Goal: Task Accomplishment & Management: Manage account settings

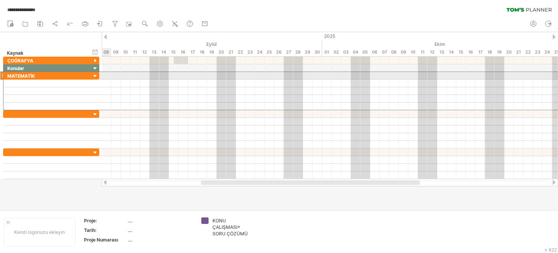
click at [97, 76] on div at bounding box center [95, 76] width 7 height 7
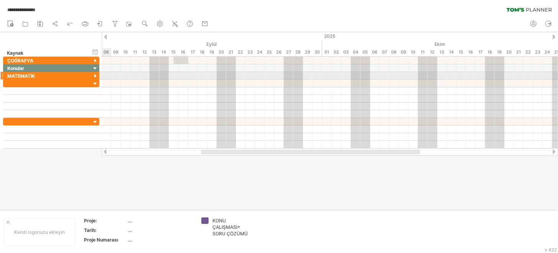
click at [94, 76] on div at bounding box center [95, 76] width 7 height 7
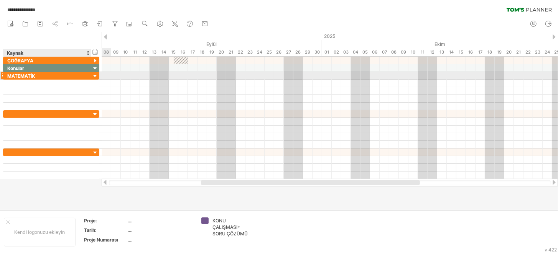
click at [94, 77] on div at bounding box center [95, 76] width 7 height 7
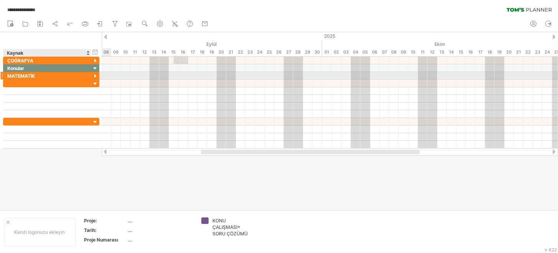
click at [94, 76] on div at bounding box center [95, 76] width 7 height 7
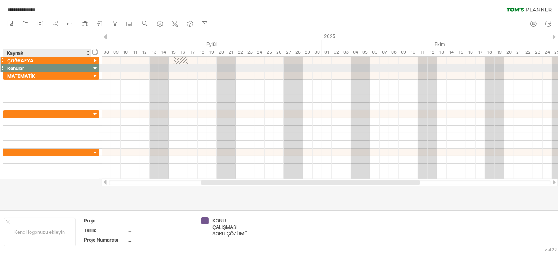
click at [96, 62] on div at bounding box center [95, 61] width 7 height 7
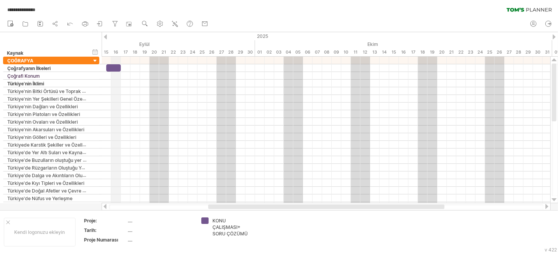
drag, startPoint x: 187, startPoint y: 43, endPoint x: 116, endPoint y: 44, distance: 70.9
click at [116, 44] on div "Eylül" at bounding box center [111, 44] width 288 height 8
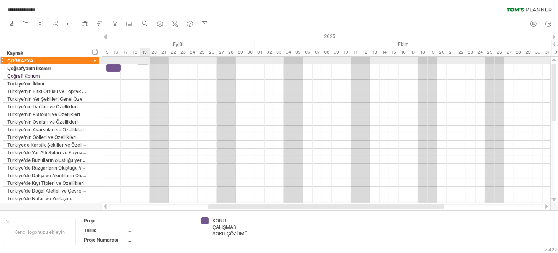
drag, startPoint x: 139, startPoint y: 65, endPoint x: 135, endPoint y: 50, distance: 15.0
click at [148, 64] on div at bounding box center [326, 133] width 449 height 153
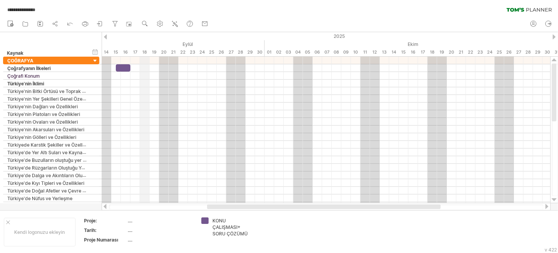
drag, startPoint x: 130, startPoint y: 44, endPoint x: 143, endPoint y: 44, distance: 12.3
click at [143, 44] on div "Eylül" at bounding box center [121, 44] width 288 height 8
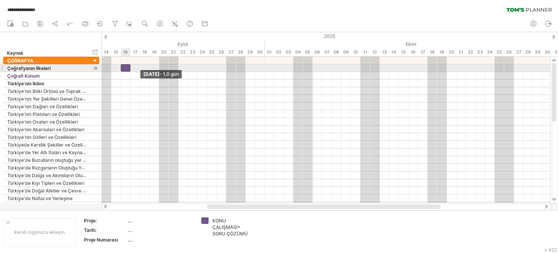
drag, startPoint x: 115, startPoint y: 67, endPoint x: 119, endPoint y: 69, distance: 4.1
click at [119, 69] on span at bounding box center [120, 67] width 3 height 7
drag, startPoint x: 120, startPoint y: 67, endPoint x: 112, endPoint y: 69, distance: 9.0
click at [112, 69] on span at bounding box center [111, 67] width 3 height 7
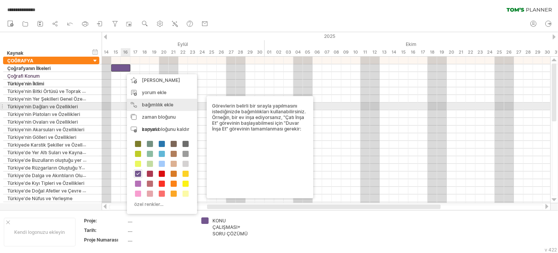
click at [148, 109] on div "bağımlılık ekle Görevlerin belirli bir sırayla yapılmasını istediğinizde bağıml…" at bounding box center [162, 105] width 70 height 12
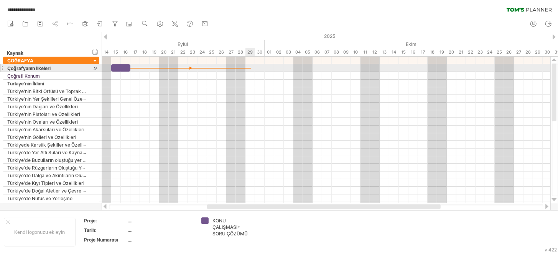
click at [249, 68] on div at bounding box center [190, 68] width 120 height 2
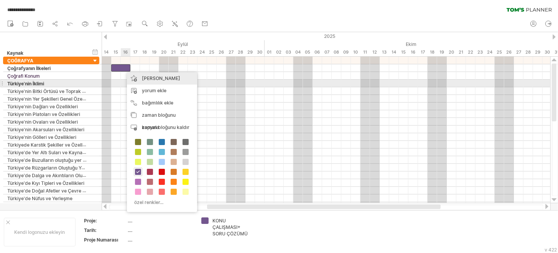
drag, startPoint x: 172, startPoint y: 129, endPoint x: 162, endPoint y: 81, distance: 48.9
click at [162, 81] on div "[PERSON_NAME] yorum ekle bağımlılık ekle Görevlerin belirli bir sırayla yapılma…" at bounding box center [162, 142] width 70 height 140
click at [162, 81] on font "[PERSON_NAME]" at bounding box center [161, 79] width 38 height 6
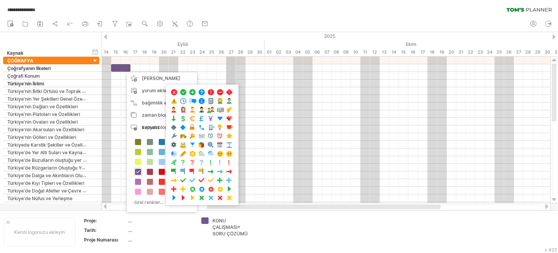
click at [229, 38] on div "2025" at bounding box center [313, 36] width 1668 height 8
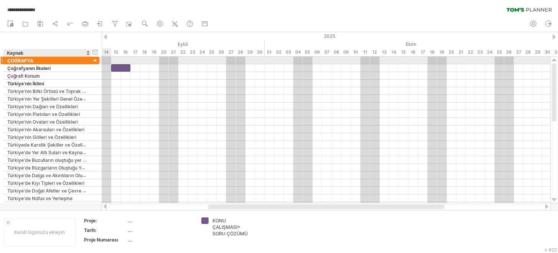
click at [96, 61] on div at bounding box center [95, 61] width 7 height 7
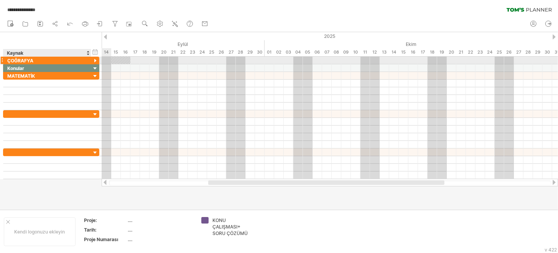
click at [96, 61] on div at bounding box center [95, 61] width 7 height 7
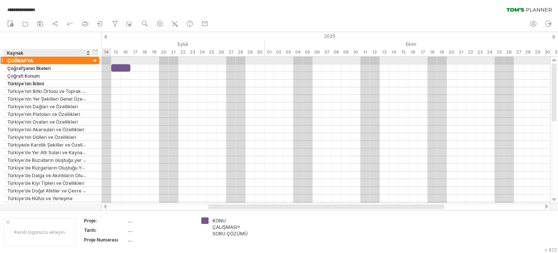
click at [96, 61] on div at bounding box center [95, 61] width 7 height 7
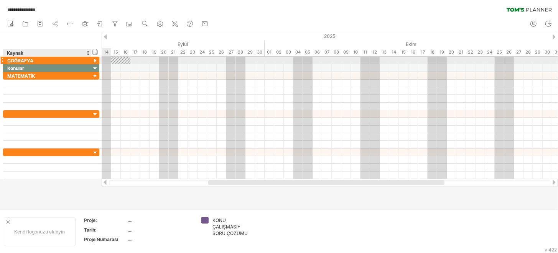
click at [95, 61] on div at bounding box center [95, 61] width 7 height 7
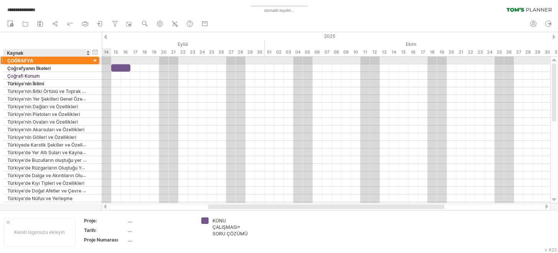
click at [95, 61] on div at bounding box center [95, 61] width 7 height 7
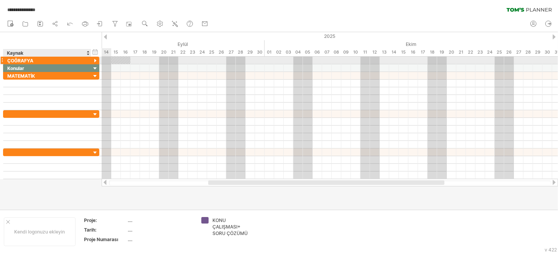
click at [95, 61] on div at bounding box center [95, 61] width 7 height 7
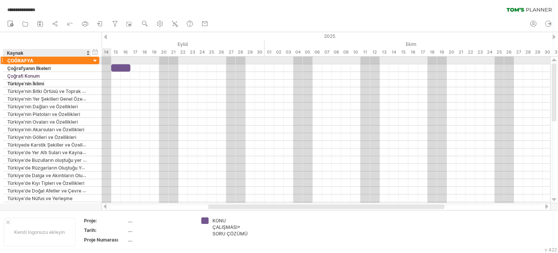
click at [95, 61] on div at bounding box center [95, 61] width 7 height 7
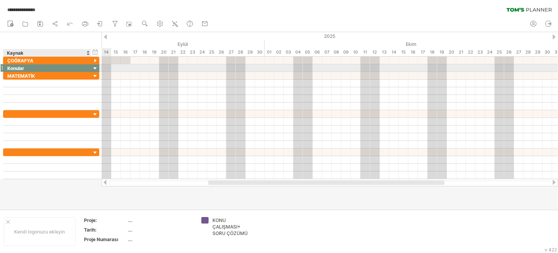
click at [95, 67] on div at bounding box center [95, 68] width 7 height 7
click at [95, 68] on div at bounding box center [95, 68] width 7 height 7
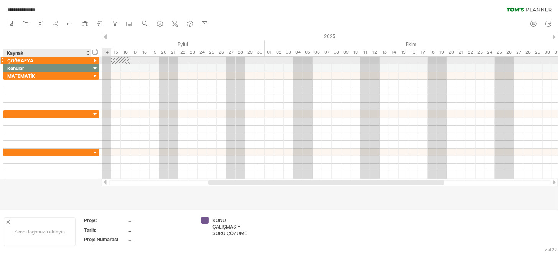
click at [94, 62] on div at bounding box center [95, 61] width 7 height 7
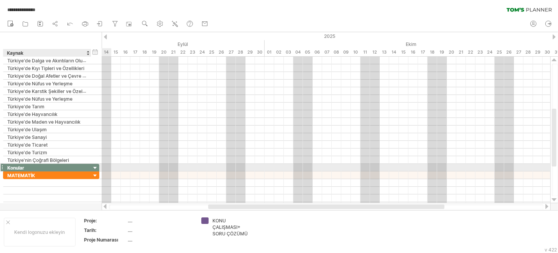
click at [94, 167] on div at bounding box center [95, 168] width 7 height 7
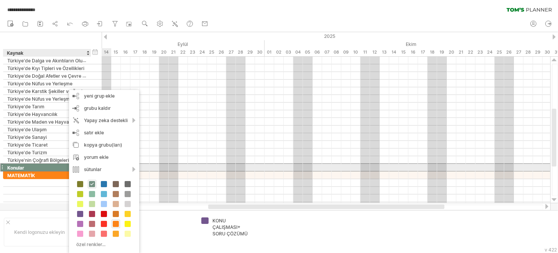
click at [45, 165] on div "Konular" at bounding box center [47, 167] width 80 height 7
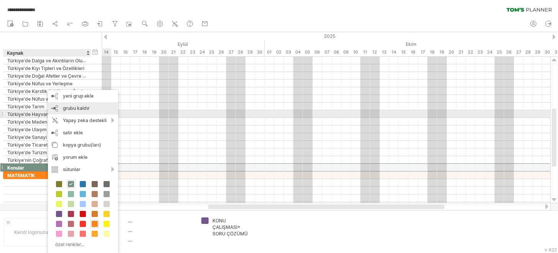
click at [81, 114] on div "grubu kaldır seçili grupları kaldır" at bounding box center [83, 108] width 70 height 12
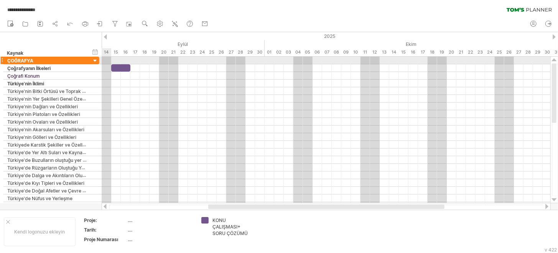
click at [97, 61] on div at bounding box center [95, 61] width 7 height 7
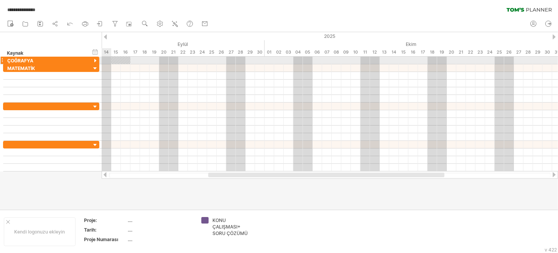
click at [95, 61] on div at bounding box center [95, 61] width 7 height 7
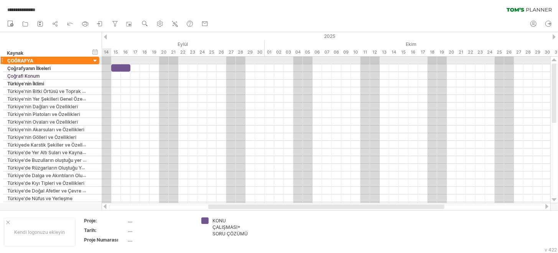
click at [95, 61] on div at bounding box center [95, 61] width 7 height 7
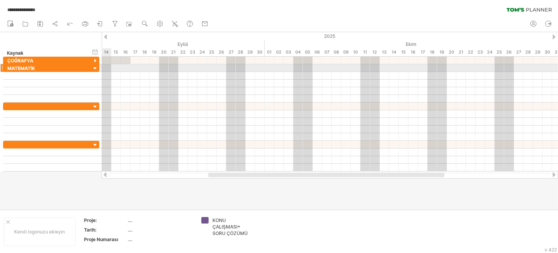
click at [94, 66] on div at bounding box center [95, 68] width 7 height 7
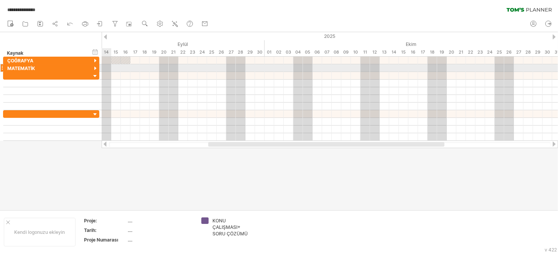
click at [94, 66] on div at bounding box center [95, 68] width 7 height 7
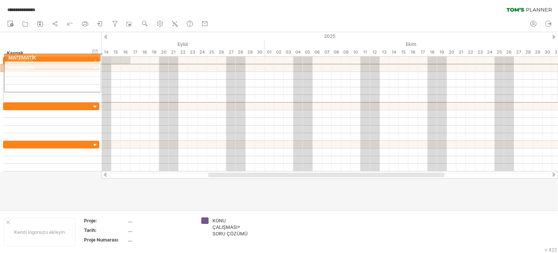
drag, startPoint x: 1, startPoint y: 69, endPoint x: 0, endPoint y: 56, distance: 12.3
click at [0, 56] on div "**********" at bounding box center [279, 126] width 558 height 253
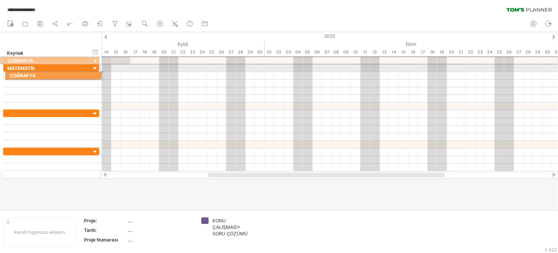
drag, startPoint x: 0, startPoint y: 60, endPoint x: 0, endPoint y: 74, distance: 14.6
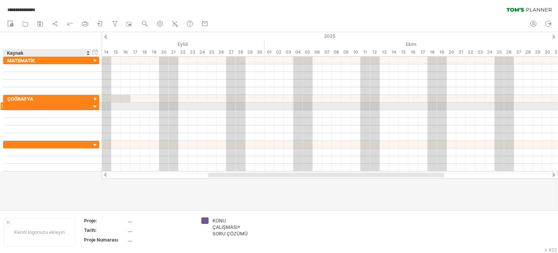
click at [94, 105] on div at bounding box center [95, 107] width 7 height 7
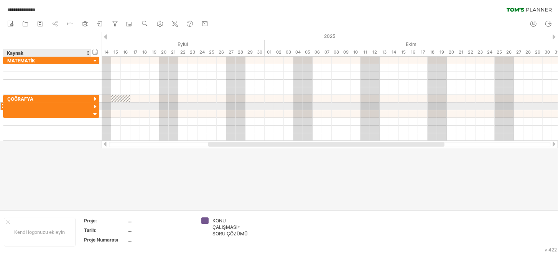
click at [94, 105] on div at bounding box center [95, 107] width 7 height 7
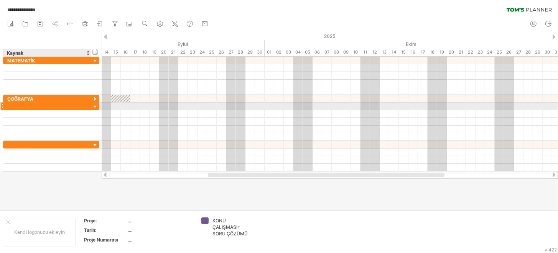
click at [95, 107] on div at bounding box center [95, 107] width 7 height 7
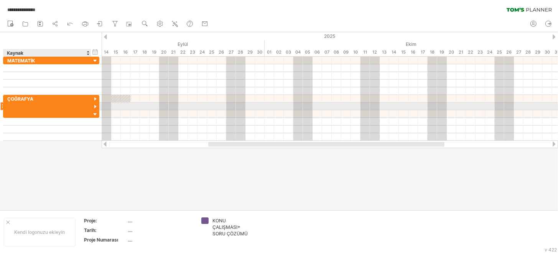
click at [95, 107] on div at bounding box center [95, 107] width 7 height 7
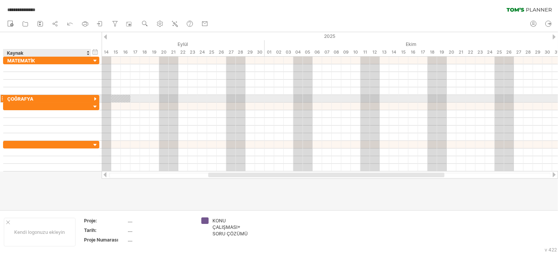
click at [94, 98] on div at bounding box center [95, 99] width 7 height 7
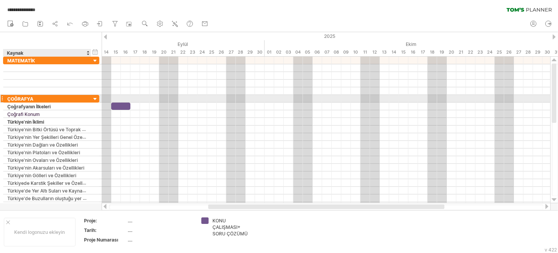
click at [95, 98] on div at bounding box center [95, 99] width 7 height 7
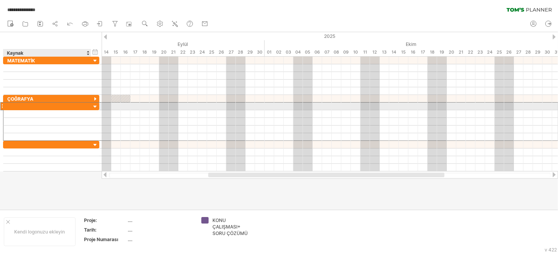
click at [76, 106] on div at bounding box center [47, 106] width 80 height 7
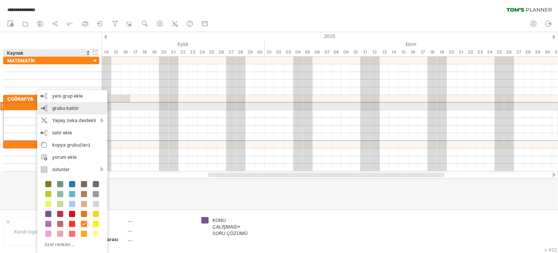
click at [69, 109] on font "grubu kaldır" at bounding box center [65, 108] width 27 height 6
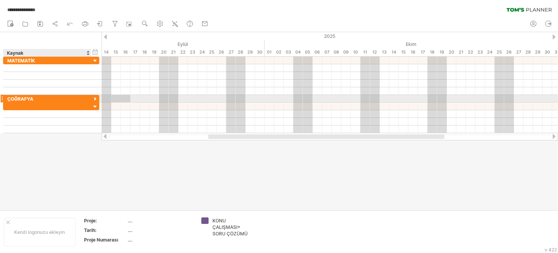
click at [94, 97] on div at bounding box center [95, 99] width 7 height 7
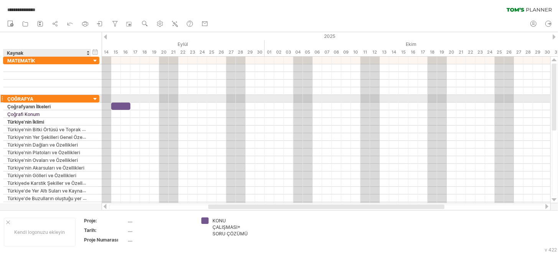
click at [94, 98] on div at bounding box center [95, 99] width 7 height 7
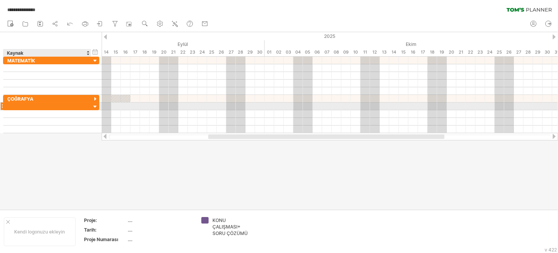
click at [96, 106] on div at bounding box center [95, 107] width 7 height 7
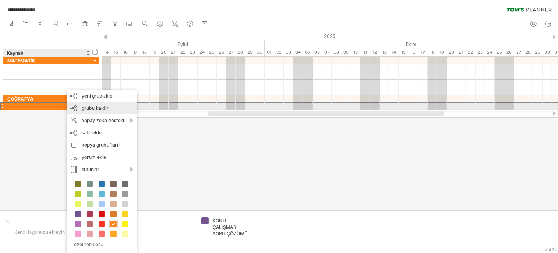
click at [92, 107] on font "grubu kaldır" at bounding box center [95, 108] width 27 height 6
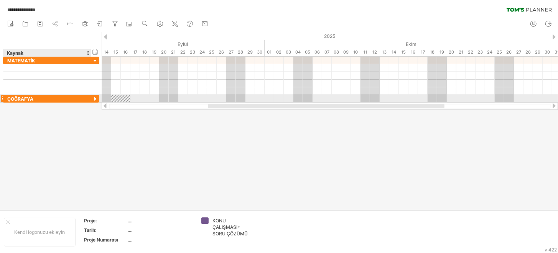
click at [73, 100] on div "ÇOĞRAFYA" at bounding box center [47, 98] width 80 height 7
click at [73, 100] on input "********" at bounding box center [47, 98] width 80 height 7
click at [67, 107] on div at bounding box center [279, 121] width 558 height 178
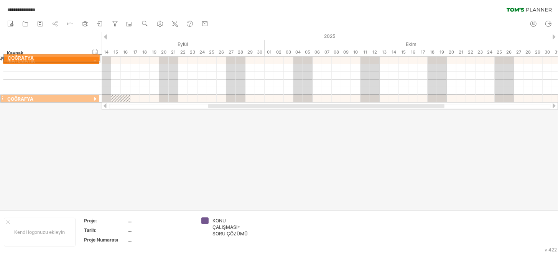
drag, startPoint x: 2, startPoint y: 97, endPoint x: 0, endPoint y: 57, distance: 39.9
click at [0, 57] on div "**********" at bounding box center [50, 80] width 100 height 46
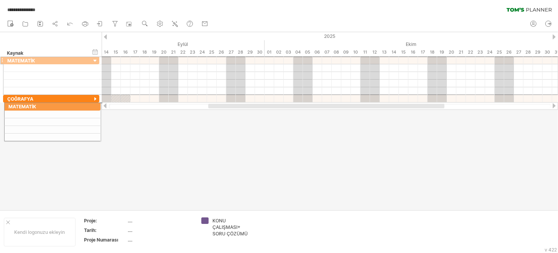
drag, startPoint x: 0, startPoint y: 60, endPoint x: 0, endPoint y: 105, distance: 45.2
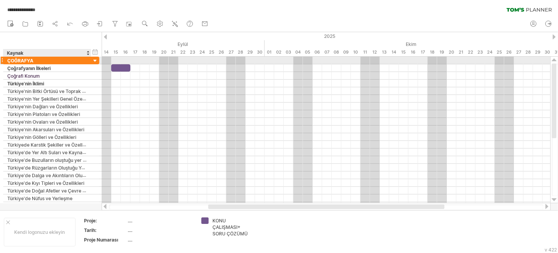
click at [94, 62] on div at bounding box center [95, 61] width 7 height 7
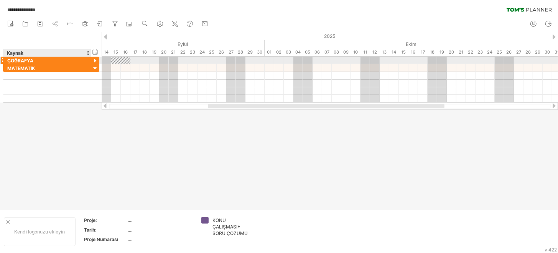
click at [94, 60] on div at bounding box center [95, 61] width 7 height 7
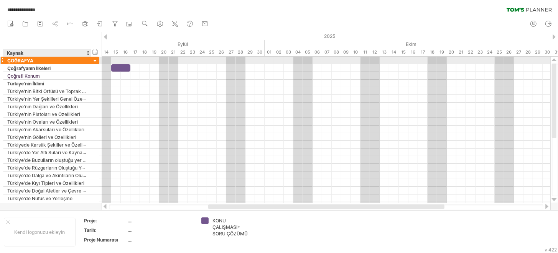
click at [94, 60] on div at bounding box center [95, 61] width 7 height 7
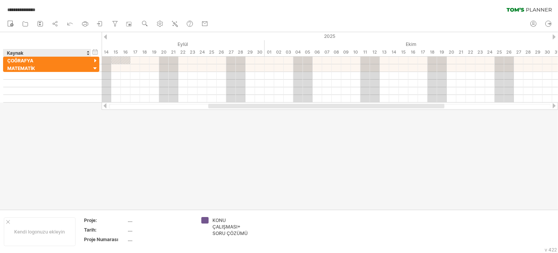
click at [84, 54] on div "Kaynak" at bounding box center [47, 53] width 80 height 8
click at [87, 53] on div at bounding box center [87, 53] width 3 height 8
click at [79, 44] on div "başlangıç/bitiş/süreyi gizle başlangıç/bitiş/süreyi göster ******** Kaynak" at bounding box center [51, 44] width 102 height 25
click at [94, 58] on div at bounding box center [95, 61] width 7 height 7
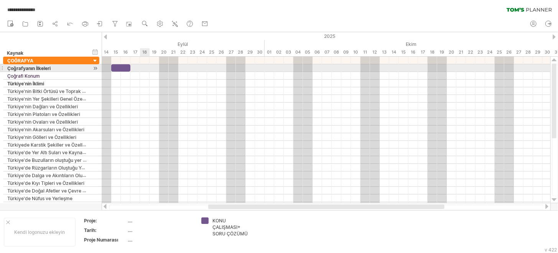
click at [145, 67] on div at bounding box center [326, 68] width 449 height 8
click at [168, 71] on div at bounding box center [326, 68] width 449 height 8
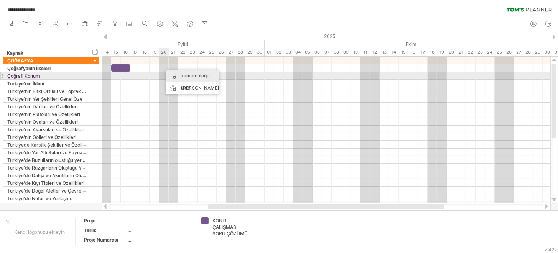
click at [170, 74] on div "zaman bloğu ekle" at bounding box center [192, 82] width 53 height 25
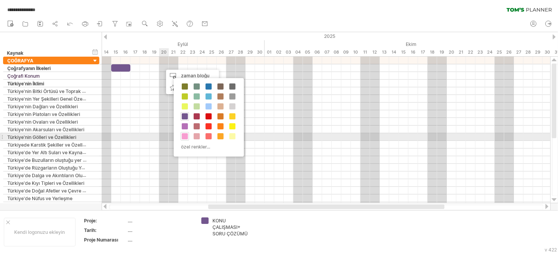
click at [186, 136] on span at bounding box center [185, 136] width 6 height 6
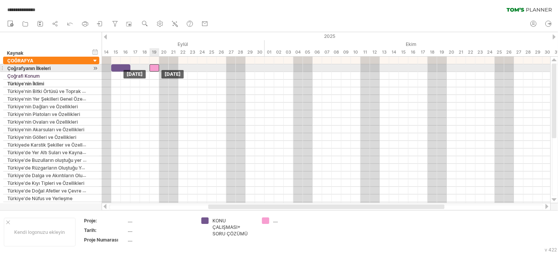
drag, startPoint x: 168, startPoint y: 66, endPoint x: 154, endPoint y: 69, distance: 14.0
click at [154, 69] on div at bounding box center [155, 67] width 10 height 7
click at [148, 69] on div at bounding box center [150, 67] width 10 height 7
click at [213, 68] on div at bounding box center [326, 68] width 449 height 8
drag, startPoint x: 148, startPoint y: 68, endPoint x: 144, endPoint y: 69, distance: 4.3
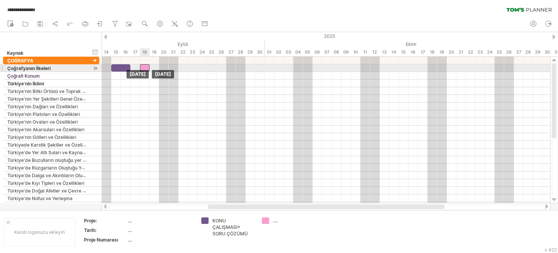
click at [144, 69] on div at bounding box center [145, 67] width 10 height 7
click at [217, 71] on div "zaman bloğu ekle" at bounding box center [240, 82] width 53 height 25
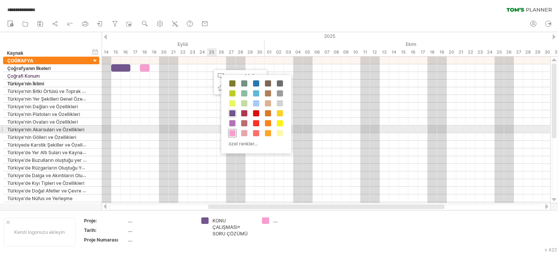
click at [232, 132] on span at bounding box center [232, 133] width 6 height 6
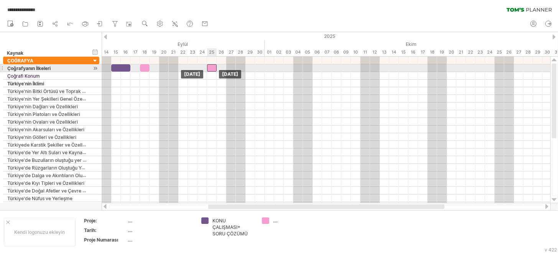
click at [212, 69] on div at bounding box center [212, 67] width 10 height 7
click at [136, 69] on div at bounding box center [326, 68] width 449 height 8
drag, startPoint x: 149, startPoint y: 67, endPoint x: 142, endPoint y: 68, distance: 6.9
click at [142, 68] on div at bounding box center [142, 67] width 5 height 7
drag, startPoint x: 142, startPoint y: 69, endPoint x: 133, endPoint y: 72, distance: 9.1
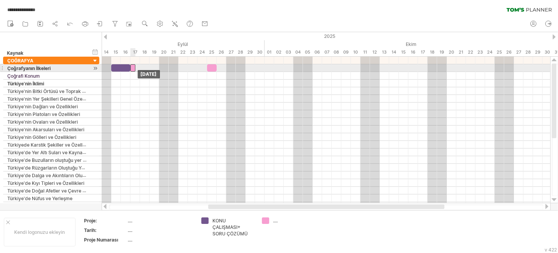
click at [133, 72] on div "[DATE] [DATE]" at bounding box center [326, 130] width 449 height 147
click at [130, 68] on span at bounding box center [130, 67] width 3 height 7
drag, startPoint x: 134, startPoint y: 69, endPoint x: 166, endPoint y: 69, distance: 32.2
click at [166, 69] on div at bounding box center [149, 67] width 38 height 7
drag, startPoint x: 151, startPoint y: 68, endPoint x: 159, endPoint y: 68, distance: 7.7
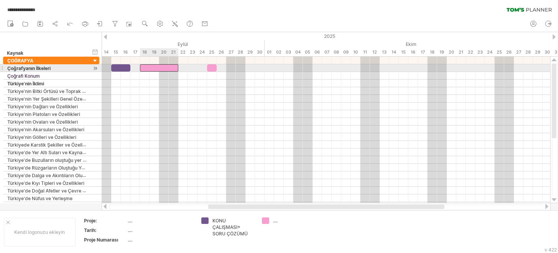
click at [159, 68] on div at bounding box center [159, 67] width 38 height 7
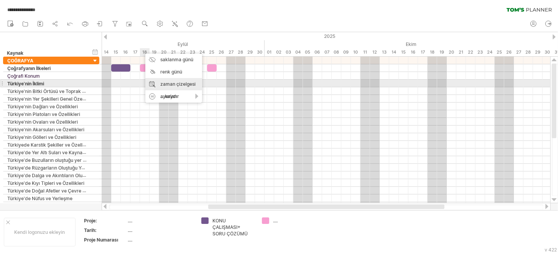
click at [159, 83] on div "zaman çizelgesi ayarları" at bounding box center [173, 90] width 57 height 25
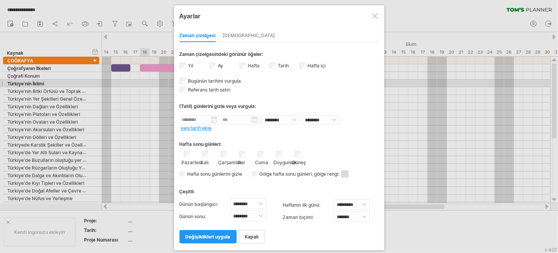
click at [229, 36] on font "[DEMOGRAPHIC_DATA]" at bounding box center [249, 36] width 53 height 6
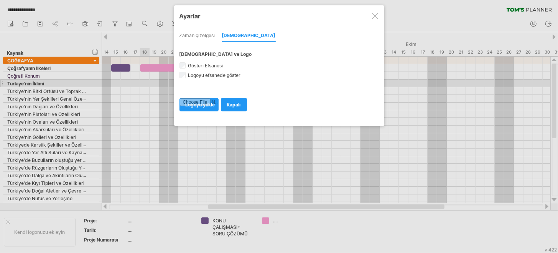
click at [372, 18] on div at bounding box center [375, 16] width 6 height 6
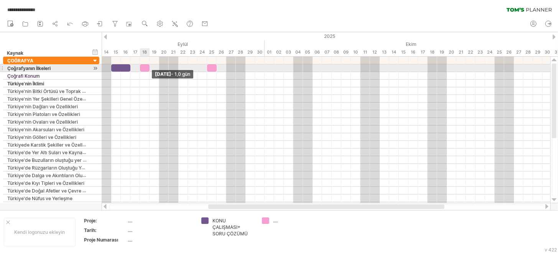
drag, startPoint x: 177, startPoint y: 66, endPoint x: 149, endPoint y: 69, distance: 28.1
click at [149, 69] on span at bounding box center [149, 67] width 3 height 7
drag, startPoint x: 129, startPoint y: 67, endPoint x: 122, endPoint y: 67, distance: 7.3
click at [122, 67] on span at bounding box center [120, 67] width 3 height 7
drag, startPoint x: 144, startPoint y: 67, endPoint x: 134, endPoint y: 67, distance: 9.6
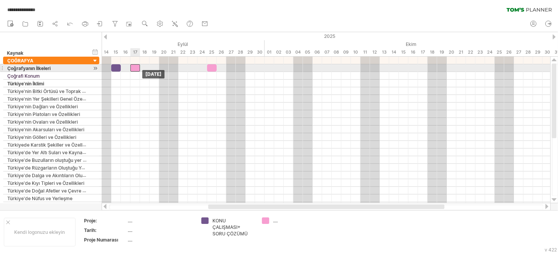
click at [134, 67] on div at bounding box center [135, 67] width 10 height 7
drag, startPoint x: 213, startPoint y: 67, endPoint x: 185, endPoint y: 69, distance: 28.0
click at [185, 69] on div at bounding box center [183, 67] width 10 height 7
click at [276, 68] on div at bounding box center [326, 68] width 449 height 8
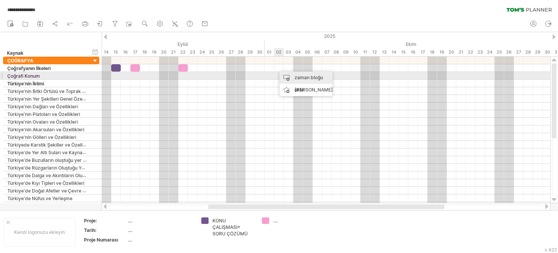
click at [294, 77] on font "zaman bloğu ekle" at bounding box center [308, 84] width 28 height 18
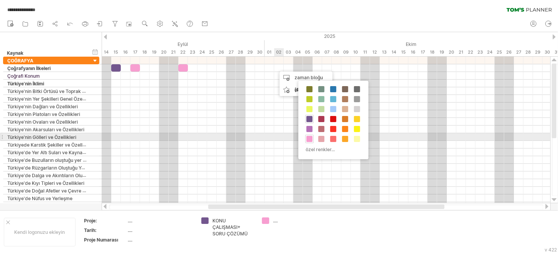
click at [309, 138] on span at bounding box center [309, 139] width 6 height 6
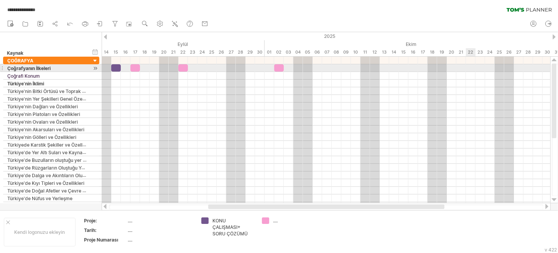
click at [470, 70] on div at bounding box center [326, 68] width 449 height 8
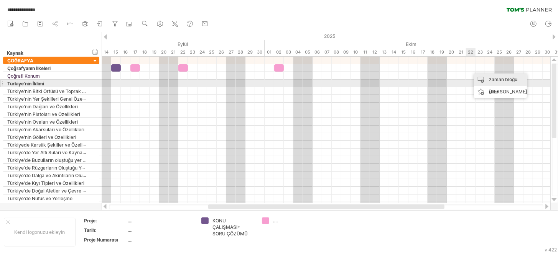
click at [485, 83] on div "zaman bloğu ekle" at bounding box center [500, 86] width 53 height 25
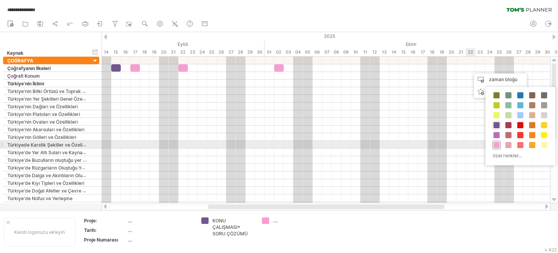
click at [498, 143] on span at bounding box center [496, 145] width 6 height 6
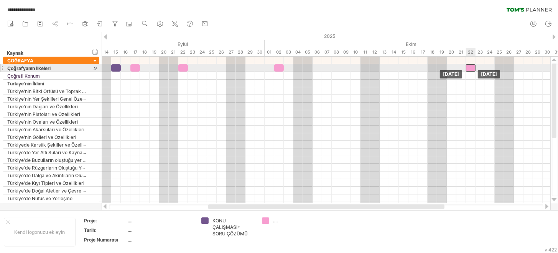
click at [472, 68] on div at bounding box center [471, 67] width 10 height 7
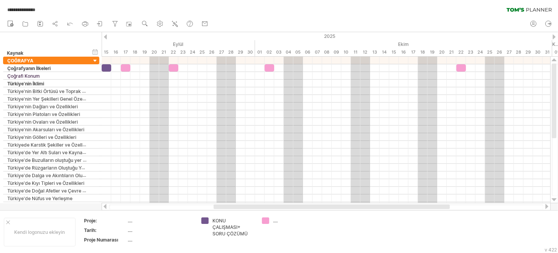
drag, startPoint x: 301, startPoint y: 209, endPoint x: 306, endPoint y: 205, distance: 6.4
click at [306, 205] on div at bounding box center [332, 207] width 236 height 5
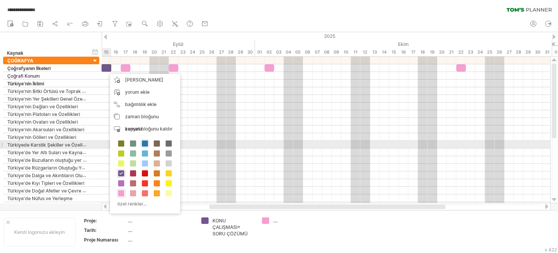
click at [147, 143] on span at bounding box center [145, 144] width 6 height 6
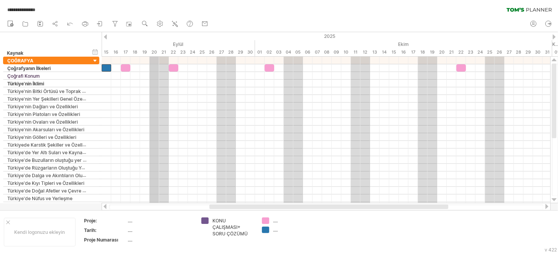
click at [156, 52] on font "20" at bounding box center [154, 51] width 5 height 5
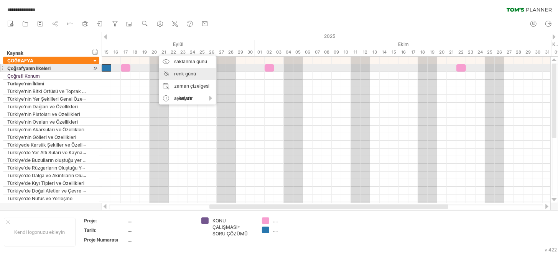
click at [187, 72] on font "renk günü" at bounding box center [185, 74] width 22 height 6
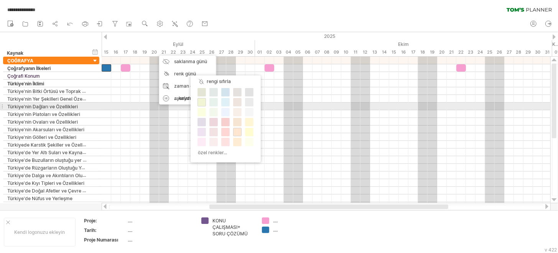
click at [201, 104] on span at bounding box center [202, 102] width 6 height 6
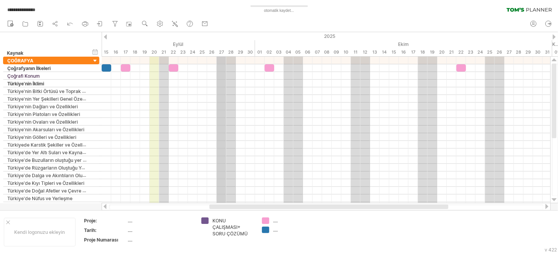
click at [221, 51] on font "27" at bounding box center [221, 51] width 5 height 5
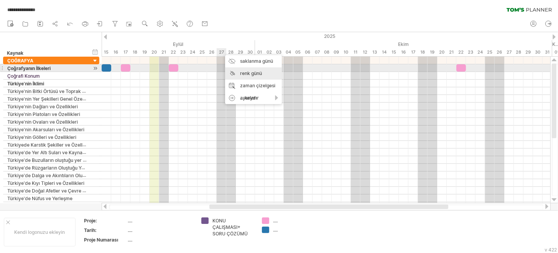
click at [240, 72] on font "renk günü" at bounding box center [251, 74] width 22 height 6
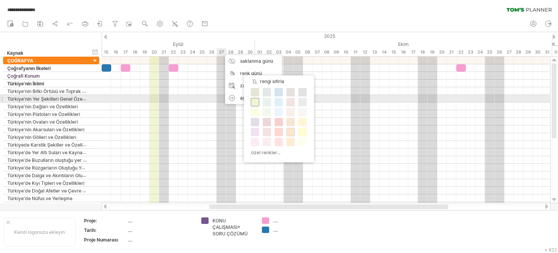
click at [253, 101] on span at bounding box center [255, 102] width 6 height 6
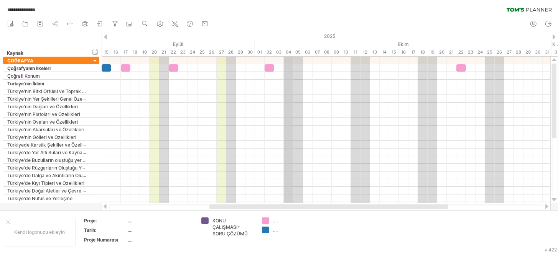
click at [288, 51] on font "04" at bounding box center [288, 51] width 5 height 5
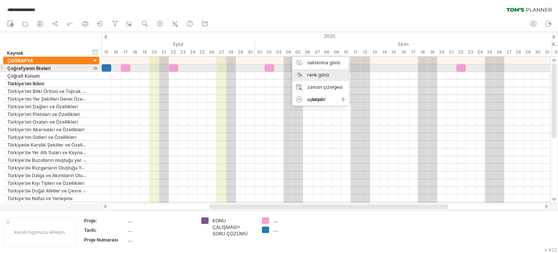
click at [313, 69] on div "renk günü" at bounding box center [320, 75] width 57 height 12
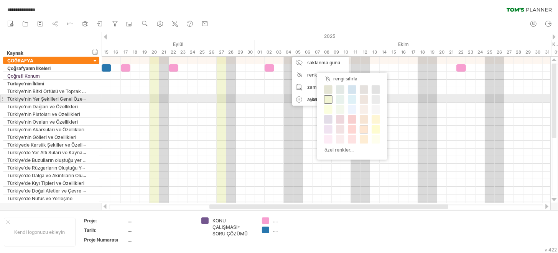
click at [326, 98] on span at bounding box center [328, 100] width 6 height 6
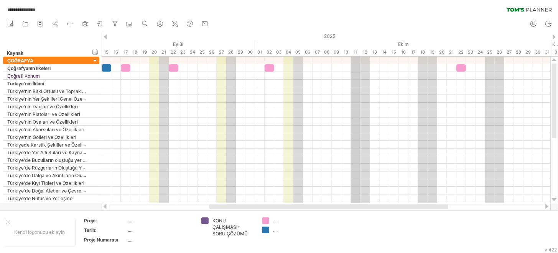
click at [354, 51] on font "11" at bounding box center [356, 51] width 4 height 5
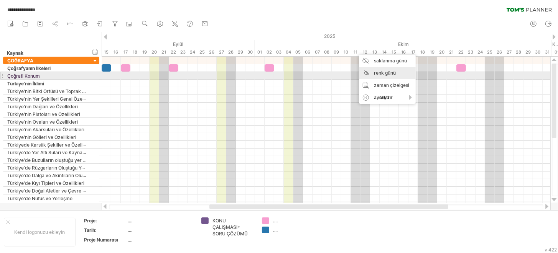
click at [372, 76] on div "renk günü" at bounding box center [387, 73] width 57 height 12
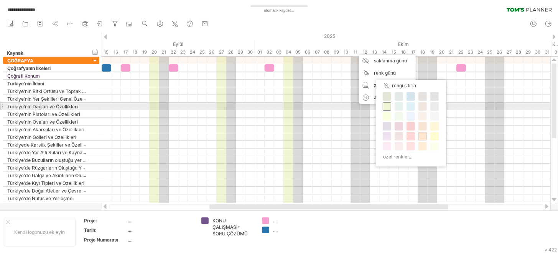
click at [388, 104] on span at bounding box center [387, 107] width 6 height 6
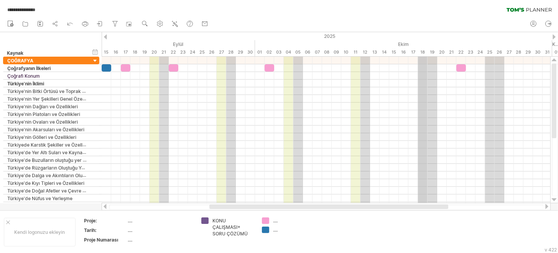
click at [424, 49] on font "18" at bounding box center [423, 51] width 5 height 5
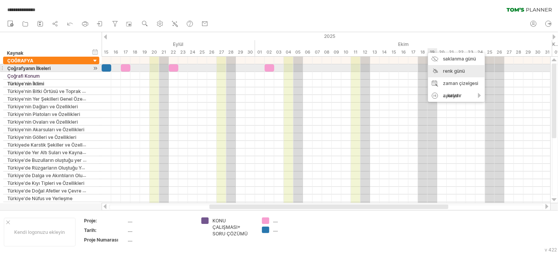
click at [432, 70] on div "renk günü" at bounding box center [456, 71] width 57 height 12
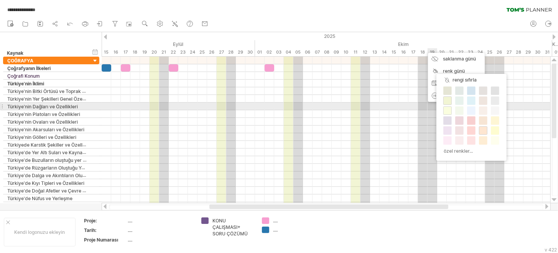
click at [444, 102] on span at bounding box center [447, 101] width 6 height 6
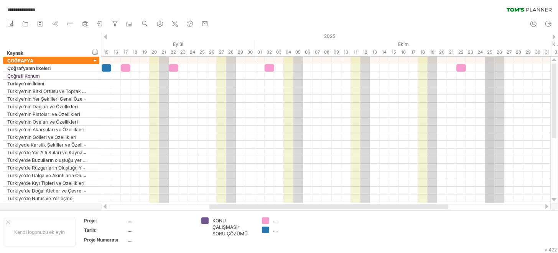
click at [490, 52] on font "25" at bounding box center [489, 51] width 5 height 5
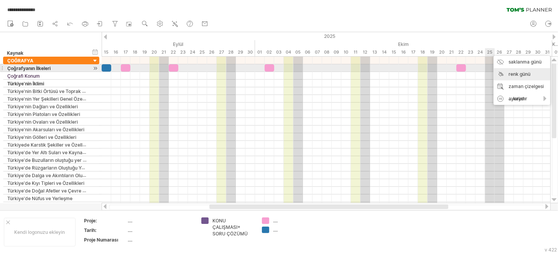
click at [502, 74] on div "renk günü" at bounding box center [521, 74] width 57 height 12
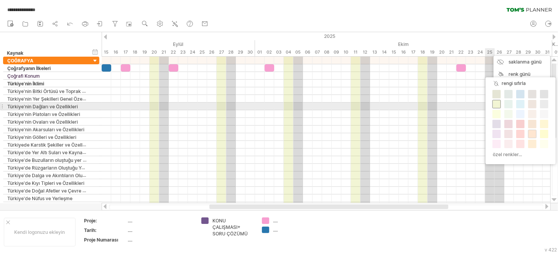
click at [498, 105] on span at bounding box center [496, 104] width 6 height 6
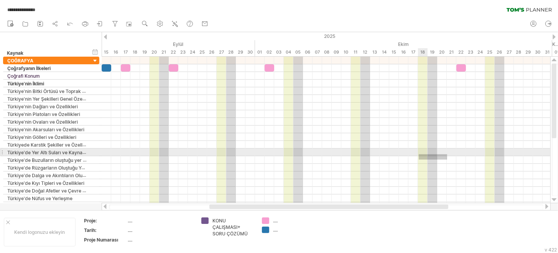
drag, startPoint x: 422, startPoint y: 161, endPoint x: 419, endPoint y: 155, distance: 7.4
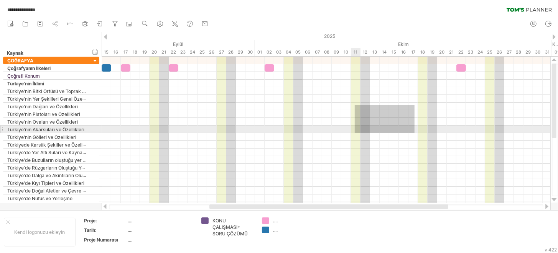
drag, startPoint x: 355, startPoint y: 133, endPoint x: 265, endPoint y: 196, distance: 109.0
click at [265, 196] on div at bounding box center [326, 133] width 449 height 153
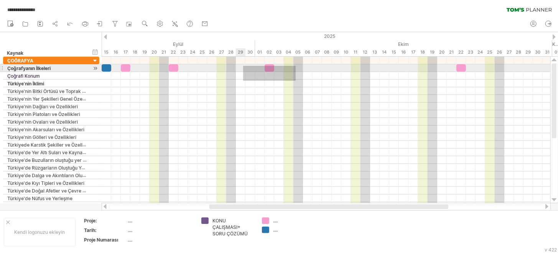
drag, startPoint x: 282, startPoint y: 80, endPoint x: 243, endPoint y: 66, distance: 41.1
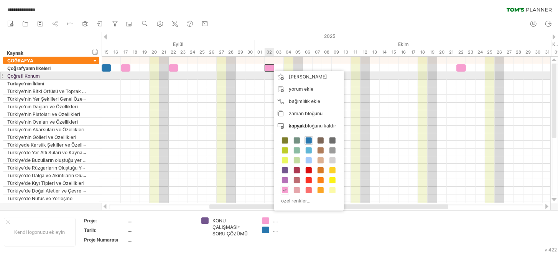
click at [252, 120] on div at bounding box center [326, 122] width 449 height 8
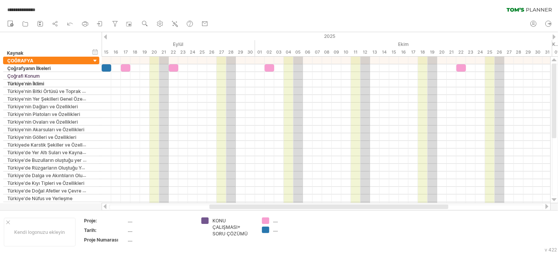
drag, startPoint x: 478, startPoint y: 20, endPoint x: 435, endPoint y: 26, distance: 43.4
click at [435, 26] on div "yeni" at bounding box center [279, 24] width 558 height 16
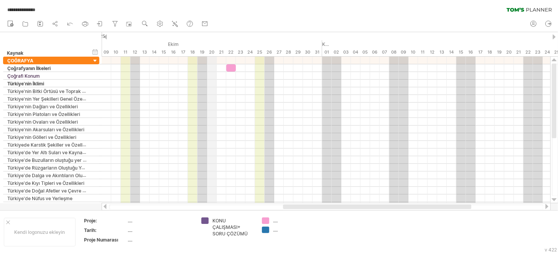
drag, startPoint x: 439, startPoint y: 35, endPoint x: 177, endPoint y: 56, distance: 262.7
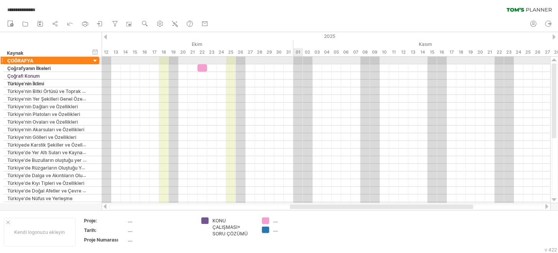
click at [296, 60] on div at bounding box center [326, 61] width 449 height 8
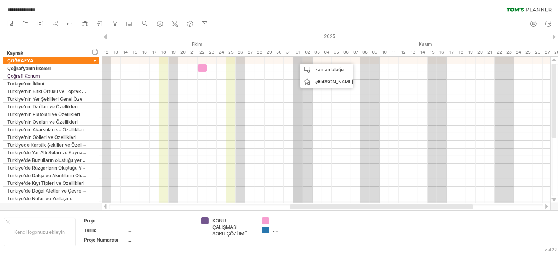
click at [299, 48] on div "Kasım" at bounding box center [437, 44] width 288 height 8
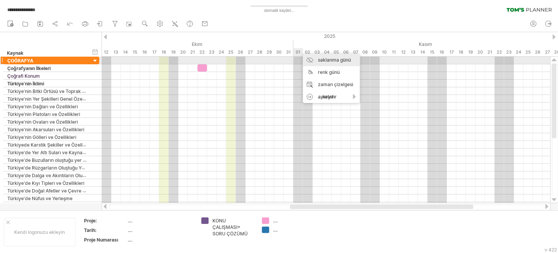
click at [322, 64] on div "saklanma günü" at bounding box center [331, 60] width 57 height 12
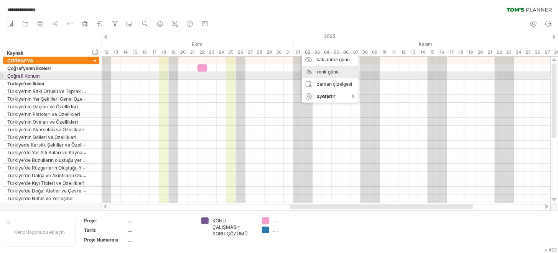
click at [326, 77] on div "renk günü" at bounding box center [330, 72] width 57 height 12
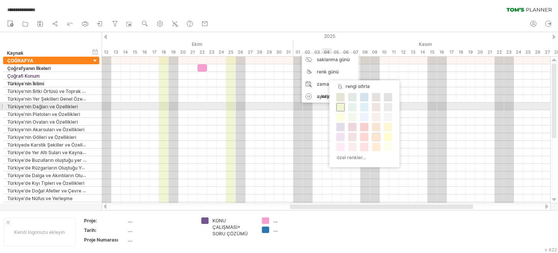
click at [342, 107] on span at bounding box center [340, 107] width 6 height 6
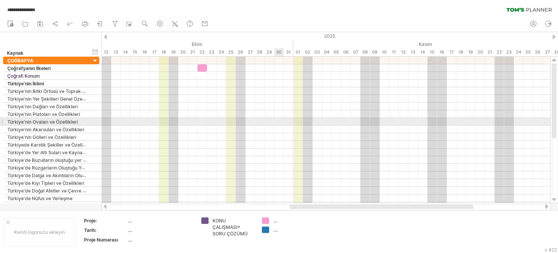
click at [273, 119] on div at bounding box center [326, 122] width 449 height 8
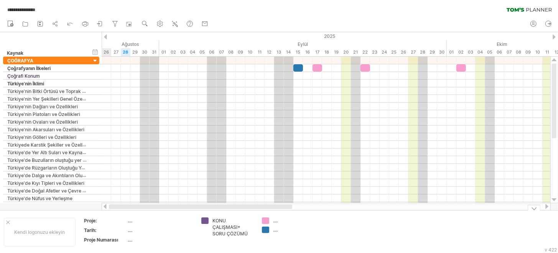
drag, startPoint x: 342, startPoint y: 207, endPoint x: 113, endPoint y: 222, distance: 229.4
click at [113, 222] on div "**********" at bounding box center [279, 126] width 558 height 253
click at [274, 232] on font "...." at bounding box center [275, 230] width 5 height 6
click at [276, 230] on font "...." at bounding box center [275, 230] width 5 height 6
click at [281, 230] on div "...." at bounding box center [294, 230] width 42 height 7
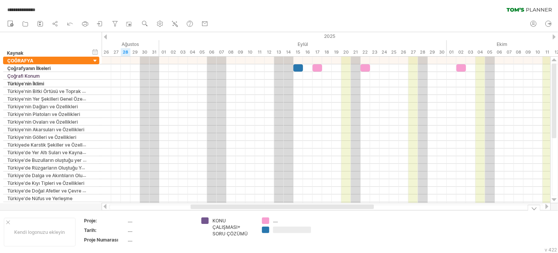
click at [203, 219] on div "**********" at bounding box center [279, 126] width 558 height 253
click at [229, 221] on font "rengi kaldır" at bounding box center [234, 223] width 25 height 6
click at [214, 222] on font "...." at bounding box center [214, 221] width 5 height 6
click at [222, 221] on div "...." at bounding box center [233, 221] width 42 height 7
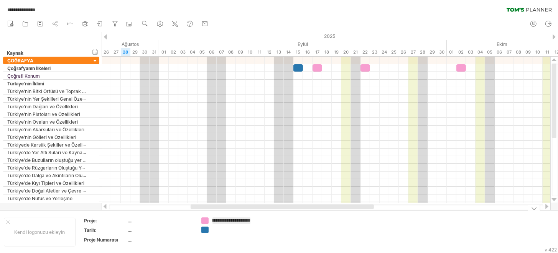
type input "**********"
click at [204, 233] on div "**********" at bounding box center [279, 126] width 558 height 253
click at [206, 236] on div "**********" at bounding box center [279, 126] width 558 height 253
click at [220, 238] on div at bounding box center [233, 236] width 42 height 7
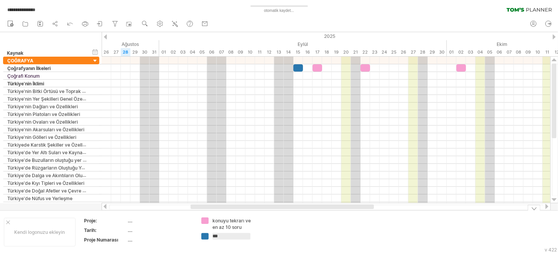
type input "*"
type input "**********"
click at [234, 222] on font "konuyu tekrarı ve en az 10 soru" at bounding box center [231, 224] width 38 height 12
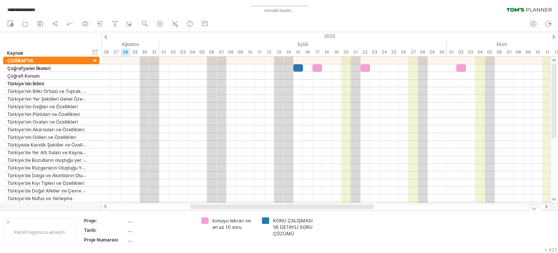
click at [240, 228] on font "konuyu tekrarı ve en az 10 soru" at bounding box center [231, 224] width 38 height 12
click at [243, 227] on div "konuyu tekrarı ve en az 10 soru" at bounding box center [233, 224] width 42 height 13
type input "*"
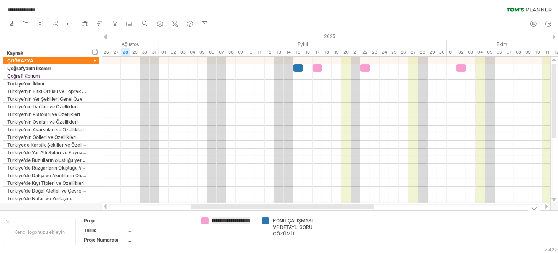
scroll to position [0, 57]
type input "**********"
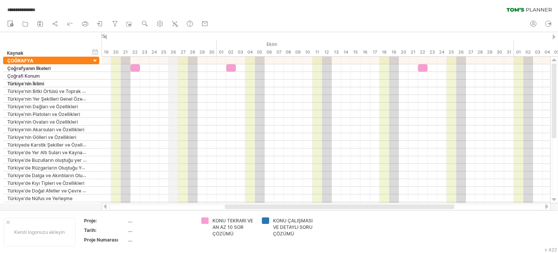
drag, startPoint x: 405, startPoint y: 34, endPoint x: 174, endPoint y: 43, distance: 231.4
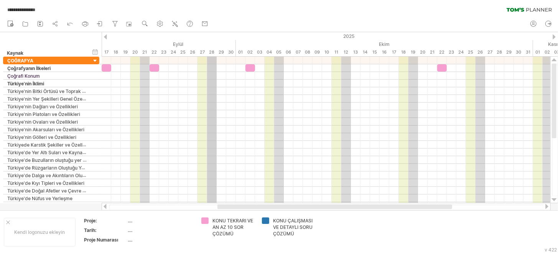
drag, startPoint x: 193, startPoint y: 40, endPoint x: 212, endPoint y: 43, distance: 19.0
click at [314, 227] on div "KONU ÇALIŞMASI VE DETAYLI SORU ÇÖZÜMÜ" at bounding box center [294, 228] width 42 height 20
click at [291, 235] on div "**********" at bounding box center [288, 228] width 53 height 20
click at [201, 50] on font "27" at bounding box center [202, 51] width 5 height 5
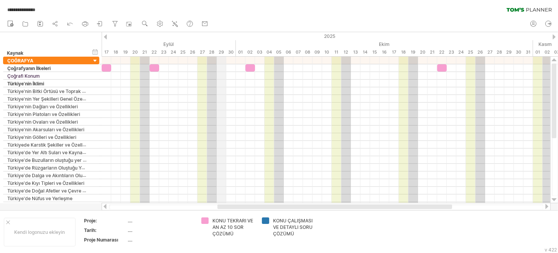
click at [225, 38] on div "2025" at bounding box center [269, 36] width 1697 height 8
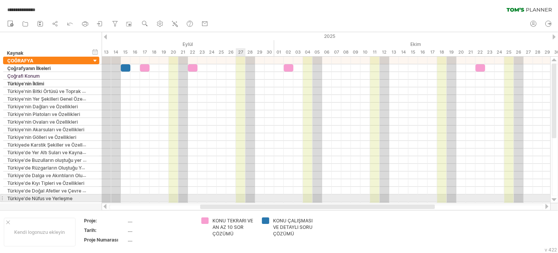
drag, startPoint x: 253, startPoint y: 207, endPoint x: 236, endPoint y: 201, distance: 18.1
click at [236, 201] on div "**********" at bounding box center [279, 126] width 558 height 253
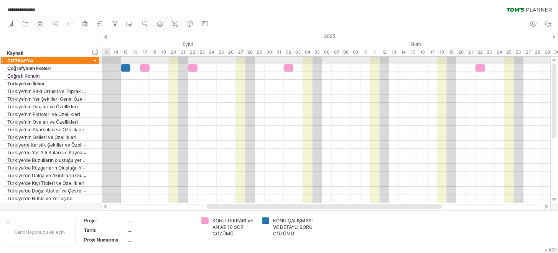
click at [94, 58] on div at bounding box center [95, 61] width 7 height 7
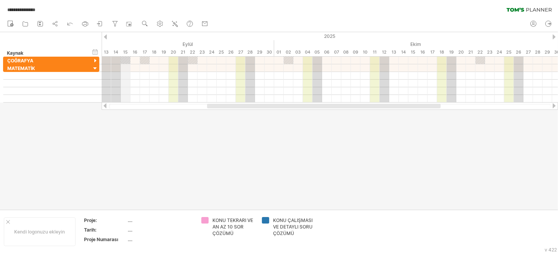
click at [126, 52] on font "15" at bounding box center [125, 51] width 5 height 5
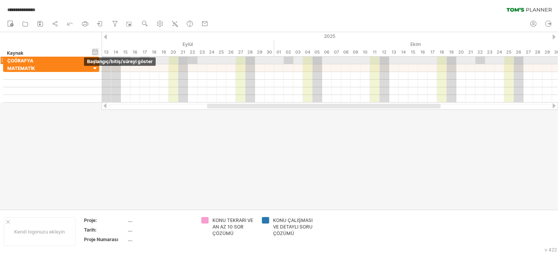
click at [97, 60] on font "başlangıç/bitiş/süreyi göster" at bounding box center [120, 62] width 66 height 6
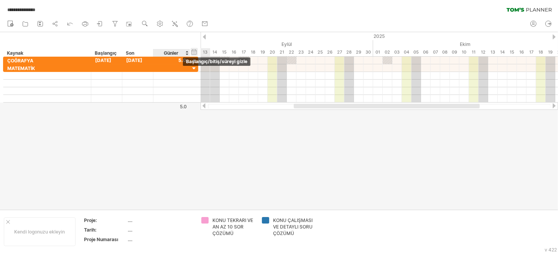
click at [197, 49] on div "başlangıç/bitiş/süreyi gizle başlangıç/bitiş/süreyi göster" at bounding box center [194, 52] width 7 height 8
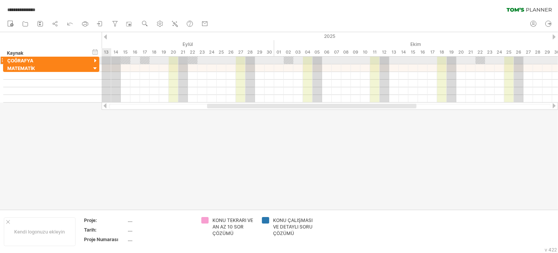
click at [95, 62] on div at bounding box center [95, 61] width 7 height 7
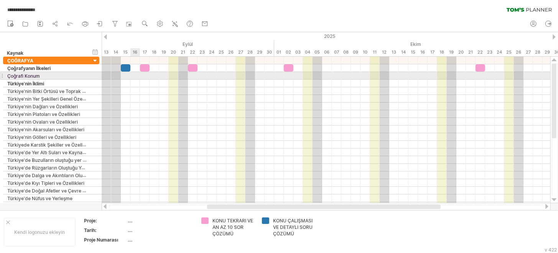
click at [132, 74] on div at bounding box center [326, 76] width 449 height 8
click at [133, 76] on div at bounding box center [326, 76] width 449 height 8
click at [125, 71] on div at bounding box center [126, 67] width 10 height 7
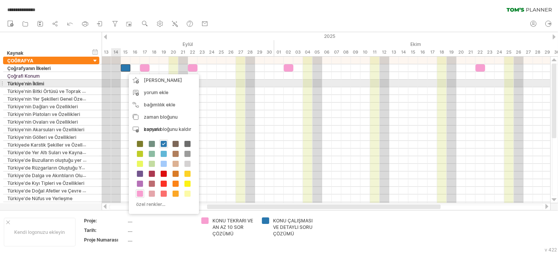
click at [118, 82] on div at bounding box center [326, 84] width 449 height 8
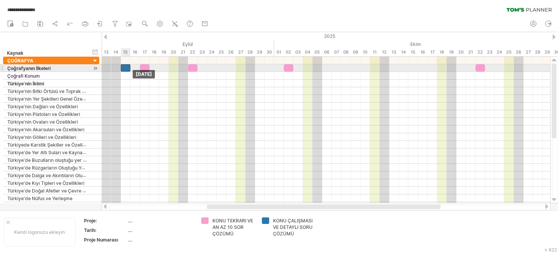
click at [125, 69] on div at bounding box center [126, 67] width 10 height 7
click at [127, 69] on div at bounding box center [126, 67] width 10 height 7
click at [139, 68] on span at bounding box center [139, 67] width 3 height 7
click at [143, 70] on div at bounding box center [145, 67] width 10 height 7
click at [125, 69] on div at bounding box center [126, 67] width 10 height 7
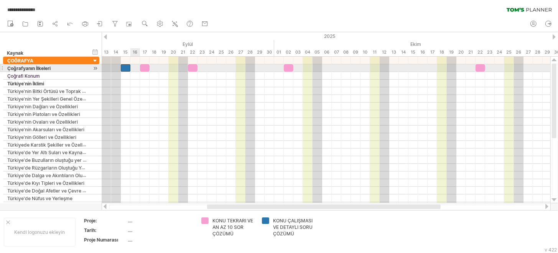
click at [134, 69] on div at bounding box center [326, 68] width 449 height 8
drag, startPoint x: 130, startPoint y: 77, endPoint x: 123, endPoint y: 66, distance: 13.4
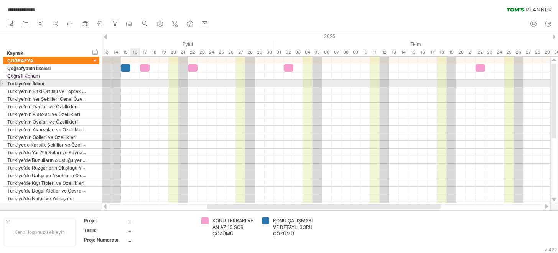
drag, startPoint x: 135, startPoint y: 83, endPoint x: 140, endPoint y: 82, distance: 4.2
click at [135, 83] on div at bounding box center [326, 84] width 449 height 8
click at [142, 82] on div at bounding box center [326, 84] width 449 height 8
click at [138, 83] on div at bounding box center [326, 84] width 449 height 8
click at [136, 82] on div at bounding box center [326, 84] width 449 height 8
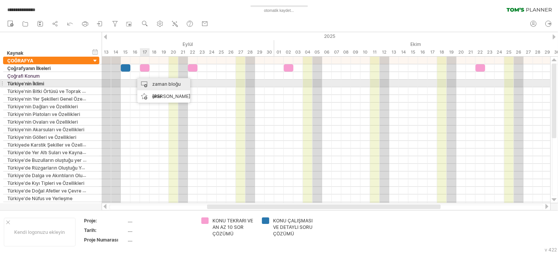
click at [155, 81] on div "zaman bloğu ekle" at bounding box center [163, 90] width 53 height 25
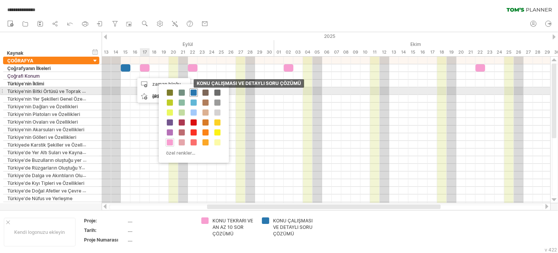
click at [192, 90] on span at bounding box center [194, 93] width 6 height 6
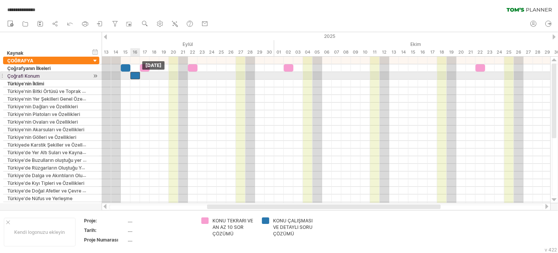
drag, startPoint x: 139, startPoint y: 76, endPoint x: 135, endPoint y: 76, distance: 3.9
click at [135, 76] on div at bounding box center [135, 75] width 10 height 7
click at [153, 76] on div at bounding box center [326, 76] width 449 height 8
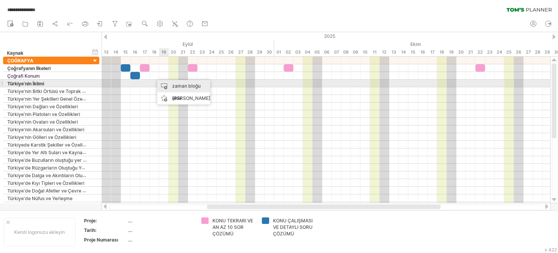
click at [172, 83] on font "zaman bloğu ekle" at bounding box center [186, 92] width 28 height 18
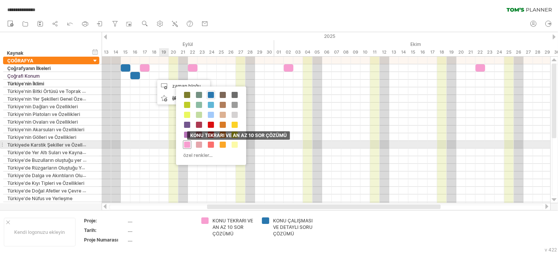
click at [187, 142] on span at bounding box center [187, 145] width 6 height 6
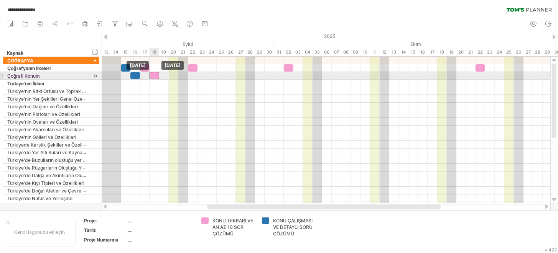
click at [156, 75] on div at bounding box center [155, 75] width 10 height 7
click at [200, 73] on div at bounding box center [326, 76] width 449 height 8
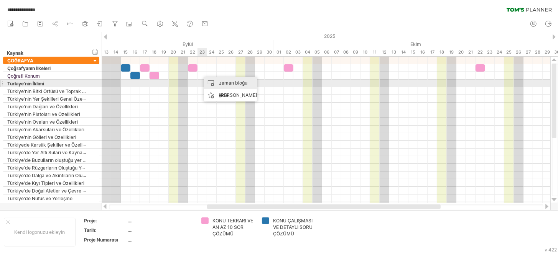
click at [213, 81] on div "zaman bloğu ekle" at bounding box center [230, 89] width 53 height 25
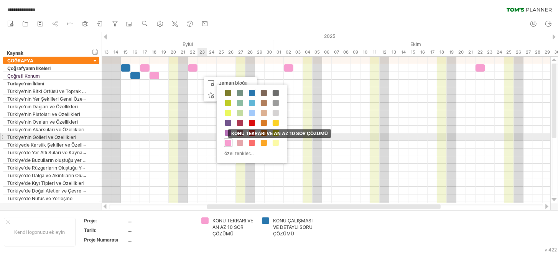
click at [225, 139] on div "KONU TEKRARI VE AN AZ 10 SOR ÇÖZÜMÜ" at bounding box center [228, 143] width 8 height 8
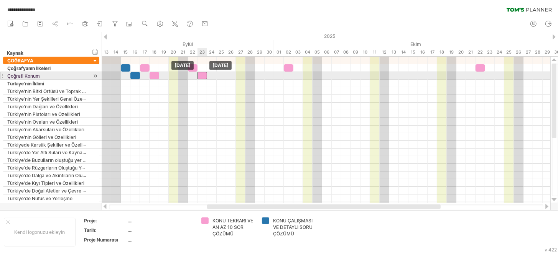
click at [204, 76] on div at bounding box center [202, 75] width 10 height 7
click at [294, 77] on div at bounding box center [326, 76] width 449 height 8
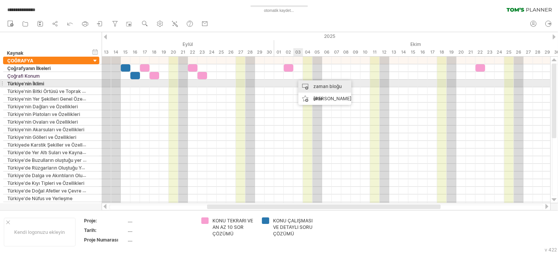
click at [305, 84] on div "zaman bloğu ekle" at bounding box center [324, 93] width 53 height 25
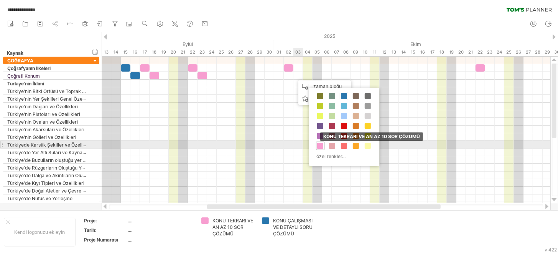
click at [318, 144] on span at bounding box center [320, 146] width 6 height 6
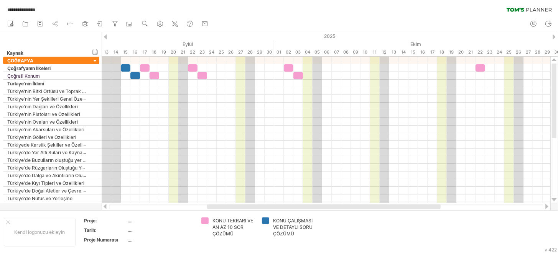
drag, startPoint x: 435, startPoint y: 24, endPoint x: 377, endPoint y: 28, distance: 58.0
click at [377, 28] on div "yeni" at bounding box center [279, 24] width 558 height 16
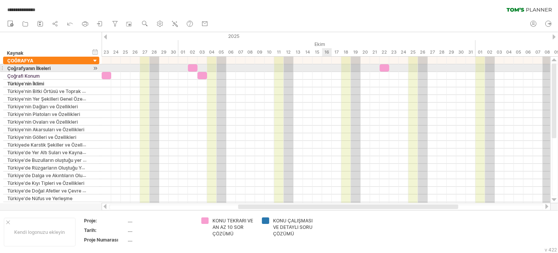
drag, startPoint x: 426, startPoint y: 37, endPoint x: 327, endPoint y: 65, distance: 102.9
click at [327, 65] on div "**********" at bounding box center [279, 126] width 558 height 253
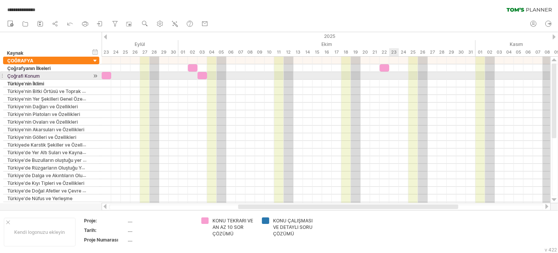
click at [395, 77] on div at bounding box center [326, 76] width 449 height 8
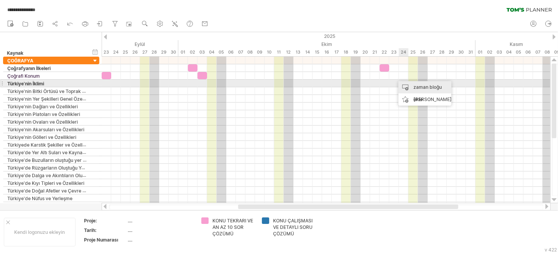
click at [411, 86] on div "zaman bloğu ekle" at bounding box center [424, 93] width 53 height 25
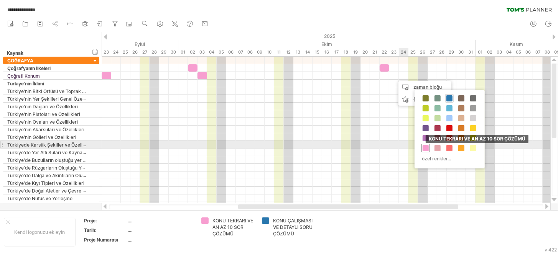
click at [426, 146] on span at bounding box center [426, 148] width 6 height 6
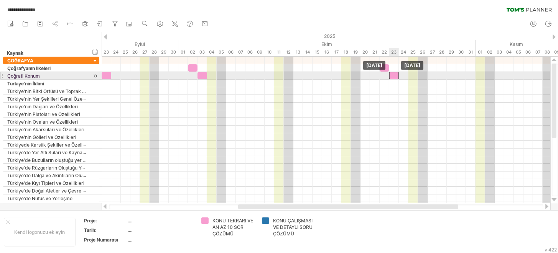
click at [396, 76] on div at bounding box center [394, 75] width 10 height 7
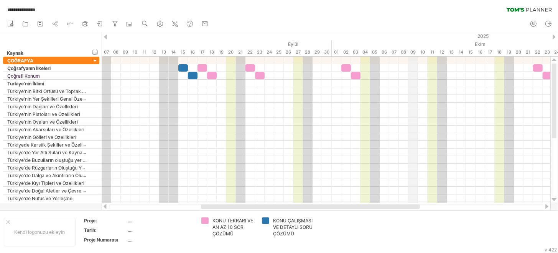
drag, startPoint x: 259, startPoint y: 36, endPoint x: 411, endPoint y: 41, distance: 151.9
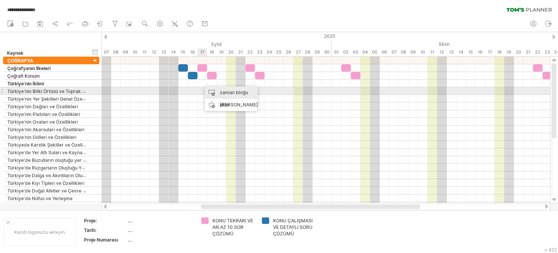
click at [222, 90] on font "zaman bloğu ekle" at bounding box center [234, 99] width 28 height 18
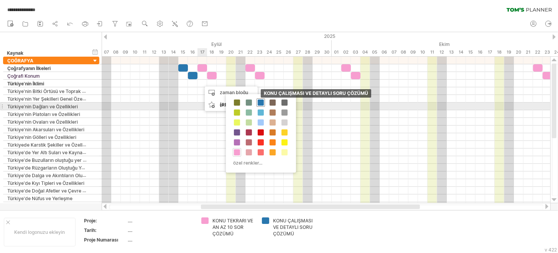
click at [259, 103] on span at bounding box center [261, 103] width 6 height 6
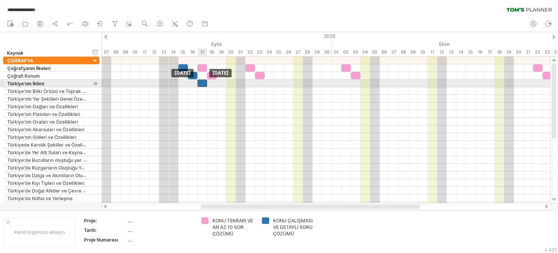
click at [202, 82] on div at bounding box center [202, 83] width 10 height 7
click at [267, 82] on div at bounding box center [326, 84] width 449 height 8
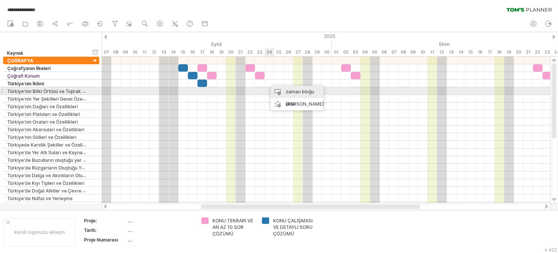
click at [276, 90] on div "zaman bloğu ekle" at bounding box center [297, 98] width 53 height 25
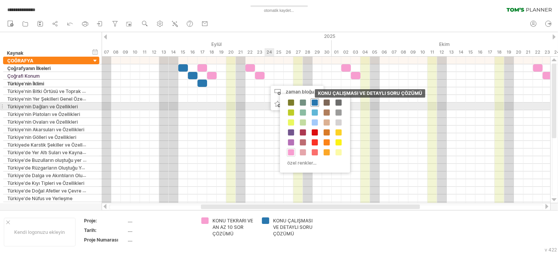
click at [314, 103] on span at bounding box center [315, 103] width 6 height 6
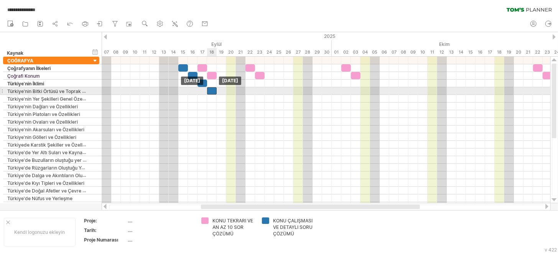
drag, startPoint x: 272, startPoint y: 84, endPoint x: 214, endPoint y: 92, distance: 58.5
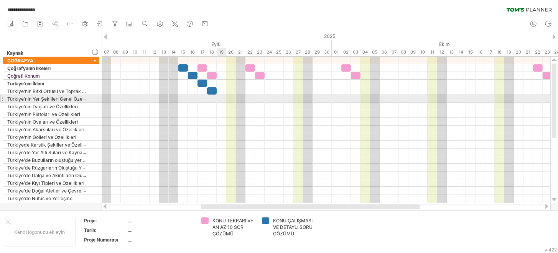
click at [222, 99] on div at bounding box center [326, 99] width 449 height 8
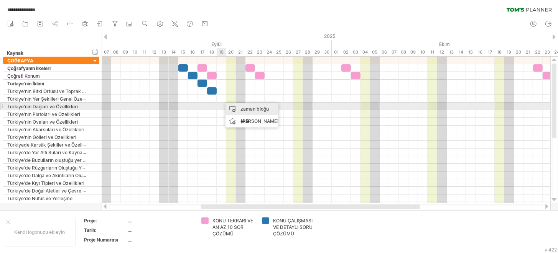
click at [237, 107] on div "zaman bloğu ekle" at bounding box center [251, 115] width 53 height 25
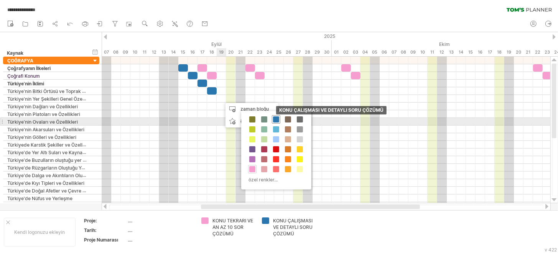
click at [275, 118] on span at bounding box center [276, 120] width 6 height 6
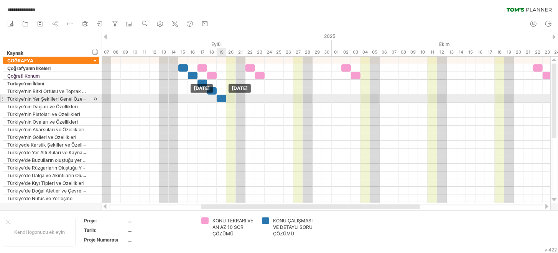
click at [220, 99] on div at bounding box center [222, 98] width 10 height 7
click at [219, 99] on div at bounding box center [222, 98] width 10 height 7
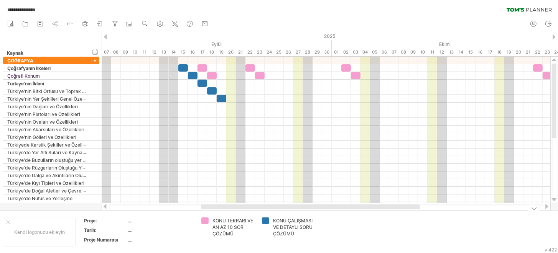
click at [233, 234] on font "KONU TEKRARI VE AN AZ 10 SOR ÇÖZÜMÜ" at bounding box center [232, 227] width 41 height 19
click at [241, 234] on div "KONU TEKRARI VE AN AZ 10 SOR ÇÖZÜMÜ" at bounding box center [233, 228] width 42 height 20
type input "**********"
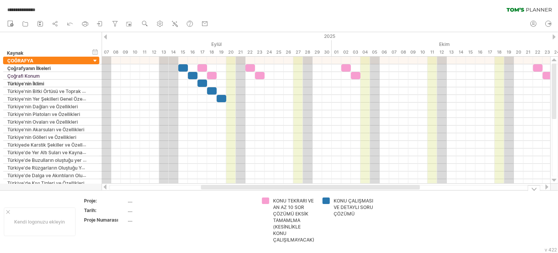
click at [313, 241] on font "KONU TEKRARI VE AN AZ 10 SOR ÇÖZÜMÜ EKSİK TAMAMLMA (KESİNLİKLE KONU ÇALIŞILMAYA…" at bounding box center [293, 220] width 41 height 45
click at [314, 240] on font "KONU TEKRARI VE AN AZ 10 SOR ÇÖZÜMÜ EKSİK TAMAMLMA (KESİNLİKLE KONU ÇALIŞILMAYA…" at bounding box center [293, 220] width 41 height 45
click at [313, 240] on font "KONU TEKRARI VE AN AZ 10 SOR ÇÖZÜMÜ EKSİK TAMAMLMA (KESİNLİKLE KONU ÇALIŞILMAYA…" at bounding box center [293, 220] width 41 height 45
click at [317, 239] on td "KONU TEKRARI VE AN AZ 10 SOR ÇÖZÜMÜ EKSİK TAMAMLMA (KESİNLİKLE KONU ÇALIŞILMAYA…" at bounding box center [288, 222] width 61 height 48
click at [321, 240] on td "KONU ÇALIŞMASI VE DETAYLI SORU ÇÖZÜMÜ" at bounding box center [349, 222] width 61 height 48
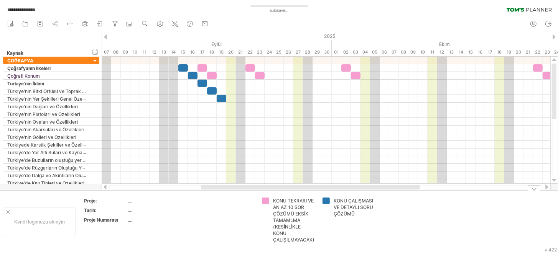
click at [317, 242] on td "KONU TEKRARI VE AN AZ 10 SOR ÇÖZÜMÜ EKSİK TAMAMLMA (KESİNLİKLE KONU ÇALIŞILMAYA…" at bounding box center [288, 222] width 61 height 48
click at [314, 241] on font "KONU TEKRARI VE AN AZ 10 SOR ÇÖZÜMÜ EKSİK TAMAMLMA (KESİNLİKLE KONU ÇALIŞILMAYA…" at bounding box center [293, 220] width 41 height 45
click at [298, 221] on font "KONU TEKRARI VE AN AZ 10 SOR ÇÖZÜMÜ EKSİK TAMAMLMA (KESİNLİKLE KONU ÇALIŞILMAYA…" at bounding box center [293, 220] width 41 height 45
click at [278, 223] on div "KONU TEKRARI VE AN AZ 10 SOR ÇÖZÜMÜ EKSİK TAMAMLMA (KESİNLİKLE KONU ÇALIŞILMAYA…" at bounding box center [294, 221] width 42 height 46
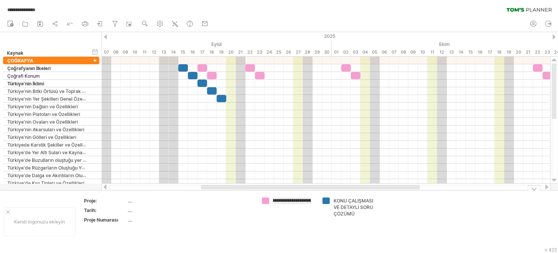
type input "**********"
click at [291, 209] on div "**********" at bounding box center [288, 221] width 53 height 46
click at [300, 231] on div "KONU TEKRARI VE EN AZ 10 SORU ÇÖZÜMÜ EKSİK TAMAMLMA (KESİNLİKLE KONU ÇALIŞILMAY…" at bounding box center [294, 221] width 42 height 46
type input "**********"
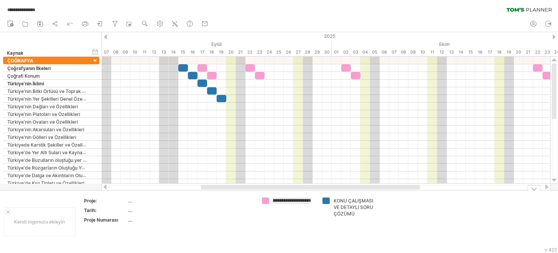
scroll to position [0, 61]
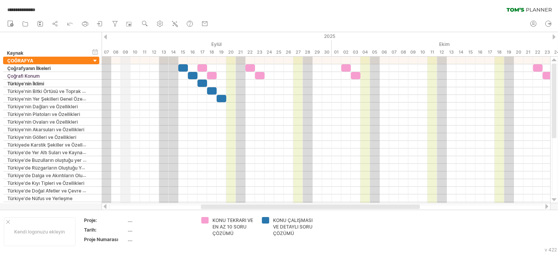
click at [127, 56] on div "2025 [DATE] Ağustos Eylül [PERSON_NAME] Aralık [PERSON_NAME][DATE] 18 19 20 21 …" at bounding box center [330, 44] width 456 height 25
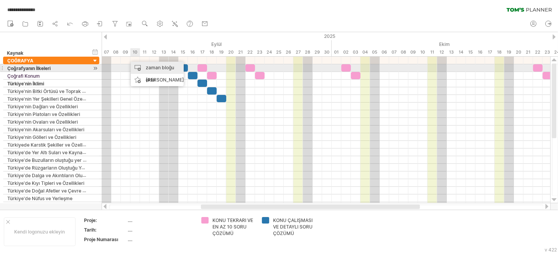
click at [141, 70] on div "zaman bloğu ekle" at bounding box center [157, 74] width 53 height 25
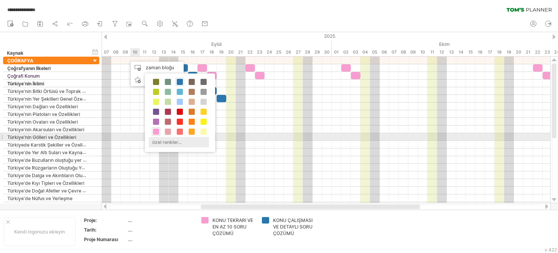
click at [182, 139] on div "özel renkler..." at bounding box center [179, 142] width 60 height 10
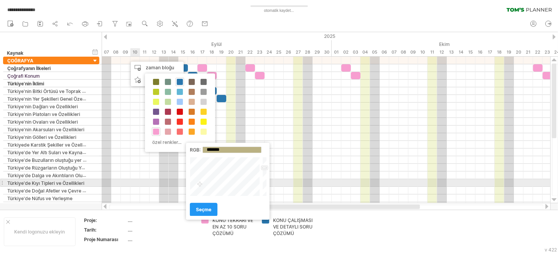
drag, startPoint x: 201, startPoint y: 174, endPoint x: 200, endPoint y: 184, distance: 10.0
click at [200, 184] on div at bounding box center [225, 176] width 71 height 39
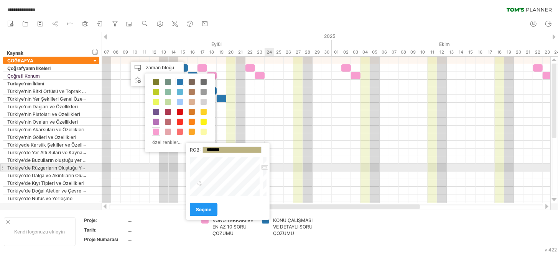
type input "*******"
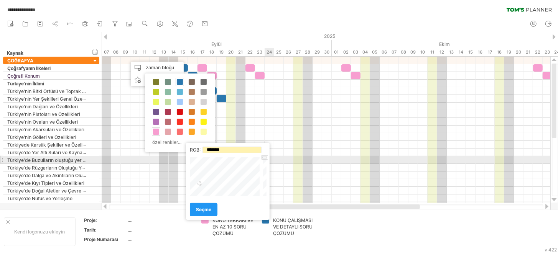
drag, startPoint x: 265, startPoint y: 168, endPoint x: 265, endPoint y: 156, distance: 11.5
click at [265, 157] on div "Kapalı" at bounding box center [228, 176] width 77 height 39
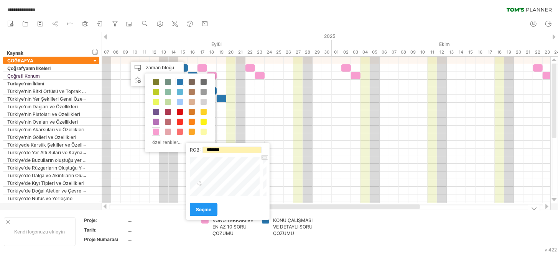
click at [177, 233] on td "...." at bounding box center [160, 231] width 65 height 9
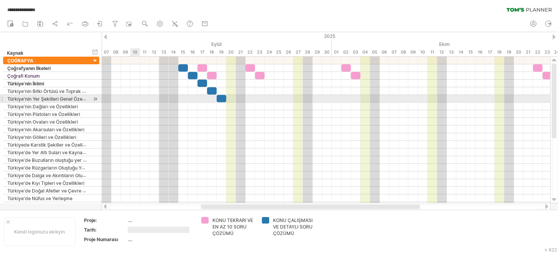
click at [133, 97] on div at bounding box center [326, 99] width 449 height 8
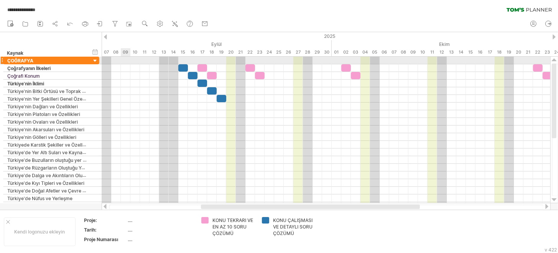
click at [121, 58] on div at bounding box center [326, 61] width 449 height 8
click at [124, 62] on div at bounding box center [326, 61] width 449 height 8
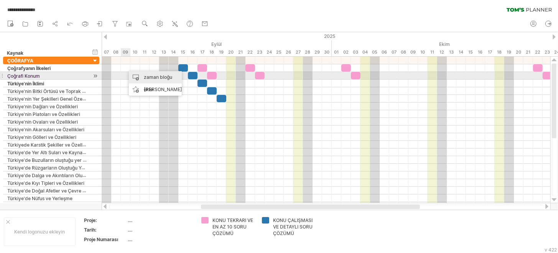
click at [144, 78] on font "zaman bloğu ekle" at bounding box center [158, 83] width 28 height 18
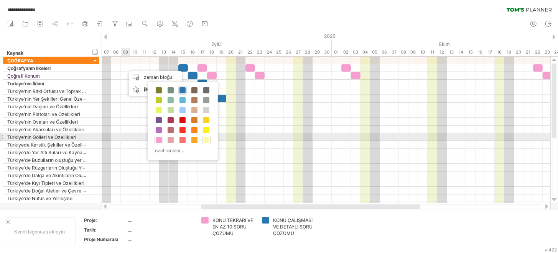
click at [206, 138] on span at bounding box center [206, 140] width 6 height 6
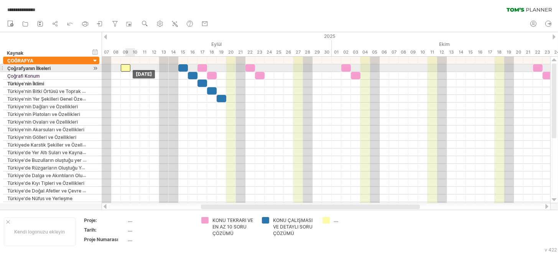
click at [130, 68] on div at bounding box center [126, 67] width 10 height 7
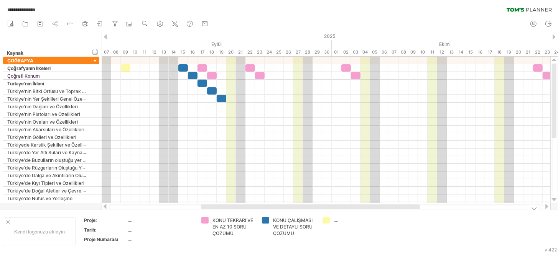
click at [337, 223] on div "...." at bounding box center [355, 220] width 42 height 7
click at [340, 222] on input "text" at bounding box center [353, 220] width 38 height 7
type input "**********"
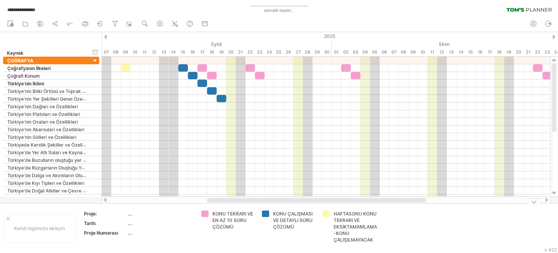
click at [348, 233] on font "HAFTASONU KONU TEKRARI VE EKSİKTAMAMLAMA -KONU ÇALIŞILMAYACAK" at bounding box center [355, 227] width 43 height 32
click at [366, 239] on font "HAFTASONU KONU TEKRARI VE EKSİKTAMAMLAMA -KONU ÇALIŞILMAYACAK" at bounding box center [355, 227] width 43 height 32
click at [374, 239] on div "HAFTASONU KONU TEKRARI VE EKSİKTAMAMLAMA -KONU ÇALIŞILMAYACAK" at bounding box center [355, 227] width 43 height 33
click at [347, 214] on input "**********" at bounding box center [354, 214] width 40 height 7
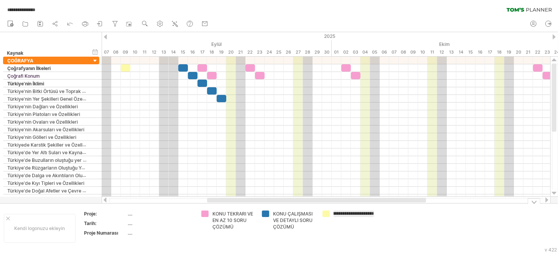
scroll to position [0, 80]
type input "**********"
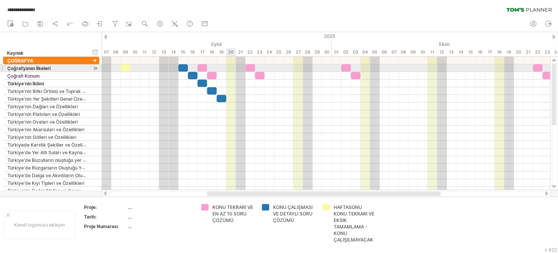
click at [230, 68] on div at bounding box center [326, 68] width 449 height 8
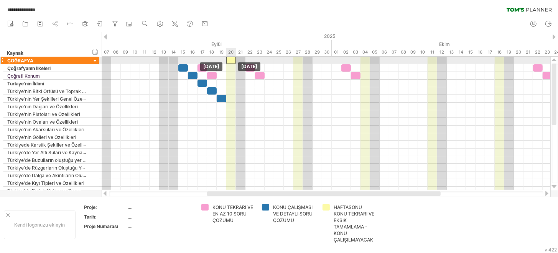
drag, startPoint x: 125, startPoint y: 68, endPoint x: 230, endPoint y: 60, distance: 105.4
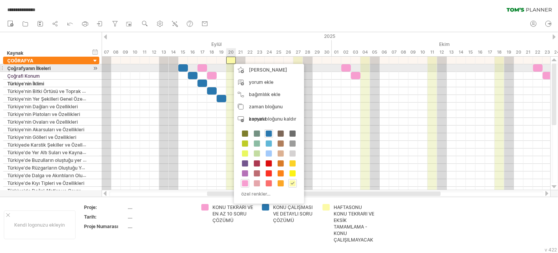
click at [227, 71] on div at bounding box center [326, 68] width 449 height 8
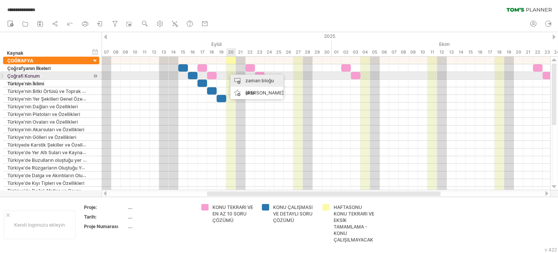
click at [243, 80] on div "zaman bloğu ekle" at bounding box center [256, 87] width 53 height 25
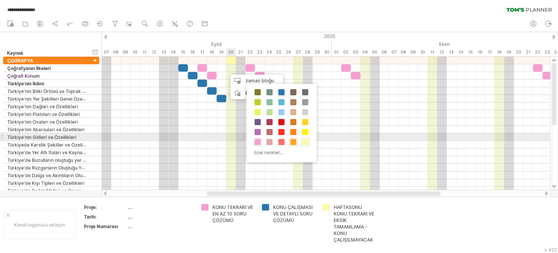
click at [302, 139] on span at bounding box center [305, 142] width 6 height 6
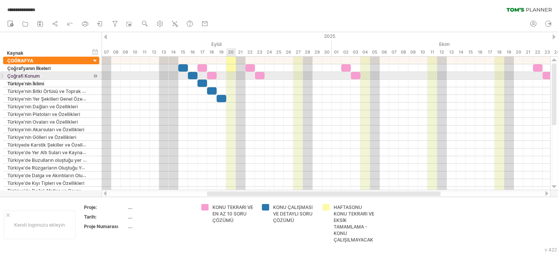
click at [230, 75] on div at bounding box center [326, 76] width 449 height 8
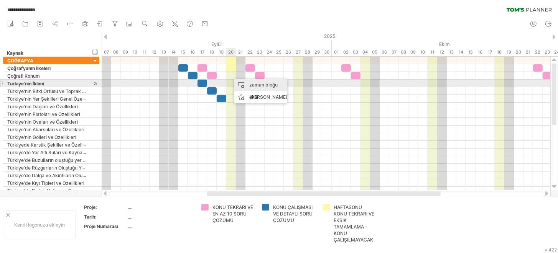
click at [252, 85] on font "zaman bloğu ekle" at bounding box center [263, 91] width 28 height 18
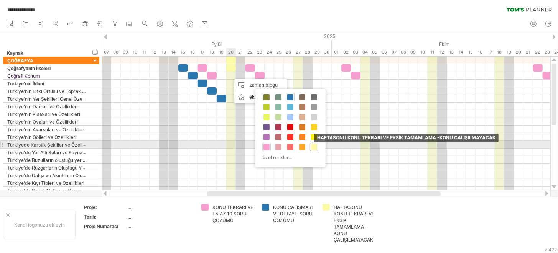
click at [311, 148] on span at bounding box center [314, 147] width 6 height 6
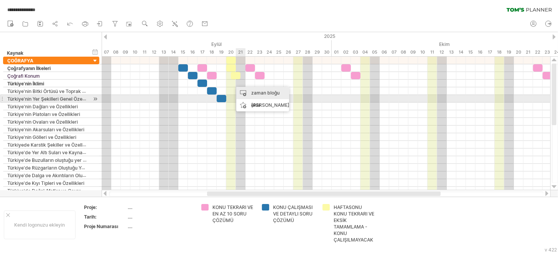
click at [266, 98] on div "zaman bloğu ekle" at bounding box center [262, 99] width 53 height 25
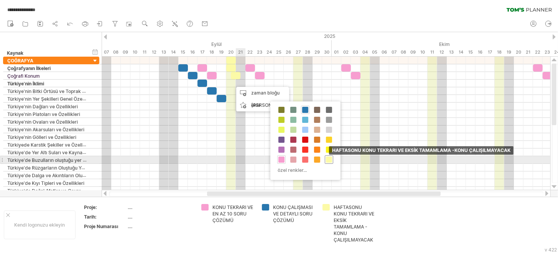
click at [328, 158] on span at bounding box center [329, 160] width 6 height 6
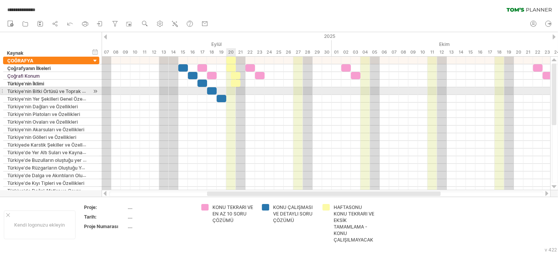
click at [232, 92] on div at bounding box center [326, 91] width 449 height 8
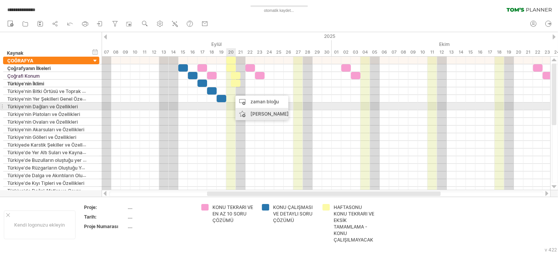
click at [259, 101] on font "zaman bloğu ekle" at bounding box center [264, 108] width 28 height 18
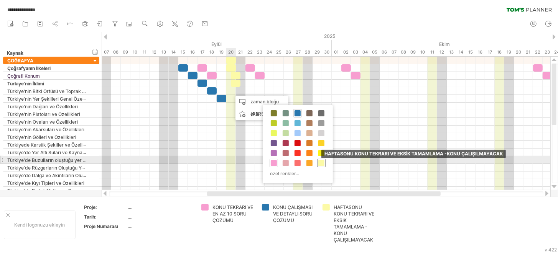
click at [319, 161] on span at bounding box center [321, 163] width 6 height 6
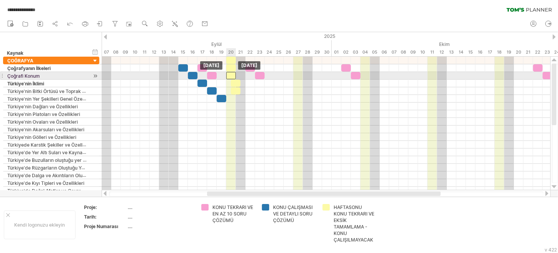
click at [233, 76] on div at bounding box center [231, 75] width 10 height 7
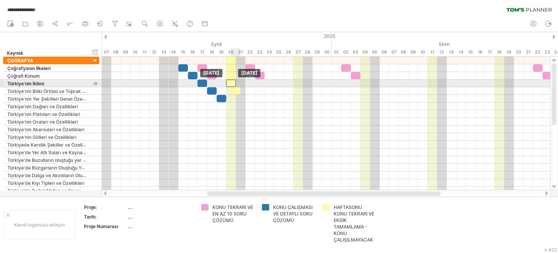
click at [234, 84] on div at bounding box center [231, 83] width 10 height 7
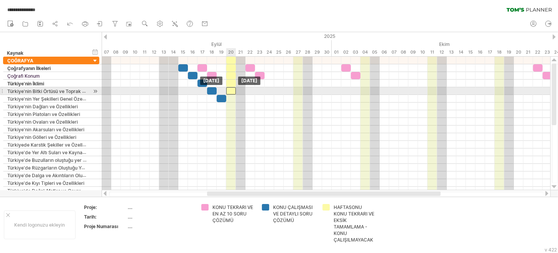
click at [234, 91] on div at bounding box center [231, 90] width 10 height 7
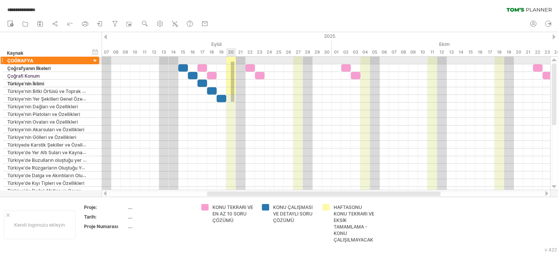
drag, startPoint x: 233, startPoint y: 100, endPoint x: 231, endPoint y: 59, distance: 41.1
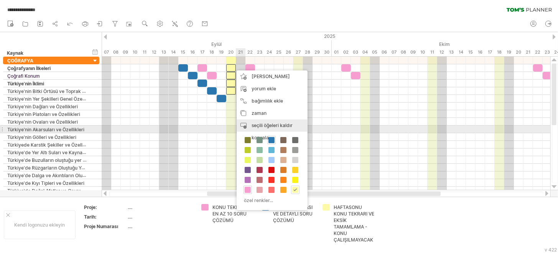
click at [269, 129] on div "zaman bloğunu kaldır seçili öğeleri kaldır" at bounding box center [272, 126] width 71 height 12
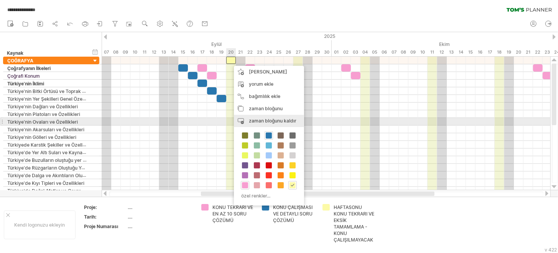
click at [265, 122] on font "zaman bloğunu kaldır" at bounding box center [273, 121] width 48 height 6
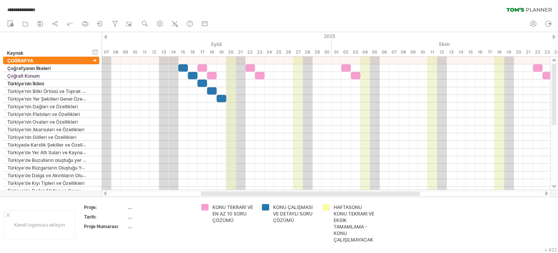
click at [230, 53] on font "20" at bounding box center [231, 51] width 5 height 5
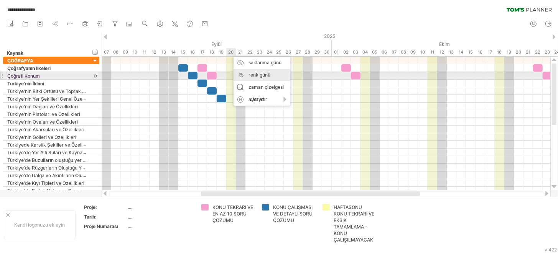
click at [251, 77] on font "renk günü" at bounding box center [259, 75] width 22 height 6
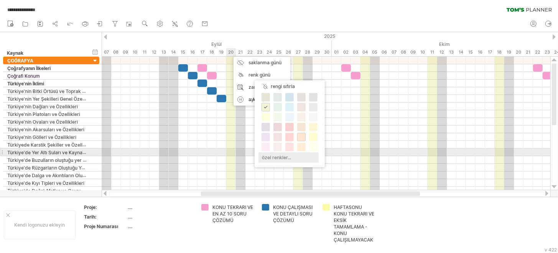
click at [276, 153] on div "özel renkler..." at bounding box center [288, 158] width 60 height 10
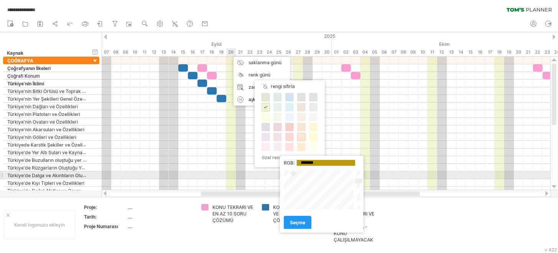
click at [293, 174] on div at bounding box center [319, 189] width 71 height 39
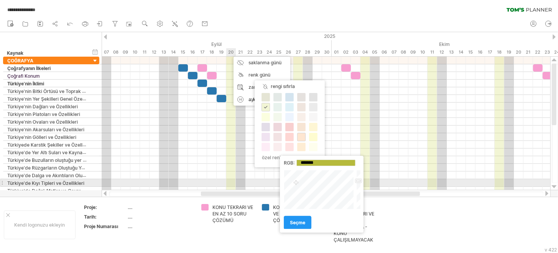
click at [296, 183] on div at bounding box center [319, 189] width 71 height 39
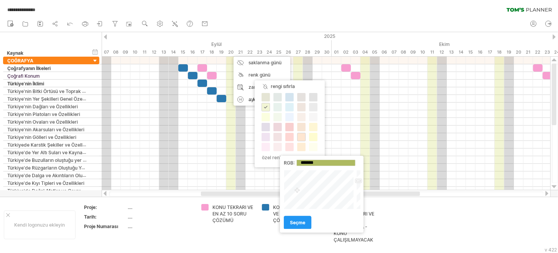
click at [297, 191] on div at bounding box center [319, 189] width 71 height 39
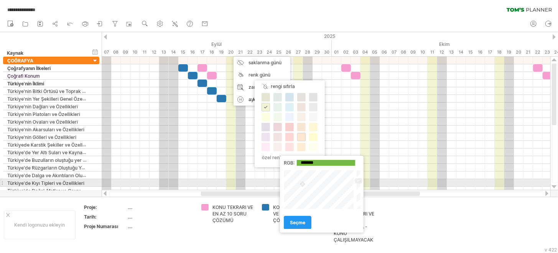
click at [302, 185] on div at bounding box center [319, 189] width 71 height 39
click at [296, 187] on div at bounding box center [319, 189] width 71 height 39
click at [294, 181] on div at bounding box center [319, 189] width 71 height 39
click at [294, 179] on div at bounding box center [319, 189] width 71 height 39
click at [293, 184] on div at bounding box center [319, 189] width 71 height 39
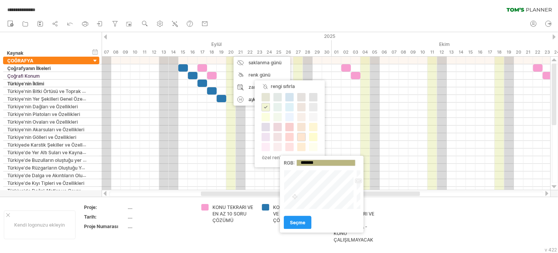
drag, startPoint x: 296, startPoint y: 184, endPoint x: 296, endPoint y: 196, distance: 11.9
click at [295, 197] on div at bounding box center [319, 189] width 71 height 39
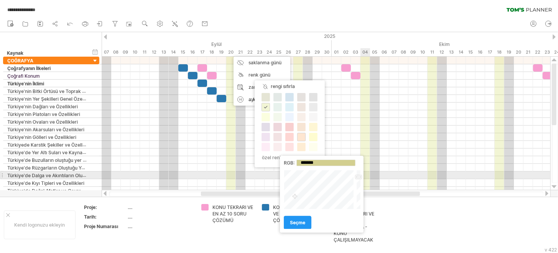
type input "*******"
drag, startPoint x: 358, startPoint y: 179, endPoint x: 357, endPoint y: 168, distance: 10.8
click at [357, 168] on div "RGB: ******* Kapalı seçme" at bounding box center [322, 194] width 84 height 77
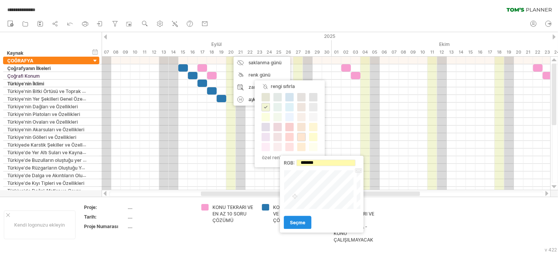
click at [304, 225] on font "seçme" at bounding box center [297, 223] width 15 height 6
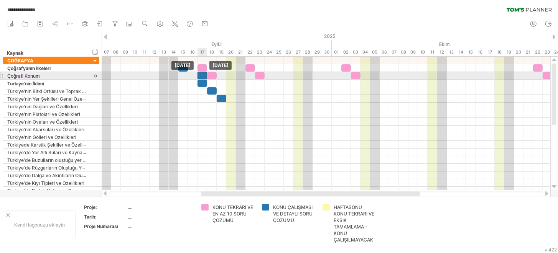
drag, startPoint x: 195, startPoint y: 77, endPoint x: 204, endPoint y: 77, distance: 9.2
click at [204, 77] on div at bounding box center [202, 75] width 10 height 7
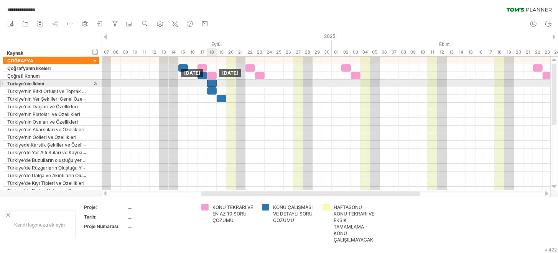
drag, startPoint x: 202, startPoint y: 84, endPoint x: 212, endPoint y: 84, distance: 10.4
click at [212, 84] on div at bounding box center [212, 83] width 10 height 7
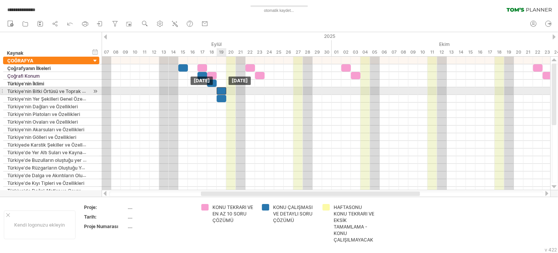
drag, startPoint x: 211, startPoint y: 92, endPoint x: 220, endPoint y: 92, distance: 8.4
click at [220, 92] on div at bounding box center [222, 90] width 10 height 7
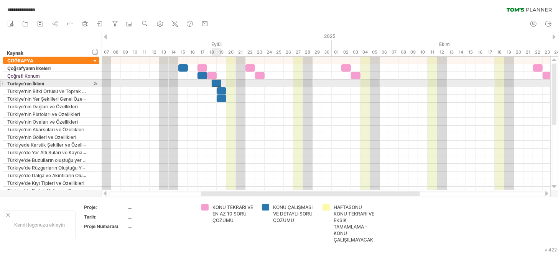
drag, startPoint x: 214, startPoint y: 82, endPoint x: 220, endPoint y: 83, distance: 6.2
click at [220, 83] on div at bounding box center [217, 83] width 10 height 7
click at [220, 83] on span at bounding box center [221, 83] width 3 height 7
click at [221, 83] on div at bounding box center [222, 83] width 10 height 7
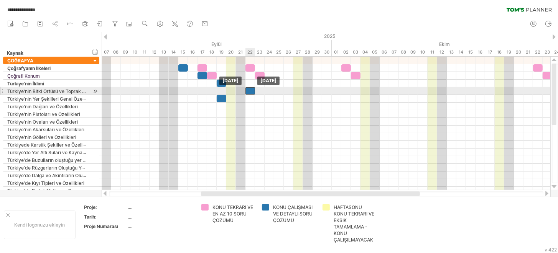
drag, startPoint x: 220, startPoint y: 90, endPoint x: 247, endPoint y: 92, distance: 26.6
click at [247, 92] on div at bounding box center [250, 90] width 10 height 7
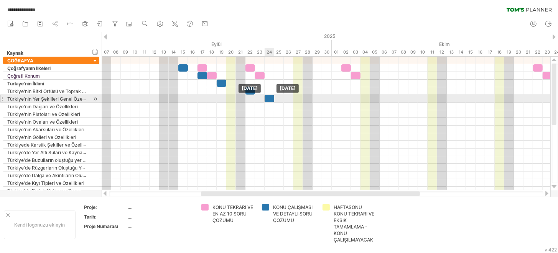
drag, startPoint x: 223, startPoint y: 98, endPoint x: 270, endPoint y: 99, distance: 47.2
click at [270, 99] on div at bounding box center [270, 98] width 10 height 7
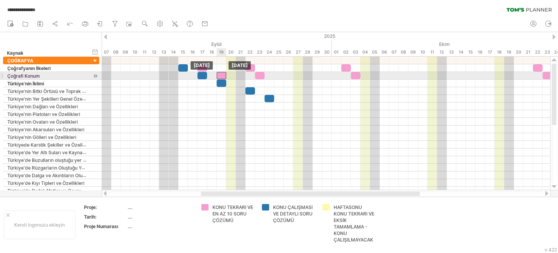
drag, startPoint x: 211, startPoint y: 75, endPoint x: 220, endPoint y: 76, distance: 9.2
click at [220, 76] on div at bounding box center [222, 75] width 10 height 7
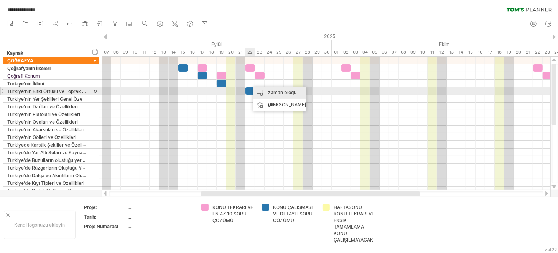
click at [255, 88] on div "zaman bloğu ekle" at bounding box center [279, 99] width 53 height 25
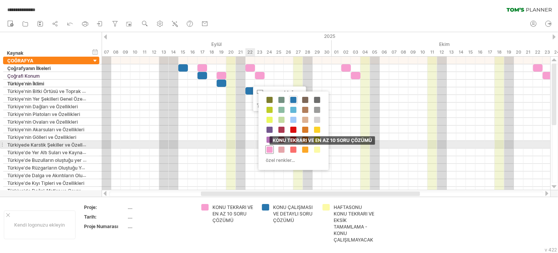
click at [269, 147] on span at bounding box center [269, 150] width 6 height 6
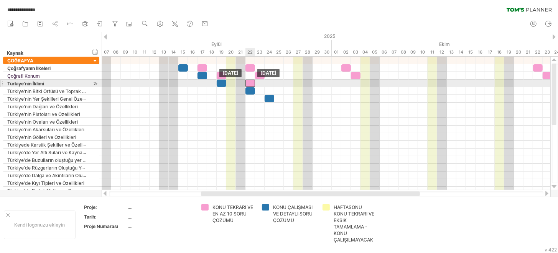
drag, startPoint x: 255, startPoint y: 83, endPoint x: 250, endPoint y: 84, distance: 5.4
click at [250, 84] on div at bounding box center [250, 83] width 10 height 7
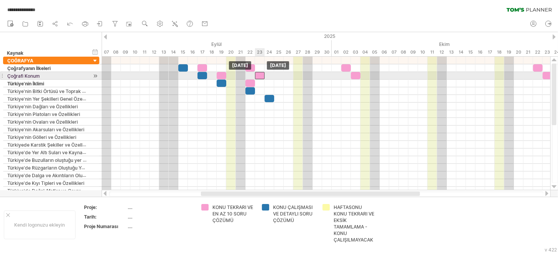
drag, startPoint x: 271, startPoint y: 84, endPoint x: 261, endPoint y: 75, distance: 13.3
click at [261, 75] on div at bounding box center [260, 75] width 10 height 7
drag, startPoint x: 259, startPoint y: 75, endPoint x: 267, endPoint y: 75, distance: 8.1
click at [267, 75] on div at bounding box center [270, 75] width 10 height 7
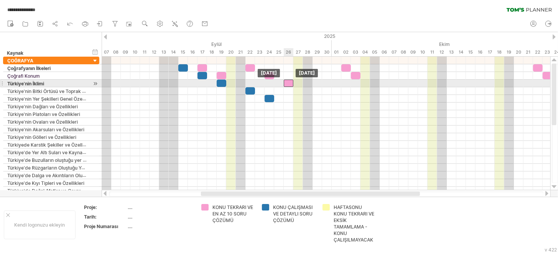
drag, startPoint x: 252, startPoint y: 82, endPoint x: 288, endPoint y: 84, distance: 36.1
click at [288, 84] on div at bounding box center [289, 83] width 10 height 7
drag, startPoint x: 287, startPoint y: 82, endPoint x: 249, endPoint y: 85, distance: 38.1
click at [249, 85] on div at bounding box center [250, 83] width 10 height 7
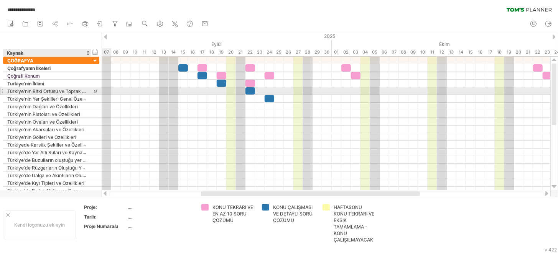
click at [94, 91] on div at bounding box center [95, 91] width 7 height 8
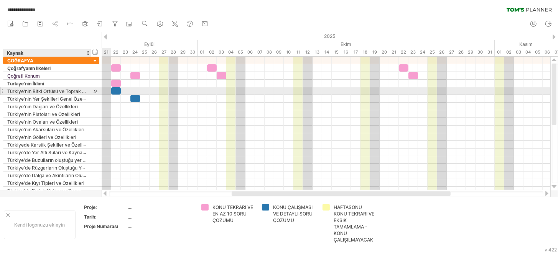
click at [94, 91] on div at bounding box center [95, 91] width 7 height 8
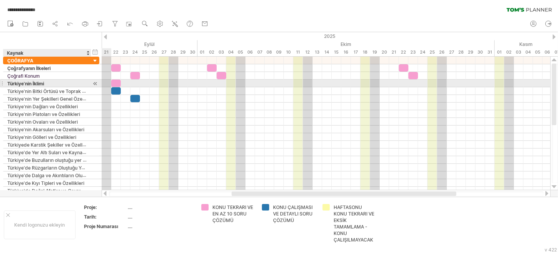
click at [96, 83] on div at bounding box center [95, 84] width 7 height 8
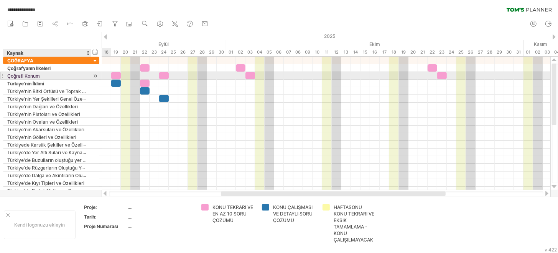
click at [97, 74] on div at bounding box center [95, 76] width 7 height 8
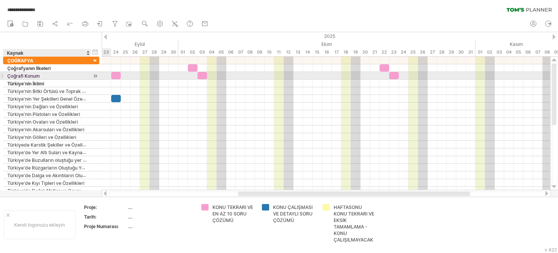
click at [96, 75] on div at bounding box center [95, 76] width 7 height 8
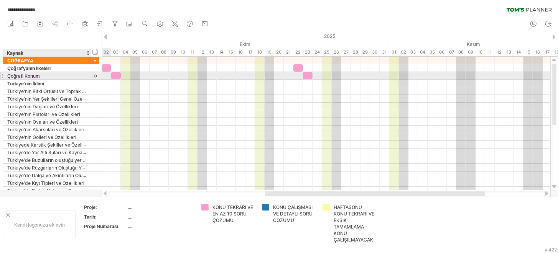
click at [96, 75] on div at bounding box center [95, 76] width 7 height 8
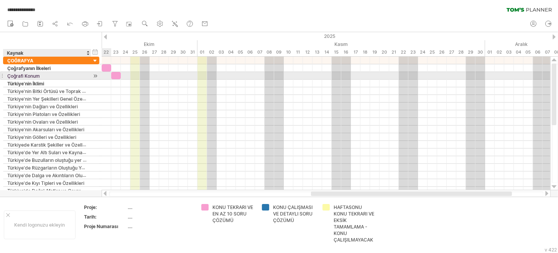
click at [96, 75] on div at bounding box center [95, 76] width 7 height 8
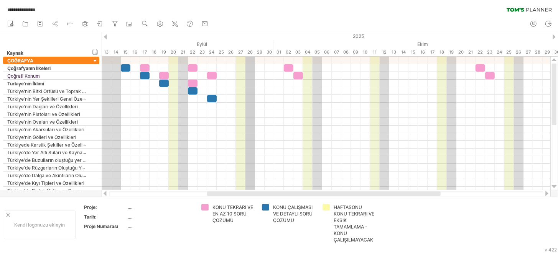
drag, startPoint x: 225, startPoint y: 37, endPoint x: 253, endPoint y: 40, distance: 27.8
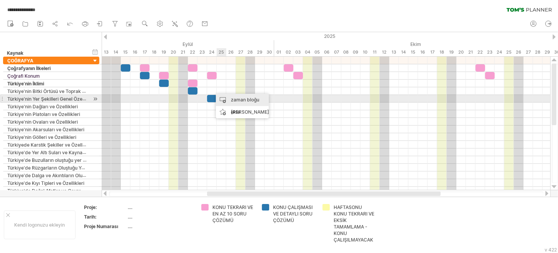
click at [224, 96] on div "zaman bloğu ekle" at bounding box center [242, 106] width 53 height 25
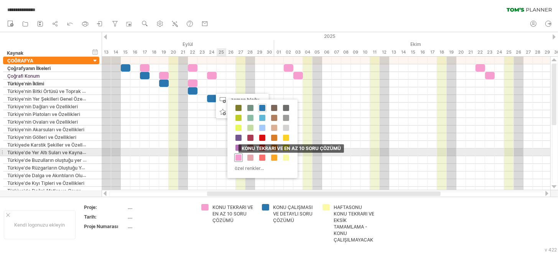
click at [236, 156] on span at bounding box center [238, 158] width 6 height 6
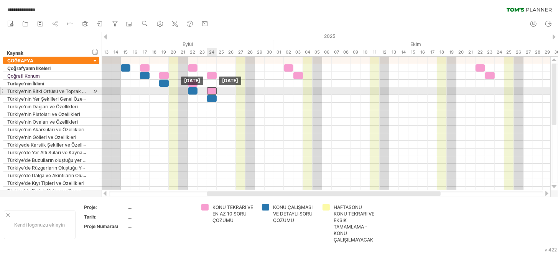
click at [211, 92] on div at bounding box center [212, 90] width 10 height 7
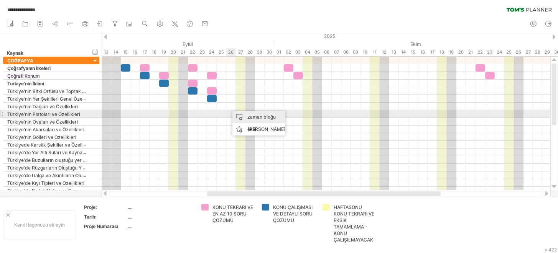
click at [241, 114] on div "zaman bloğu ekle" at bounding box center [258, 123] width 53 height 25
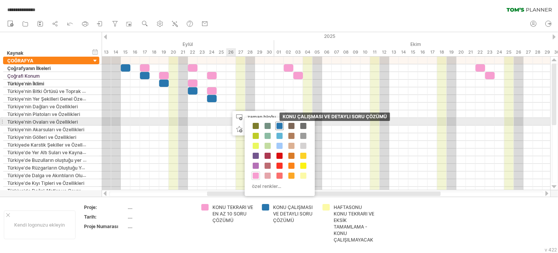
click at [281, 125] on span at bounding box center [279, 126] width 6 height 6
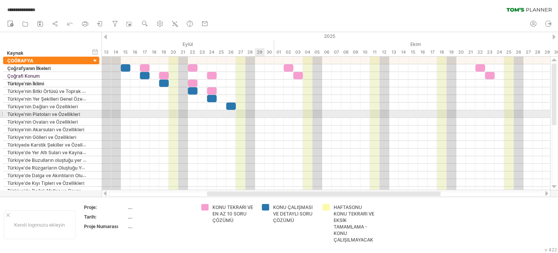
click at [259, 115] on div at bounding box center [326, 114] width 449 height 8
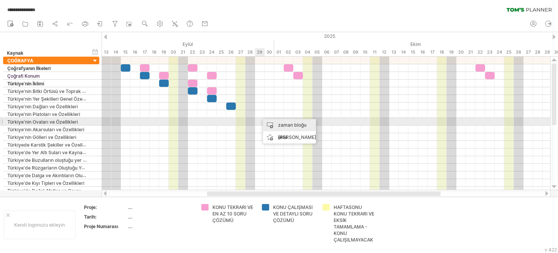
click at [272, 124] on div "zaman bloğu ekle" at bounding box center [289, 131] width 53 height 25
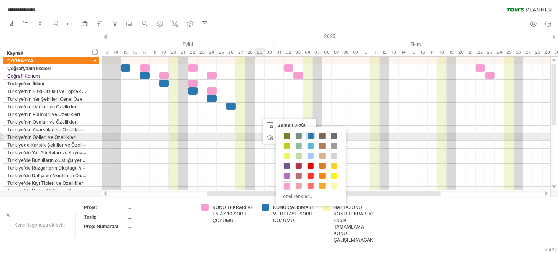
click at [306, 135] on div "KONU ÇALIŞMASI VE DETAYLI SORU ÇÖZÜMÜ" at bounding box center [310, 136] width 8 height 8
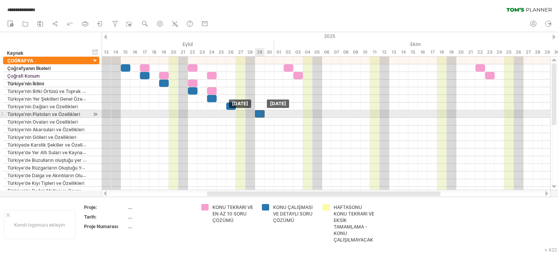
click at [261, 115] on div at bounding box center [260, 113] width 10 height 7
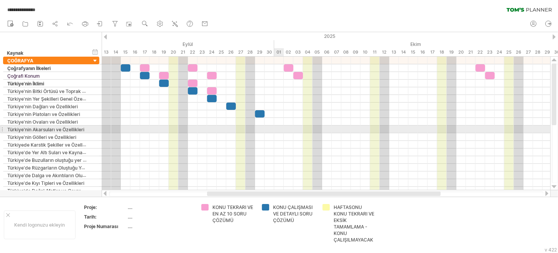
click at [277, 130] on div at bounding box center [326, 130] width 449 height 8
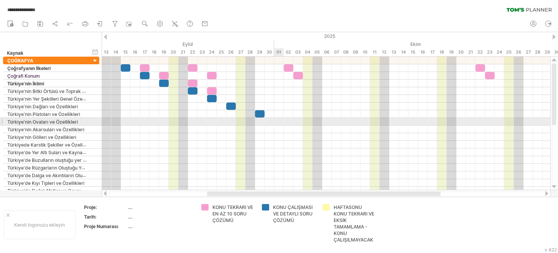
click at [277, 123] on div at bounding box center [326, 122] width 449 height 8
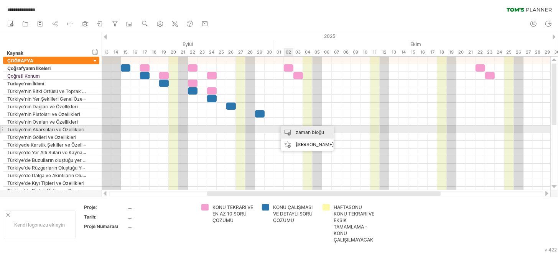
click at [294, 128] on div "zaman bloğu ekle" at bounding box center [307, 139] width 53 height 25
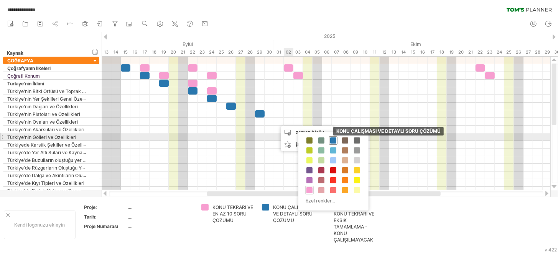
click at [331, 141] on span at bounding box center [333, 141] width 6 height 6
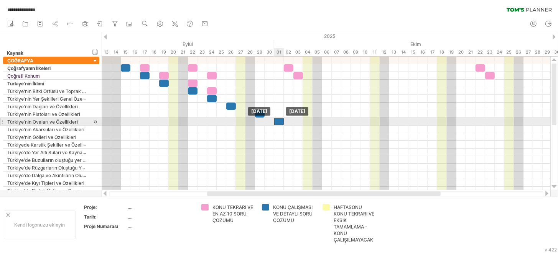
click at [278, 121] on div at bounding box center [279, 121] width 10 height 7
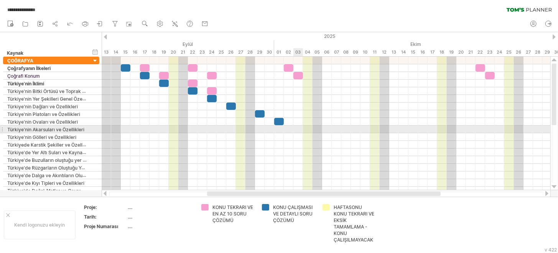
click at [296, 128] on div at bounding box center [326, 130] width 449 height 8
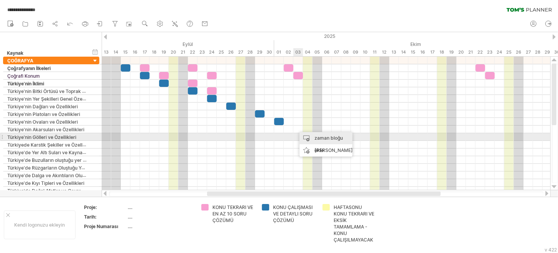
click at [305, 136] on div "zaman bloğu ekle" at bounding box center [325, 144] width 53 height 25
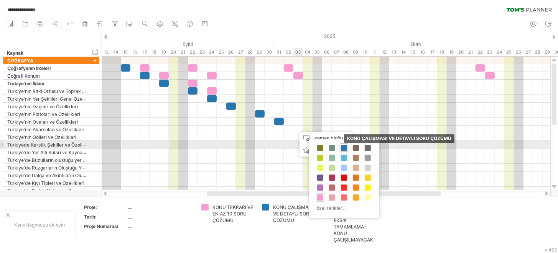
click at [343, 146] on span at bounding box center [344, 148] width 6 height 6
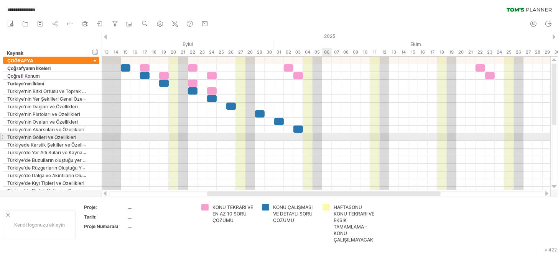
click at [324, 136] on div at bounding box center [326, 137] width 449 height 8
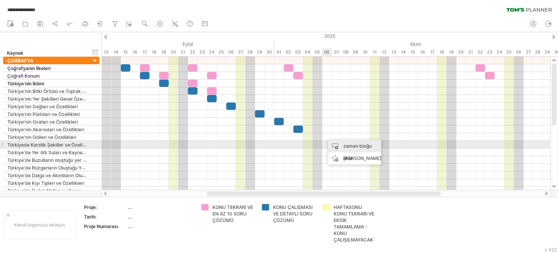
click at [338, 143] on div "zaman bloğu ekle" at bounding box center [354, 152] width 53 height 25
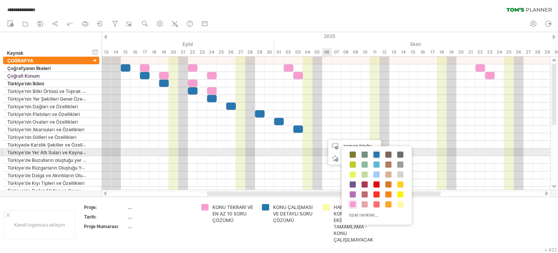
click at [375, 155] on span at bounding box center [376, 155] width 6 height 6
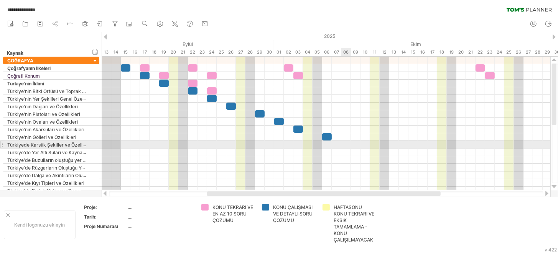
click at [344, 146] on div at bounding box center [326, 145] width 449 height 8
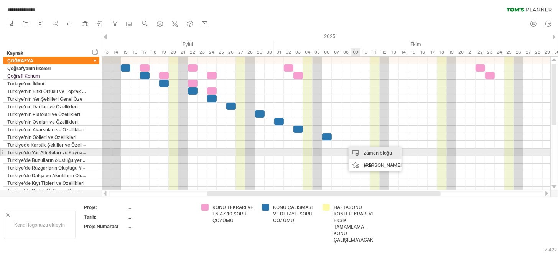
click at [370, 153] on font "zaman bloğu ekle" at bounding box center [377, 159] width 28 height 18
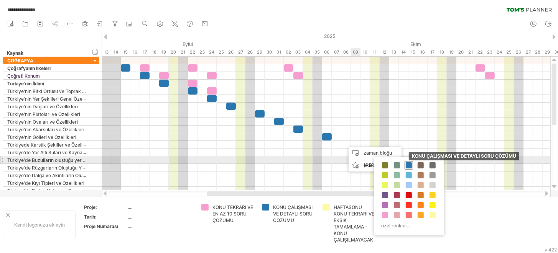
click at [407, 164] on span at bounding box center [409, 166] width 6 height 6
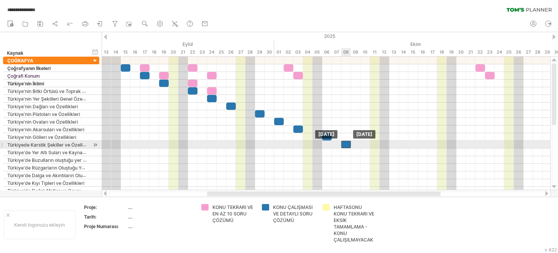
drag, startPoint x: 350, startPoint y: 143, endPoint x: 345, endPoint y: 144, distance: 4.6
click at [345, 144] on div at bounding box center [346, 144] width 10 height 7
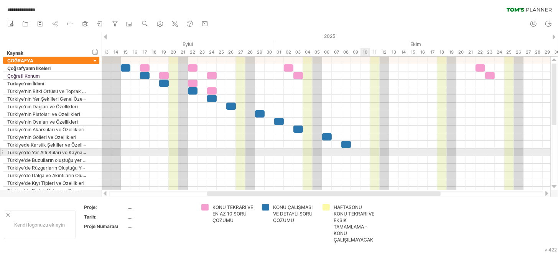
click at [363, 153] on div at bounding box center [326, 153] width 449 height 8
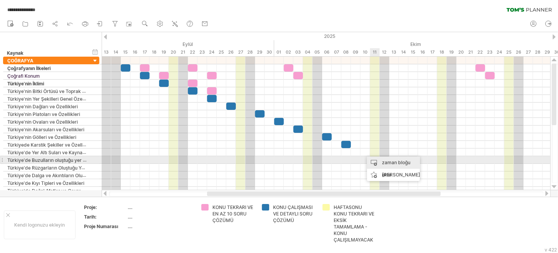
click at [386, 160] on font "zaman bloğu ekle" at bounding box center [396, 169] width 28 height 18
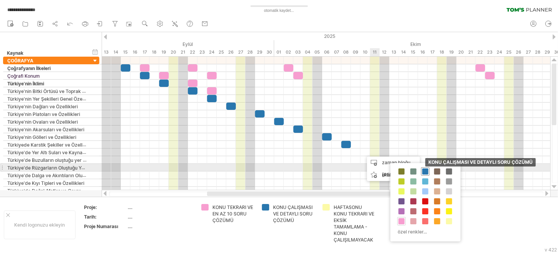
click at [423, 171] on span at bounding box center [425, 172] width 6 height 6
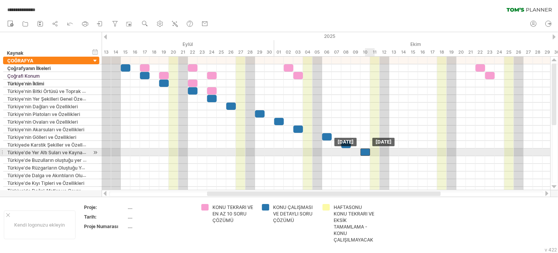
click at [366, 152] on div at bounding box center [365, 152] width 10 height 7
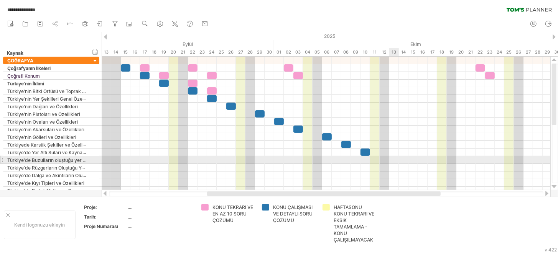
click at [393, 159] on div at bounding box center [326, 160] width 449 height 8
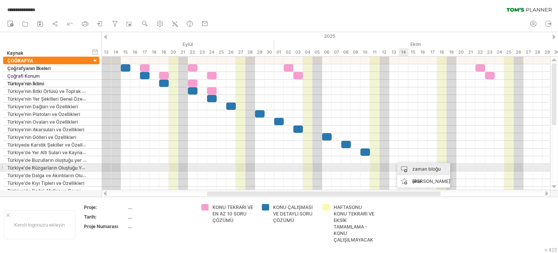
click at [410, 166] on div "zaman bloğu ekle" at bounding box center [423, 175] width 53 height 25
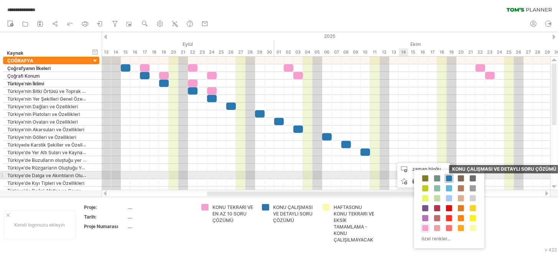
click at [448, 175] on div "KONU ÇALIŞMASI VE DETAYLI SORU ÇÖZÜMÜ" at bounding box center [449, 178] width 8 height 8
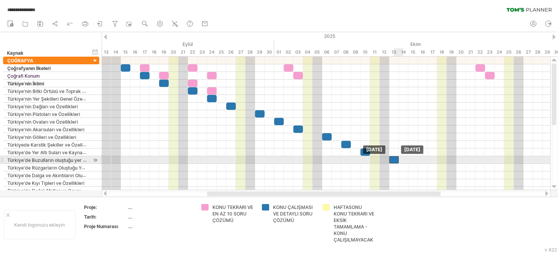
click at [397, 159] on div at bounding box center [394, 159] width 10 height 7
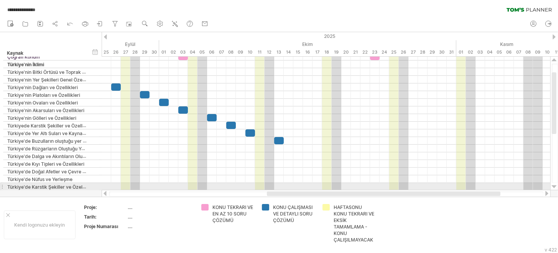
drag, startPoint x: 389, startPoint y: 194, endPoint x: 448, endPoint y: 189, distance: 58.9
click at [449, 190] on div "**********" at bounding box center [279, 126] width 558 height 253
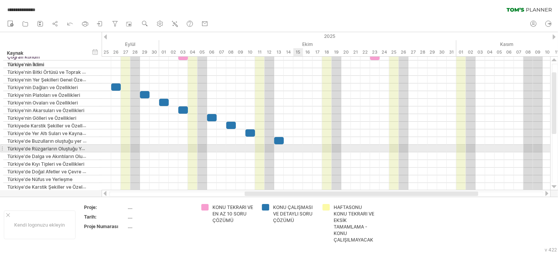
click at [297, 148] on div at bounding box center [326, 149] width 449 height 8
click at [298, 147] on div at bounding box center [326, 149] width 449 height 8
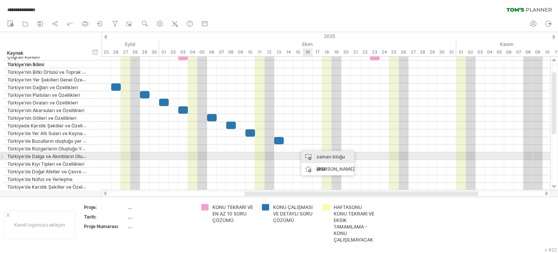
click at [316, 153] on div "zaman bloğu ekle" at bounding box center [327, 163] width 53 height 25
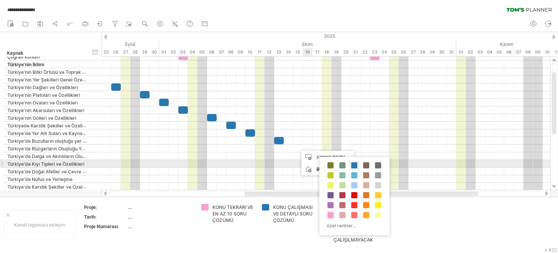
click at [351, 164] on span at bounding box center [354, 166] width 6 height 6
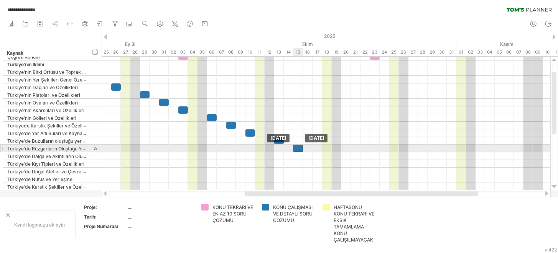
drag, startPoint x: 304, startPoint y: 148, endPoint x: 299, endPoint y: 147, distance: 5.0
click at [299, 147] on div at bounding box center [298, 148] width 10 height 7
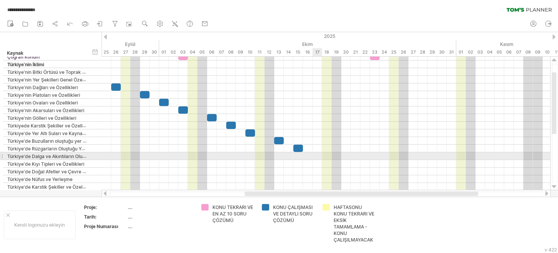
click at [318, 156] on div at bounding box center [326, 157] width 449 height 8
click at [328, 160] on div at bounding box center [326, 164] width 449 height 8
click at [315, 153] on div at bounding box center [326, 157] width 449 height 8
click at [334, 160] on font "zaman bloğu ekle" at bounding box center [348, 169] width 28 height 18
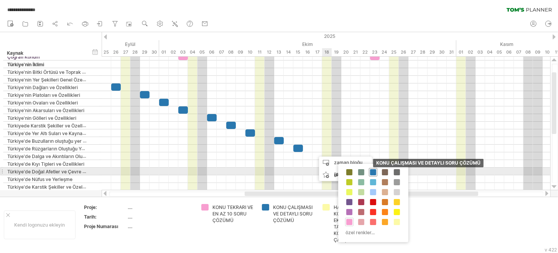
click at [370, 169] on span at bounding box center [373, 172] width 6 height 6
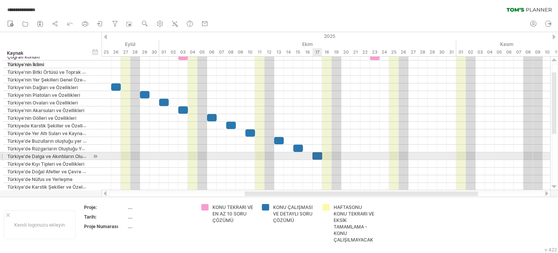
click at [318, 155] on div at bounding box center [317, 156] width 10 height 7
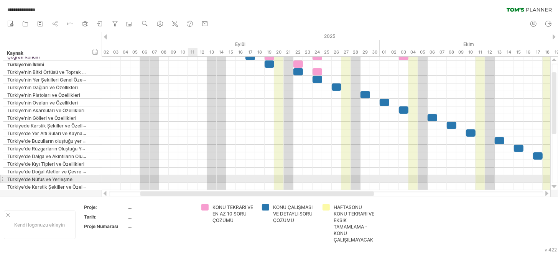
drag, startPoint x: 297, startPoint y: 194, endPoint x: 199, endPoint y: 174, distance: 100.1
click at [194, 181] on div "**********" at bounding box center [279, 126] width 558 height 253
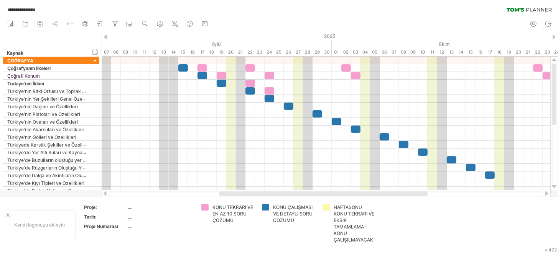
drag, startPoint x: 309, startPoint y: 194, endPoint x: 329, endPoint y: 195, distance: 20.7
click at [329, 195] on div at bounding box center [323, 194] width 208 height 5
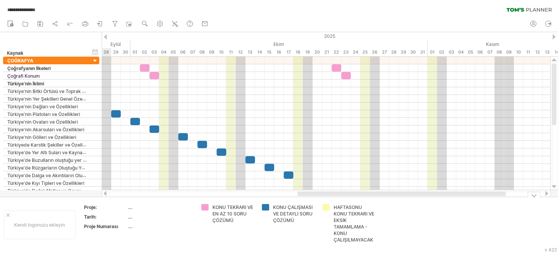
drag, startPoint x: 285, startPoint y: 196, endPoint x: 370, endPoint y: 168, distance: 88.7
click at [380, 198] on div "**********" at bounding box center [279, 126] width 558 height 253
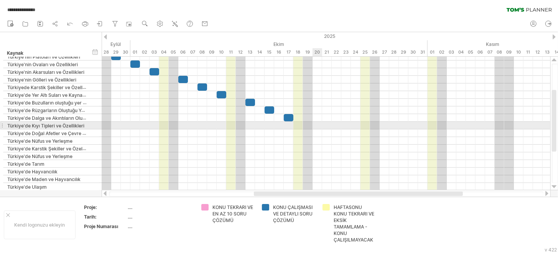
click at [316, 125] on div at bounding box center [326, 126] width 449 height 8
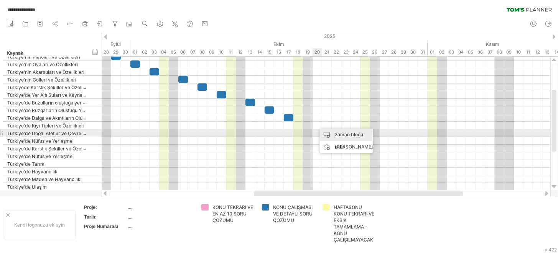
click at [335, 136] on font "zaman bloğu ekle" at bounding box center [349, 141] width 28 height 18
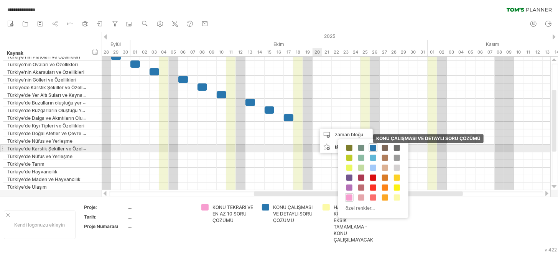
click at [372, 147] on span at bounding box center [373, 148] width 6 height 6
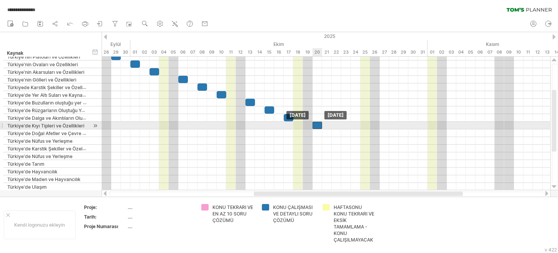
click at [318, 125] on div at bounding box center [317, 125] width 10 height 7
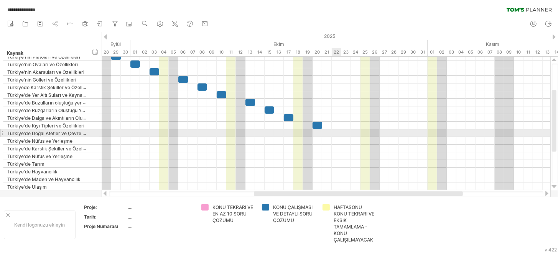
click at [335, 134] on div at bounding box center [326, 134] width 449 height 8
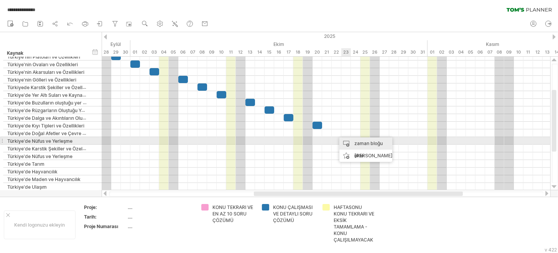
click at [353, 139] on div "zaman bloğu ekle" at bounding box center [365, 150] width 53 height 25
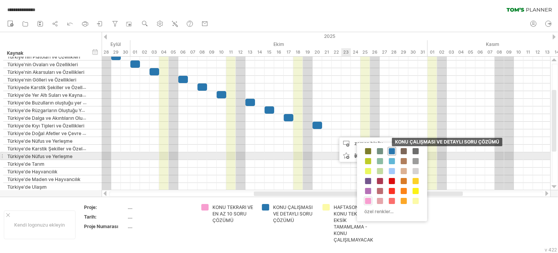
click at [390, 150] on span at bounding box center [392, 151] width 6 height 6
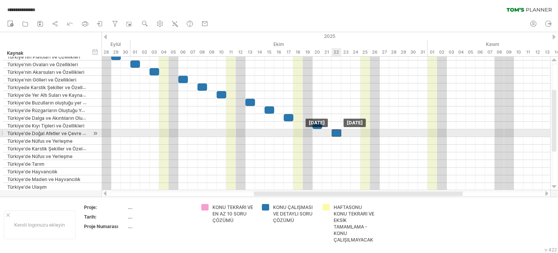
drag, startPoint x: 340, startPoint y: 132, endPoint x: 335, endPoint y: 132, distance: 5.4
click at [335, 132] on div at bounding box center [337, 133] width 10 height 7
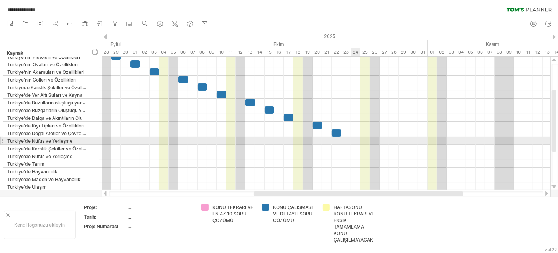
click at [355, 140] on div at bounding box center [326, 141] width 449 height 8
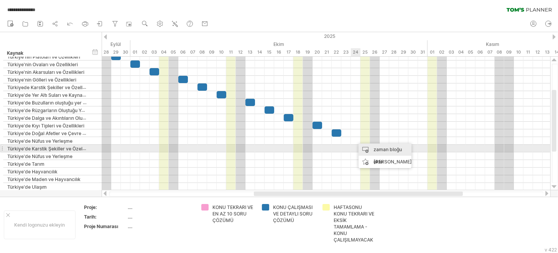
click at [376, 148] on font "zaman bloğu ekle" at bounding box center [387, 156] width 28 height 18
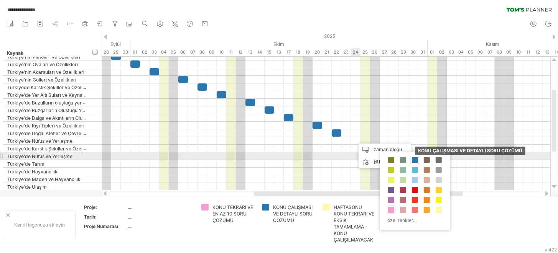
click at [412, 158] on span at bounding box center [415, 160] width 6 height 6
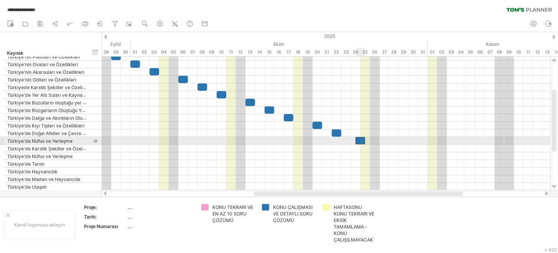
click at [357, 141] on div at bounding box center [360, 140] width 10 height 7
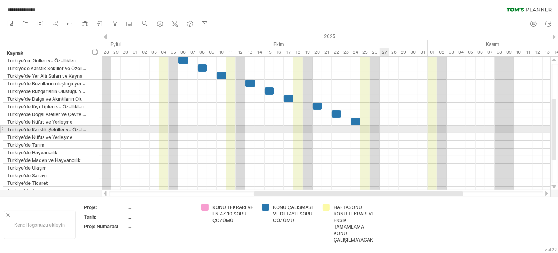
click at [381, 129] on div at bounding box center [326, 130] width 449 height 8
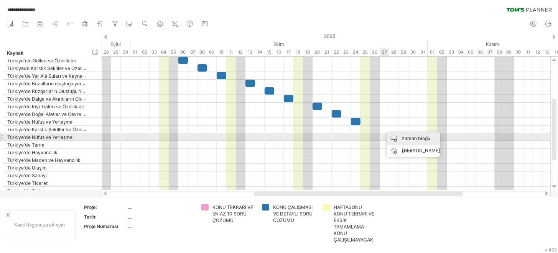
click at [399, 136] on div "zaman bloğu ekle" at bounding box center [413, 145] width 53 height 25
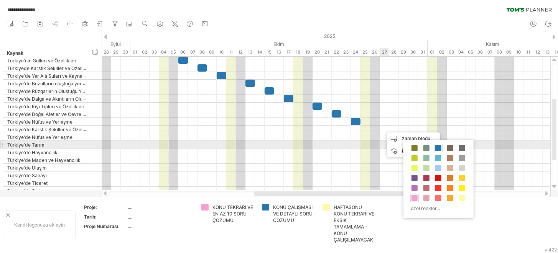
click at [436, 147] on span at bounding box center [438, 148] width 6 height 6
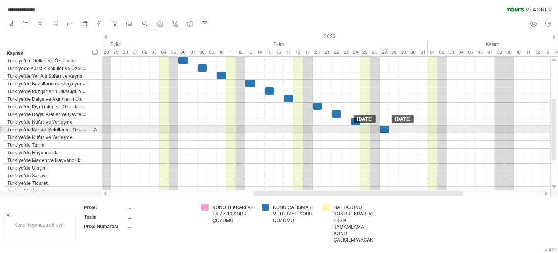
click at [385, 130] on div at bounding box center [385, 129] width 10 height 7
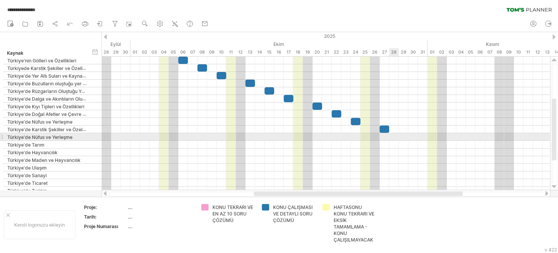
click at [398, 139] on div at bounding box center [326, 137] width 449 height 8
click at [404, 138] on div at bounding box center [326, 137] width 449 height 8
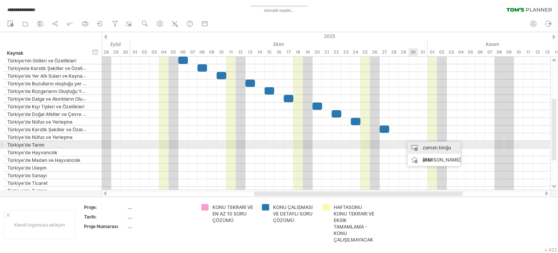
click at [423, 144] on div "zaman bloğu ekle" at bounding box center [434, 154] width 53 height 25
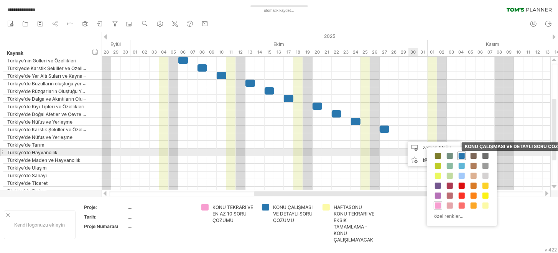
click at [460, 154] on span at bounding box center [462, 156] width 6 height 6
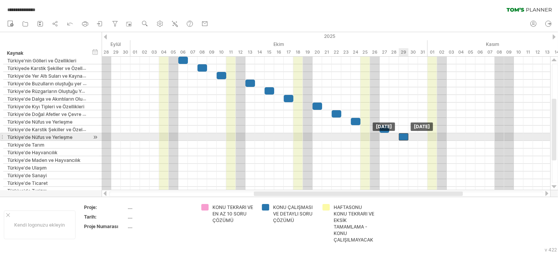
drag, startPoint x: 407, startPoint y: 135, endPoint x: 403, endPoint y: 135, distance: 4.2
click at [403, 135] on div at bounding box center [404, 136] width 10 height 7
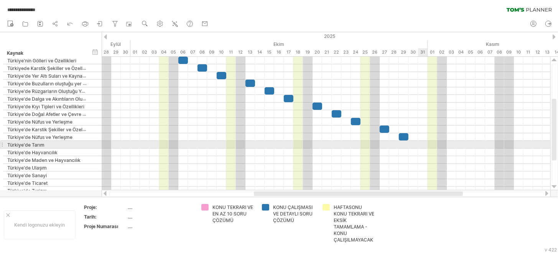
click at [423, 145] on div at bounding box center [326, 145] width 449 height 8
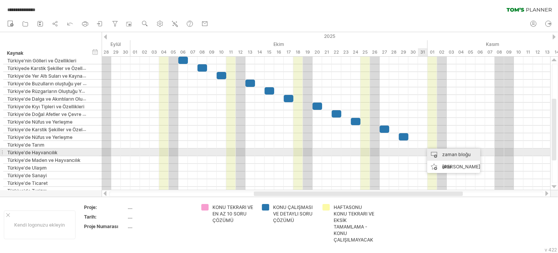
click at [439, 153] on div "zaman bloğu ekle" at bounding box center [453, 161] width 53 height 25
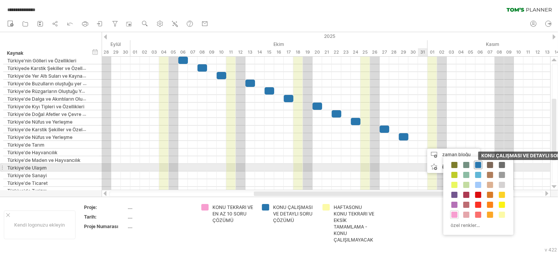
click at [478, 167] on span at bounding box center [478, 165] width 6 height 6
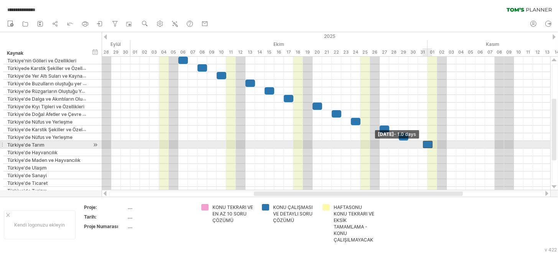
click at [424, 145] on div at bounding box center [428, 144] width 10 height 7
click at [424, 145] on div at bounding box center [423, 144] width 10 height 7
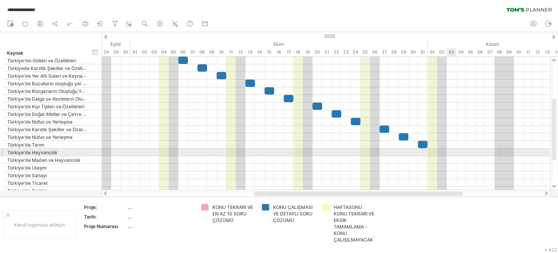
click at [447, 153] on div at bounding box center [326, 153] width 449 height 8
click at [449, 152] on div at bounding box center [326, 153] width 449 height 8
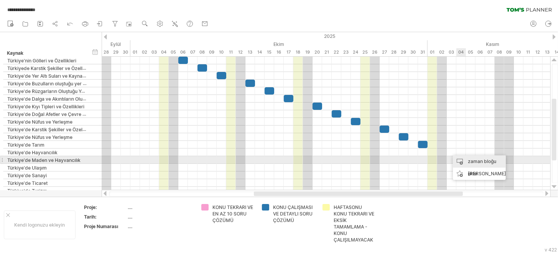
click at [465, 159] on div "zaman bloğu ekle" at bounding box center [479, 168] width 53 height 25
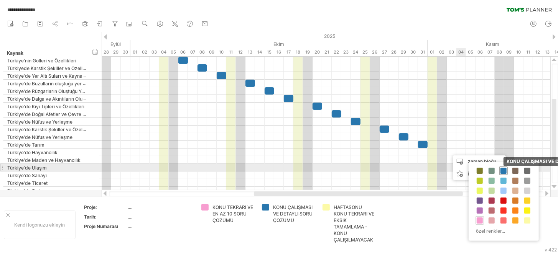
click at [500, 171] on span at bounding box center [503, 171] width 6 height 6
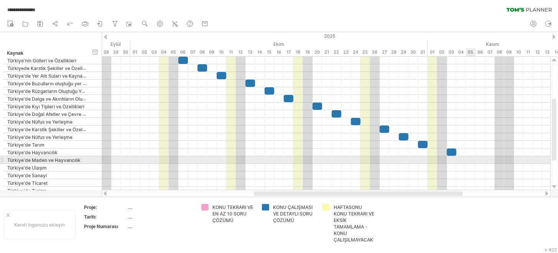
click at [472, 159] on div at bounding box center [326, 160] width 449 height 8
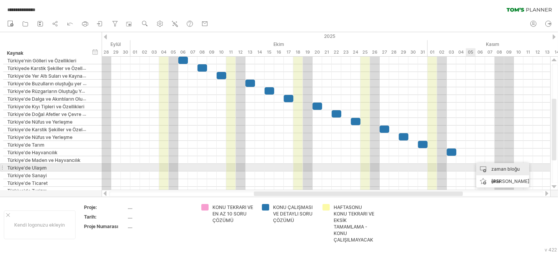
click at [490, 166] on div "zaman bloğu ekle" at bounding box center [502, 175] width 53 height 25
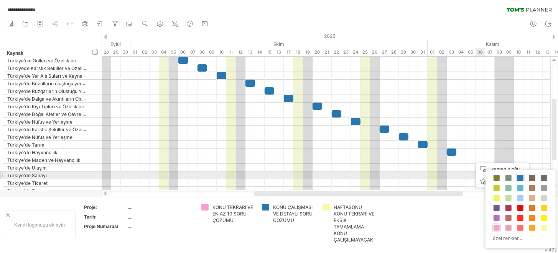
click at [515, 178] on div "KONU ÇALIŞMASI VE DETAYLI SORU ÇÖZÜMÜ KONU TEKRARI VE EN AZ 10 SORU ÇÖZÜMÜ HAFT…" at bounding box center [520, 209] width 70 height 79
click at [520, 178] on span at bounding box center [520, 178] width 6 height 6
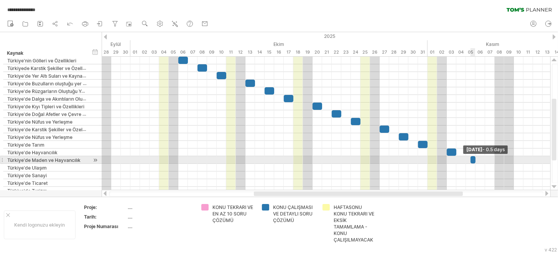
click at [475, 159] on span at bounding box center [475, 159] width 3 height 7
drag, startPoint x: 475, startPoint y: 159, endPoint x: 483, endPoint y: 159, distance: 7.3
click at [483, 159] on div "[DATE] - 1.0 days [DATE]" at bounding box center [326, 124] width 449 height 134
click at [472, 159] on div at bounding box center [471, 159] width 10 height 7
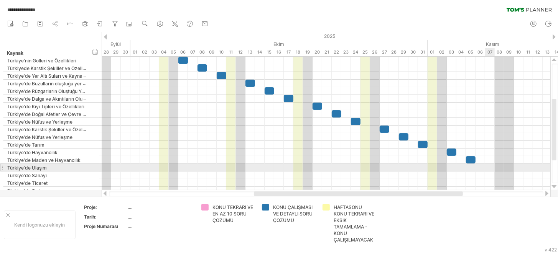
click at [487, 168] on div at bounding box center [326, 168] width 449 height 8
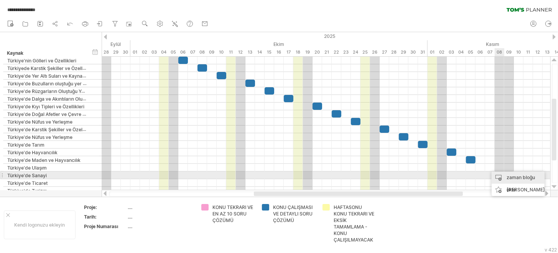
click at [502, 174] on div "zaman bloğu ekle" at bounding box center [518, 184] width 53 height 25
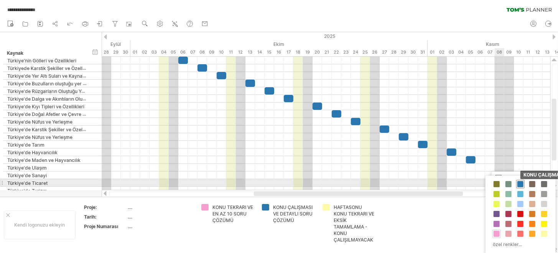
click at [518, 182] on span at bounding box center [520, 184] width 6 height 6
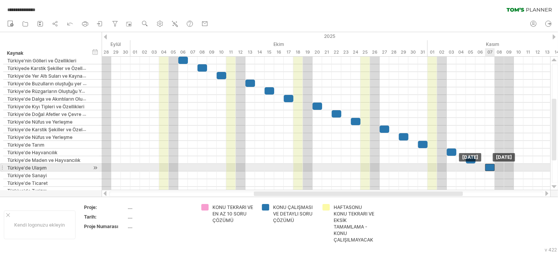
drag, startPoint x: 496, startPoint y: 166, endPoint x: 492, endPoint y: 167, distance: 4.3
click at [492, 167] on div at bounding box center [490, 167] width 10 height 7
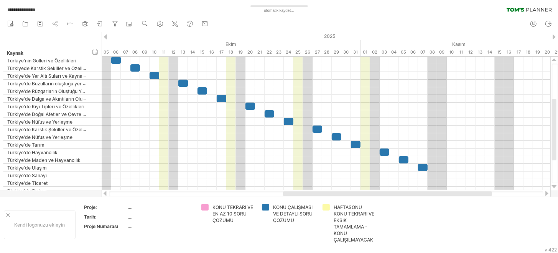
drag, startPoint x: 452, startPoint y: 195, endPoint x: 486, endPoint y: 192, distance: 33.8
click at [486, 194] on div at bounding box center [387, 194] width 209 height 5
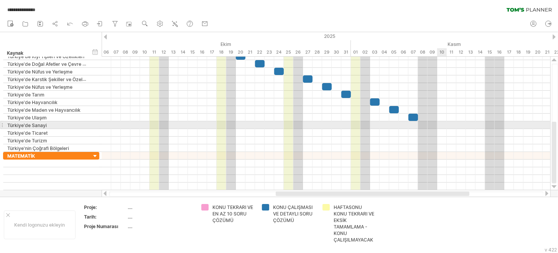
click at [443, 126] on div at bounding box center [326, 126] width 449 height 8
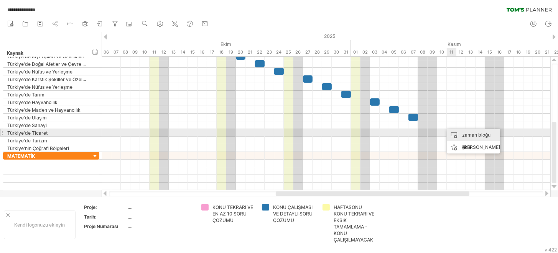
click at [459, 133] on div "zaman bloğu ekle" at bounding box center [473, 141] width 53 height 25
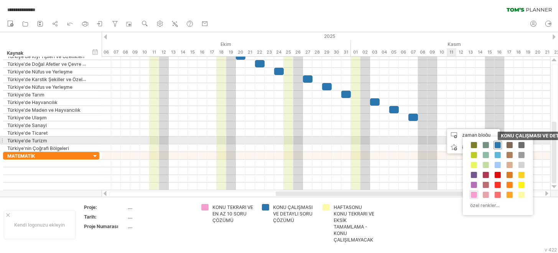
click at [498, 142] on span at bounding box center [498, 145] width 6 height 6
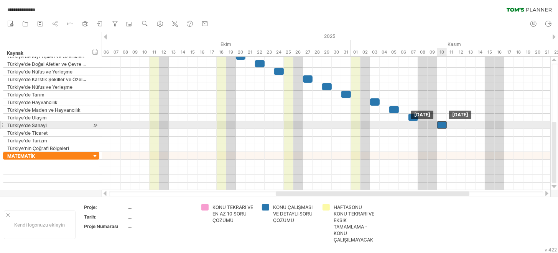
drag, startPoint x: 448, startPoint y: 125, endPoint x: 448, endPoint y: 130, distance: 5.0
click at [445, 127] on div at bounding box center [442, 125] width 10 height 7
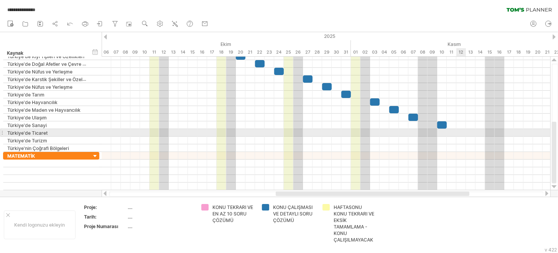
click at [458, 134] on div at bounding box center [326, 133] width 449 height 8
click at [476, 139] on div "zaman bloğu ekle" at bounding box center [490, 149] width 53 height 25
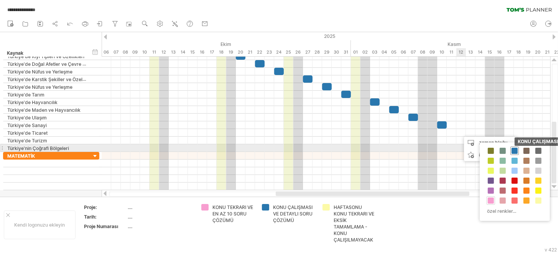
click at [513, 148] on span at bounding box center [514, 151] width 6 height 6
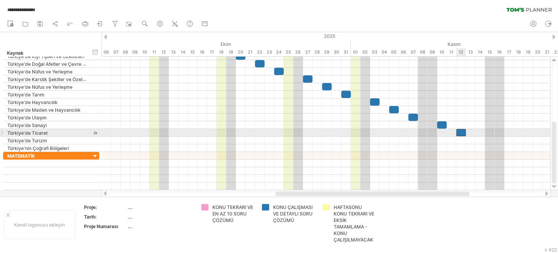
drag, startPoint x: 468, startPoint y: 133, endPoint x: 464, endPoint y: 133, distance: 4.2
click at [464, 133] on div at bounding box center [461, 132] width 10 height 7
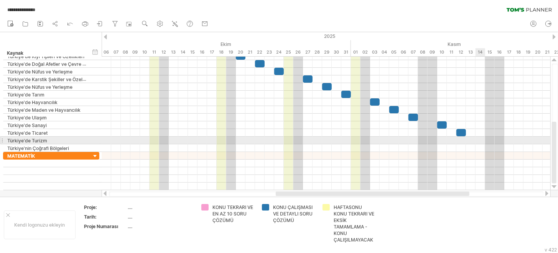
click at [475, 140] on div at bounding box center [326, 141] width 449 height 8
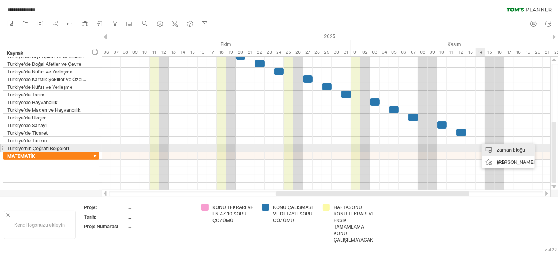
click at [496, 148] on font "zaman bloğu ekle" at bounding box center [510, 156] width 28 height 18
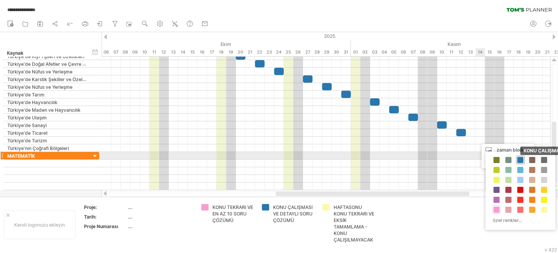
click at [520, 159] on span at bounding box center [520, 160] width 6 height 6
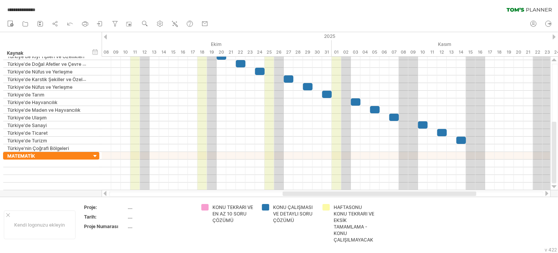
drag, startPoint x: 450, startPoint y: 195, endPoint x: 457, endPoint y: 194, distance: 6.9
click at [457, 194] on div at bounding box center [380, 194] width 194 height 5
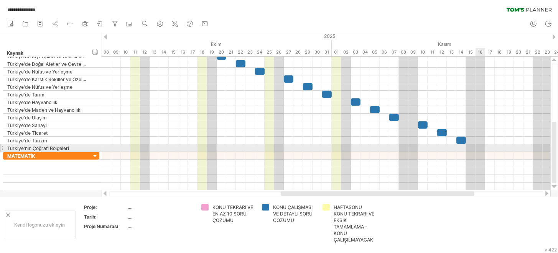
click at [484, 148] on div at bounding box center [326, 149] width 449 height 8
click at [488, 147] on div at bounding box center [326, 149] width 449 height 8
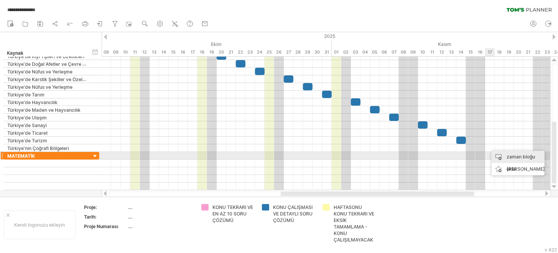
click at [500, 155] on div "zaman bloğu ekle" at bounding box center [518, 163] width 53 height 25
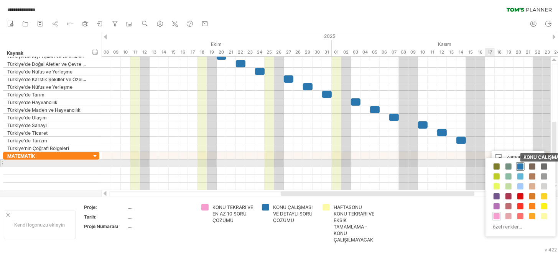
click at [517, 164] on span at bounding box center [520, 167] width 6 height 6
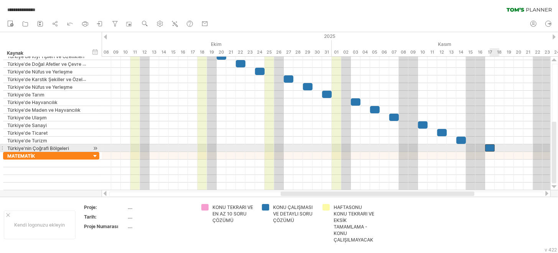
click at [492, 148] on div at bounding box center [490, 148] width 10 height 7
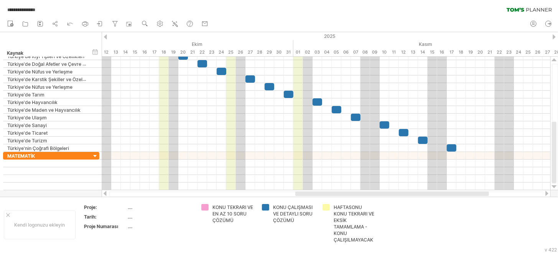
drag, startPoint x: 420, startPoint y: 194, endPoint x: 434, endPoint y: 192, distance: 14.7
click at [434, 192] on div at bounding box center [392, 194] width 194 height 5
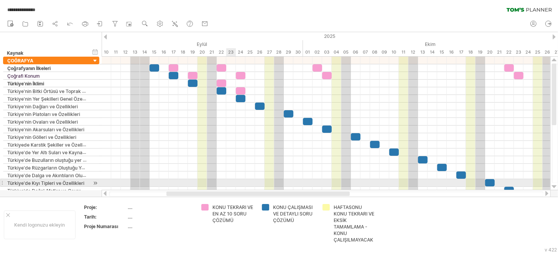
drag, startPoint x: 357, startPoint y: 194, endPoint x: 233, endPoint y: 181, distance: 124.1
click at [233, 181] on div "**********" at bounding box center [279, 126] width 558 height 253
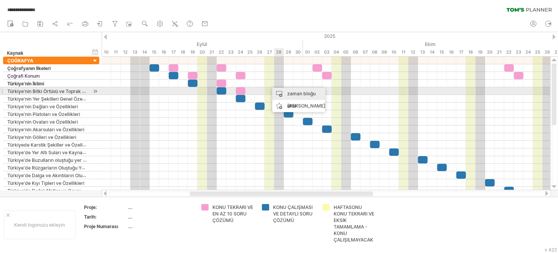
click at [286, 90] on div "zaman bloğu ekle" at bounding box center [298, 100] width 53 height 25
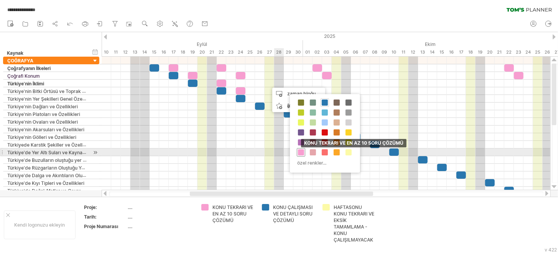
click at [298, 151] on span at bounding box center [301, 153] width 6 height 6
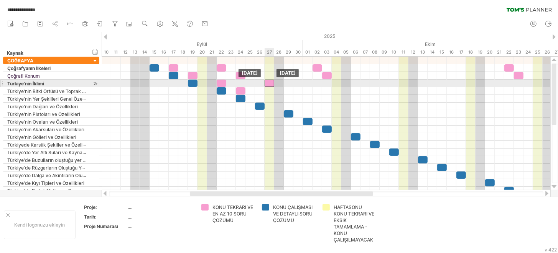
click at [270, 83] on div at bounding box center [270, 83] width 10 height 7
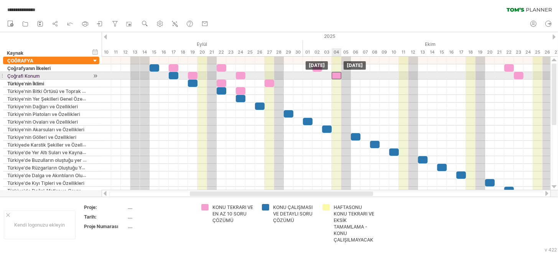
drag, startPoint x: 327, startPoint y: 76, endPoint x: 336, endPoint y: 76, distance: 8.8
click at [336, 76] on div at bounding box center [337, 75] width 10 height 7
drag, startPoint x: 520, startPoint y: 74, endPoint x: 524, endPoint y: 75, distance: 4.2
click at [524, 75] on div at bounding box center [523, 75] width 10 height 7
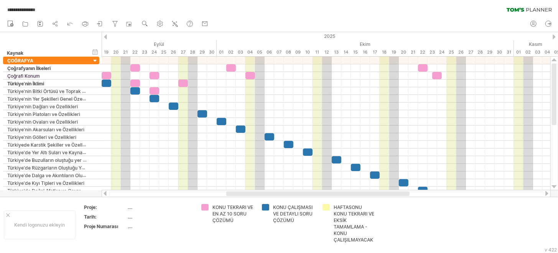
drag, startPoint x: 349, startPoint y: 193, endPoint x: 385, endPoint y: 193, distance: 36.4
click at [385, 193] on div at bounding box center [317, 194] width 183 height 5
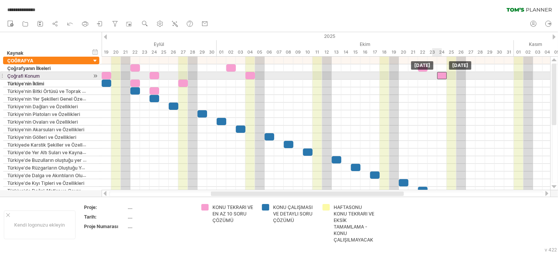
click at [441, 76] on div at bounding box center [442, 75] width 10 height 7
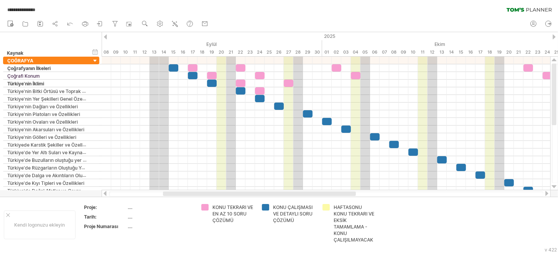
drag, startPoint x: 308, startPoint y: 194, endPoint x: 260, endPoint y: 194, distance: 47.9
click at [260, 194] on div at bounding box center [259, 194] width 193 height 5
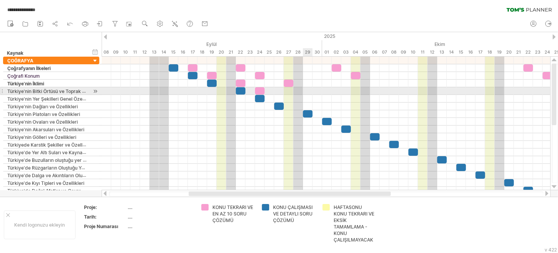
click at [310, 91] on div at bounding box center [326, 91] width 449 height 8
click at [308, 91] on div at bounding box center [326, 91] width 449 height 8
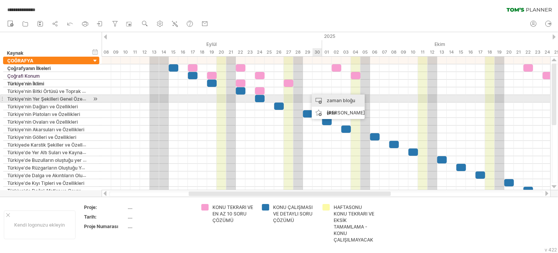
click at [325, 99] on div "zaman bloğu ekle" at bounding box center [338, 107] width 53 height 25
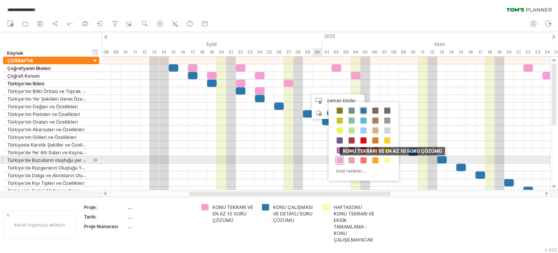
click at [341, 160] on span at bounding box center [340, 161] width 6 height 6
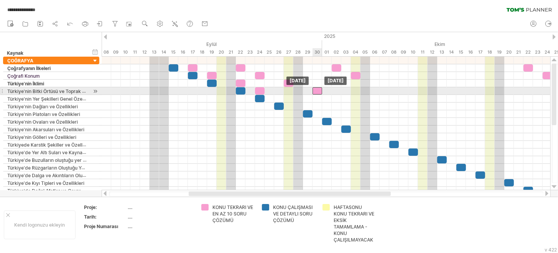
drag, startPoint x: 313, startPoint y: 91, endPoint x: 317, endPoint y: 91, distance: 4.6
click at [317, 91] on div at bounding box center [317, 90] width 10 height 7
drag, startPoint x: 317, startPoint y: 91, endPoint x: 312, endPoint y: 92, distance: 4.7
click at [312, 92] on div at bounding box center [312, 90] width 10 height 7
click at [309, 91] on div at bounding box center [308, 90] width 10 height 7
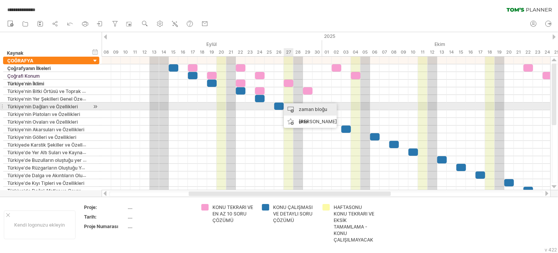
click at [295, 104] on div "zaman bloğu ekle" at bounding box center [310, 116] width 53 height 25
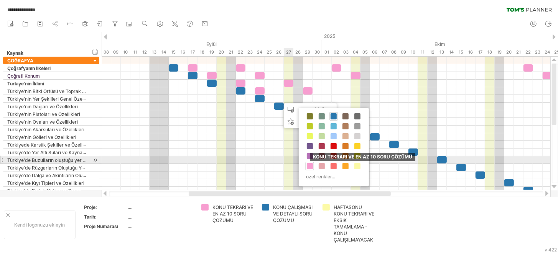
click at [311, 165] on span at bounding box center [310, 166] width 6 height 6
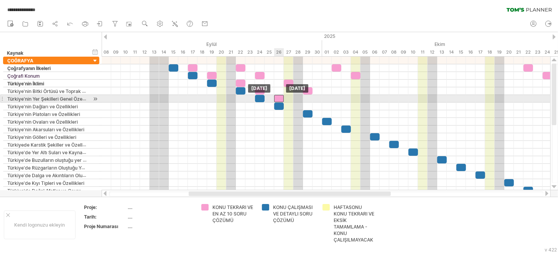
click at [279, 98] on div at bounding box center [279, 98] width 10 height 7
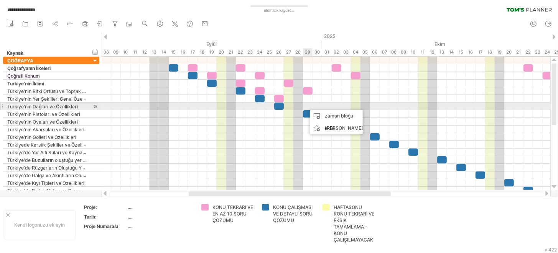
click at [318, 113] on div "zaman bloğu ekle" at bounding box center [336, 122] width 53 height 25
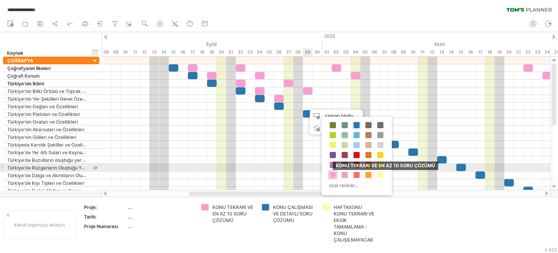
click at [335, 171] on div "KONU TEKRARI VE EN AZ 10 SORU ÇÖZÜMÜ" at bounding box center [333, 175] width 8 height 8
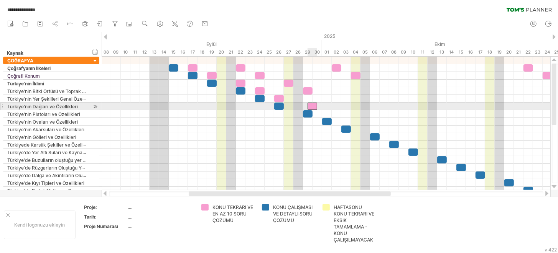
click at [308, 105] on div at bounding box center [312, 106] width 10 height 7
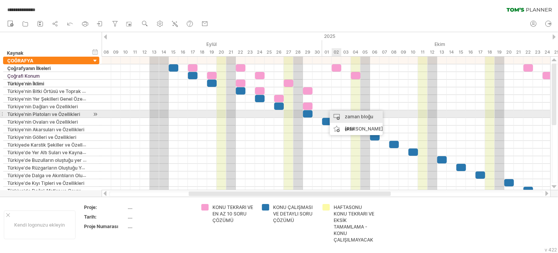
click at [339, 113] on div "zaman bloğu ekle" at bounding box center [356, 123] width 53 height 25
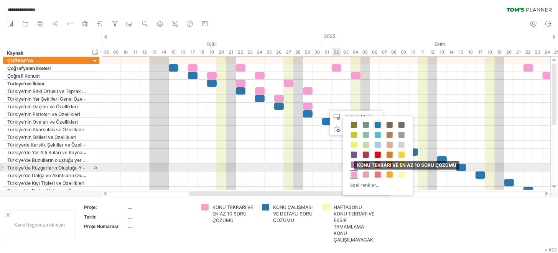
click at [353, 172] on span at bounding box center [354, 175] width 6 height 6
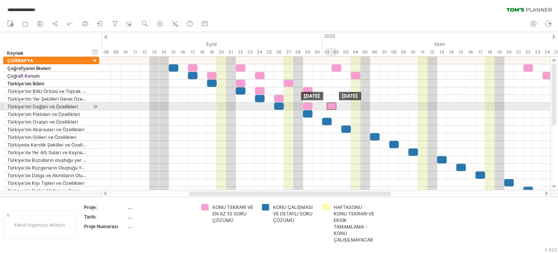
click at [327, 107] on div at bounding box center [332, 106] width 10 height 7
drag, startPoint x: 332, startPoint y: 106, endPoint x: 326, endPoint y: 107, distance: 5.9
click at [326, 107] on div at bounding box center [327, 106] width 10 height 7
click at [373, 107] on div at bounding box center [326, 107] width 449 height 8
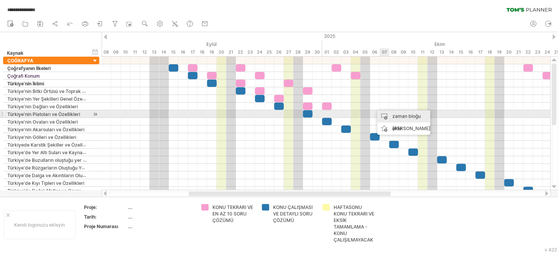
click at [390, 112] on div "zaman bloğu ekle" at bounding box center [403, 122] width 53 height 25
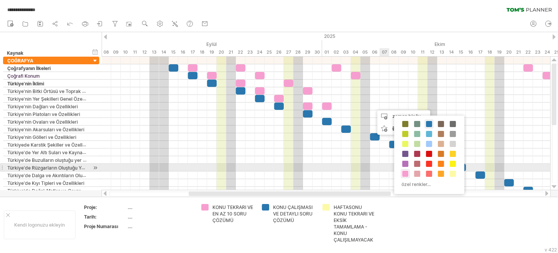
click at [408, 168] on div "KONU ÇALIŞMASI VE DETAYLI SORU ÇÖZÜMÜ KONU TEKRARI VE EN AZ 10 SORU ÇÖZÜMÜ HAFT…" at bounding box center [429, 155] width 70 height 79
click at [407, 171] on span at bounding box center [405, 174] width 6 height 6
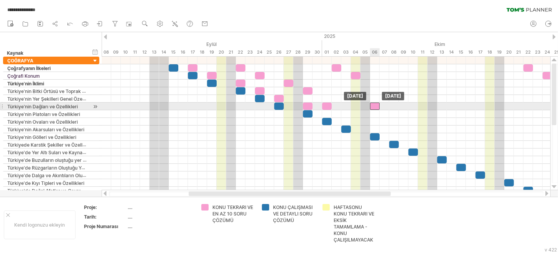
drag, startPoint x: 378, startPoint y: 105, endPoint x: 375, endPoint y: 105, distance: 3.9
click at [375, 105] on div at bounding box center [375, 106] width 10 height 7
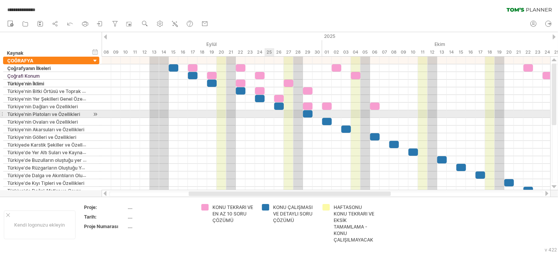
click at [259, 110] on div at bounding box center [326, 114] width 449 height 8
click at [260, 112] on div at bounding box center [326, 114] width 449 height 8
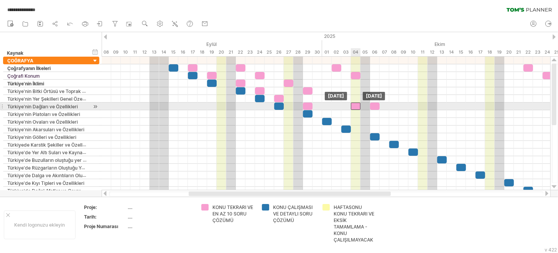
drag, startPoint x: 328, startPoint y: 105, endPoint x: 356, endPoint y: 109, distance: 28.2
click at [356, 109] on div at bounding box center [356, 106] width 10 height 7
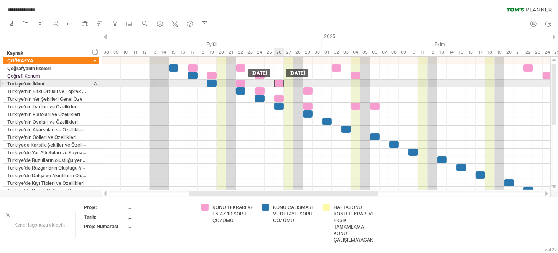
drag, startPoint x: 288, startPoint y: 82, endPoint x: 278, endPoint y: 83, distance: 10.0
click at [278, 83] on div at bounding box center [279, 83] width 10 height 7
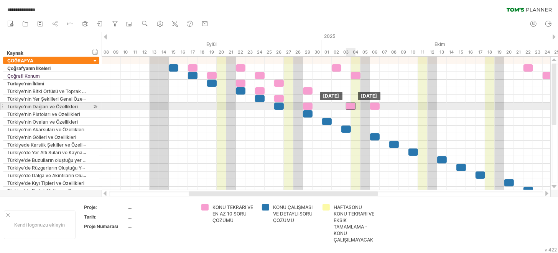
drag, startPoint x: 354, startPoint y: 106, endPoint x: 348, endPoint y: 106, distance: 6.1
click at [348, 106] on div at bounding box center [351, 106] width 10 height 7
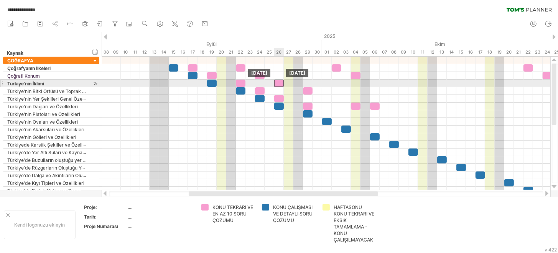
drag, startPoint x: 288, startPoint y: 82, endPoint x: 280, endPoint y: 84, distance: 7.8
click at [280, 84] on div at bounding box center [279, 83] width 10 height 7
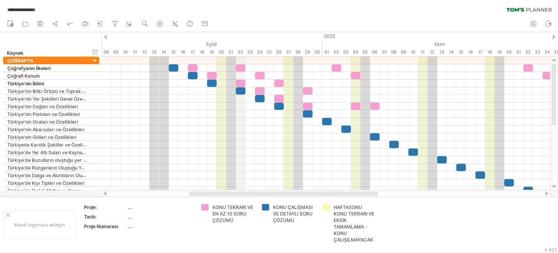
click at [241, 49] on div "22" at bounding box center [241, 52] width 10 height 8
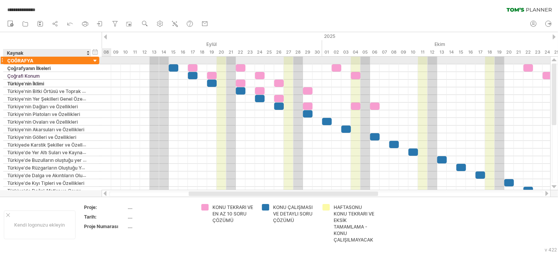
click at [94, 61] on div at bounding box center [95, 61] width 7 height 7
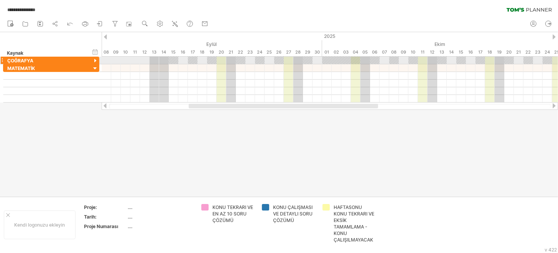
click at [93, 58] on div at bounding box center [95, 61] width 7 height 7
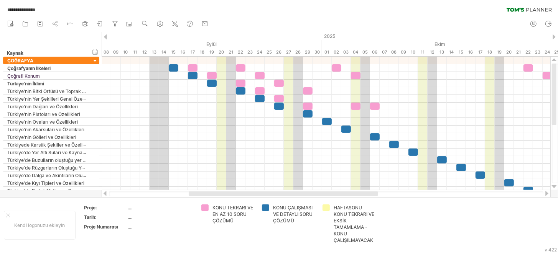
drag, startPoint x: 329, startPoint y: 197, endPoint x: 376, endPoint y: 172, distance: 53.8
click at [416, 192] on div at bounding box center [326, 194] width 449 height 8
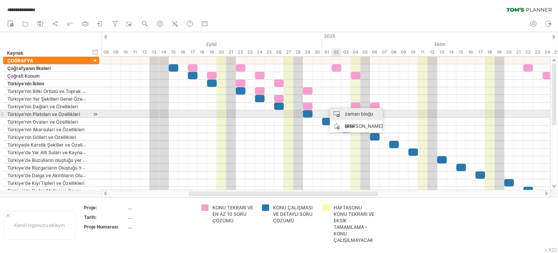
click at [341, 111] on div "zaman bloğu ekle" at bounding box center [356, 120] width 53 height 25
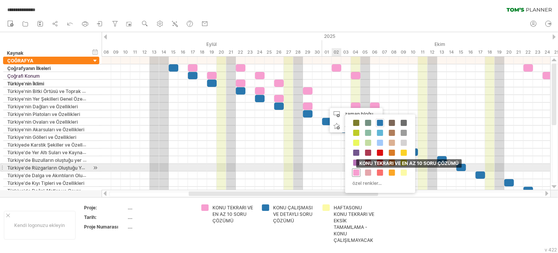
click at [355, 170] on span at bounding box center [356, 173] width 6 height 6
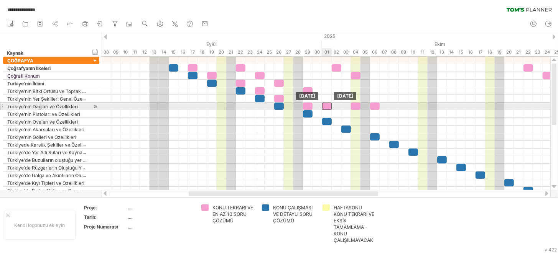
drag, startPoint x: 332, startPoint y: 107, endPoint x: 326, endPoint y: 107, distance: 5.8
click at [326, 107] on div at bounding box center [327, 106] width 10 height 7
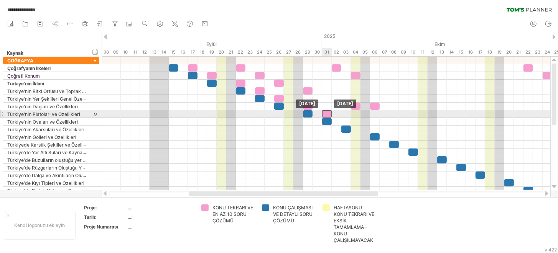
drag, startPoint x: 326, startPoint y: 105, endPoint x: 327, endPoint y: 115, distance: 9.7
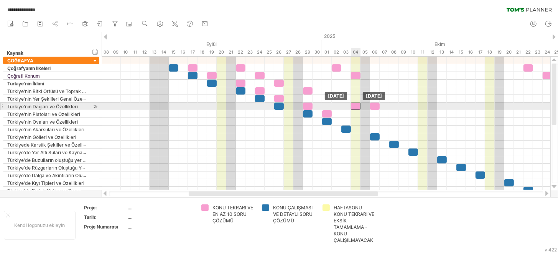
click at [354, 105] on div at bounding box center [356, 106] width 10 height 7
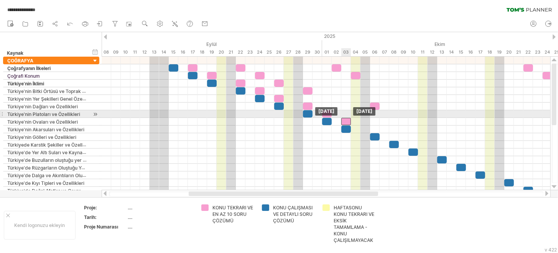
drag, startPoint x: 354, startPoint y: 105, endPoint x: 345, endPoint y: 118, distance: 15.4
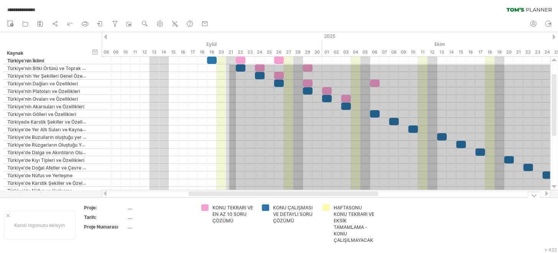
drag, startPoint x: 229, startPoint y: 88, endPoint x: 551, endPoint y: 198, distance: 340.0
click at [551, 198] on div "**********" at bounding box center [279, 126] width 558 height 253
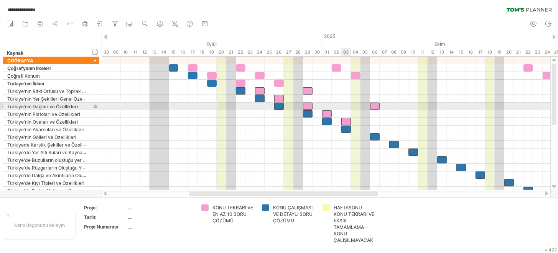
click at [344, 105] on div at bounding box center [326, 107] width 449 height 8
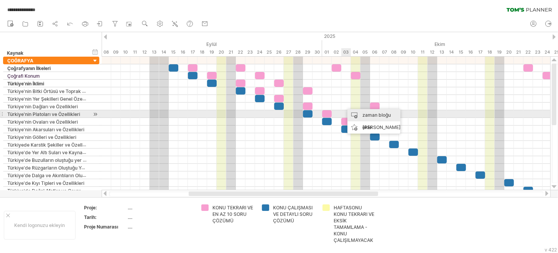
click at [364, 117] on font "zaman bloğu ekle" at bounding box center [376, 121] width 28 height 18
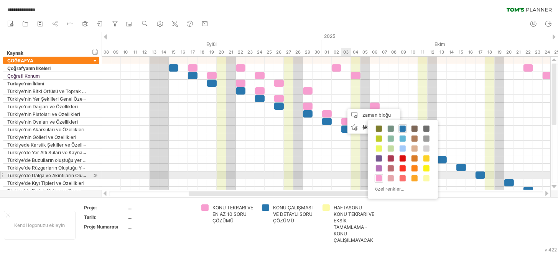
click at [377, 177] on span at bounding box center [379, 179] width 6 height 6
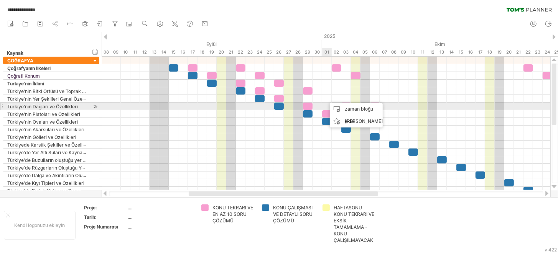
click at [341, 108] on div "zaman bloğu ekle" at bounding box center [356, 115] width 53 height 25
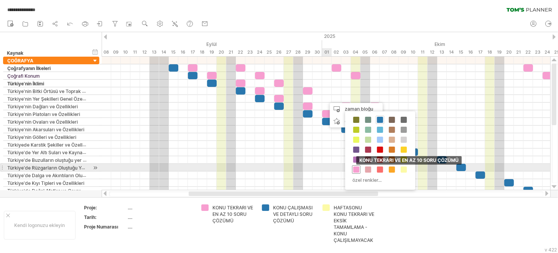
click at [358, 167] on span at bounding box center [356, 170] width 6 height 6
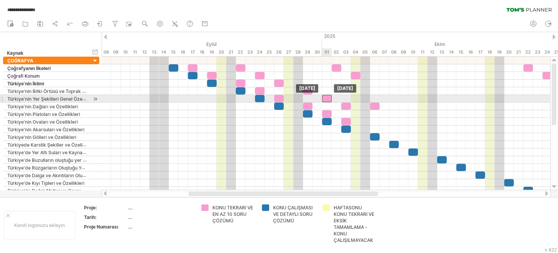
drag, startPoint x: 330, startPoint y: 99, endPoint x: 325, endPoint y: 99, distance: 5.8
click at [325, 99] on div at bounding box center [327, 98] width 10 height 7
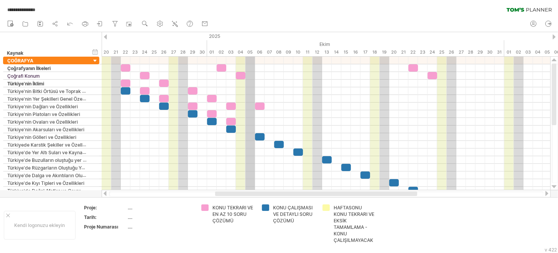
drag, startPoint x: 367, startPoint y: 39, endPoint x: 248, endPoint y: 51, distance: 119.4
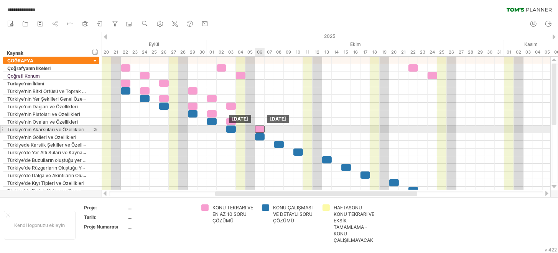
drag, startPoint x: 260, startPoint y: 106, endPoint x: 261, endPoint y: 128, distance: 22.3
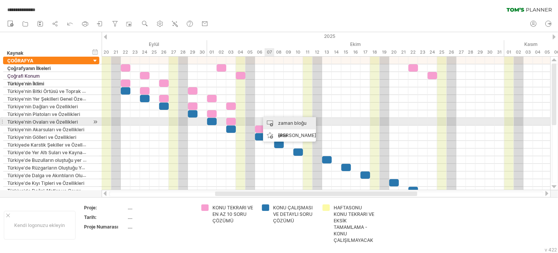
click at [275, 120] on div "zaman bloğu ekle" at bounding box center [289, 129] width 53 height 25
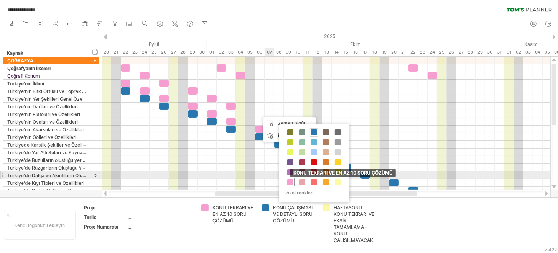
click at [291, 179] on span at bounding box center [290, 182] width 6 height 6
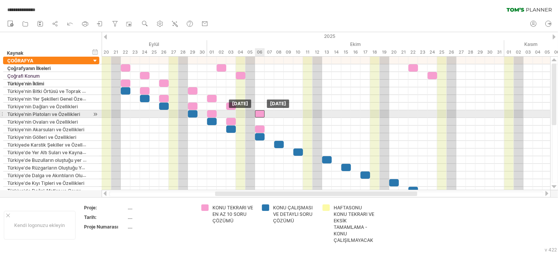
drag, startPoint x: 263, startPoint y: 113, endPoint x: 257, endPoint y: 113, distance: 6.6
click at [257, 113] on div at bounding box center [260, 113] width 10 height 7
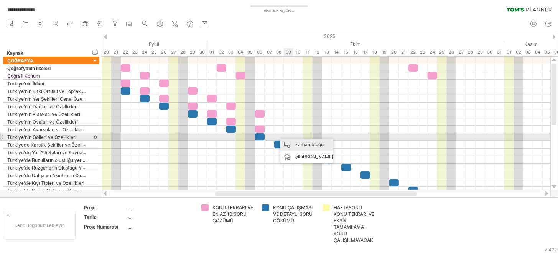
click at [290, 140] on div "zaman bloğu ekle" at bounding box center [306, 151] width 53 height 25
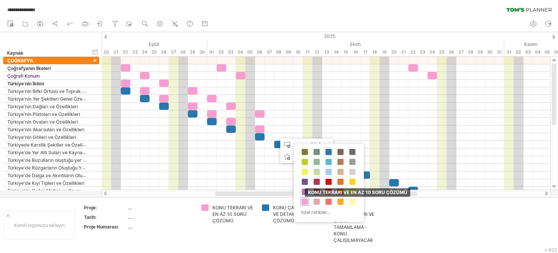
click at [305, 199] on span at bounding box center [305, 202] width 6 height 6
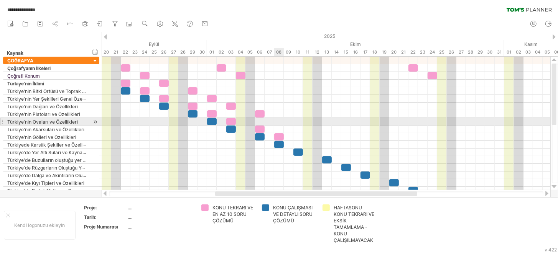
click at [277, 121] on div at bounding box center [326, 122] width 449 height 8
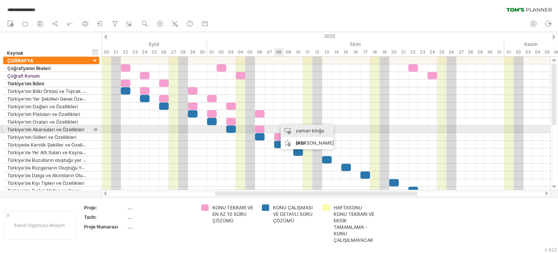
click at [298, 131] on font "zaman bloğu ekle" at bounding box center [310, 137] width 28 height 18
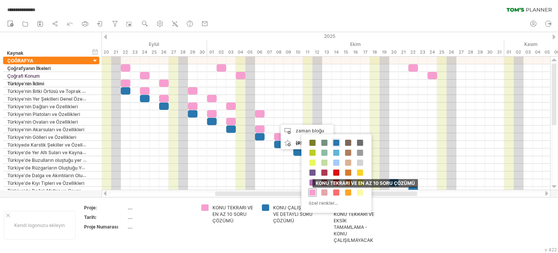
click at [313, 193] on span at bounding box center [312, 193] width 6 height 6
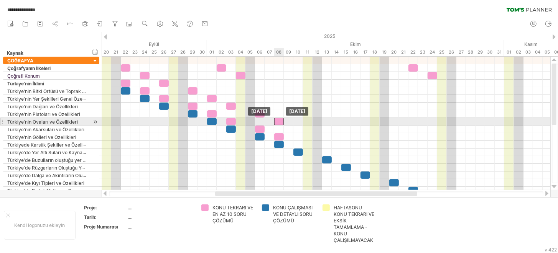
drag, startPoint x: 285, startPoint y: 122, endPoint x: 280, endPoint y: 122, distance: 5.0
click at [280, 122] on div at bounding box center [279, 121] width 10 height 7
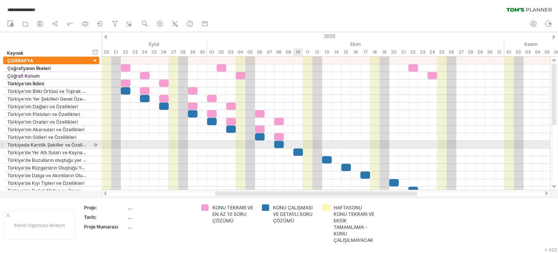
click at [299, 144] on div at bounding box center [326, 145] width 449 height 8
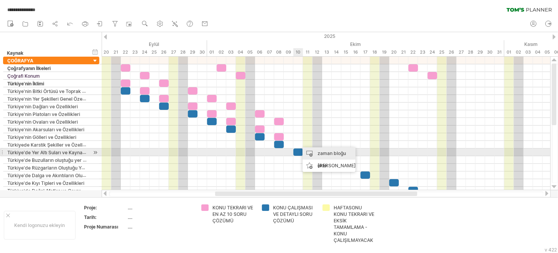
click at [317, 154] on font "zaman bloğu ekle" at bounding box center [331, 160] width 28 height 18
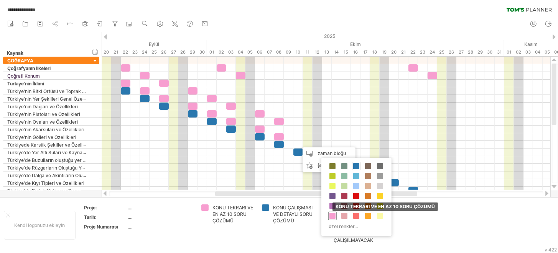
click at [332, 214] on span at bounding box center [332, 216] width 6 height 6
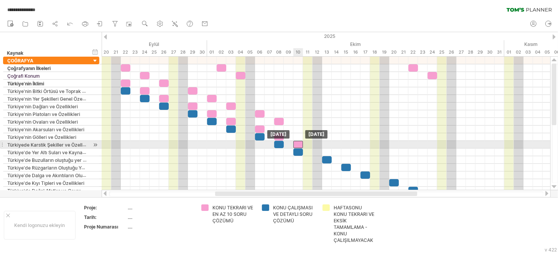
drag, startPoint x: 303, startPoint y: 143, endPoint x: 298, endPoint y: 143, distance: 4.6
click at [298, 143] on div at bounding box center [298, 144] width 10 height 7
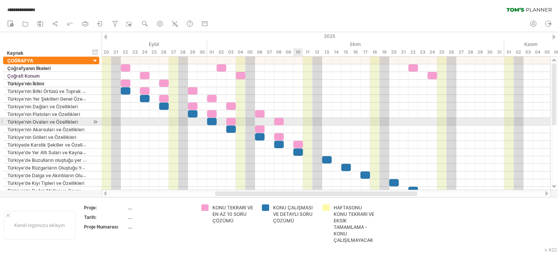
click at [298, 121] on div at bounding box center [326, 122] width 449 height 8
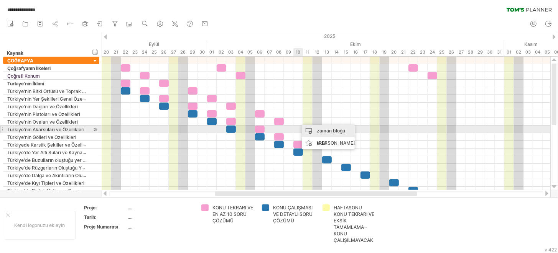
click at [312, 129] on div "zaman bloğu ekle" at bounding box center [328, 137] width 53 height 25
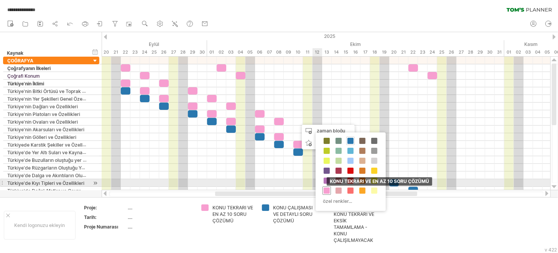
click at [324, 188] on span at bounding box center [327, 191] width 6 height 6
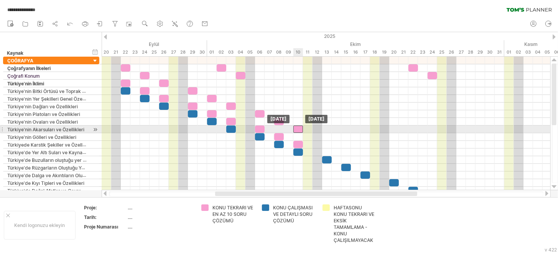
drag, startPoint x: 301, startPoint y: 119, endPoint x: 298, endPoint y: 128, distance: 10.1
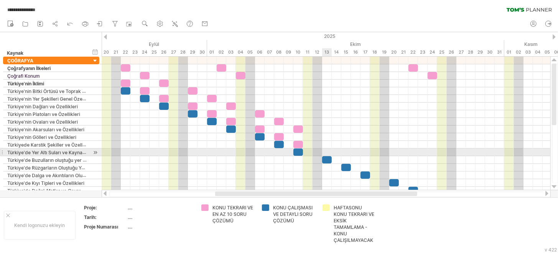
click at [327, 150] on div at bounding box center [326, 153] width 449 height 8
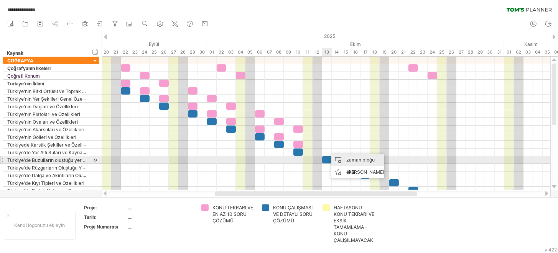
click at [344, 160] on div "zaman bloğu ekle" at bounding box center [357, 166] width 53 height 25
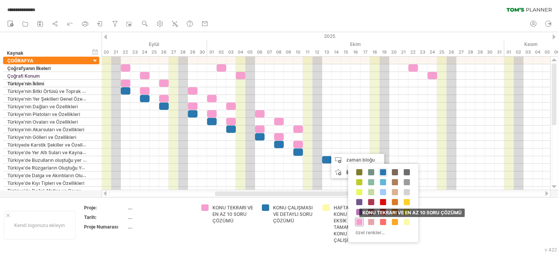
click at [359, 219] on span at bounding box center [359, 222] width 6 height 6
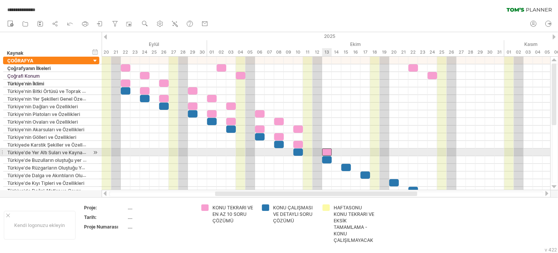
drag, startPoint x: 332, startPoint y: 151, endPoint x: 327, endPoint y: 151, distance: 4.6
click at [327, 151] on div at bounding box center [327, 152] width 10 height 7
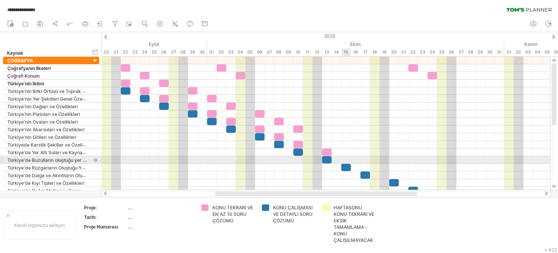
click at [346, 160] on div at bounding box center [326, 160] width 449 height 8
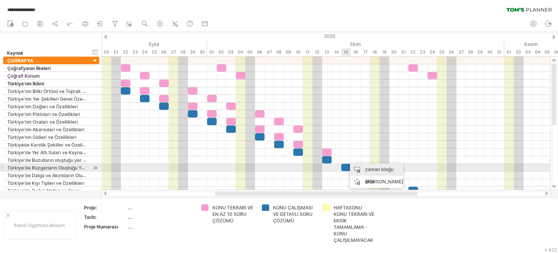
click at [363, 171] on div "zaman bloğu ekle" at bounding box center [376, 176] width 53 height 25
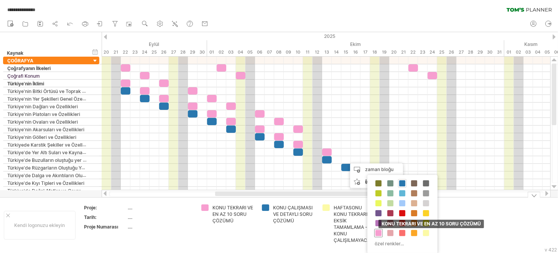
click at [380, 230] on span at bounding box center [378, 233] width 6 height 6
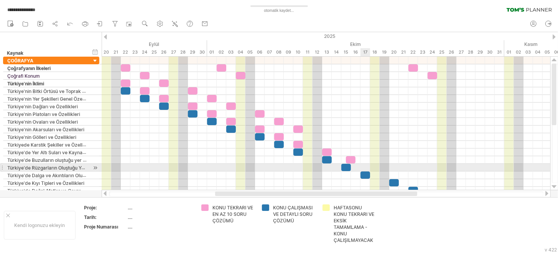
click at [364, 168] on div at bounding box center [326, 168] width 449 height 8
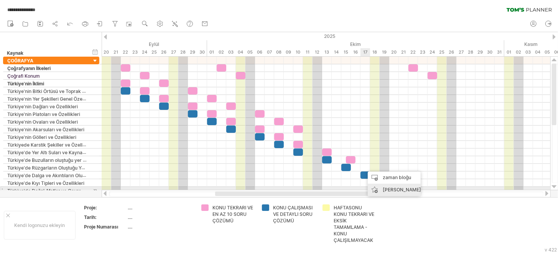
click at [375, 188] on div "[PERSON_NAME]" at bounding box center [394, 190] width 53 height 12
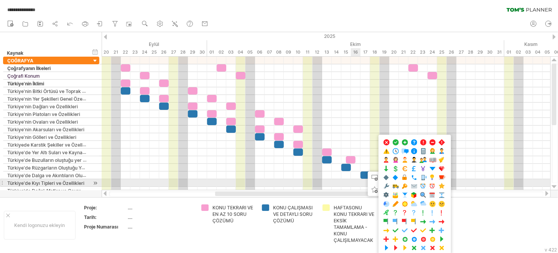
click at [358, 183] on div at bounding box center [326, 183] width 449 height 8
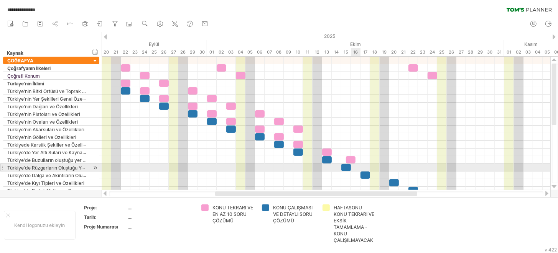
click at [362, 166] on div at bounding box center [326, 168] width 449 height 8
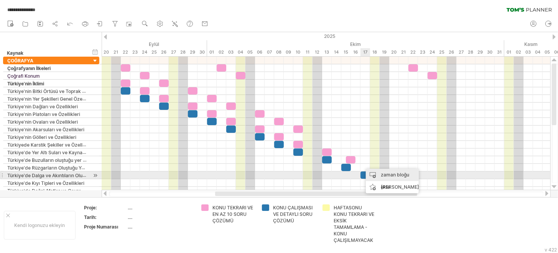
click at [385, 176] on font "zaman bloğu ekle" at bounding box center [395, 181] width 28 height 18
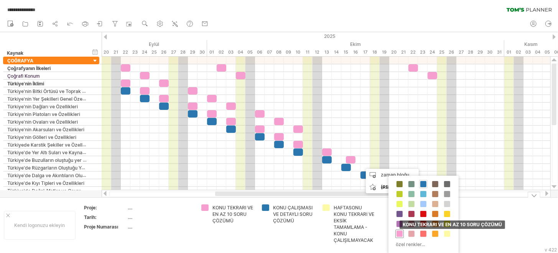
click at [398, 235] on span at bounding box center [399, 234] width 6 height 6
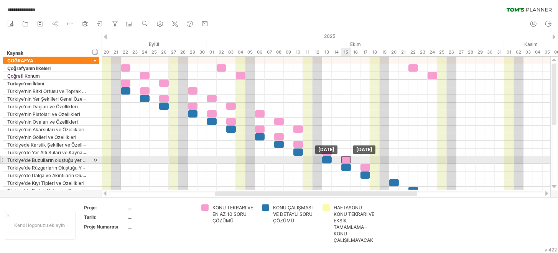
drag, startPoint x: 352, startPoint y: 160, endPoint x: 345, endPoint y: 158, distance: 7.2
click at [345, 158] on div at bounding box center [346, 159] width 10 height 7
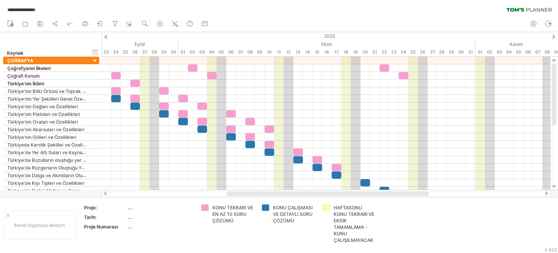
drag, startPoint x: 370, startPoint y: 195, endPoint x: 388, endPoint y: 162, distance: 37.8
click at [402, 187] on div "**********" at bounding box center [279, 126] width 558 height 253
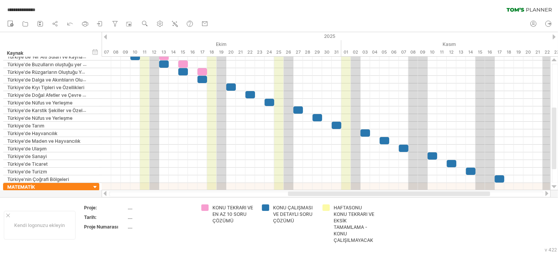
drag, startPoint x: 356, startPoint y: 193, endPoint x: 382, endPoint y: 189, distance: 26.8
click at [382, 189] on div "**********" at bounding box center [279, 126] width 558 height 253
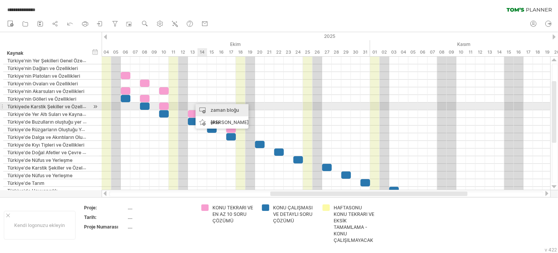
click at [209, 107] on div "zaman bloğu ekle" at bounding box center [222, 116] width 53 height 25
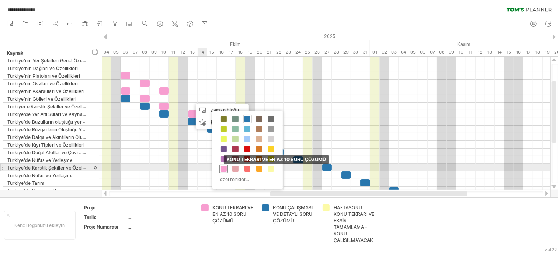
click at [223, 169] on span at bounding box center [223, 169] width 6 height 6
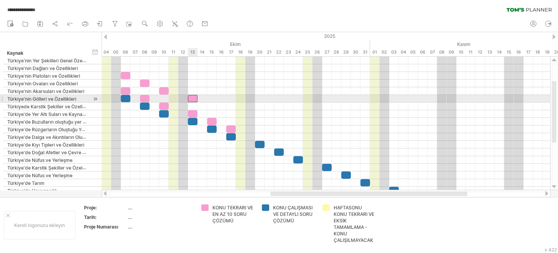
drag, startPoint x: 197, startPoint y: 99, endPoint x: 192, endPoint y: 99, distance: 5.4
click at [192, 99] on div at bounding box center [193, 98] width 10 height 7
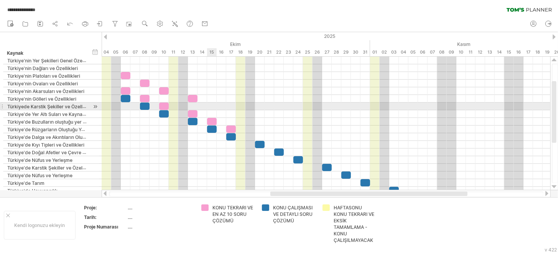
click at [211, 107] on div at bounding box center [326, 107] width 449 height 8
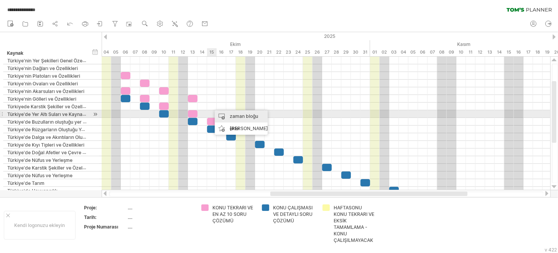
click at [228, 117] on div "zaman bloğu ekle" at bounding box center [241, 122] width 53 height 25
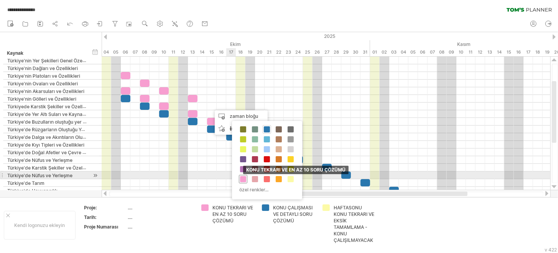
click at [242, 175] on div "KONU TEKRARI VE EN AZ 10 SORU ÇÖZÜMÜ" at bounding box center [243, 179] width 8 height 8
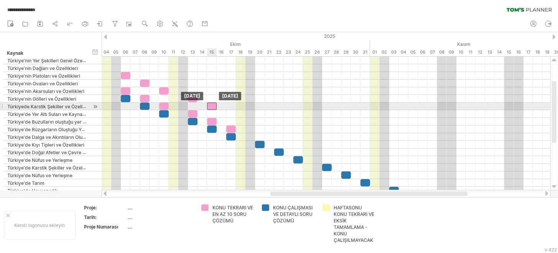
click at [213, 106] on div at bounding box center [212, 106] width 10 height 7
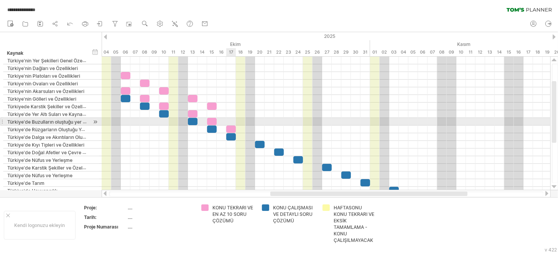
click at [231, 119] on div at bounding box center [326, 122] width 449 height 8
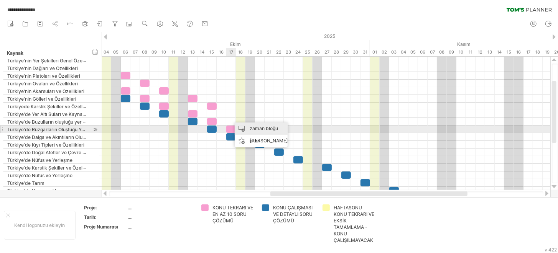
click at [244, 130] on div "zaman bloğu ekle" at bounding box center [261, 135] width 53 height 25
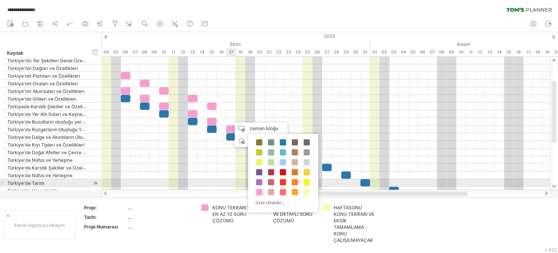
click at [258, 188] on div "KONU TEKRARI VE EN AZ 10 SORU ÇÖZÜMÜ" at bounding box center [259, 192] width 8 height 8
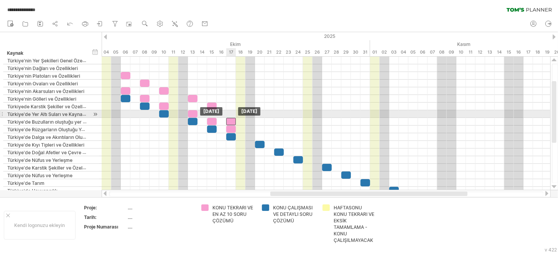
click at [230, 118] on div at bounding box center [231, 121] width 10 height 7
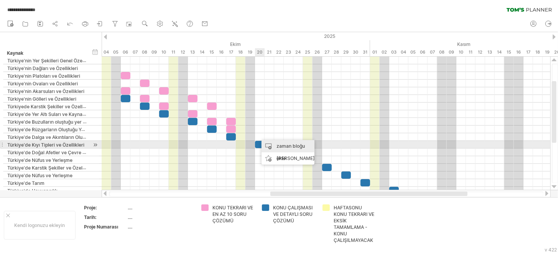
click at [275, 148] on div "zaman bloğu ekle" at bounding box center [287, 152] width 53 height 25
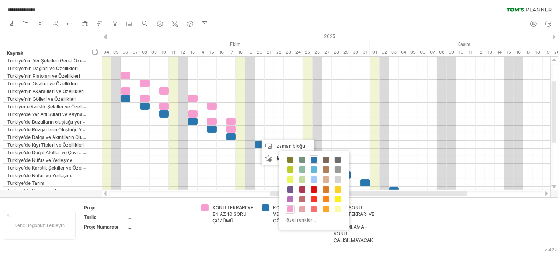
click at [290, 206] on div "KONU TEKRARI VE EN AZ 10 SORU ÇÖZÜMÜ" at bounding box center [290, 210] width 8 height 8
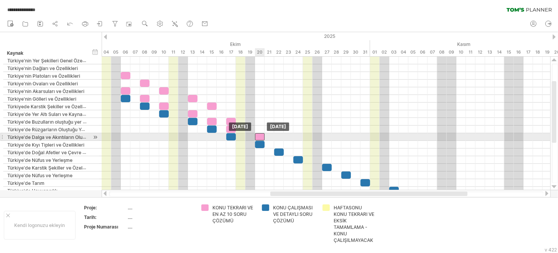
drag, startPoint x: 263, startPoint y: 134, endPoint x: 256, endPoint y: 134, distance: 6.5
click at [256, 134] on div at bounding box center [260, 136] width 10 height 7
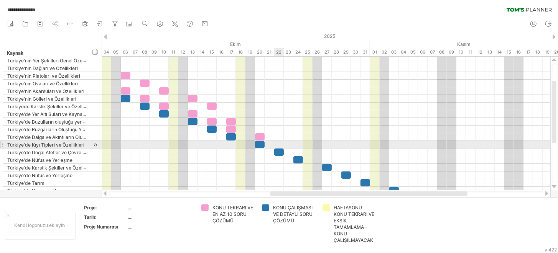
click at [278, 143] on div at bounding box center [326, 145] width 449 height 8
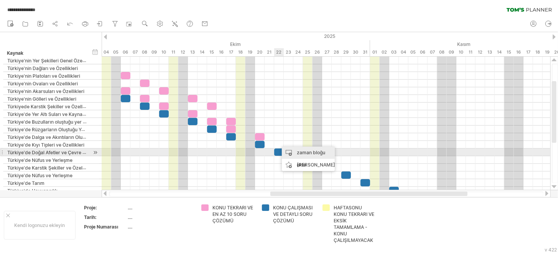
drag, startPoint x: 288, startPoint y: 160, endPoint x: 289, endPoint y: 155, distance: 5.2
click at [289, 155] on div "zaman bloğu ekle [PERSON_NAME] zaman bloğunu/simgesini yapıştır" at bounding box center [308, 159] width 53 height 25
click at [292, 155] on div "zaman bloğu ekle" at bounding box center [308, 159] width 53 height 25
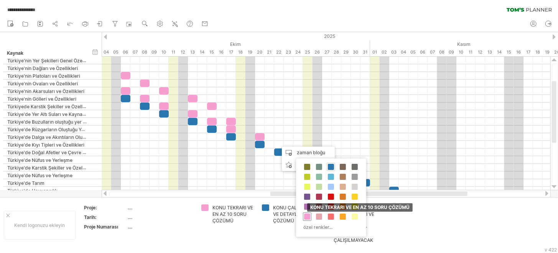
click at [306, 214] on span at bounding box center [307, 217] width 6 height 6
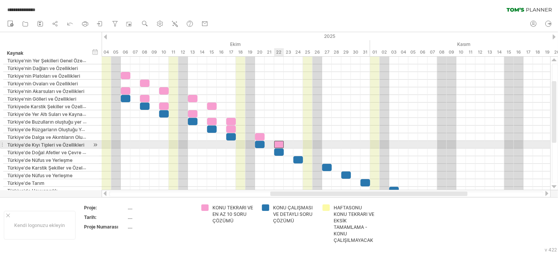
click at [280, 143] on div at bounding box center [279, 144] width 10 height 7
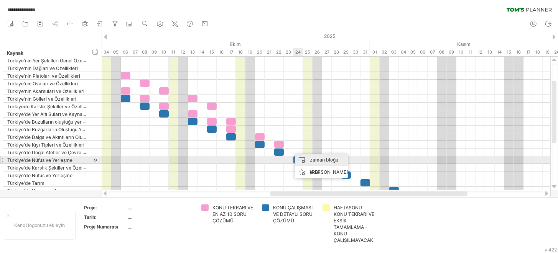
click at [304, 160] on div "zaman bloğu ekle" at bounding box center [321, 166] width 53 height 25
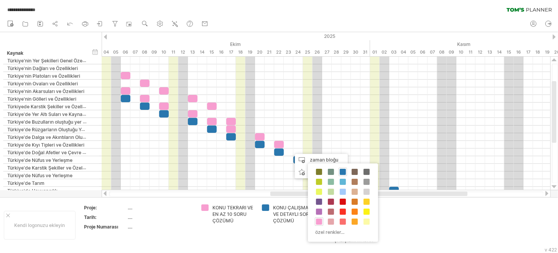
click at [319, 218] on div "KONU TEKRARI VE EN AZ 10 SORU ÇÖZÜMÜ" at bounding box center [319, 222] width 8 height 8
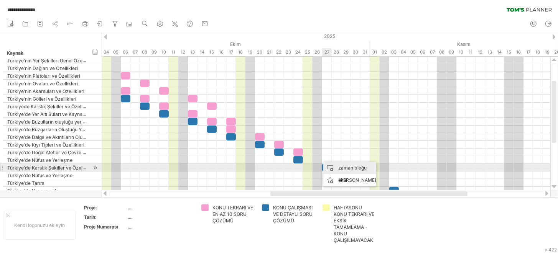
click at [339, 170] on font "zaman bloğu ekle" at bounding box center [352, 174] width 28 height 18
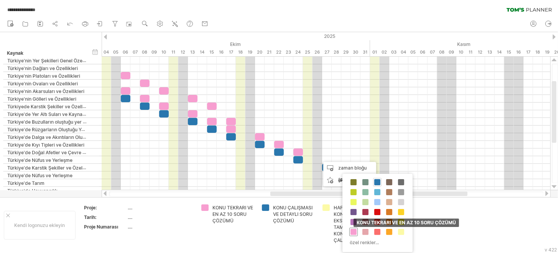
click at [352, 229] on span at bounding box center [353, 232] width 6 height 6
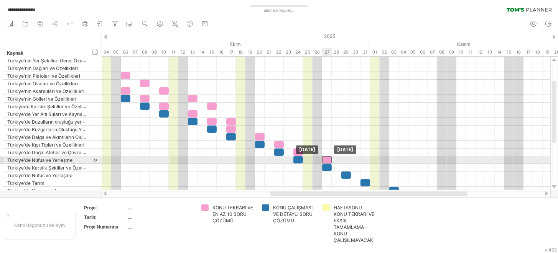
click at [325, 159] on div at bounding box center [327, 159] width 10 height 7
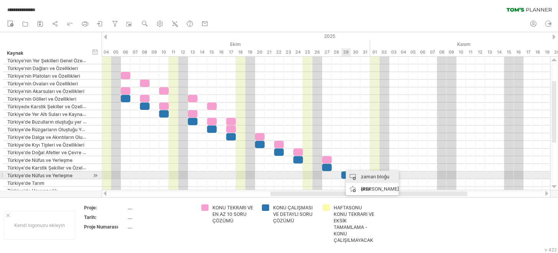
click at [357, 177] on div "zaman bloğu ekle" at bounding box center [372, 183] width 53 height 25
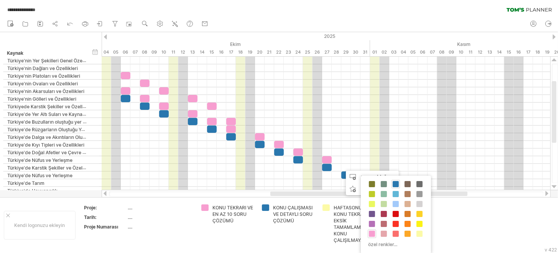
click at [367, 232] on div "KONU ÇALIŞMASI VE DETAYLI SORU ÇÖZÜMÜ KONU TEKRARI VE EN AZ 10 SORU ÇÖZÜMÜ HAFT…" at bounding box center [396, 215] width 70 height 79
click at [370, 232] on span at bounding box center [372, 234] width 6 height 6
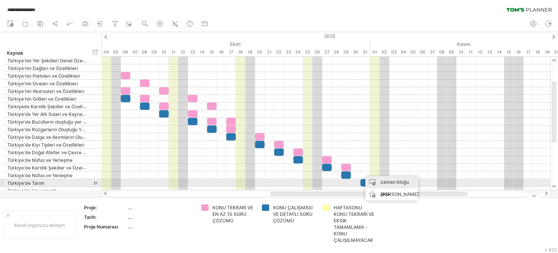
click at [378, 181] on div "zaman bloğu ekle" at bounding box center [391, 188] width 53 height 25
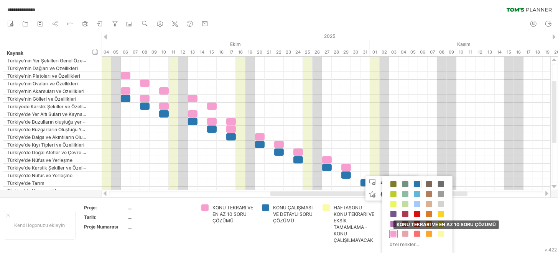
click at [392, 231] on span at bounding box center [393, 234] width 6 height 6
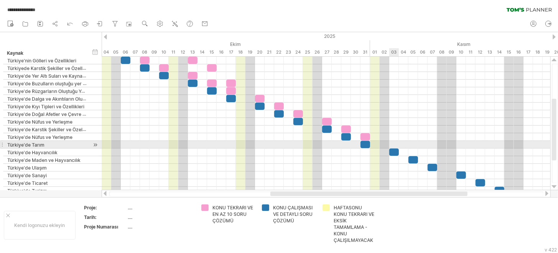
click at [394, 142] on div at bounding box center [326, 145] width 449 height 8
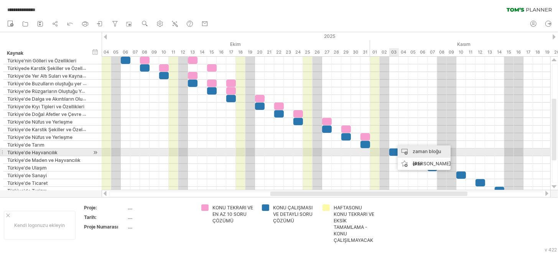
click at [406, 152] on div "zaman bloğu ekle" at bounding box center [424, 158] width 53 height 25
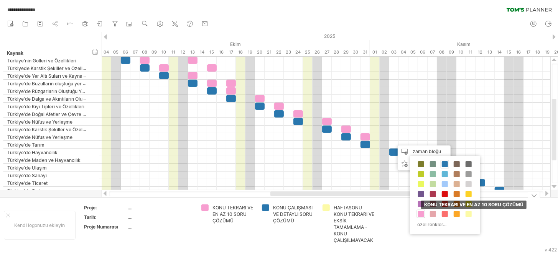
click at [420, 211] on span at bounding box center [421, 214] width 6 height 6
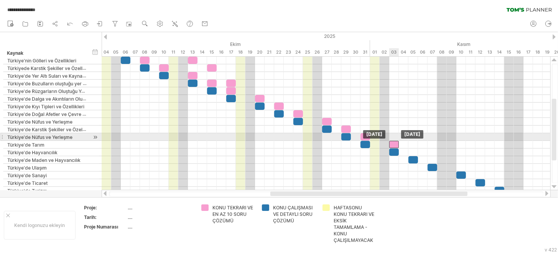
drag, startPoint x: 395, startPoint y: 140, endPoint x: 390, endPoint y: 141, distance: 5.4
click at [390, 141] on div at bounding box center [394, 144] width 10 height 7
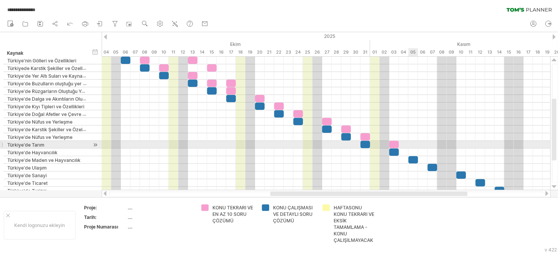
click at [411, 149] on div at bounding box center [326, 153] width 449 height 8
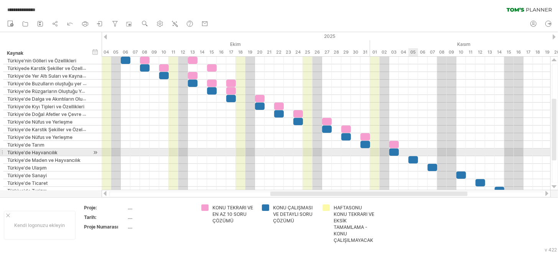
click at [412, 151] on div at bounding box center [326, 153] width 449 height 8
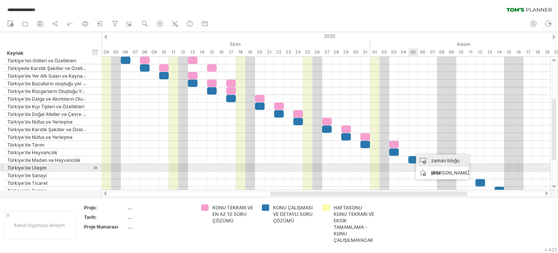
click at [426, 164] on div "zaman bloğu ekle" at bounding box center [442, 167] width 53 height 25
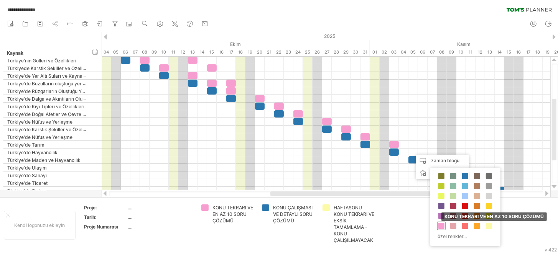
drag, startPoint x: 439, startPoint y: 227, endPoint x: 434, endPoint y: 203, distance: 24.4
click at [439, 227] on span at bounding box center [441, 226] width 6 height 6
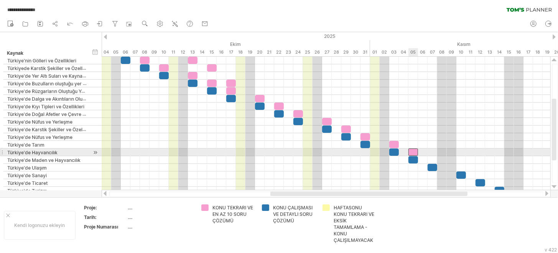
drag, startPoint x: 416, startPoint y: 150, endPoint x: 411, endPoint y: 150, distance: 5.8
click at [411, 150] on div at bounding box center [413, 152] width 10 height 7
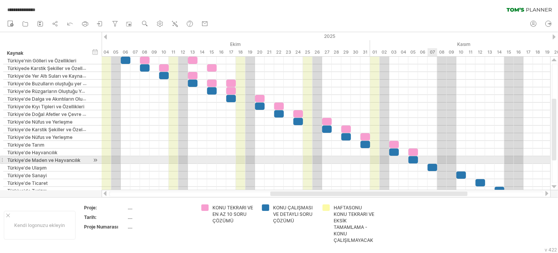
click at [430, 158] on div at bounding box center [326, 160] width 449 height 8
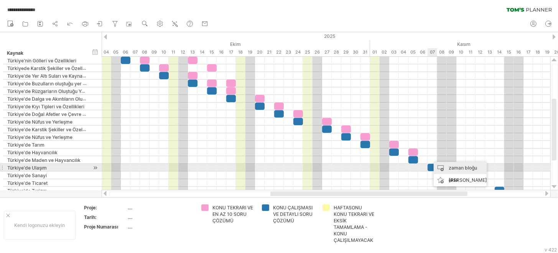
click at [440, 169] on div "zaman bloğu ekle" at bounding box center [460, 174] width 53 height 25
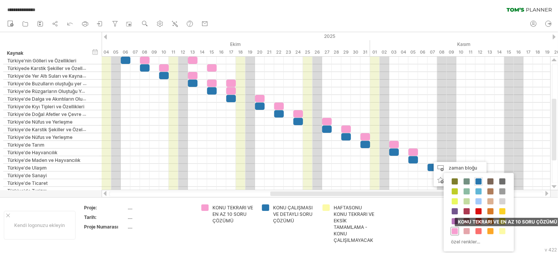
click at [450, 227] on div "KONU TEKRARI VE EN AZ 10 SORU ÇÖZÜMÜ" at bounding box center [454, 231] width 8 height 8
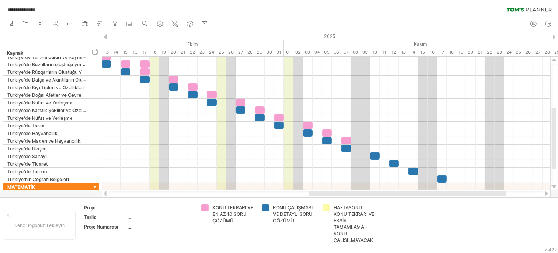
drag, startPoint x: 442, startPoint y: 194, endPoint x: 506, endPoint y: 190, distance: 64.1
click at [506, 190] on div at bounding box center [326, 194] width 449 height 8
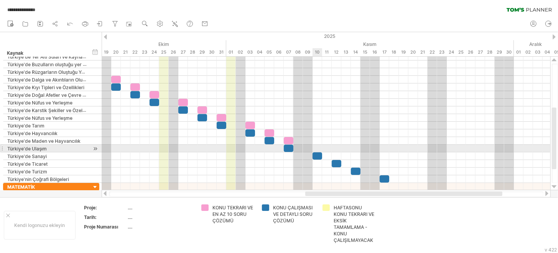
click at [317, 146] on div at bounding box center [326, 149] width 449 height 8
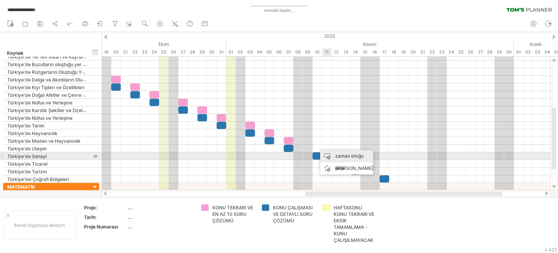
click at [333, 153] on div "zaman bloğu ekle" at bounding box center [346, 162] width 53 height 25
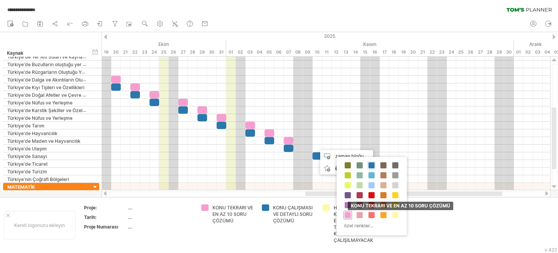
click at [345, 214] on span at bounding box center [348, 215] width 6 height 6
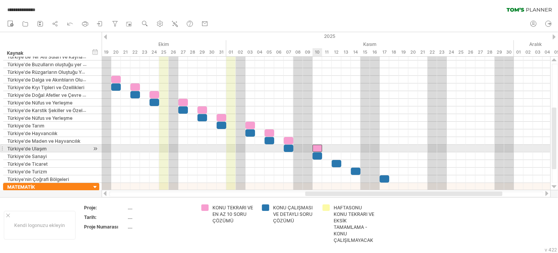
click at [317, 149] on div at bounding box center [317, 148] width 10 height 7
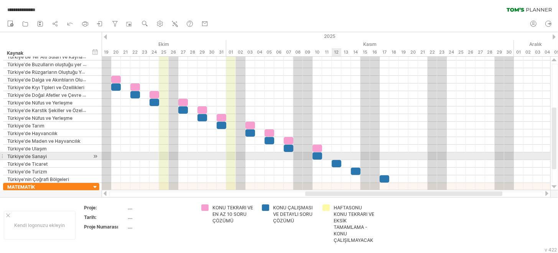
click at [337, 156] on div at bounding box center [326, 157] width 449 height 8
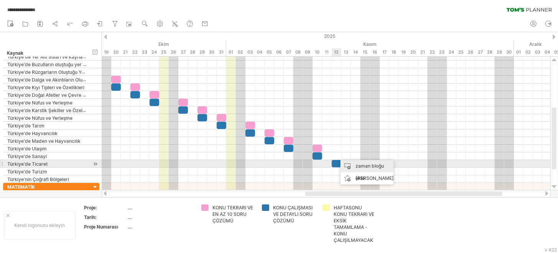
click at [350, 166] on div "zaman bloğu ekle" at bounding box center [366, 172] width 53 height 25
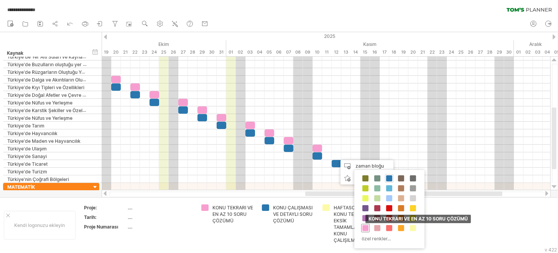
click at [367, 227] on span at bounding box center [365, 228] width 6 height 6
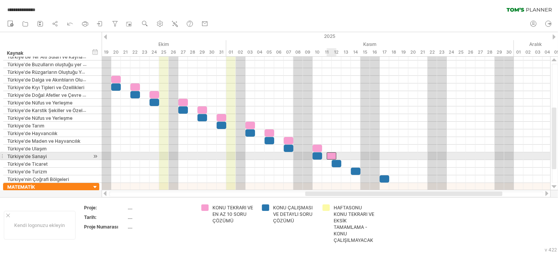
drag, startPoint x: 340, startPoint y: 153, endPoint x: 334, endPoint y: 153, distance: 6.2
click at [334, 153] on div at bounding box center [332, 156] width 10 height 7
drag, startPoint x: 331, startPoint y: 156, endPoint x: 335, endPoint y: 156, distance: 4.2
click at [335, 156] on div at bounding box center [337, 156] width 10 height 7
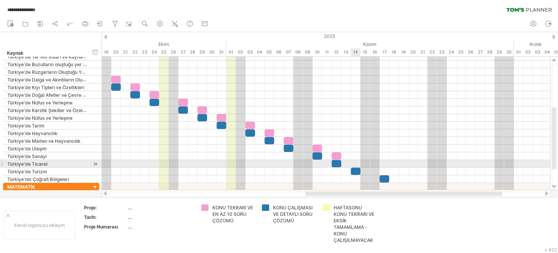
click at [355, 164] on div at bounding box center [326, 164] width 449 height 8
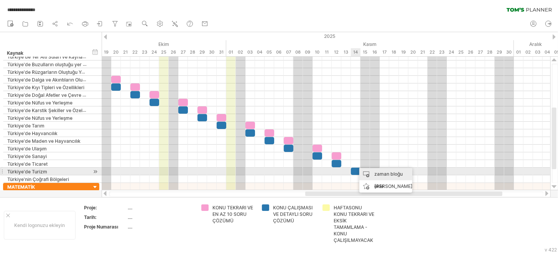
click at [367, 174] on div "zaman bloğu ekle" at bounding box center [385, 180] width 53 height 25
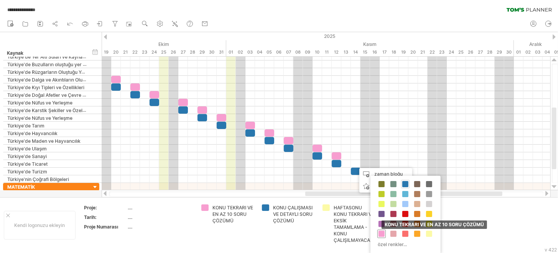
drag, startPoint x: 381, startPoint y: 232, endPoint x: 380, endPoint y: 228, distance: 3.9
click at [380, 231] on span at bounding box center [381, 234] width 6 height 6
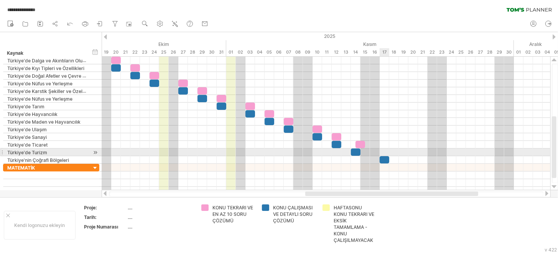
click at [383, 154] on div at bounding box center [326, 153] width 449 height 8
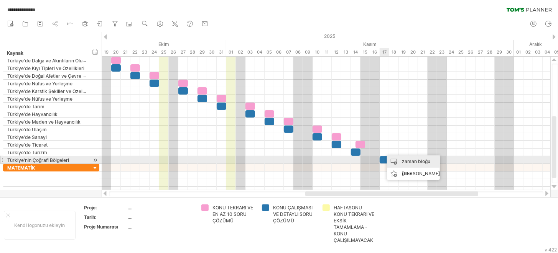
click at [390, 158] on div "zaman bloğu ekle" at bounding box center [413, 168] width 53 height 25
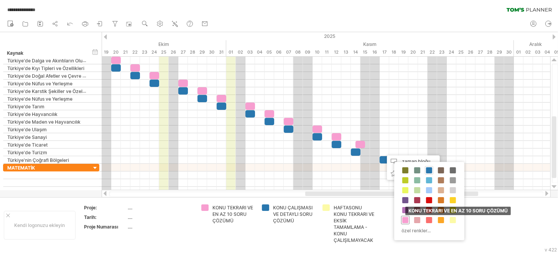
click at [403, 217] on span at bounding box center [405, 220] width 6 height 6
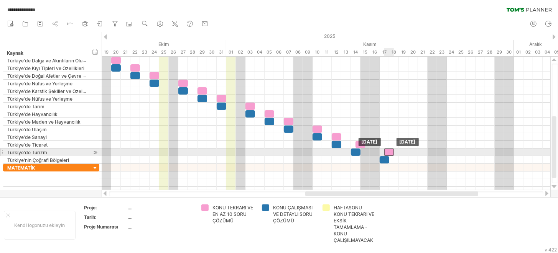
click at [385, 152] on div at bounding box center [389, 152] width 10 height 7
click at [383, 151] on div at bounding box center [385, 152] width 10 height 7
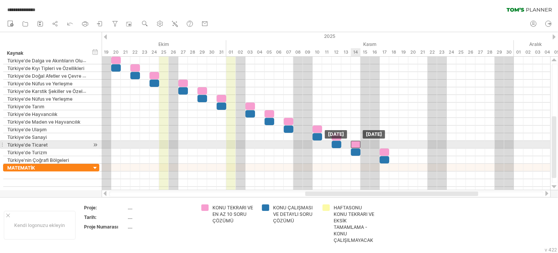
drag, startPoint x: 358, startPoint y: 142, endPoint x: 353, endPoint y: 143, distance: 4.7
click at [353, 143] on div at bounding box center [356, 144] width 10 height 7
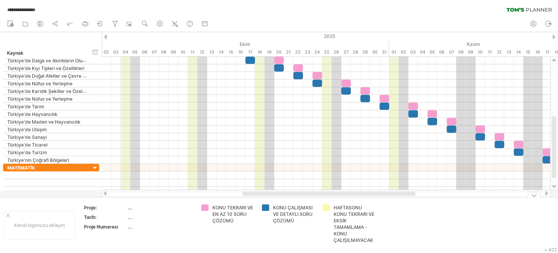
drag, startPoint x: 341, startPoint y: 194, endPoint x: 270, endPoint y: 170, distance: 75.5
click at [269, 196] on div at bounding box center [326, 194] width 434 height 5
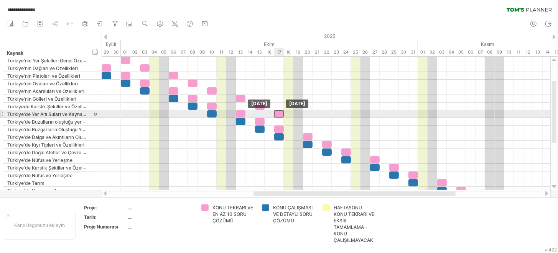
drag, startPoint x: 278, startPoint y: 121, endPoint x: 279, endPoint y: 113, distance: 8.5
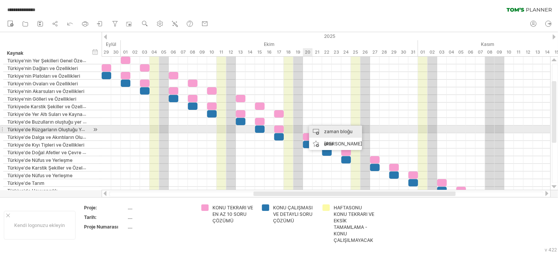
click at [315, 129] on div "zaman bloğu ekle" at bounding box center [335, 138] width 53 height 25
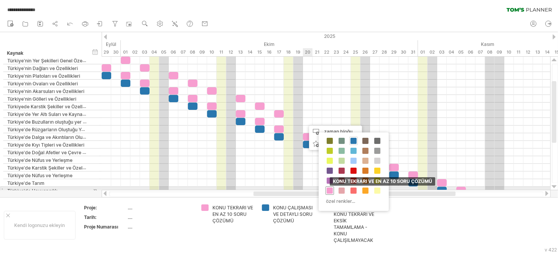
click at [330, 190] on span at bounding box center [330, 191] width 6 height 6
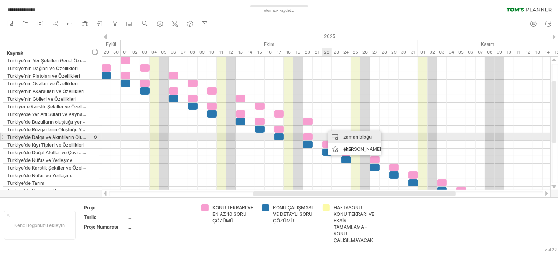
click at [333, 138] on div "zaman bloğu ekle" at bounding box center [354, 143] width 53 height 25
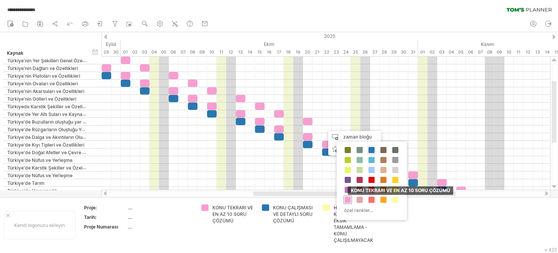
click at [347, 198] on span at bounding box center [348, 200] width 6 height 6
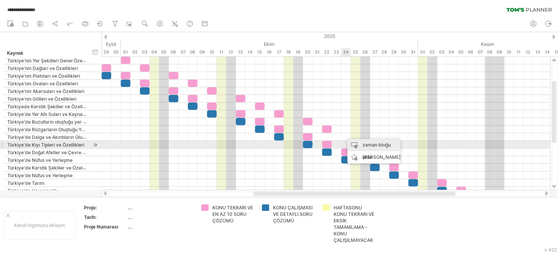
click at [357, 144] on div "zaman bloğu ekle" at bounding box center [373, 151] width 53 height 25
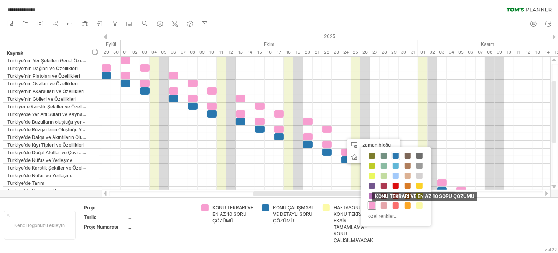
click at [372, 207] on span at bounding box center [372, 206] width 6 height 6
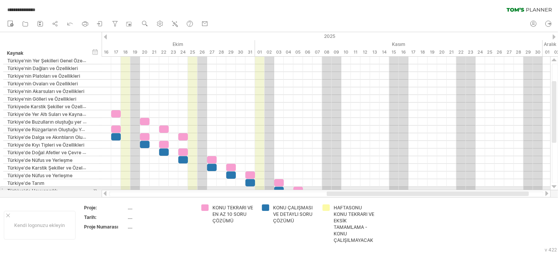
drag, startPoint x: 352, startPoint y: 194, endPoint x: 411, endPoint y: 189, distance: 59.3
click at [411, 189] on div "**********" at bounding box center [279, 126] width 558 height 253
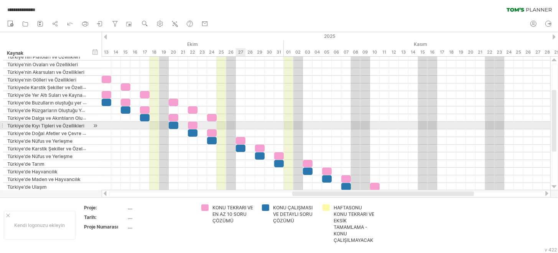
click at [239, 124] on div at bounding box center [326, 126] width 449 height 8
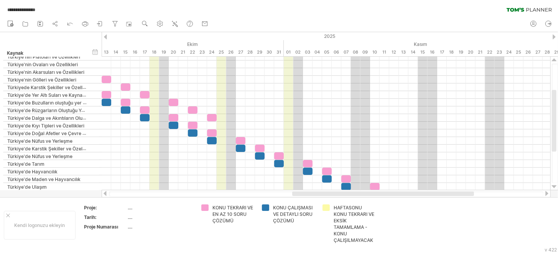
click at [155, 24] on ul "yeni açık" at bounding box center [107, 24] width 208 height 16
click at [162, 24] on use at bounding box center [160, 24] width 8 height 8
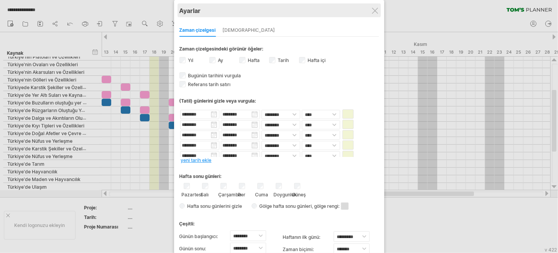
click at [367, 11] on div "Ayarlar" at bounding box center [278, 10] width 199 height 14
click at [372, 11] on div at bounding box center [375, 11] width 6 height 6
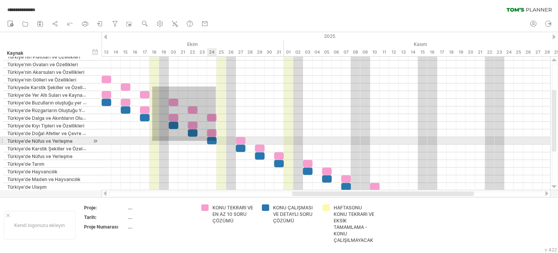
drag, startPoint x: 161, startPoint y: 99, endPoint x: 274, endPoint y: 161, distance: 129.4
click at [273, 161] on div "[DATE] [DATE]" at bounding box center [326, 124] width 449 height 134
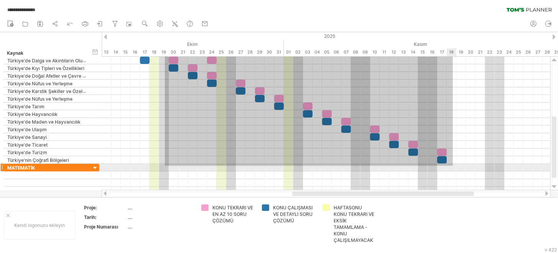
drag, startPoint x: 165, startPoint y: 82, endPoint x: 453, endPoint y: 165, distance: 299.8
click at [453, 165] on div at bounding box center [326, 126] width 449 height 138
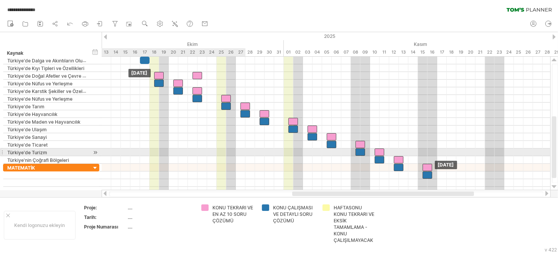
drag, startPoint x: 393, startPoint y: 136, endPoint x: 378, endPoint y: 152, distance: 21.4
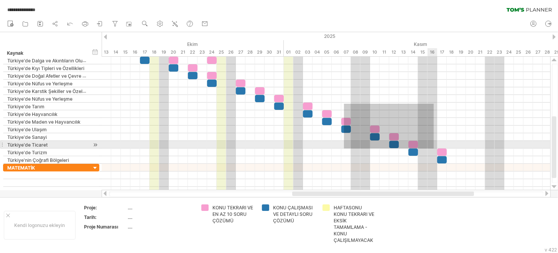
drag, startPoint x: 434, startPoint y: 149, endPoint x: 459, endPoint y: 152, distance: 25.1
click at [459, 152] on div at bounding box center [326, 110] width 449 height 107
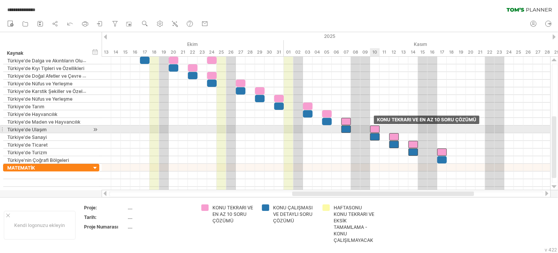
click at [374, 131] on div at bounding box center [375, 129] width 10 height 7
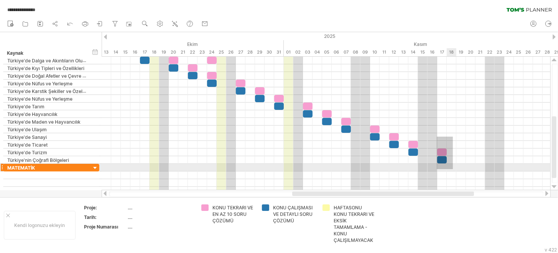
drag, startPoint x: 437, startPoint y: 141, endPoint x: 453, endPoint y: 169, distance: 33.0
click at [453, 169] on div at bounding box center [326, 126] width 449 height 138
click at [466, 162] on div at bounding box center [326, 160] width 449 height 8
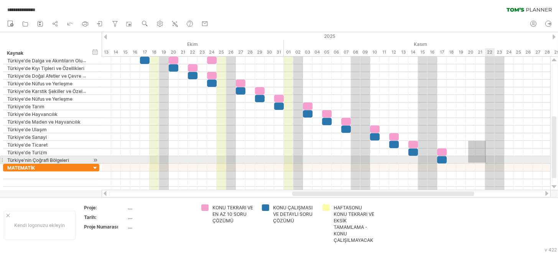
drag, startPoint x: 468, startPoint y: 141, endPoint x: 487, endPoint y: 166, distance: 31.1
click at [487, 166] on div at bounding box center [326, 126] width 449 height 138
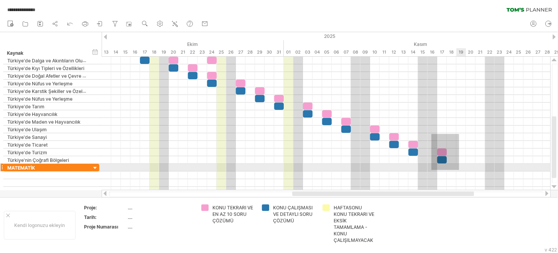
drag, startPoint x: 431, startPoint y: 134, endPoint x: 461, endPoint y: 173, distance: 48.6
click at [461, 173] on div at bounding box center [326, 126] width 449 height 138
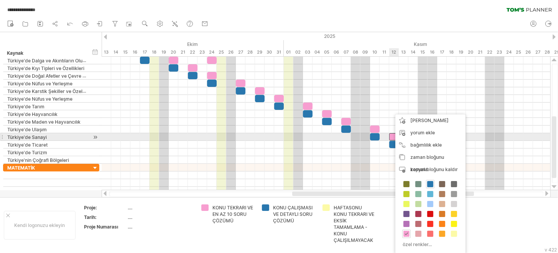
click at [393, 135] on div at bounding box center [394, 136] width 10 height 7
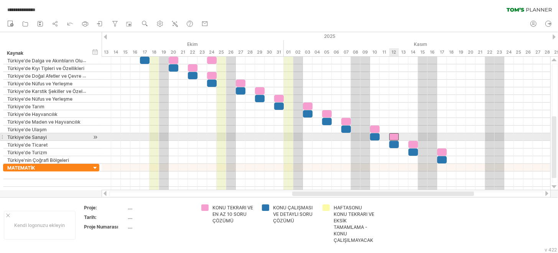
click at [393, 135] on div at bounding box center [394, 136] width 10 height 7
click at [405, 136] on div at bounding box center [326, 137] width 449 height 8
click at [417, 136] on div at bounding box center [326, 137] width 449 height 8
click at [423, 136] on div at bounding box center [326, 137] width 449 height 8
click at [436, 136] on div at bounding box center [326, 137] width 449 height 8
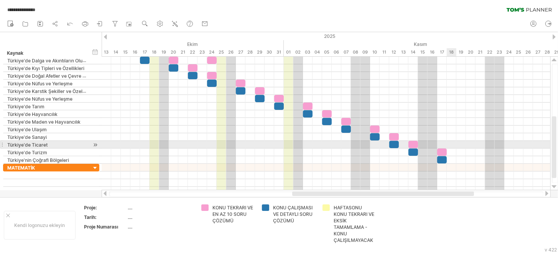
click at [454, 149] on div at bounding box center [326, 153] width 449 height 8
click at [452, 143] on div at bounding box center [326, 145] width 449 height 8
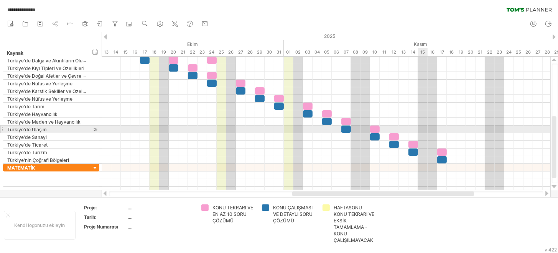
click at [423, 130] on div at bounding box center [326, 130] width 449 height 8
click at [429, 128] on div at bounding box center [326, 130] width 449 height 8
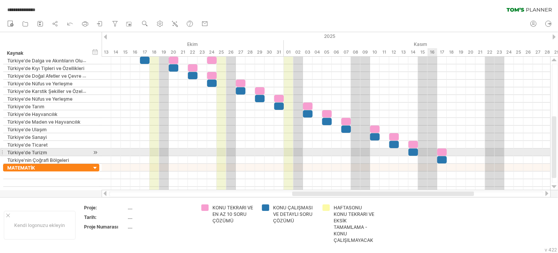
click at [431, 153] on div at bounding box center [326, 153] width 449 height 8
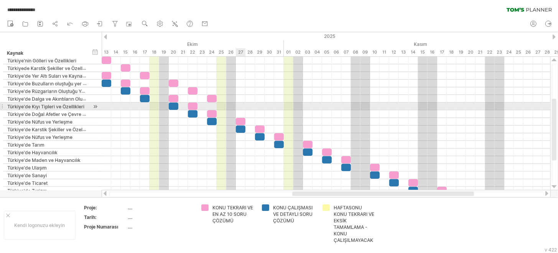
click at [241, 105] on div at bounding box center [326, 107] width 449 height 8
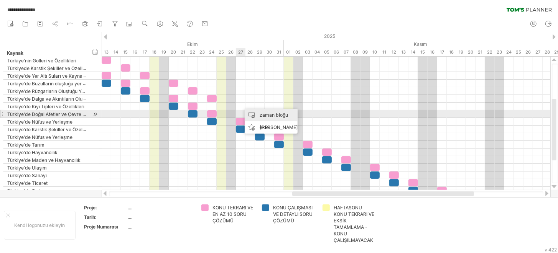
click at [255, 115] on div "zaman bloğu ekle" at bounding box center [271, 121] width 53 height 25
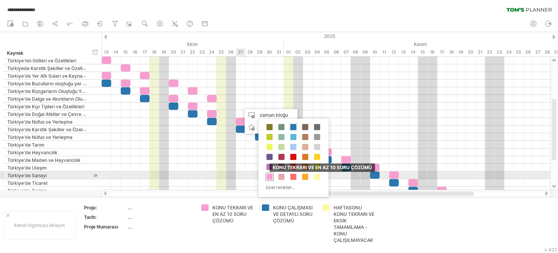
click at [272, 178] on span at bounding box center [269, 177] width 6 height 6
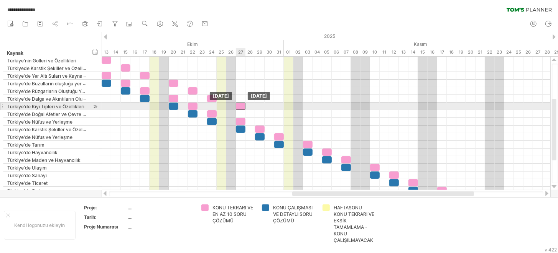
click at [240, 105] on div at bounding box center [241, 106] width 10 height 7
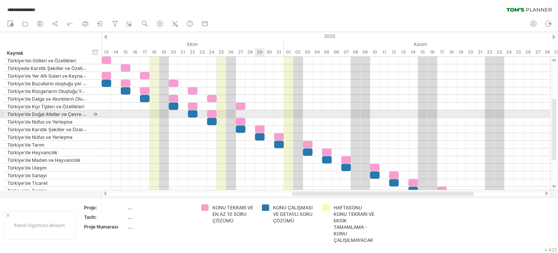
click at [258, 113] on div at bounding box center [326, 114] width 449 height 8
click at [256, 113] on div at bounding box center [326, 114] width 449 height 8
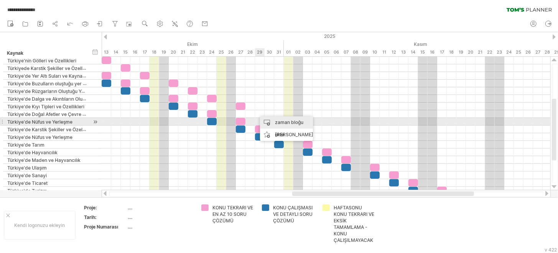
click at [270, 120] on div "zaman bloğu ekle" at bounding box center [286, 129] width 53 height 25
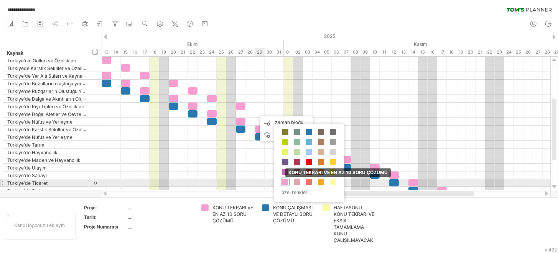
click at [286, 182] on span at bounding box center [285, 182] width 6 height 6
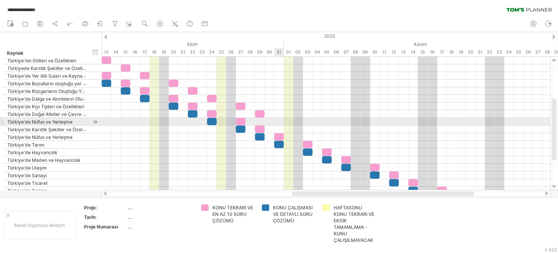
click at [278, 120] on div at bounding box center [326, 122] width 449 height 8
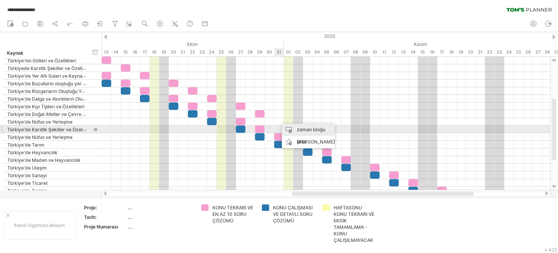
click at [294, 131] on div "zaman bloğu ekle" at bounding box center [308, 136] width 53 height 25
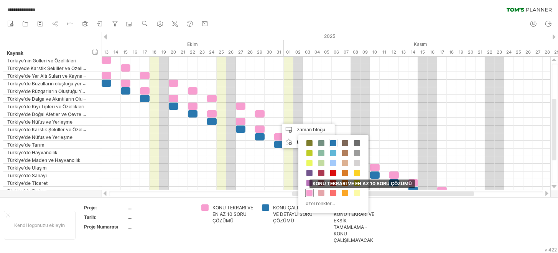
click at [310, 191] on span at bounding box center [309, 193] width 6 height 6
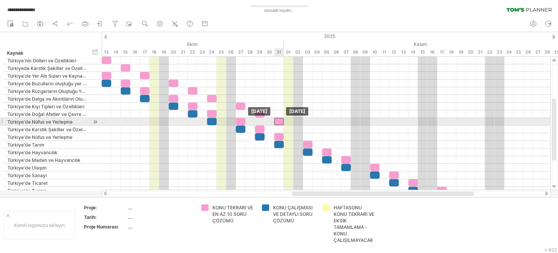
click at [278, 120] on div at bounding box center [279, 121] width 10 height 7
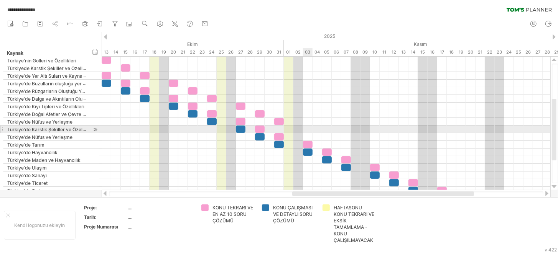
click at [306, 127] on div at bounding box center [326, 130] width 449 height 8
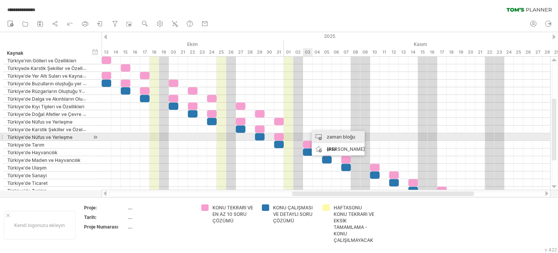
click at [322, 136] on div "zaman bloğu ekle" at bounding box center [338, 143] width 53 height 25
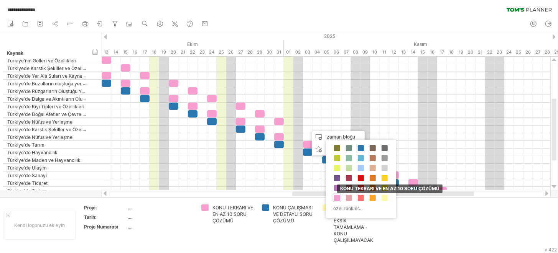
click at [337, 199] on span at bounding box center [337, 198] width 6 height 6
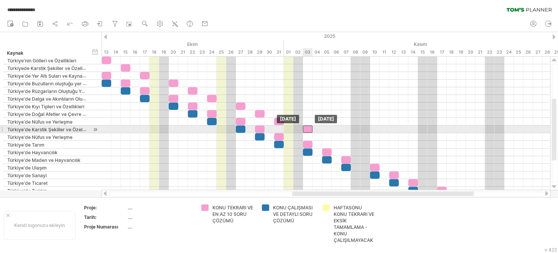
drag, startPoint x: 311, startPoint y: 129, endPoint x: 306, endPoint y: 129, distance: 5.4
click at [306, 129] on div at bounding box center [308, 129] width 10 height 7
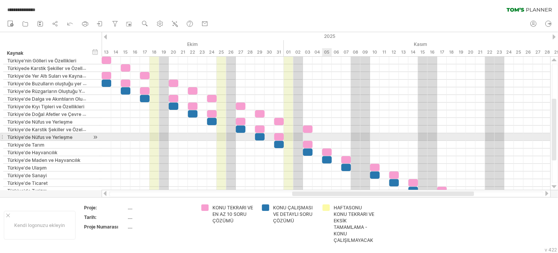
click at [325, 136] on div at bounding box center [326, 137] width 449 height 8
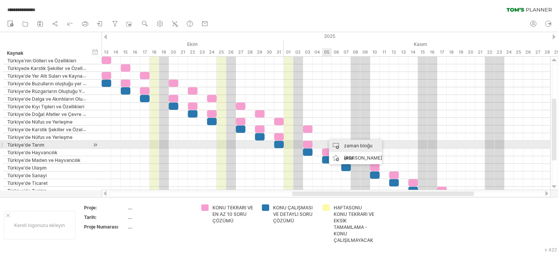
click at [341, 146] on div "zaman bloğu ekle" at bounding box center [355, 152] width 53 height 25
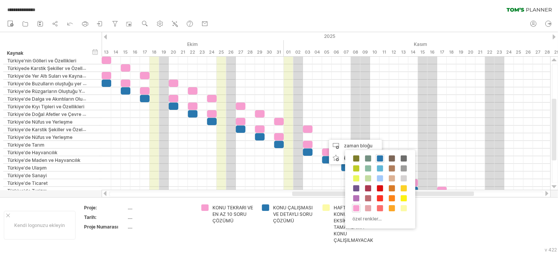
drag, startPoint x: 357, startPoint y: 212, endPoint x: 355, endPoint y: 207, distance: 5.1
click at [356, 211] on div "KONU ÇALIŞMASI VE DETAYLI SORU ÇÖZÜMÜ KONU TEKRARI VE EN AZ 10 SORU ÇÖZÜMÜ HAFT…" at bounding box center [380, 189] width 70 height 79
click at [355, 207] on span at bounding box center [356, 209] width 6 height 6
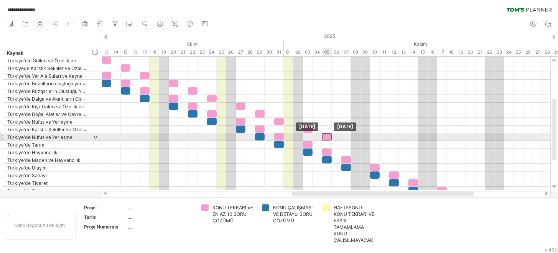
drag, startPoint x: 330, startPoint y: 136, endPoint x: 323, endPoint y: 136, distance: 6.5
click at [323, 136] on div at bounding box center [327, 136] width 10 height 7
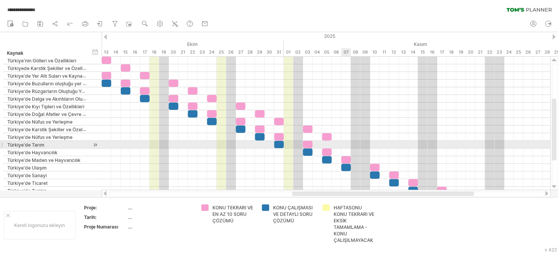
click at [342, 145] on div at bounding box center [326, 145] width 449 height 8
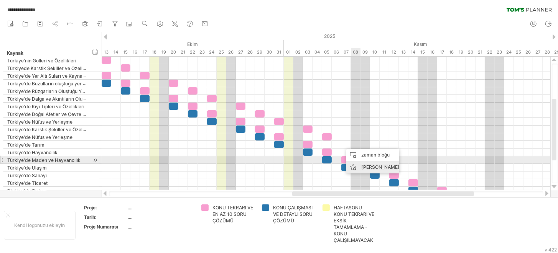
click at [356, 157] on div "zaman bloğu ekle" at bounding box center [372, 161] width 53 height 25
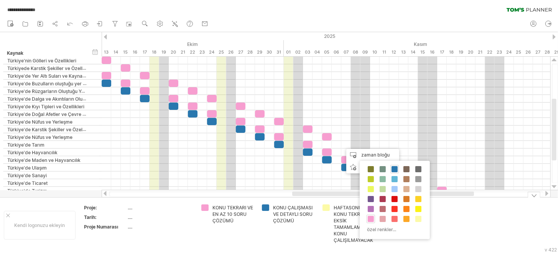
click at [371, 218] on span at bounding box center [371, 219] width 6 height 6
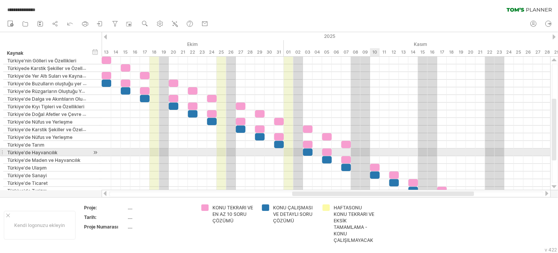
click at [373, 151] on div at bounding box center [326, 153] width 449 height 8
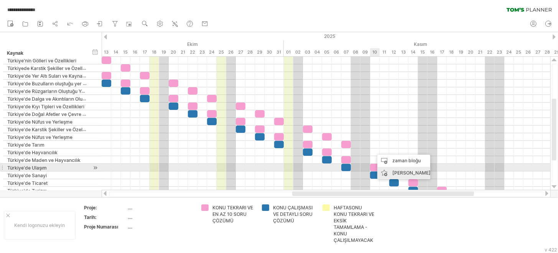
click at [385, 161] on div "zaman bloğu ekle" at bounding box center [403, 167] width 53 height 25
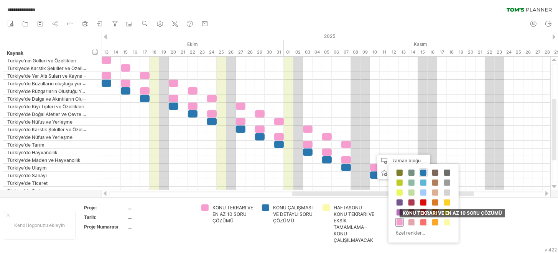
click at [403, 224] on div "KONU TEKRARI VE EN AZ 10 SORU ÇÖZÜMÜ" at bounding box center [399, 223] width 8 height 8
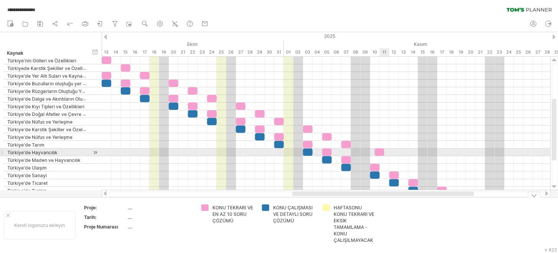
click at [380, 153] on div at bounding box center [380, 152] width 10 height 7
drag, startPoint x: 380, startPoint y: 151, endPoint x: 375, endPoint y: 151, distance: 4.2
click at [375, 151] on div at bounding box center [375, 152] width 10 height 7
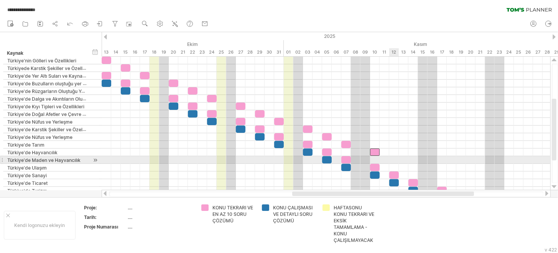
click at [393, 158] on div at bounding box center [326, 160] width 449 height 8
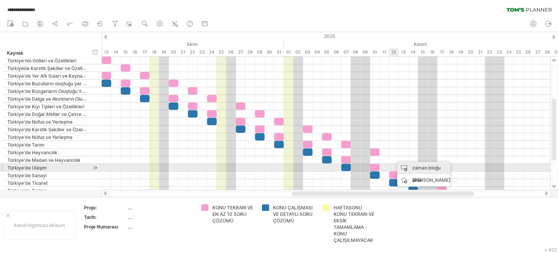
click at [405, 170] on div "zaman bloğu ekle" at bounding box center [423, 174] width 53 height 25
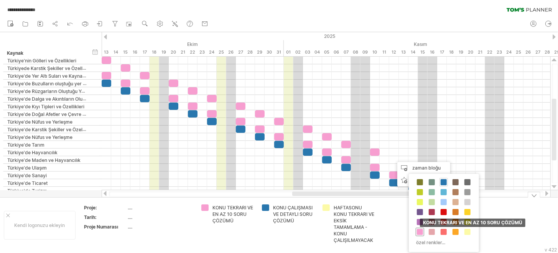
drag, startPoint x: 417, startPoint y: 229, endPoint x: 420, endPoint y: 230, distance: 3.9
click at [418, 230] on span at bounding box center [420, 232] width 6 height 6
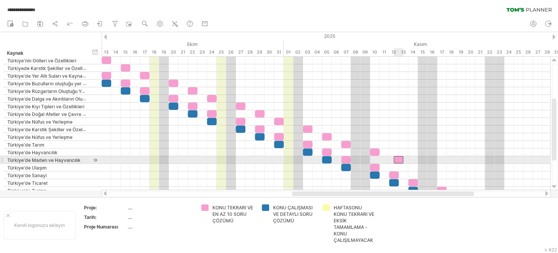
click at [394, 159] on div at bounding box center [399, 159] width 10 height 7
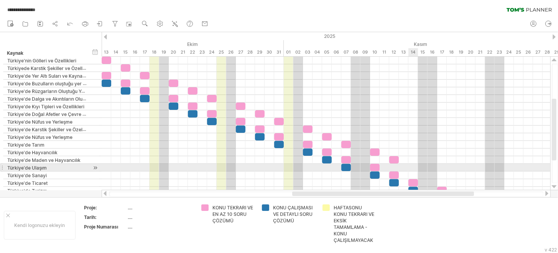
click at [410, 166] on div at bounding box center [326, 168] width 449 height 8
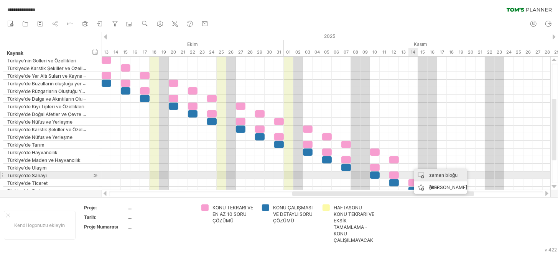
click at [421, 176] on div "zaman bloğu ekle" at bounding box center [440, 181] width 53 height 25
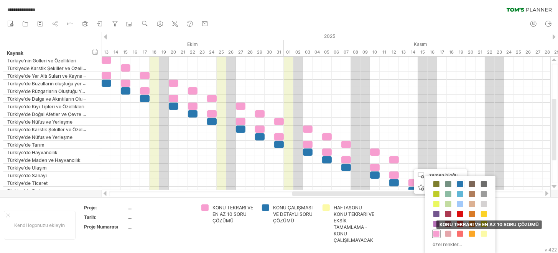
click at [436, 233] on span at bounding box center [436, 234] width 6 height 6
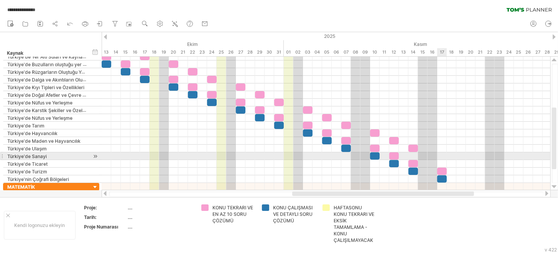
click at [439, 155] on div at bounding box center [326, 157] width 449 height 8
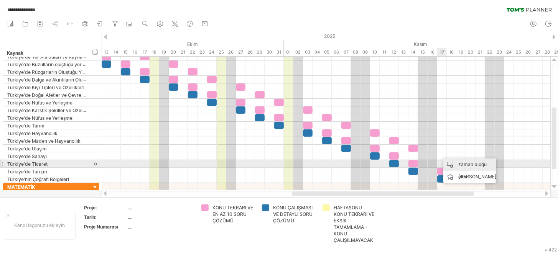
click at [447, 163] on div "zaman bloğu ekle" at bounding box center [469, 171] width 53 height 25
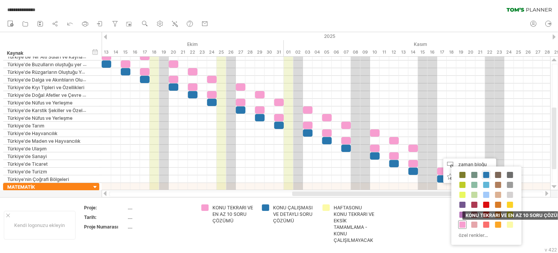
click at [463, 224] on span at bounding box center [462, 225] width 6 height 6
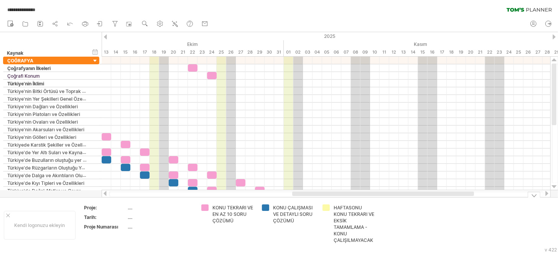
drag, startPoint x: 304, startPoint y: 197, endPoint x: 248, endPoint y: 196, distance: 56.0
click at [248, 196] on div at bounding box center [326, 194] width 449 height 8
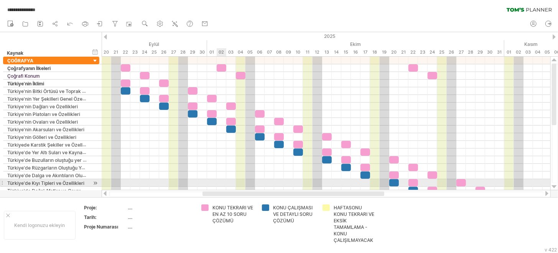
drag, startPoint x: 314, startPoint y: 196, endPoint x: 222, endPoint y: 182, distance: 93.0
click at [222, 186] on div "**********" at bounding box center [279, 126] width 558 height 253
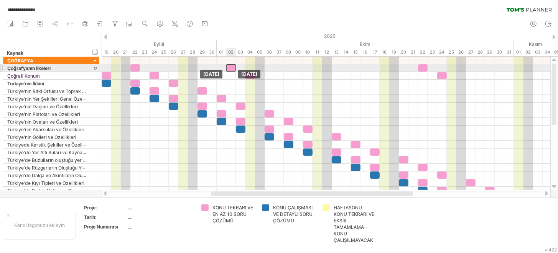
click at [231, 67] on div at bounding box center [231, 67] width 10 height 7
click at [225, 68] on span at bounding box center [226, 67] width 3 height 7
drag, startPoint x: 229, startPoint y: 67, endPoint x: 220, endPoint y: 67, distance: 8.1
click at [220, 67] on div at bounding box center [222, 67] width 10 height 7
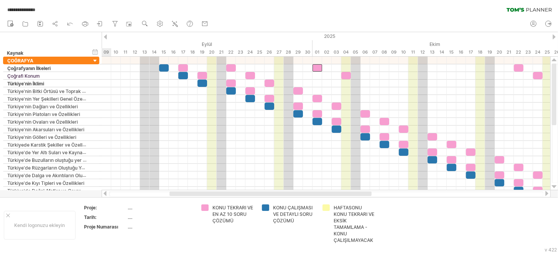
drag, startPoint x: 252, startPoint y: 195, endPoint x: 214, endPoint y: 186, distance: 38.5
click at [210, 192] on div at bounding box center [270, 194] width 202 height 5
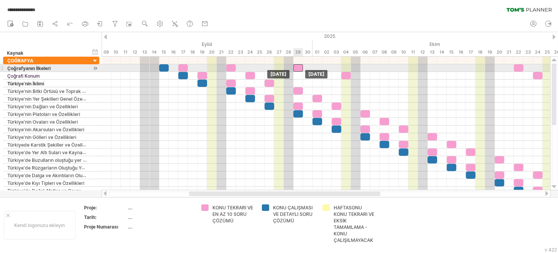
drag, startPoint x: 315, startPoint y: 69, endPoint x: 297, endPoint y: 69, distance: 17.6
click at [297, 69] on div at bounding box center [298, 67] width 10 height 7
drag, startPoint x: 301, startPoint y: 68, endPoint x: 321, endPoint y: 71, distance: 20.1
click at [321, 71] on div at bounding box center [322, 67] width 10 height 7
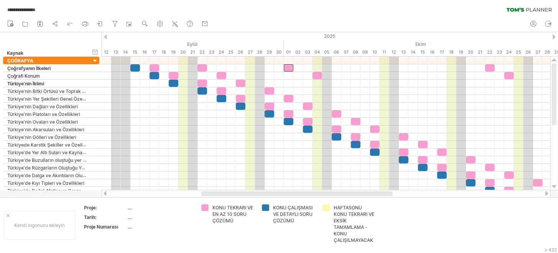
drag, startPoint x: 365, startPoint y: 196, endPoint x: 377, endPoint y: 194, distance: 12.3
click at [377, 194] on div at bounding box center [296, 194] width 191 height 5
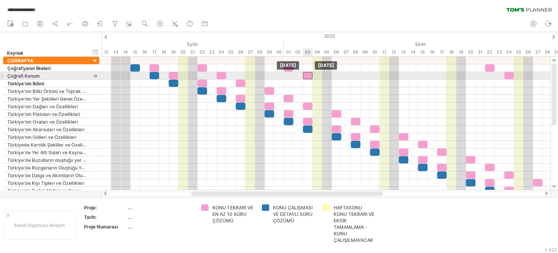
drag, startPoint x: 315, startPoint y: 77, endPoint x: 307, endPoint y: 76, distance: 8.1
click at [307, 76] on div at bounding box center [308, 75] width 10 height 7
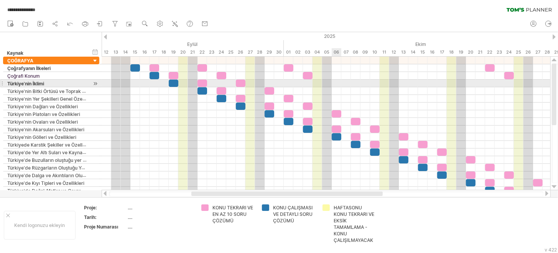
click at [334, 85] on div at bounding box center [326, 84] width 449 height 8
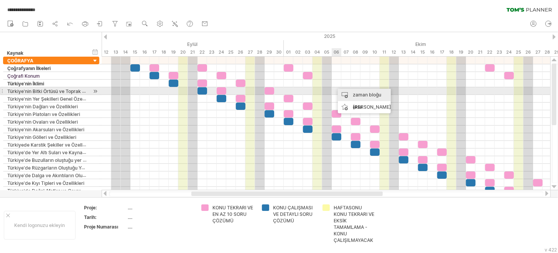
click at [343, 92] on div "zaman bloğu ekle" at bounding box center [364, 101] width 53 height 25
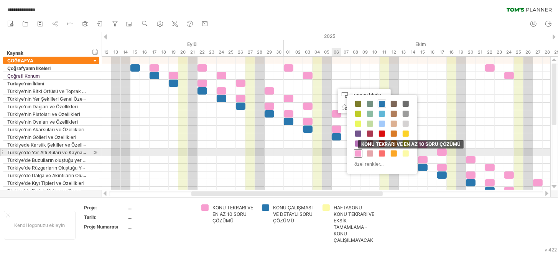
click at [362, 156] on div "KONU ÇALIŞMASI VE DETAYLI SORU ÇÖZÜMÜ KONU TEKRARI VE EN AZ 10 SORU ÇÖZÜMÜ HAFT…" at bounding box center [382, 134] width 70 height 79
click at [358, 151] on span at bounding box center [358, 154] width 6 height 6
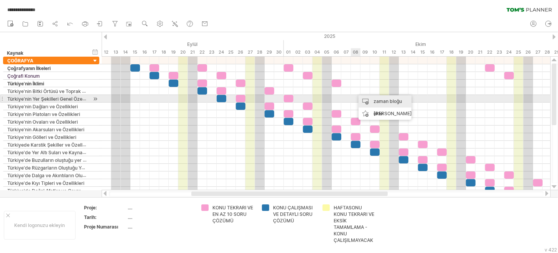
click at [373, 99] on font "zaman bloğu ekle" at bounding box center [387, 108] width 28 height 18
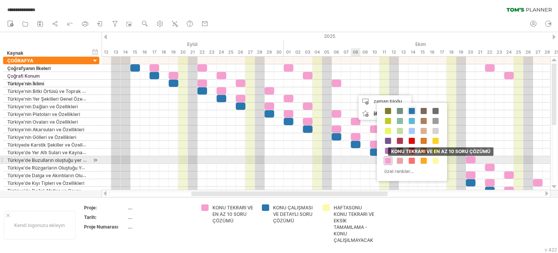
click at [386, 161] on span at bounding box center [388, 161] width 6 height 6
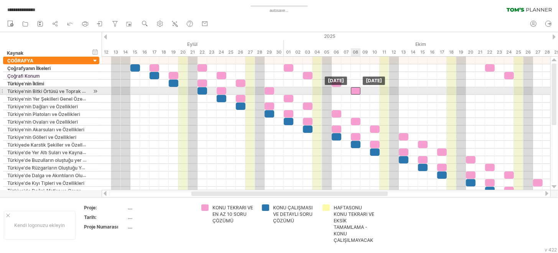
click at [357, 88] on div at bounding box center [356, 90] width 10 height 7
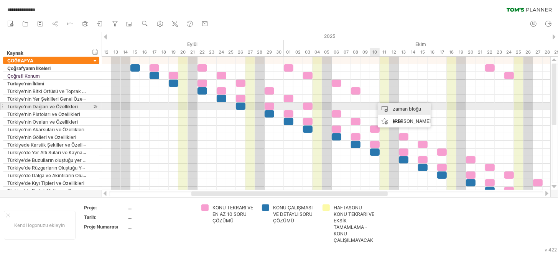
click at [386, 105] on div "zaman bloğu ekle" at bounding box center [404, 115] width 53 height 25
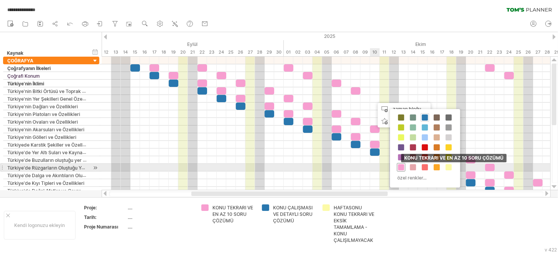
click at [402, 167] on span at bounding box center [401, 167] width 6 height 6
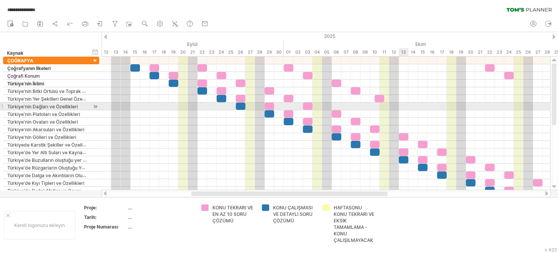
click at [401, 107] on div at bounding box center [326, 107] width 449 height 8
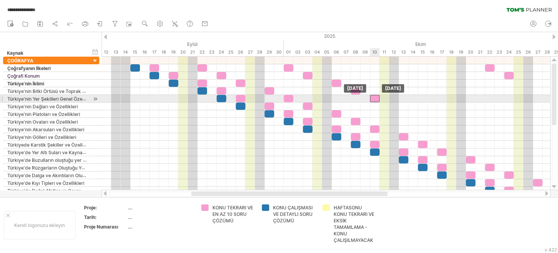
click at [374, 99] on div at bounding box center [375, 98] width 10 height 7
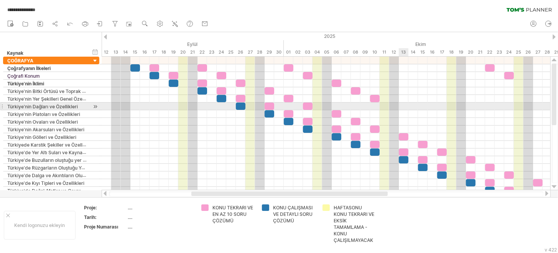
click at [401, 107] on div at bounding box center [326, 107] width 449 height 8
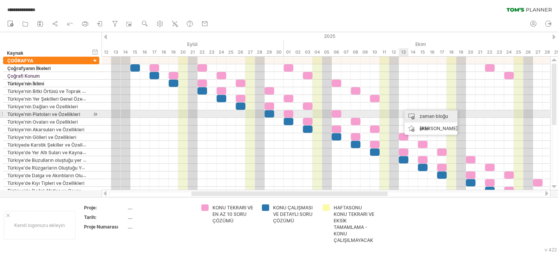
click at [413, 115] on div "zaman bloğu ekle" at bounding box center [430, 122] width 53 height 25
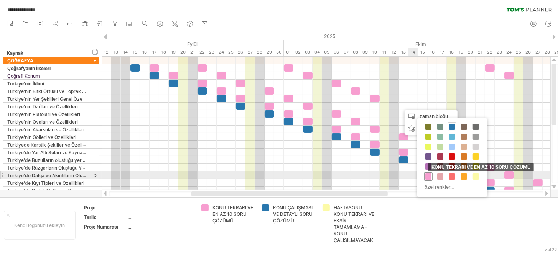
click at [427, 174] on span at bounding box center [428, 177] width 6 height 6
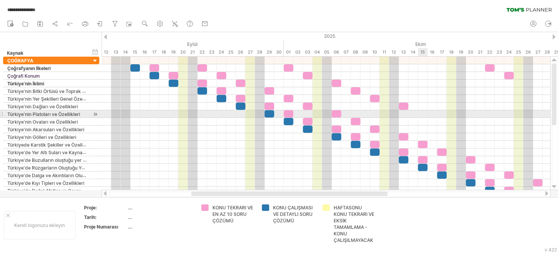
click at [422, 113] on div at bounding box center [326, 114] width 449 height 8
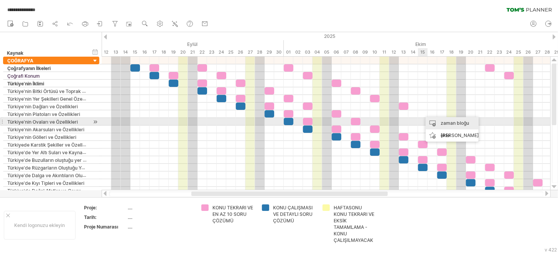
click at [429, 120] on div "zaman bloğu ekle" at bounding box center [452, 129] width 53 height 25
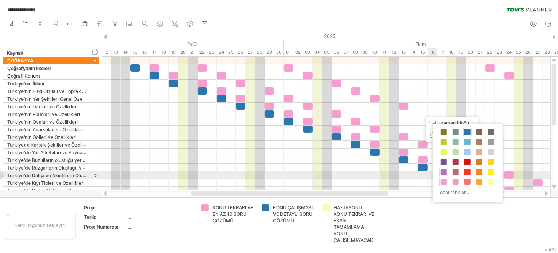
click at [441, 179] on span at bounding box center [444, 182] width 6 height 6
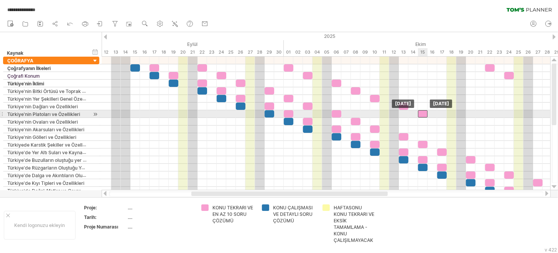
click at [421, 113] on div at bounding box center [423, 113] width 10 height 7
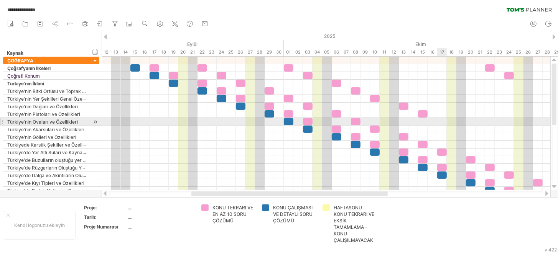
click at [441, 121] on div at bounding box center [326, 122] width 449 height 8
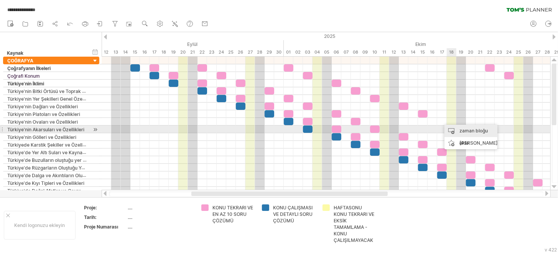
click at [454, 133] on div "zaman bloğu ekle" at bounding box center [470, 137] width 53 height 25
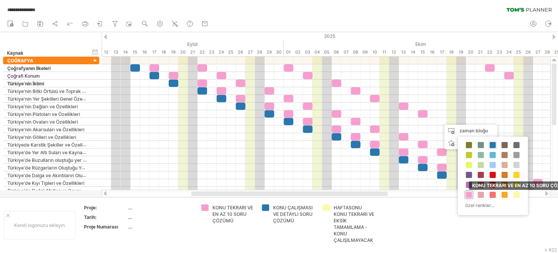
click at [471, 192] on span at bounding box center [469, 195] width 6 height 6
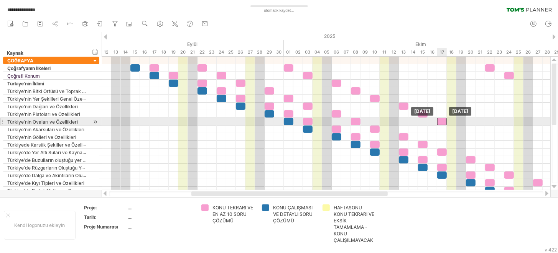
click at [444, 120] on div at bounding box center [442, 121] width 10 height 7
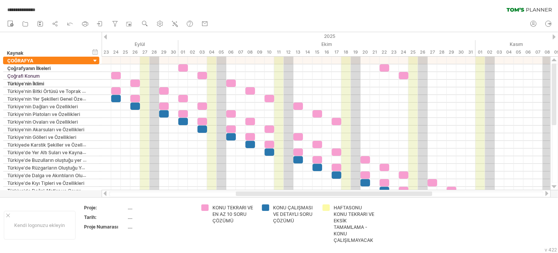
drag, startPoint x: 378, startPoint y: 196, endPoint x: 443, endPoint y: 191, distance: 64.5
click at [432, 192] on div at bounding box center [334, 194] width 196 height 5
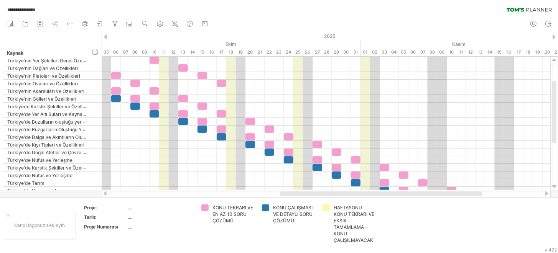
drag, startPoint x: 355, startPoint y: 196, endPoint x: 385, endPoint y: 192, distance: 30.8
click at [385, 192] on div at bounding box center [381, 194] width 202 height 5
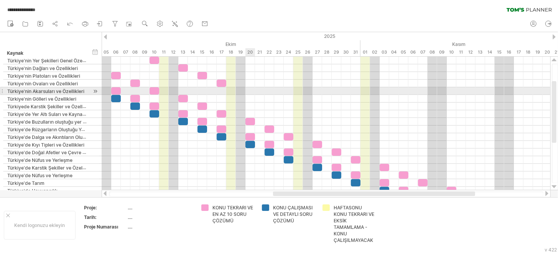
click at [248, 92] on div at bounding box center [326, 91] width 449 height 8
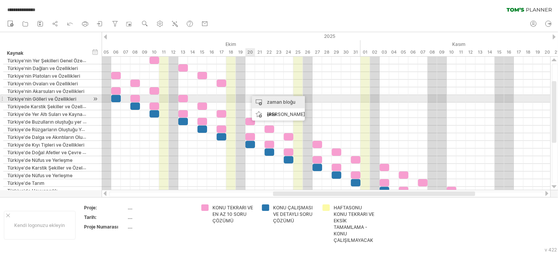
click at [265, 99] on div "zaman bloğu ekle" at bounding box center [278, 108] width 53 height 25
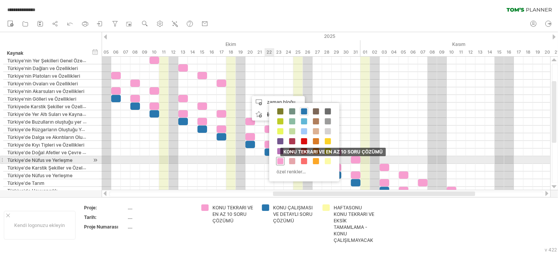
drag, startPoint x: 282, startPoint y: 160, endPoint x: 279, endPoint y: 151, distance: 10.1
click at [283, 160] on span at bounding box center [280, 161] width 6 height 6
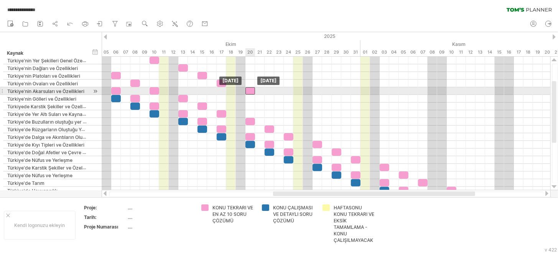
click at [249, 92] on div at bounding box center [250, 90] width 10 height 7
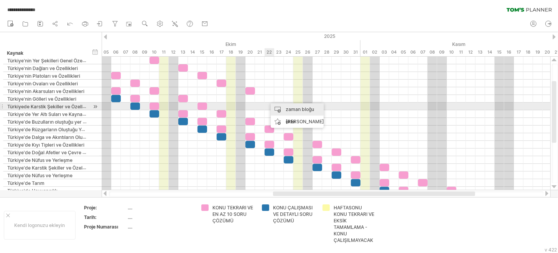
click at [279, 104] on div "zaman bloğu ekle" at bounding box center [297, 116] width 53 height 25
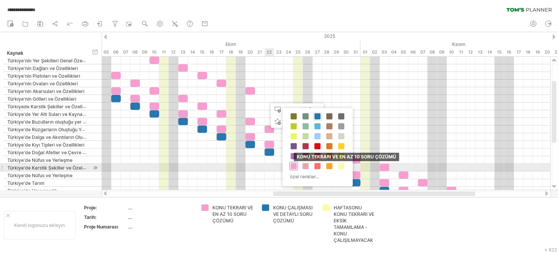
click at [294, 167] on span at bounding box center [294, 166] width 6 height 6
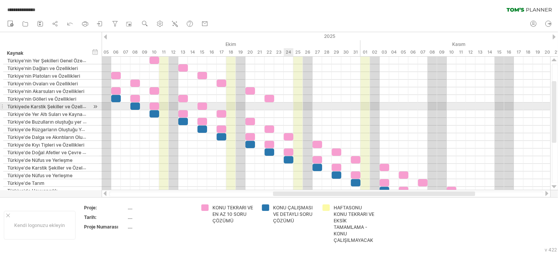
click at [288, 107] on div at bounding box center [326, 107] width 449 height 8
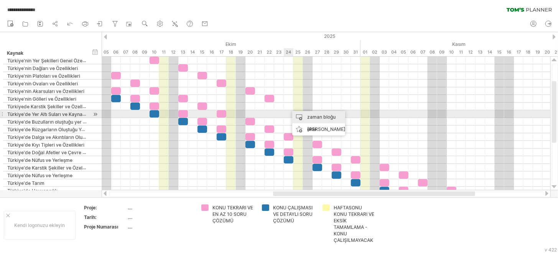
click at [298, 114] on div "zaman bloğu ekle" at bounding box center [318, 123] width 53 height 25
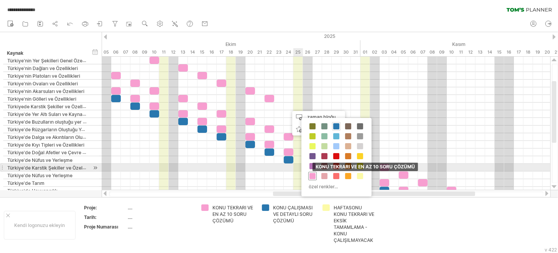
click at [311, 172] on div "KONU TEKRARI VE EN AZ 10 SORU ÇÖZÜMÜ" at bounding box center [312, 176] width 8 height 8
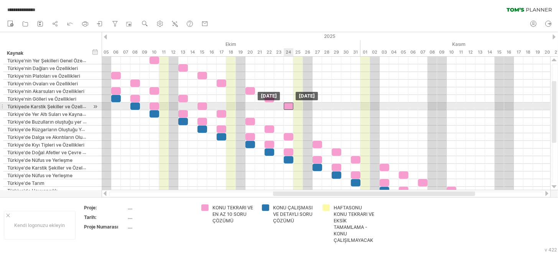
drag, startPoint x: 293, startPoint y: 106, endPoint x: 289, endPoint y: 106, distance: 3.9
click at [289, 106] on div at bounding box center [289, 106] width 10 height 7
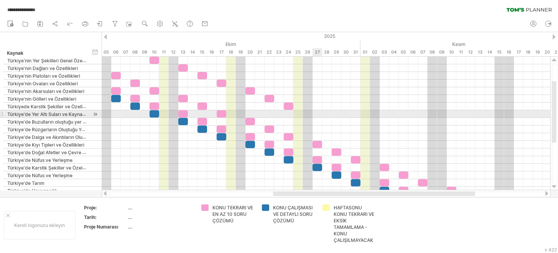
click at [315, 114] on div at bounding box center [326, 114] width 449 height 8
click at [327, 119] on div "zaman bloğu ekle" at bounding box center [345, 130] width 53 height 25
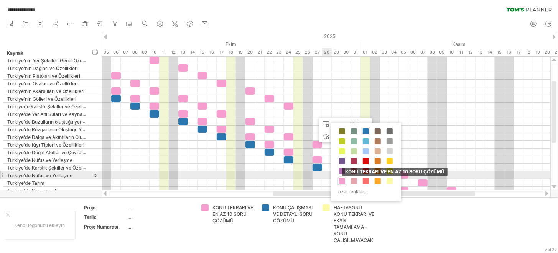
click at [340, 178] on span at bounding box center [342, 181] width 6 height 6
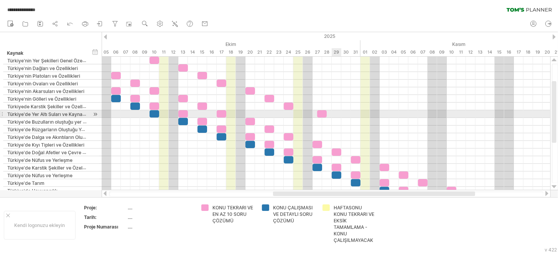
click at [334, 112] on div at bounding box center [326, 114] width 449 height 8
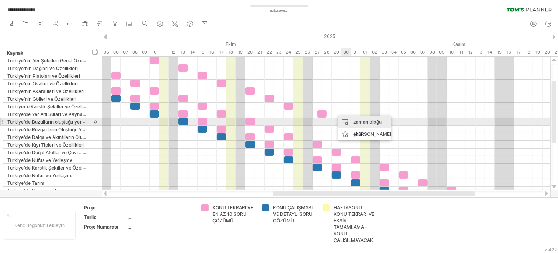
click at [355, 119] on font "zaman bloğu ekle" at bounding box center [367, 128] width 28 height 18
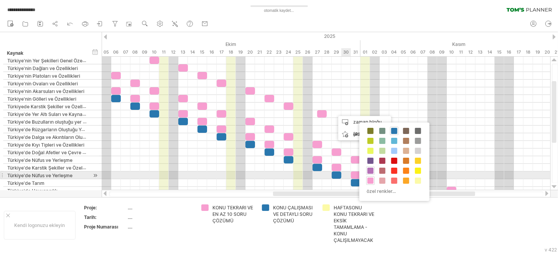
click at [371, 179] on span at bounding box center [370, 181] width 6 height 6
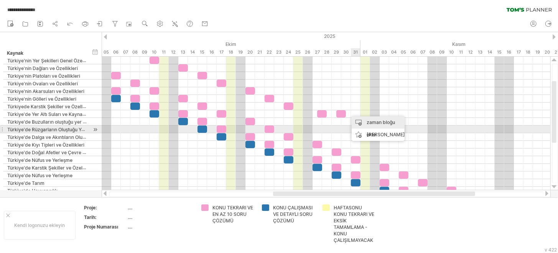
click at [365, 123] on div "zaman bloğu ekle" at bounding box center [378, 129] width 53 height 25
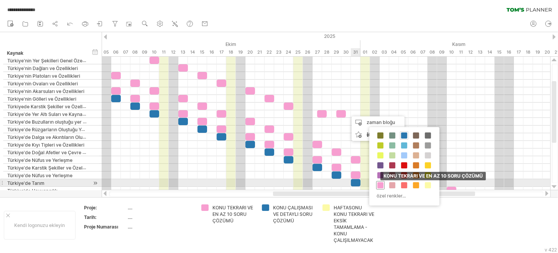
drag, startPoint x: 383, startPoint y: 185, endPoint x: 372, endPoint y: 172, distance: 17.4
click at [382, 185] on span at bounding box center [380, 185] width 6 height 6
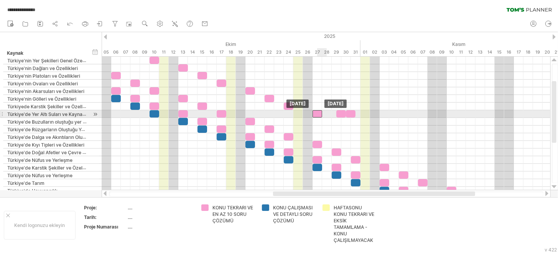
click at [319, 112] on div at bounding box center [317, 113] width 10 height 7
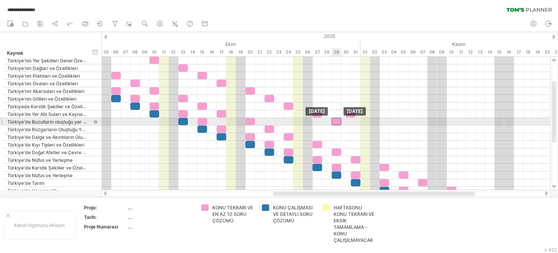
drag, startPoint x: 341, startPoint y: 113, endPoint x: 337, endPoint y: 122, distance: 10.1
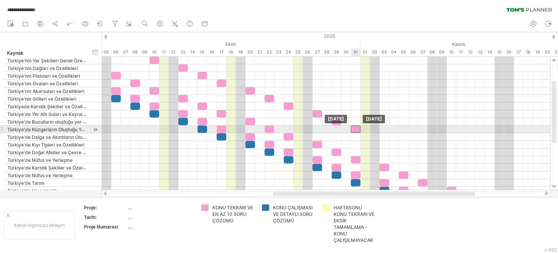
drag, startPoint x: 349, startPoint y: 113, endPoint x: 354, endPoint y: 126, distance: 14.3
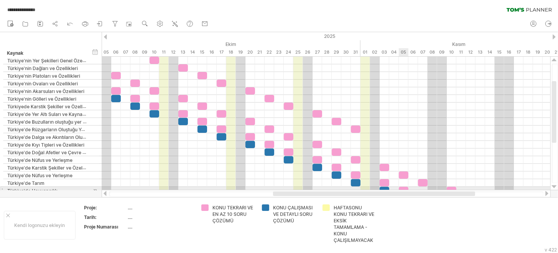
drag, startPoint x: 353, startPoint y: 197, endPoint x: 404, endPoint y: 190, distance: 51.8
click at [404, 190] on div "**********" at bounding box center [279, 126] width 558 height 253
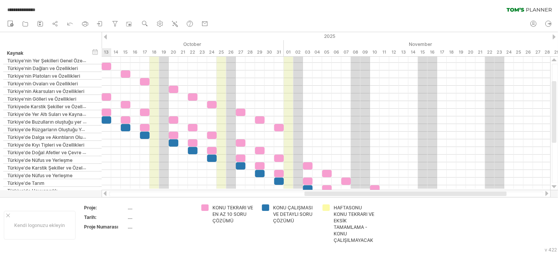
drag, startPoint x: 390, startPoint y: 195, endPoint x: 366, endPoint y: 155, distance: 47.1
click at [424, 191] on div at bounding box center [326, 194] width 449 height 8
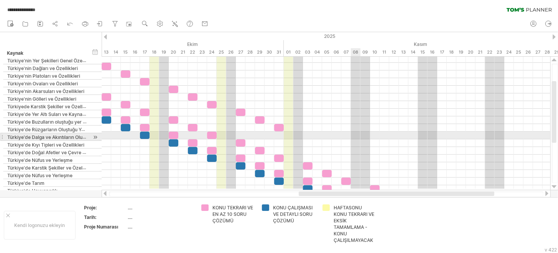
scroll to position [0, 0]
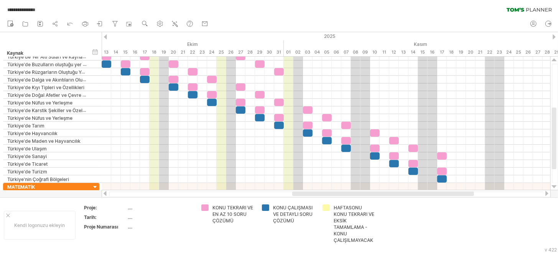
click at [387, 192] on div at bounding box center [383, 194] width 182 height 5
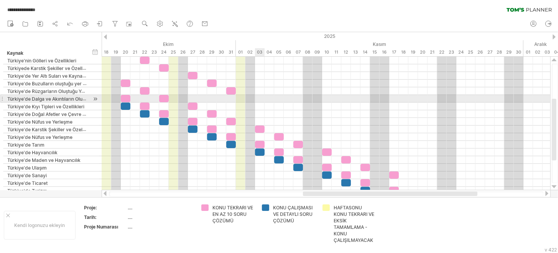
click at [258, 99] on div at bounding box center [326, 99] width 449 height 8
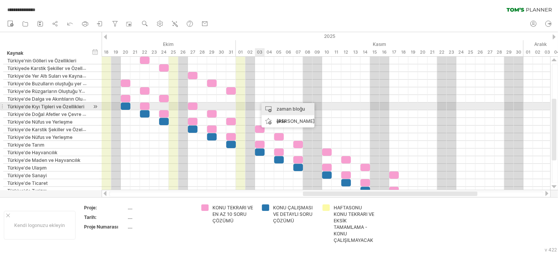
click at [271, 109] on div "zaman bloğu ekle" at bounding box center [287, 115] width 53 height 25
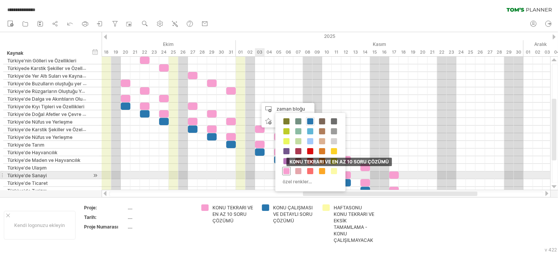
click at [287, 172] on span at bounding box center [286, 171] width 6 height 6
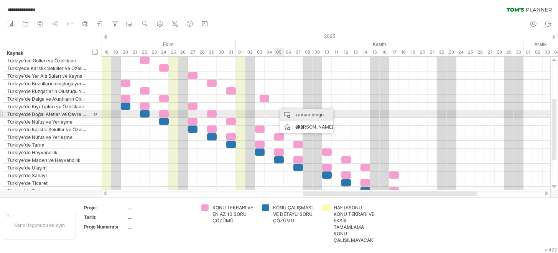
click at [288, 114] on div "zaman bloğu ekle" at bounding box center [306, 121] width 53 height 25
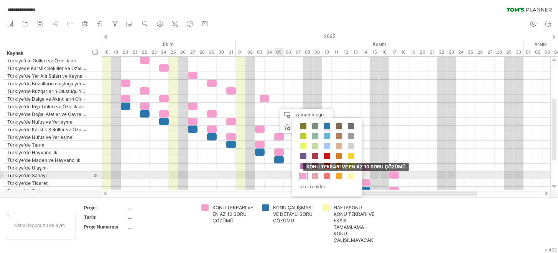
click at [304, 175] on span at bounding box center [303, 176] width 6 height 6
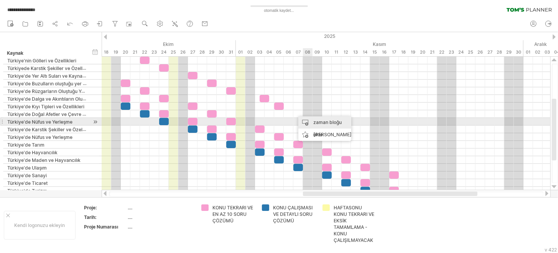
click at [306, 121] on div "zaman bloğu ekle" at bounding box center [324, 129] width 53 height 25
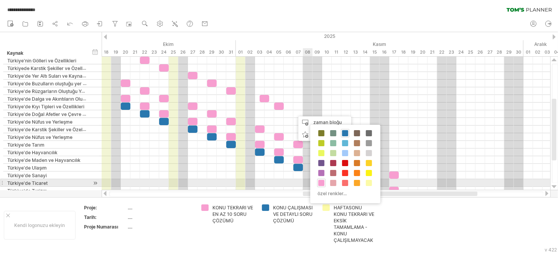
click at [317, 183] on div "KONU TEKRARI VE EN AZ 10 SORU ÇÖZÜMÜ" at bounding box center [321, 183] width 8 height 8
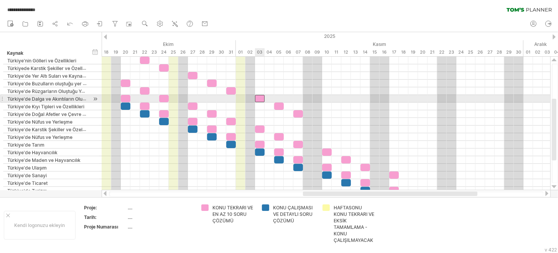
drag, startPoint x: 263, startPoint y: 97, endPoint x: 259, endPoint y: 97, distance: 3.9
click at [259, 97] on div at bounding box center [260, 98] width 10 height 7
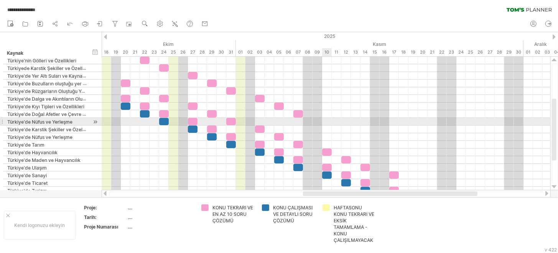
click at [325, 122] on div at bounding box center [326, 122] width 449 height 8
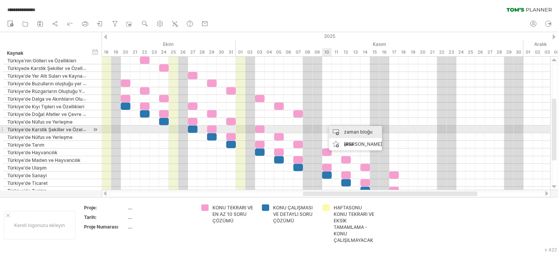
click at [335, 131] on div "zaman bloğu ekle" at bounding box center [355, 138] width 53 height 25
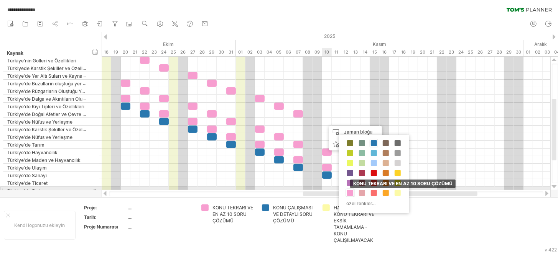
click at [348, 191] on span at bounding box center [350, 193] width 6 height 6
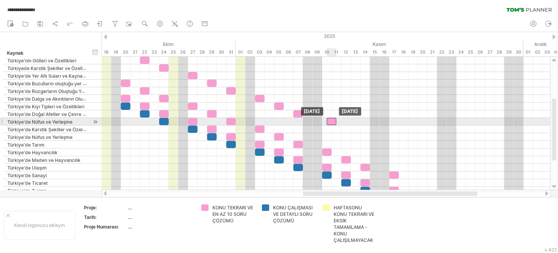
click at [329, 121] on div at bounding box center [332, 121] width 10 height 7
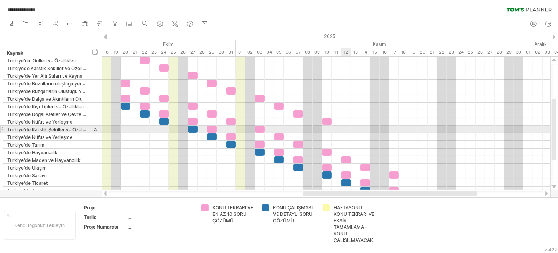
click at [344, 130] on div at bounding box center [326, 130] width 449 height 8
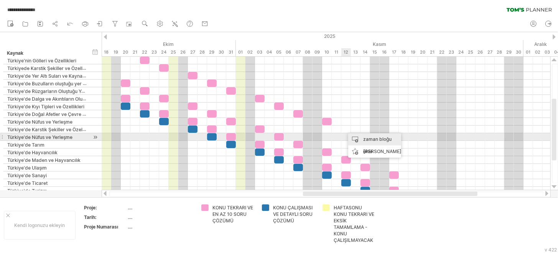
click at [354, 137] on div "zaman bloğu ekle" at bounding box center [374, 145] width 53 height 25
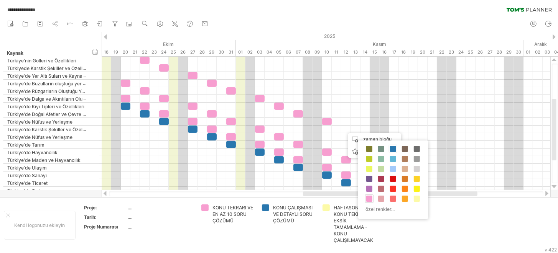
click at [366, 196] on span at bounding box center [369, 199] width 6 height 6
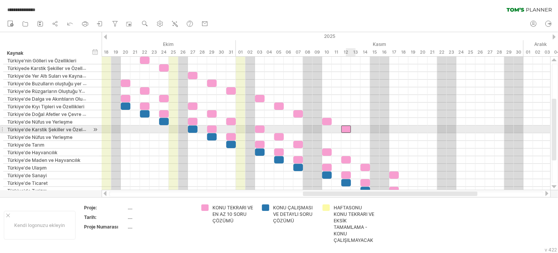
drag, startPoint x: 352, startPoint y: 127, endPoint x: 347, endPoint y: 127, distance: 4.6
click at [347, 127] on div at bounding box center [346, 129] width 10 height 7
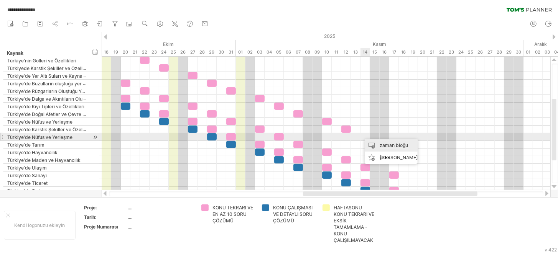
click at [373, 141] on div "zaman bloğu ekle" at bounding box center [391, 152] width 53 height 25
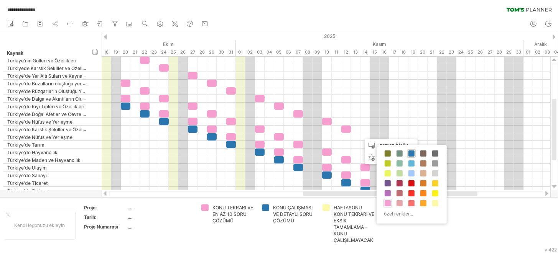
click at [383, 201] on div "KONU ÇALIŞMASI VE DETAYLI SORU ÇÖZÜMÜ KONU TEKRARI VE EN AZ 10 SORU ÇÖZÜMÜ HAFT…" at bounding box center [411, 184] width 70 height 79
drag, startPoint x: 386, startPoint y: 201, endPoint x: 386, endPoint y: 195, distance: 5.8
click at [386, 201] on span at bounding box center [388, 204] width 6 height 6
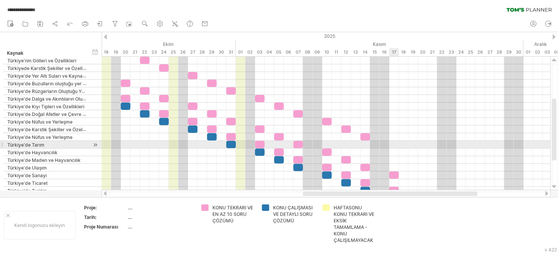
click at [394, 146] on div at bounding box center [326, 145] width 449 height 8
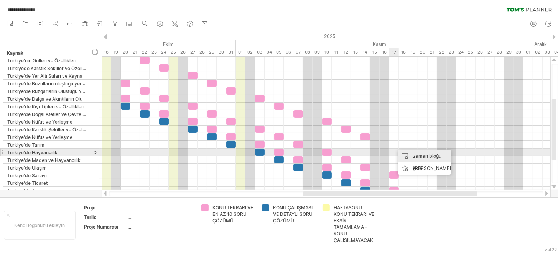
click at [403, 151] on div "zaman bloğu ekle" at bounding box center [424, 162] width 53 height 25
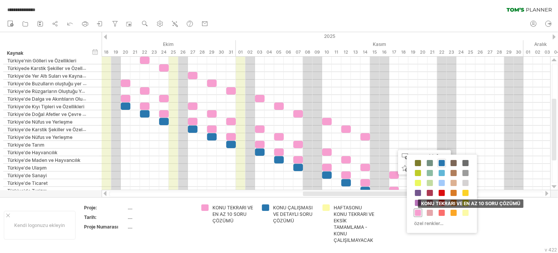
click at [419, 209] on div "KONU TEKRARI VE EN AZ 10 SORU ÇÖZÜMÜ" at bounding box center [418, 213] width 8 height 8
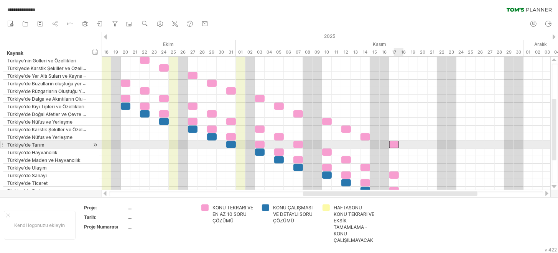
drag, startPoint x: 396, startPoint y: 141, endPoint x: 392, endPoint y: 142, distance: 4.2
click at [392, 142] on div at bounding box center [394, 144] width 10 height 7
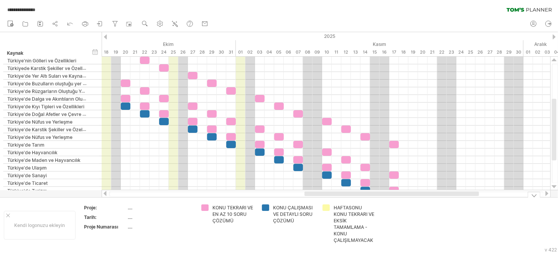
drag, startPoint x: 382, startPoint y: 193, endPoint x: 420, endPoint y: 188, distance: 38.7
click at [415, 191] on div at bounding box center [326, 194] width 449 height 8
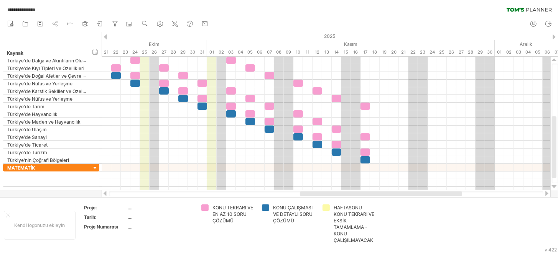
drag, startPoint x: 347, startPoint y: 195, endPoint x: 255, endPoint y: 184, distance: 93.1
click at [255, 186] on div "**********" at bounding box center [279, 126] width 558 height 253
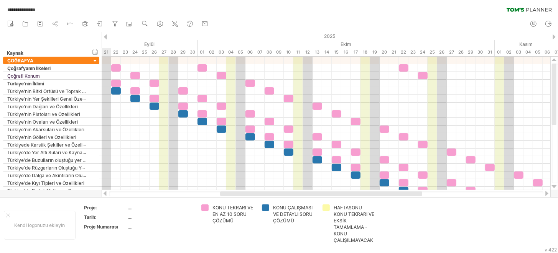
drag, startPoint x: 320, startPoint y: 196, endPoint x: 299, endPoint y: 194, distance: 20.8
click at [297, 194] on div at bounding box center [321, 194] width 202 height 5
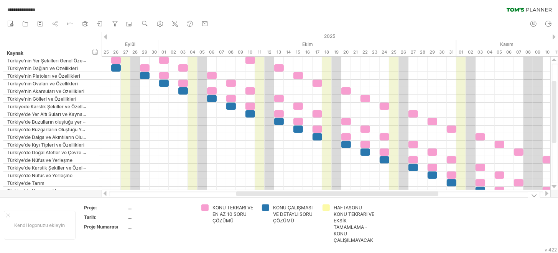
drag, startPoint x: 368, startPoint y: 196, endPoint x: 397, endPoint y: 185, distance: 31.1
click at [377, 194] on div at bounding box center [337, 194] width 202 height 5
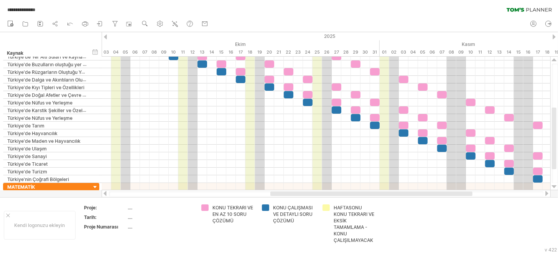
drag, startPoint x: 370, startPoint y: 195, endPoint x: 415, endPoint y: 194, distance: 45.2
click at [414, 194] on div at bounding box center [371, 194] width 202 height 5
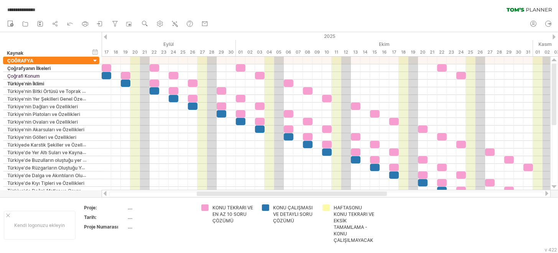
drag, startPoint x: 307, startPoint y: 195, endPoint x: 223, endPoint y: 194, distance: 84.0
click at [223, 194] on div at bounding box center [292, 194] width 190 height 5
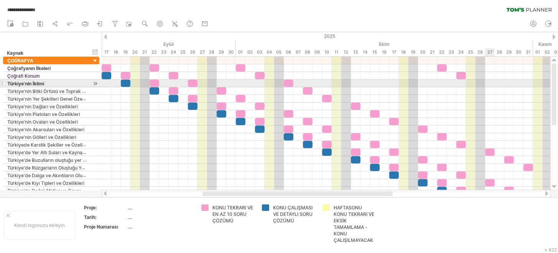
click at [491, 85] on div at bounding box center [326, 84] width 449 height 8
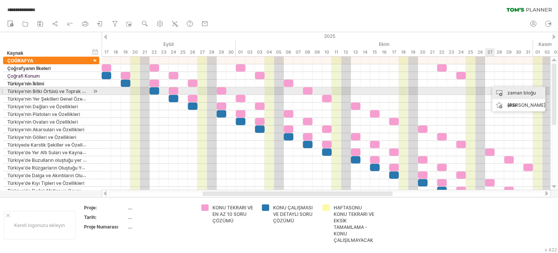
click at [503, 90] on div "zaman bloğu ekle" at bounding box center [518, 99] width 53 height 25
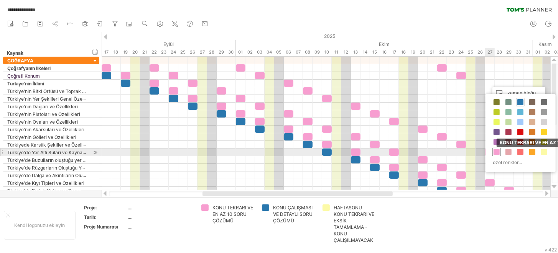
click at [496, 150] on span at bounding box center [496, 152] width 6 height 6
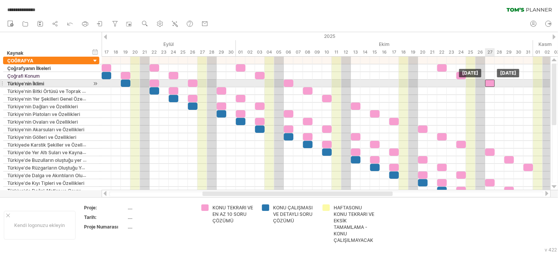
drag, startPoint x: 492, startPoint y: 83, endPoint x: 488, endPoint y: 84, distance: 4.3
click at [488, 84] on div at bounding box center [490, 83] width 10 height 7
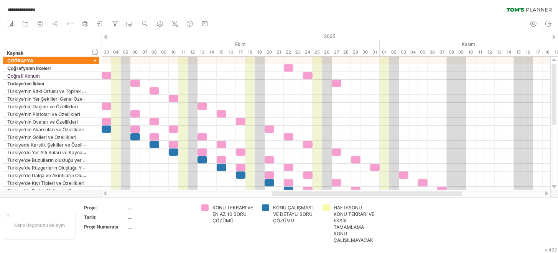
drag, startPoint x: 382, startPoint y: 194, endPoint x: 452, endPoint y: 194, distance: 69.4
click at [452, 194] on div at bounding box center [367, 194] width 190 height 5
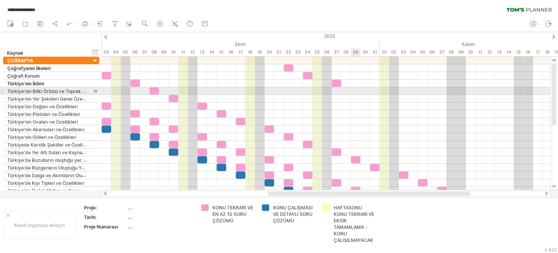
click at [355, 90] on div at bounding box center [326, 91] width 449 height 8
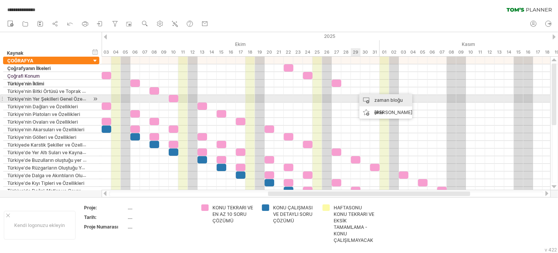
click at [370, 100] on div "zaman bloğu ekle" at bounding box center [385, 106] width 53 height 25
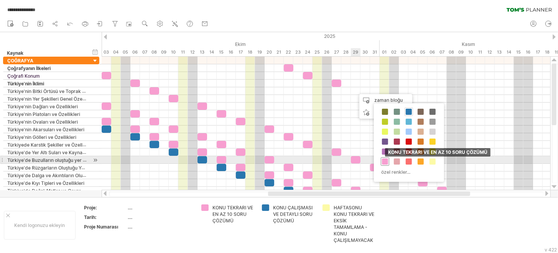
click at [386, 159] on span at bounding box center [385, 162] width 6 height 6
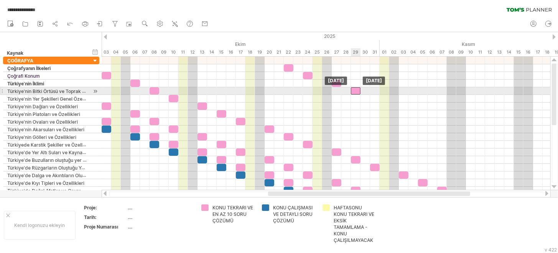
click at [357, 90] on div at bounding box center [356, 90] width 10 height 7
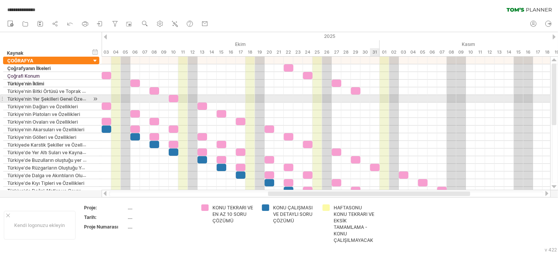
click at [373, 98] on div at bounding box center [326, 99] width 449 height 8
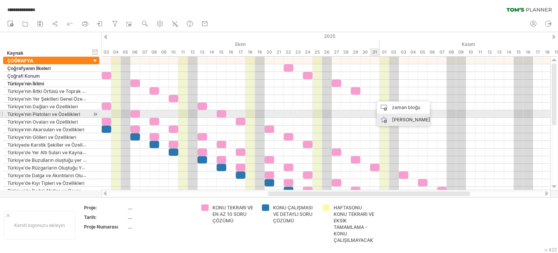
click at [385, 108] on div "zaman bloğu ekle" at bounding box center [403, 114] width 53 height 25
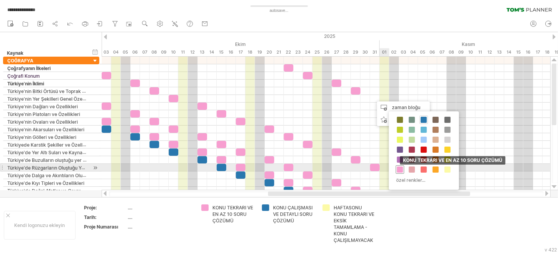
click at [398, 167] on span at bounding box center [400, 170] width 6 height 6
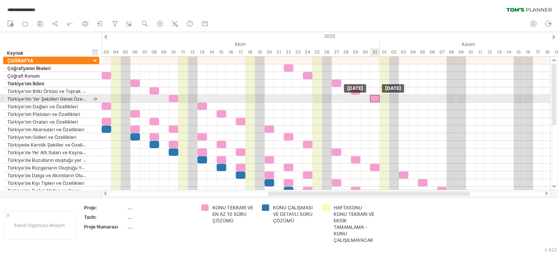
click at [375, 97] on div at bounding box center [375, 98] width 10 height 7
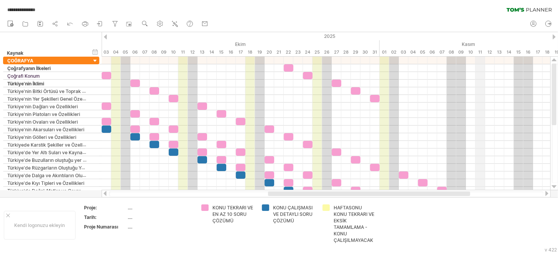
click at [477, 39] on div "2025" at bounding box center [178, 36] width 1572 height 8
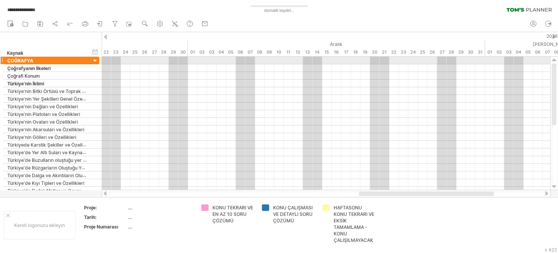
drag, startPoint x: 452, startPoint y: 41, endPoint x: 0, endPoint y: 62, distance: 452.9
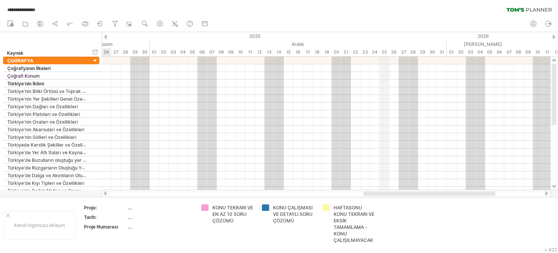
drag, startPoint x: 423, startPoint y: 37, endPoint x: 405, endPoint y: 45, distance: 19.6
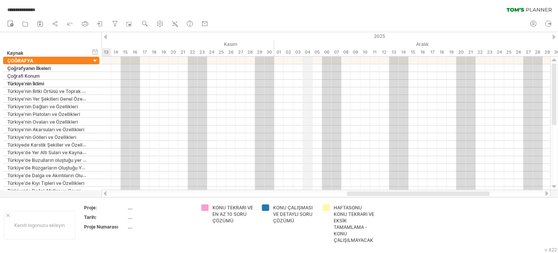
drag, startPoint x: 220, startPoint y: 37, endPoint x: 490, endPoint y: 39, distance: 269.9
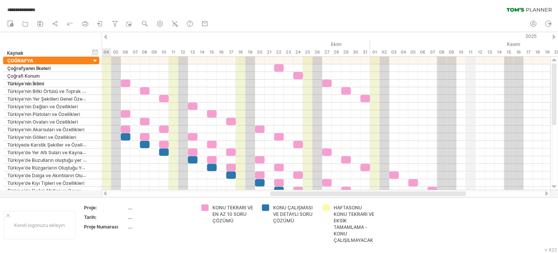
drag, startPoint x: 276, startPoint y: 38, endPoint x: 485, endPoint y: 31, distance: 209.0
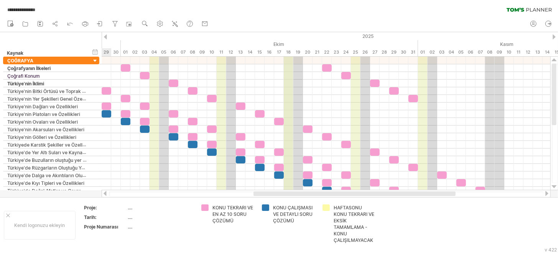
drag, startPoint x: 244, startPoint y: 32, endPoint x: 464, endPoint y: 31, distance: 220.1
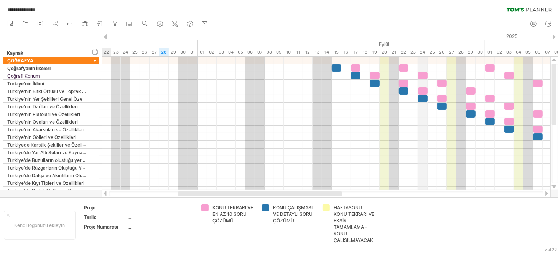
drag, startPoint x: 242, startPoint y: 36, endPoint x: 424, endPoint y: 33, distance: 182.1
drag, startPoint x: 417, startPoint y: 28, endPoint x: 193, endPoint y: 39, distance: 224.2
click at [193, 39] on div "**********" at bounding box center [279, 126] width 558 height 253
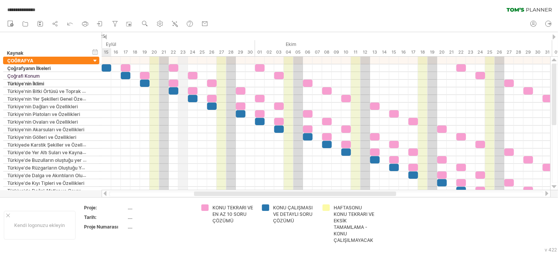
drag, startPoint x: 414, startPoint y: 38, endPoint x: 186, endPoint y: 53, distance: 228.6
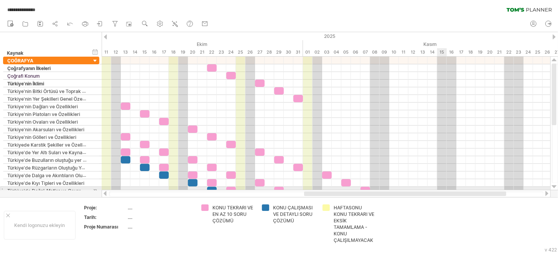
drag, startPoint x: 328, startPoint y: 194, endPoint x: 438, endPoint y: 190, distance: 110.1
click at [438, 190] on div "**********" at bounding box center [279, 126] width 558 height 253
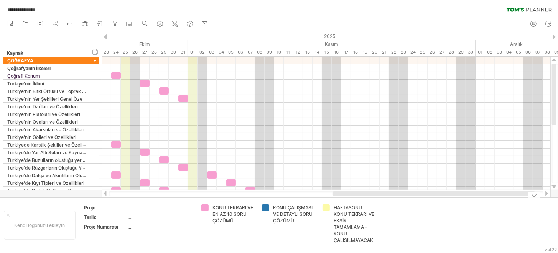
drag, startPoint x: 334, startPoint y: 194, endPoint x: 328, endPoint y: 163, distance: 30.9
click at [380, 197] on div at bounding box center [326, 194] width 449 height 8
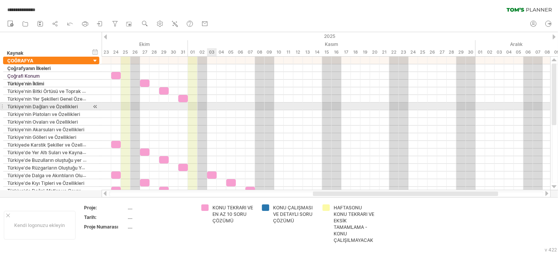
click at [209, 107] on div at bounding box center [326, 107] width 449 height 8
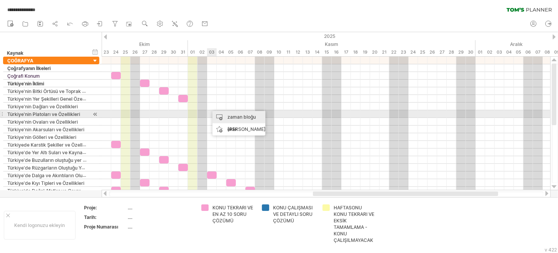
click at [229, 116] on font "zaman bloğu ekle" at bounding box center [241, 123] width 28 height 18
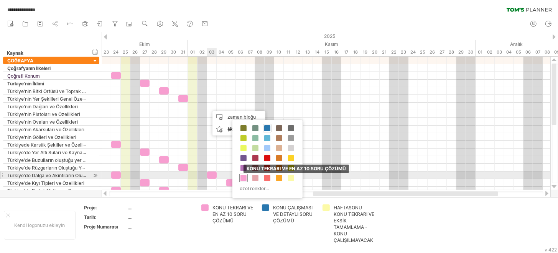
click at [242, 178] on span at bounding box center [243, 178] width 6 height 6
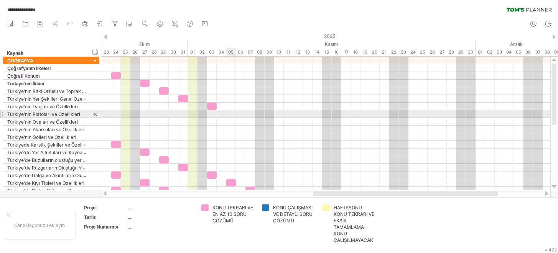
click at [229, 113] on div at bounding box center [326, 114] width 449 height 8
click at [243, 119] on div "zaman bloğu ekle" at bounding box center [258, 129] width 53 height 25
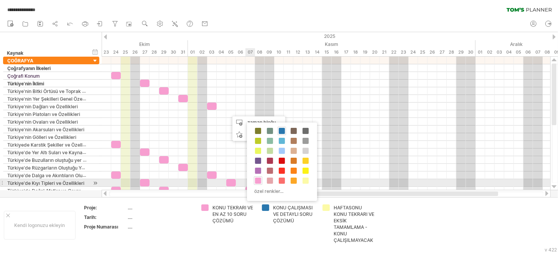
click at [256, 179] on span at bounding box center [258, 181] width 6 height 6
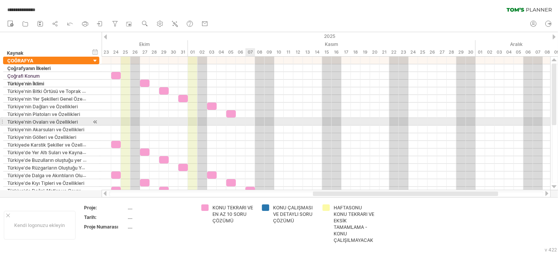
click at [249, 122] on div at bounding box center [326, 122] width 449 height 8
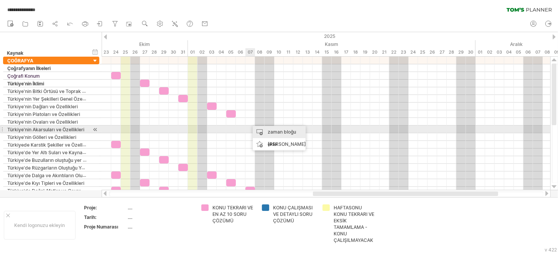
click at [261, 133] on div "zaman bloğu ekle" at bounding box center [279, 138] width 53 height 25
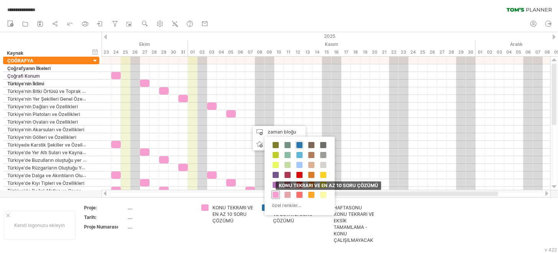
click at [274, 195] on span at bounding box center [276, 195] width 6 height 6
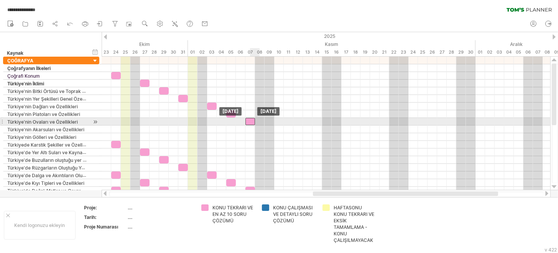
click at [252, 122] on div at bounding box center [250, 121] width 10 height 7
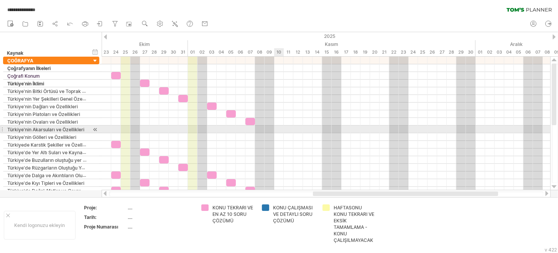
click at [275, 130] on div at bounding box center [326, 130] width 449 height 8
click at [285, 136] on div "add time block" at bounding box center [305, 139] width 53 height 12
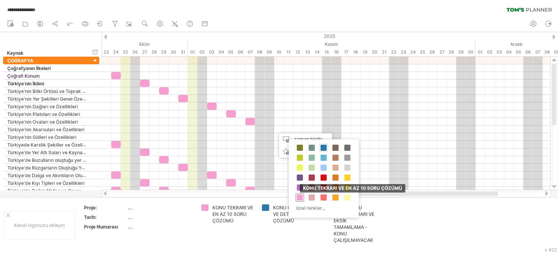
click at [299, 195] on span at bounding box center [300, 198] width 6 height 6
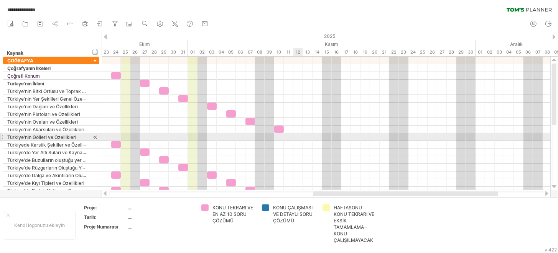
click at [296, 138] on div at bounding box center [326, 137] width 449 height 8
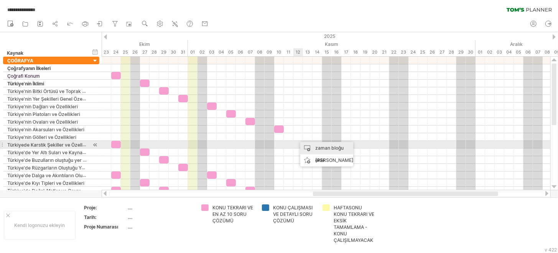
click at [306, 148] on div "zaman bloğu ekle" at bounding box center [326, 154] width 53 height 25
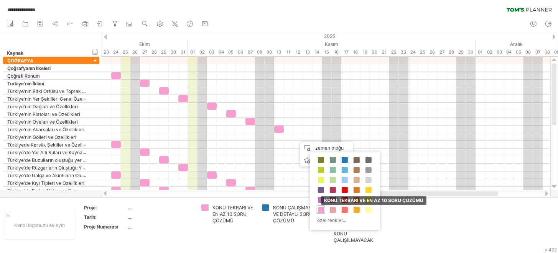
click at [320, 207] on span at bounding box center [321, 210] width 6 height 6
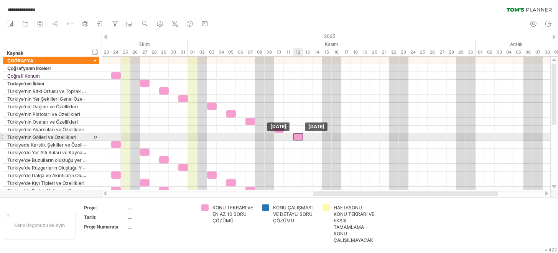
click at [297, 137] on div at bounding box center [298, 136] width 10 height 7
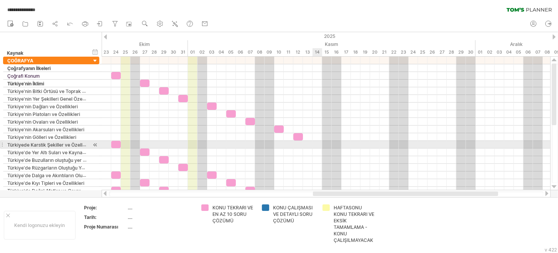
click at [317, 146] on div at bounding box center [326, 145] width 449 height 8
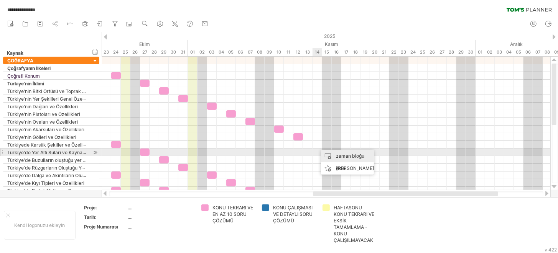
click at [327, 156] on div "zaman bloğu ekle" at bounding box center [347, 162] width 53 height 25
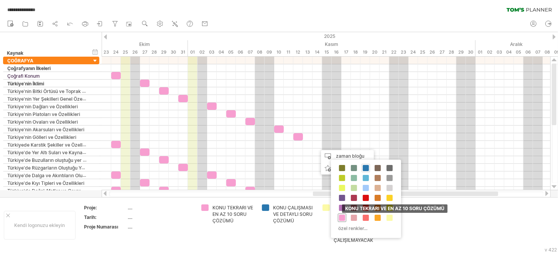
click at [342, 217] on span at bounding box center [342, 218] width 6 height 6
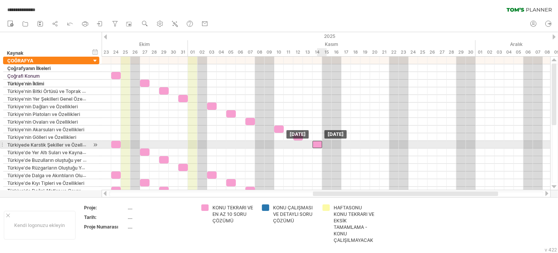
click at [318, 143] on div at bounding box center [317, 144] width 10 height 7
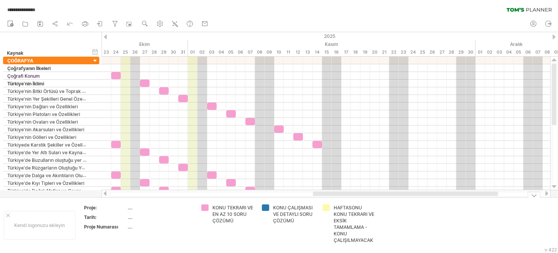
drag, startPoint x: 330, startPoint y: 198, endPoint x: 355, endPoint y: 194, distance: 25.2
click at [355, 194] on div "**********" at bounding box center [279, 126] width 558 height 253
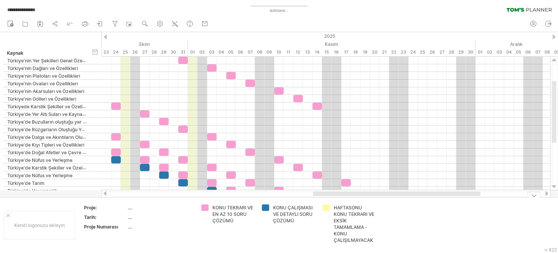
drag, startPoint x: 367, startPoint y: 197, endPoint x: 399, endPoint y: 194, distance: 32.4
click at [399, 194] on div "**********" at bounding box center [279, 126] width 558 height 253
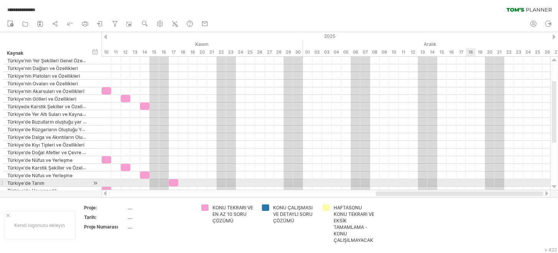
drag, startPoint x: 391, startPoint y: 193, endPoint x: 467, endPoint y: 187, distance: 75.4
click at [467, 187] on div "**********" at bounding box center [279, 126] width 558 height 253
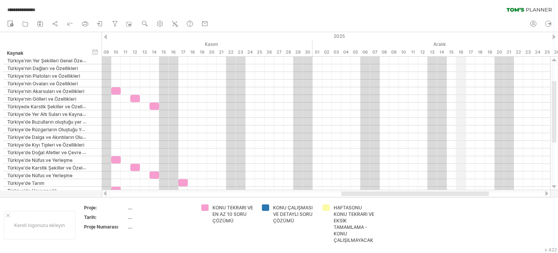
drag, startPoint x: 449, startPoint y: 42, endPoint x: 454, endPoint y: 38, distance: 6.5
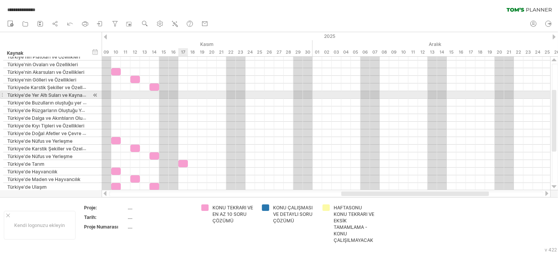
click at [179, 94] on div at bounding box center [326, 95] width 449 height 8
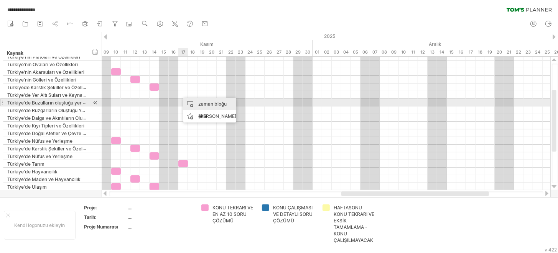
click at [197, 100] on div "zaman bloğu ekle" at bounding box center [209, 110] width 53 height 25
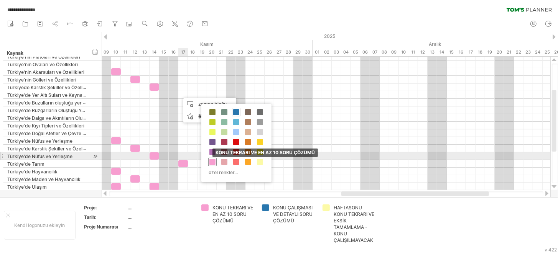
click at [213, 160] on span at bounding box center [212, 162] width 6 height 6
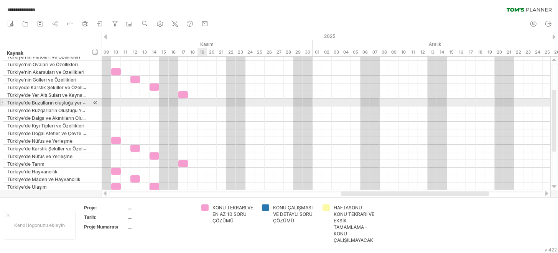
click at [197, 104] on div at bounding box center [326, 103] width 449 height 8
click at [201, 103] on div at bounding box center [326, 103] width 449 height 8
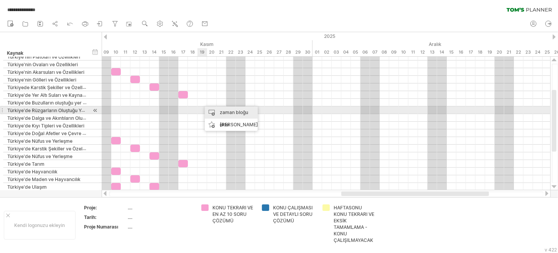
click at [215, 109] on div "zaman bloğu ekle" at bounding box center [231, 119] width 53 height 25
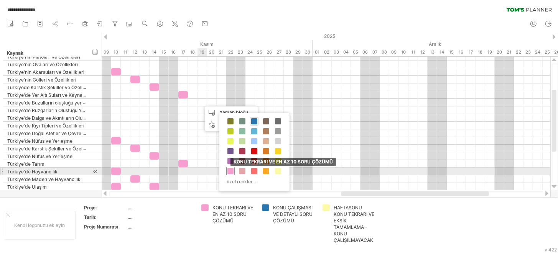
click at [227, 169] on div "KONU TEKRARI VE EN AZ 10 SORU ÇÖZÜMÜ" at bounding box center [230, 171] width 8 height 8
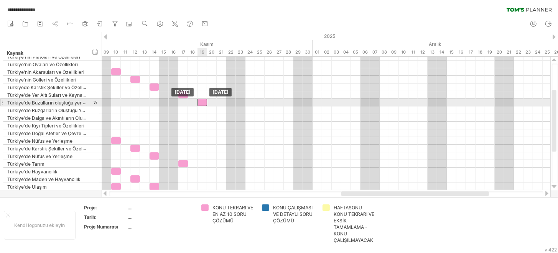
click at [202, 103] on div at bounding box center [202, 102] width 10 height 7
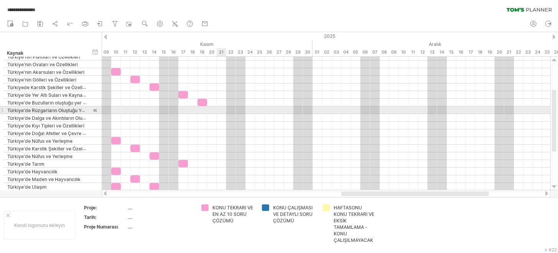
click at [220, 110] on div at bounding box center [326, 111] width 449 height 8
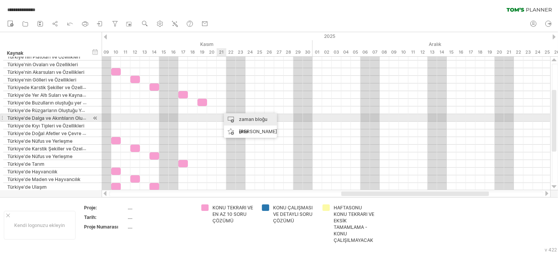
click at [232, 120] on div "zaman bloğu ekle" at bounding box center [250, 125] width 53 height 25
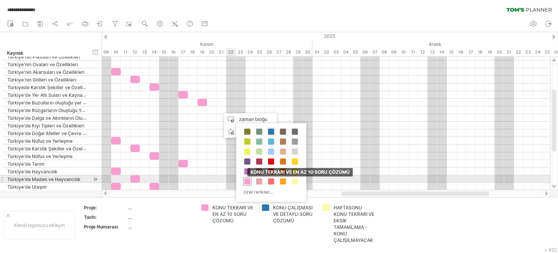
click at [245, 180] on span at bounding box center [247, 182] width 6 height 6
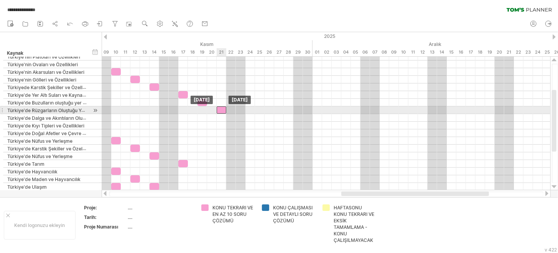
drag, startPoint x: 225, startPoint y: 110, endPoint x: 220, endPoint y: 110, distance: 5.0
click at [220, 110] on div at bounding box center [222, 110] width 10 height 7
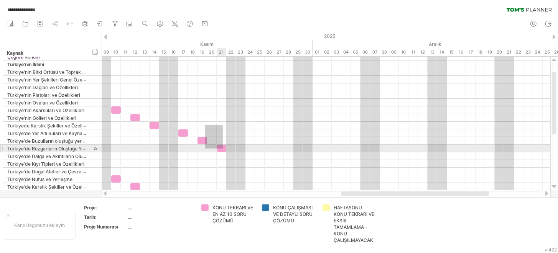
drag, startPoint x: 204, startPoint y: 131, endPoint x: 230, endPoint y: 153, distance: 34.0
click at [230, 153] on div at bounding box center [326, 122] width 449 height 138
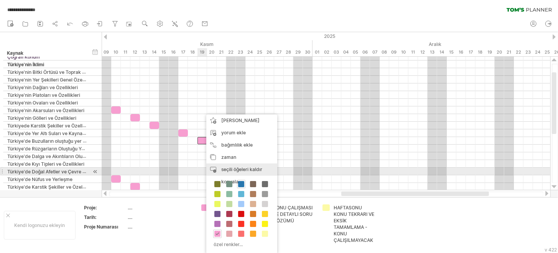
click at [245, 169] on font "seçili öğeleri kaldır" at bounding box center [241, 170] width 41 height 6
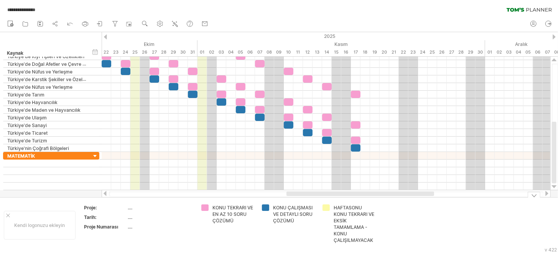
drag, startPoint x: 365, startPoint y: 195, endPoint x: 265, endPoint y: 189, distance: 99.8
click at [266, 189] on div "**********" at bounding box center [279, 126] width 558 height 253
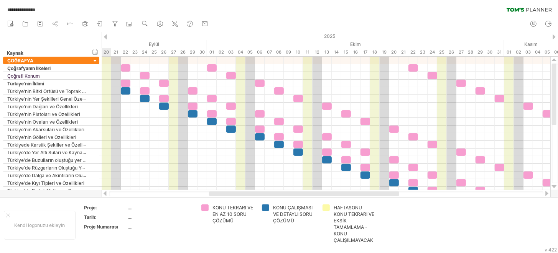
drag, startPoint x: 312, startPoint y: 194, endPoint x: 210, endPoint y: 187, distance: 102.2
click at [209, 191] on div at bounding box center [326, 194] width 449 height 8
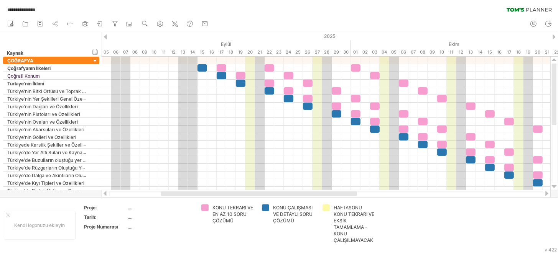
drag, startPoint x: 308, startPoint y: 196, endPoint x: 277, endPoint y: 196, distance: 30.7
click at [277, 196] on div at bounding box center [326, 194] width 434 height 5
drag, startPoint x: 277, startPoint y: 196, endPoint x: 288, endPoint y: 189, distance: 13.2
click at [252, 195] on div at bounding box center [326, 194] width 434 height 5
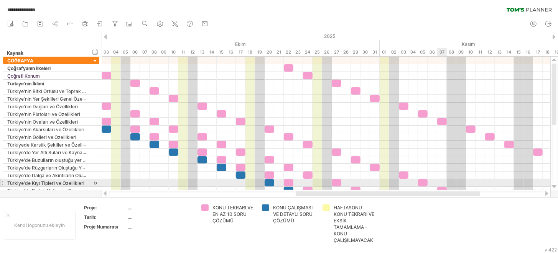
drag, startPoint x: 329, startPoint y: 194, endPoint x: 436, endPoint y: 186, distance: 106.5
click at [436, 186] on div "**********" at bounding box center [279, 126] width 558 height 253
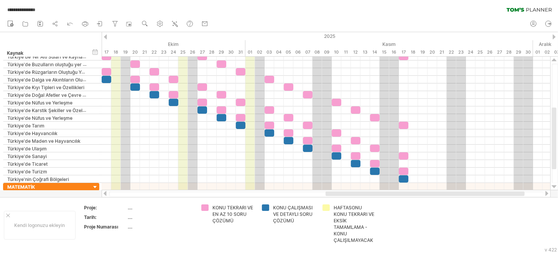
drag, startPoint x: 390, startPoint y: 196, endPoint x: 448, endPoint y: 193, distance: 57.6
click at [448, 193] on div at bounding box center [425, 194] width 199 height 5
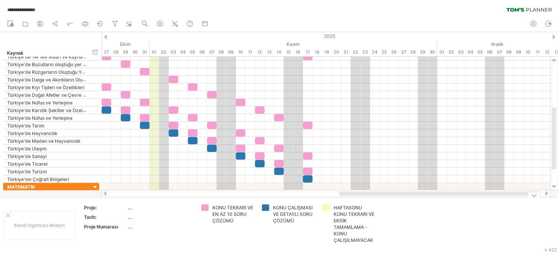
drag, startPoint x: 355, startPoint y: 196, endPoint x: 393, endPoint y: 197, distance: 38.4
click at [393, 197] on div "**********" at bounding box center [279, 126] width 558 height 253
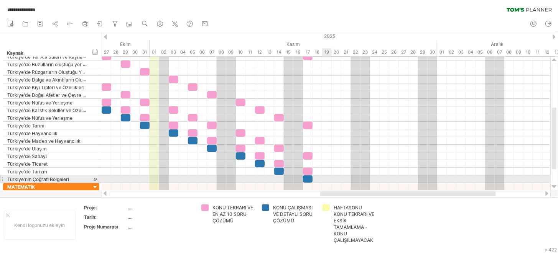
click at [327, 178] on div at bounding box center [326, 180] width 449 height 8
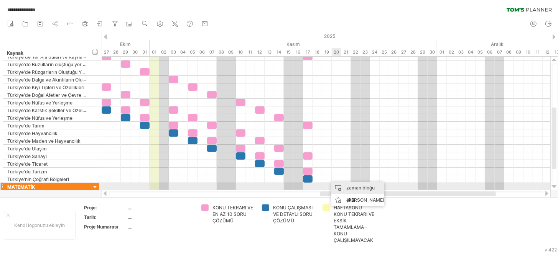
click at [353, 187] on font "zaman bloğu ekle" at bounding box center [360, 194] width 28 height 18
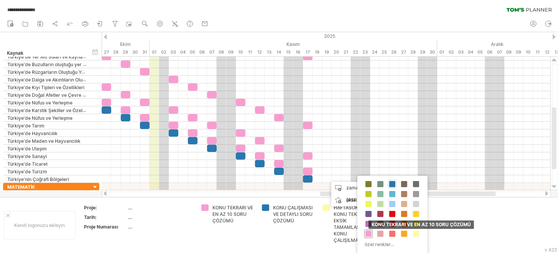
click at [368, 233] on span at bounding box center [368, 234] width 6 height 6
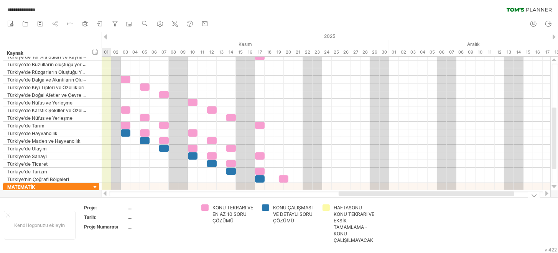
drag, startPoint x: 350, startPoint y: 196, endPoint x: 369, endPoint y: 197, distance: 18.5
click at [369, 197] on div "**********" at bounding box center [279, 126] width 558 height 253
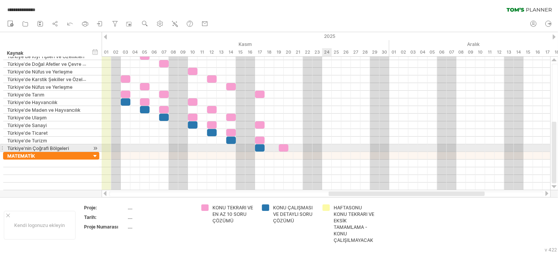
click at [327, 146] on div at bounding box center [326, 149] width 449 height 8
click at [341, 151] on div "zaman bloğu ekle" at bounding box center [356, 162] width 53 height 25
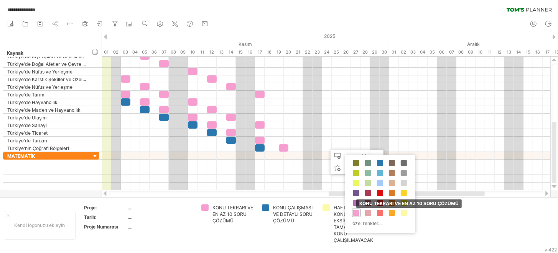
click at [358, 211] on span at bounding box center [356, 213] width 6 height 6
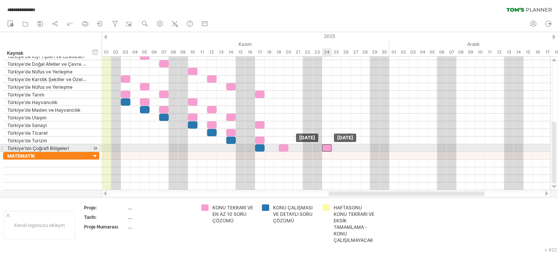
click at [329, 148] on div at bounding box center [327, 148] width 10 height 7
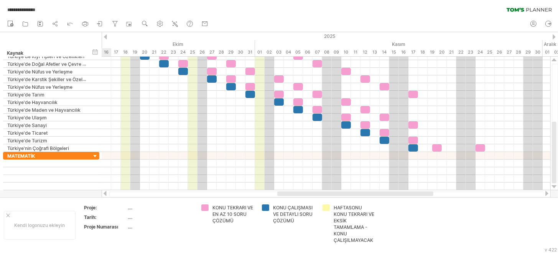
drag, startPoint x: 372, startPoint y: 194, endPoint x: 321, endPoint y: 192, distance: 51.4
click at [321, 192] on div at bounding box center [355, 194] width 156 height 5
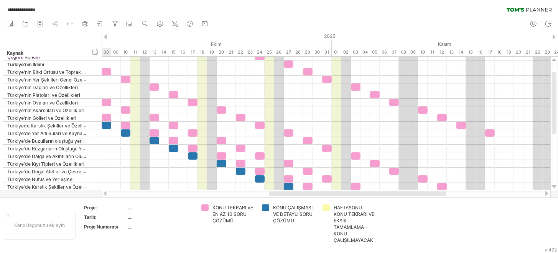
drag, startPoint x: 313, startPoint y: 194, endPoint x: 283, endPoint y: 194, distance: 29.5
click at [283, 194] on div at bounding box center [357, 194] width 177 height 5
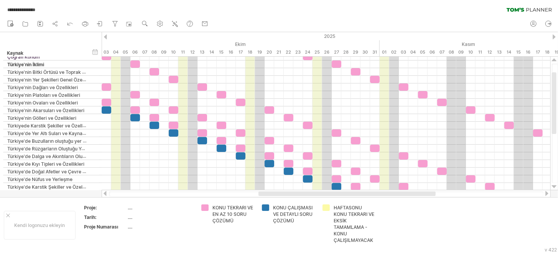
drag, startPoint x: 286, startPoint y: 194, endPoint x: 262, endPoint y: 192, distance: 23.9
click at [263, 192] on div at bounding box center [346, 194] width 177 height 5
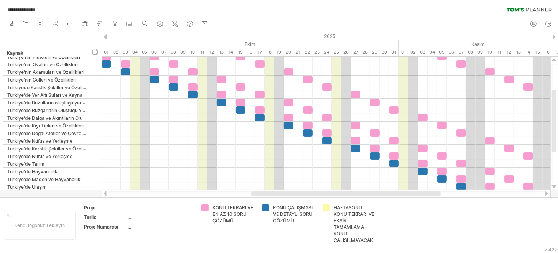
drag, startPoint x: 406, startPoint y: 192, endPoint x: 401, endPoint y: 193, distance: 5.2
click at [401, 193] on div at bounding box center [345, 194] width 189 height 5
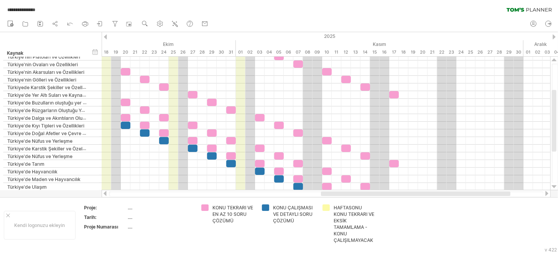
drag, startPoint x: 367, startPoint y: 195, endPoint x: 444, endPoint y: 182, distance: 79.0
click at [440, 189] on div "**********" at bounding box center [279, 126] width 558 height 253
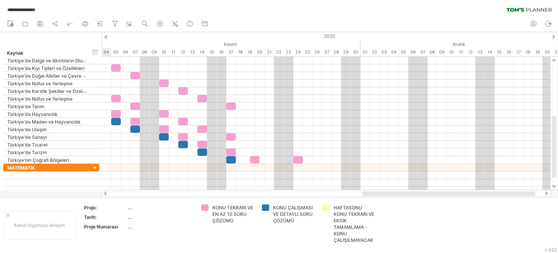
drag, startPoint x: 400, startPoint y: 195, endPoint x: 457, endPoint y: 192, distance: 57.2
click at [457, 192] on div at bounding box center [448, 194] width 173 height 5
drag, startPoint x: 355, startPoint y: 192, endPoint x: 340, endPoint y: 184, distance: 17.2
click at [368, 193] on div at bounding box center [421, 194] width 173 height 5
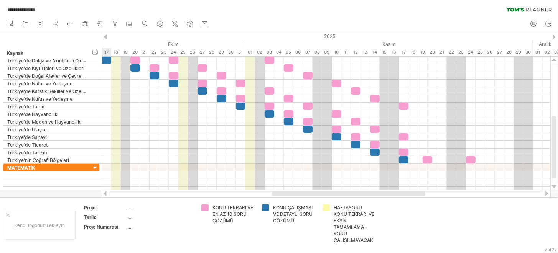
drag, startPoint x: 361, startPoint y: 194, endPoint x: 293, endPoint y: 192, distance: 67.5
click at [293, 192] on div at bounding box center [348, 194] width 153 height 5
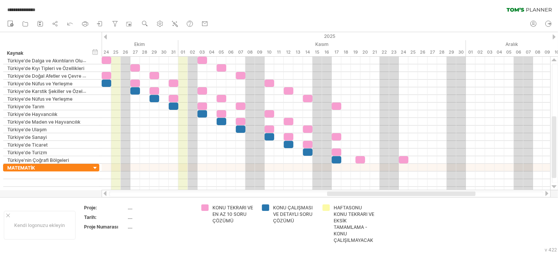
drag, startPoint x: 416, startPoint y: 196, endPoint x: 437, endPoint y: 197, distance: 21.1
click at [437, 197] on div "**********" at bounding box center [279, 126] width 558 height 253
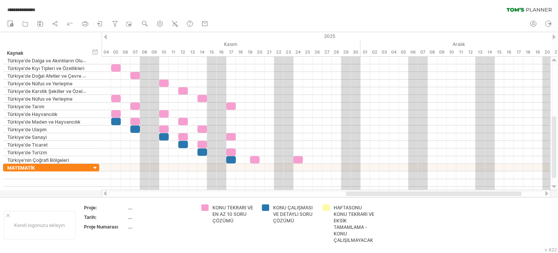
click at [418, 196] on div at bounding box center [434, 194] width 176 height 5
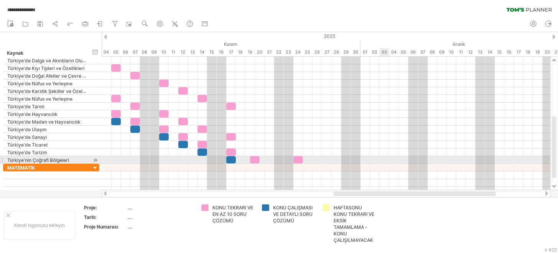
click at [383, 159] on div at bounding box center [326, 160] width 449 height 8
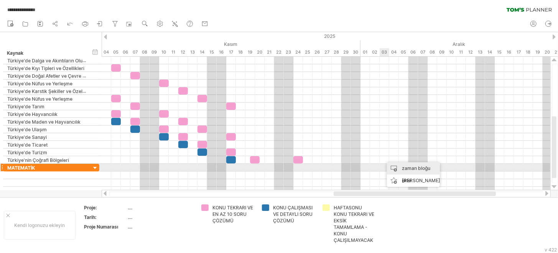
click at [396, 168] on div "zaman bloğu ekle" at bounding box center [413, 175] width 53 height 25
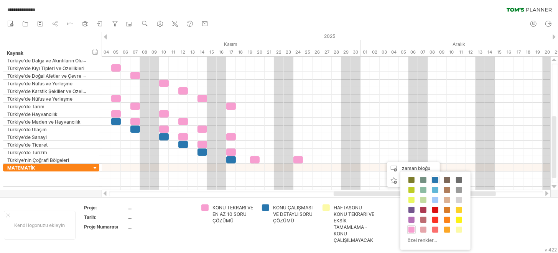
click at [412, 230] on span at bounding box center [411, 230] width 6 height 6
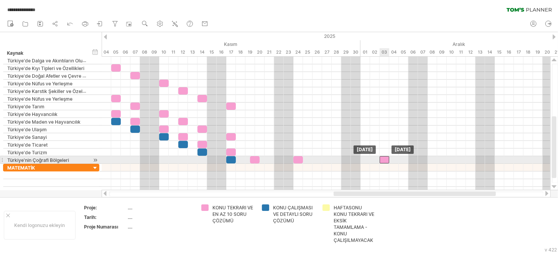
drag, startPoint x: 389, startPoint y: 158, endPoint x: 383, endPoint y: 158, distance: 6.6
click at [383, 158] on div at bounding box center [385, 159] width 10 height 7
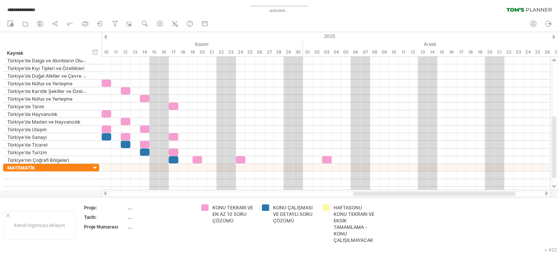
drag, startPoint x: 473, startPoint y: 193, endPoint x: 489, endPoint y: 193, distance: 16.1
click at [489, 193] on div at bounding box center [434, 194] width 162 height 5
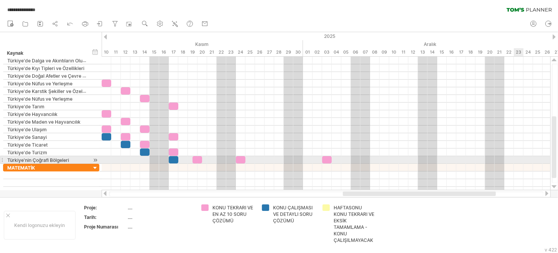
click at [518, 159] on div at bounding box center [326, 160] width 449 height 8
click at [523, 158] on div at bounding box center [326, 160] width 449 height 8
click at [527, 164] on div "zaman bloğu ekle" at bounding box center [529, 174] width 53 height 25
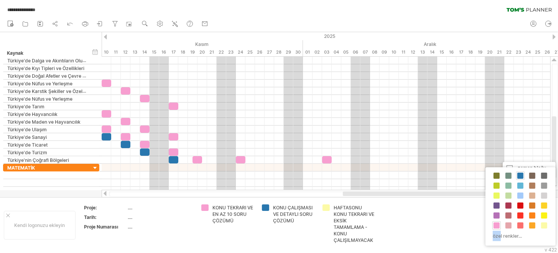
click at [498, 223] on div "KONU ÇALIŞMASI VE DETAYLI SORU ÇÖZÜMÜ KONU TEKRARI VE EN AZ 10 SORU ÇÖZÜMÜ HAFT…" at bounding box center [520, 207] width 70 height 79
click at [498, 223] on span at bounding box center [496, 226] width 6 height 6
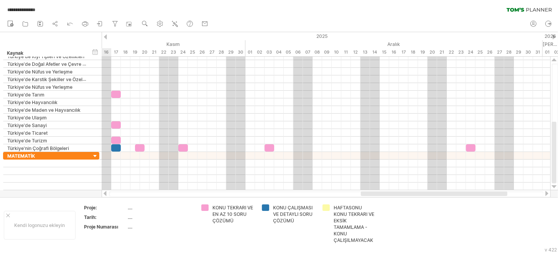
drag, startPoint x: 416, startPoint y: 194, endPoint x: 413, endPoint y: 191, distance: 4.4
click at [415, 192] on div at bounding box center [434, 194] width 146 height 5
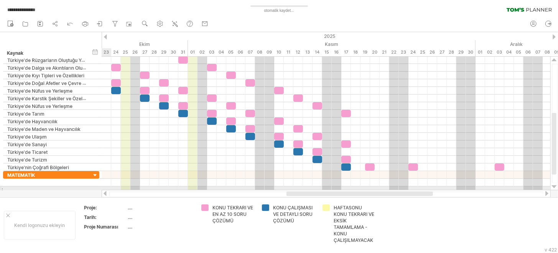
drag, startPoint x: 393, startPoint y: 194, endPoint x: 337, endPoint y: 190, distance: 56.5
click at [337, 190] on div at bounding box center [326, 194] width 449 height 8
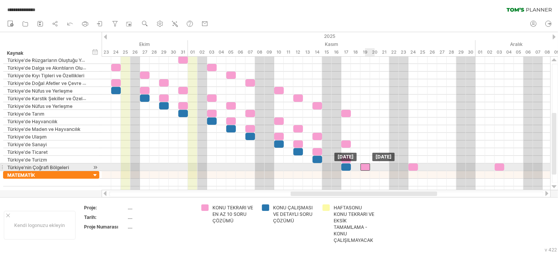
click at [366, 166] on div at bounding box center [365, 167] width 10 height 7
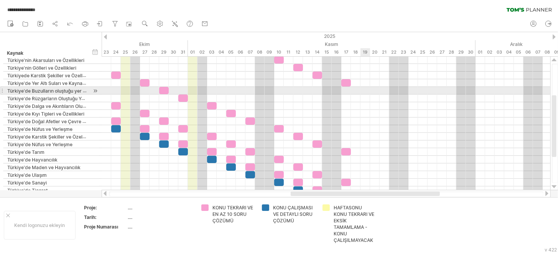
click at [363, 92] on div at bounding box center [326, 91] width 449 height 8
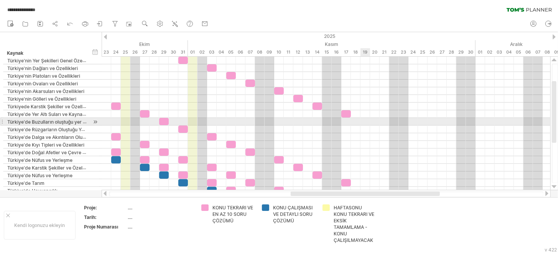
click at [364, 120] on div at bounding box center [326, 122] width 449 height 8
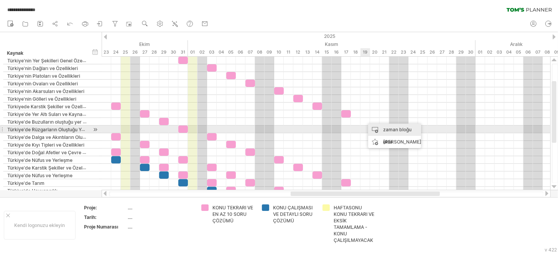
click at [376, 131] on div "zaman bloğu ekle" at bounding box center [394, 136] width 53 height 25
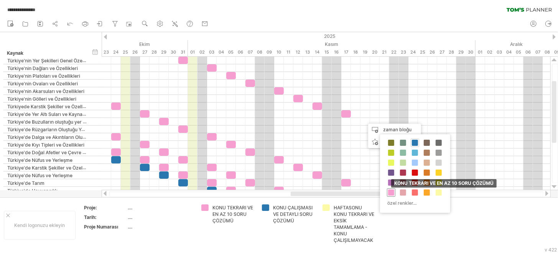
click at [389, 192] on span at bounding box center [391, 193] width 6 height 6
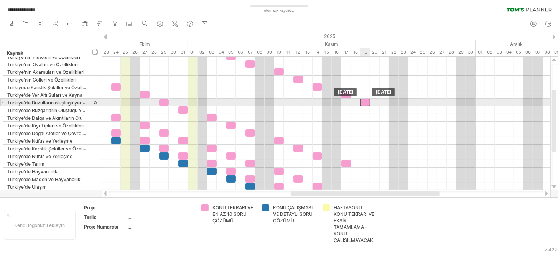
drag, startPoint x: 369, startPoint y: 101, endPoint x: 364, endPoint y: 102, distance: 4.6
click at [364, 102] on div at bounding box center [365, 102] width 10 height 7
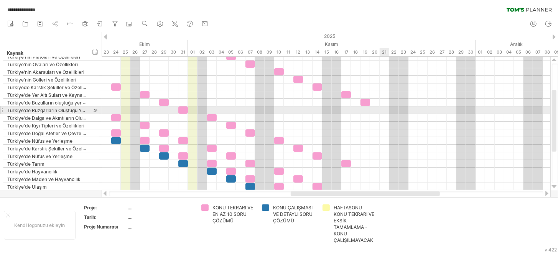
click at [381, 110] on div at bounding box center [326, 111] width 449 height 8
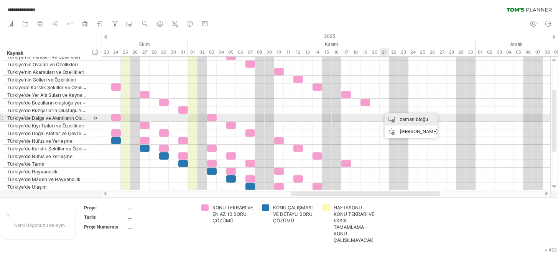
click at [391, 119] on div "zaman bloğu ekle" at bounding box center [411, 125] width 53 height 25
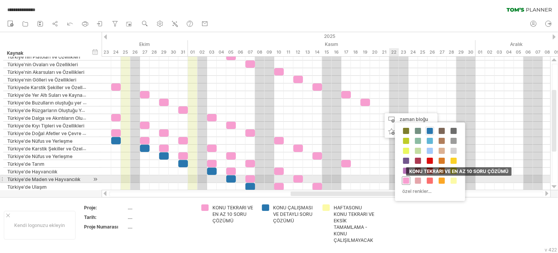
click at [403, 180] on span at bounding box center [406, 181] width 6 height 6
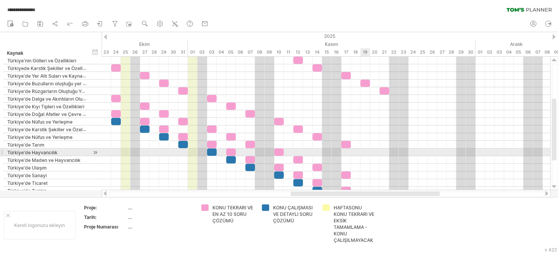
click at [364, 152] on div at bounding box center [326, 153] width 449 height 8
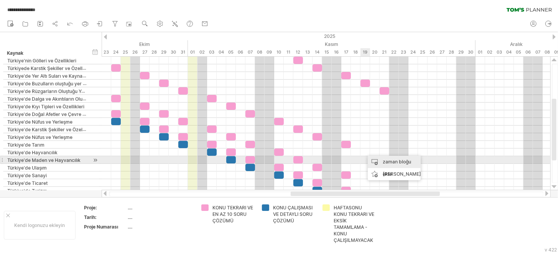
click at [382, 161] on div "zaman bloğu ekle" at bounding box center [394, 168] width 53 height 25
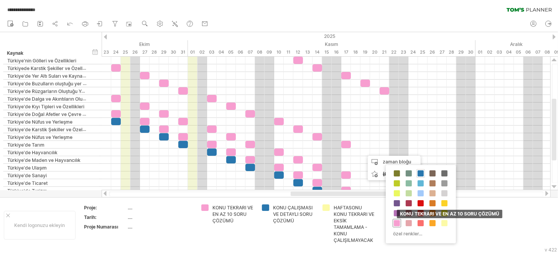
click at [398, 222] on span at bounding box center [397, 223] width 6 height 6
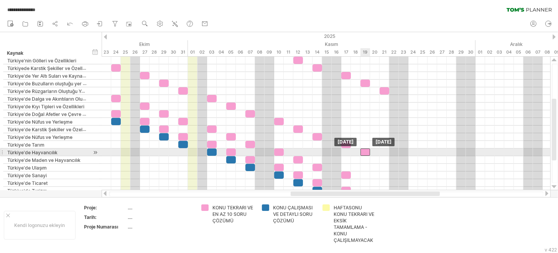
drag, startPoint x: 368, startPoint y: 150, endPoint x: 363, endPoint y: 151, distance: 5.5
click at [363, 151] on div at bounding box center [365, 152] width 10 height 7
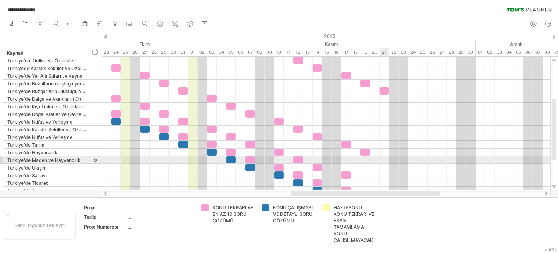
click at [383, 161] on div at bounding box center [326, 160] width 449 height 8
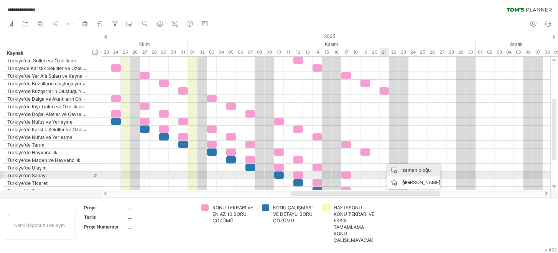
click at [399, 172] on div "zaman bloğu ekle" at bounding box center [413, 176] width 53 height 25
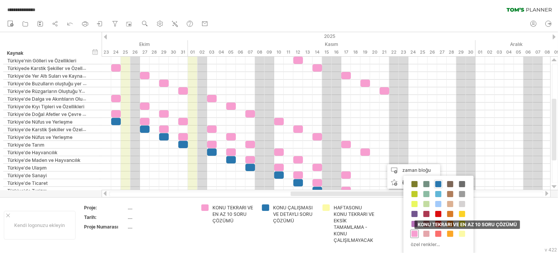
click at [415, 233] on span at bounding box center [414, 234] width 6 height 6
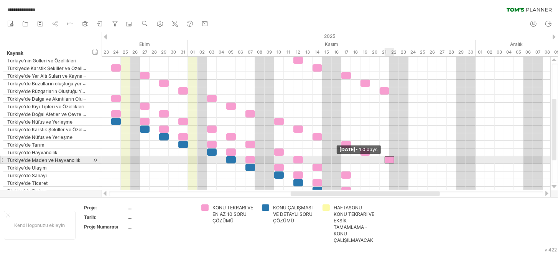
click at [386, 159] on span at bounding box center [384, 159] width 3 height 7
click at [386, 160] on div at bounding box center [385, 159] width 10 height 7
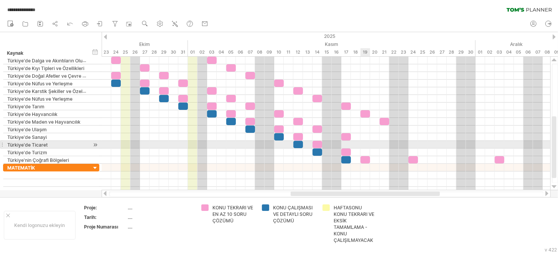
click at [364, 143] on div at bounding box center [326, 145] width 449 height 8
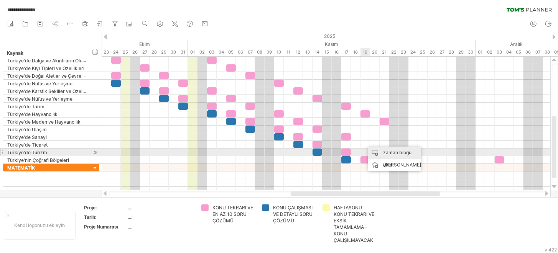
click at [374, 151] on div "zaman bloğu ekle" at bounding box center [394, 159] width 53 height 25
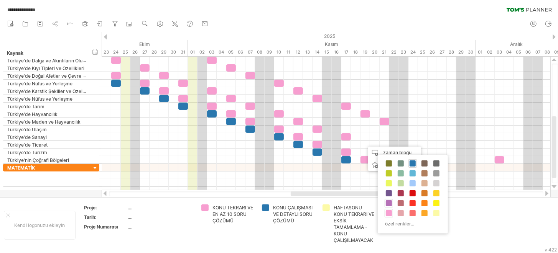
click at [389, 210] on span at bounding box center [389, 213] width 6 height 6
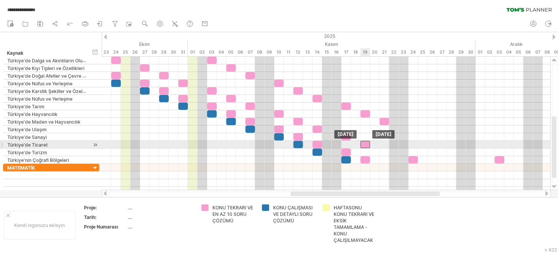
drag, startPoint x: 367, startPoint y: 145, endPoint x: 363, endPoint y: 144, distance: 4.3
click at [363, 144] on div at bounding box center [365, 144] width 10 height 7
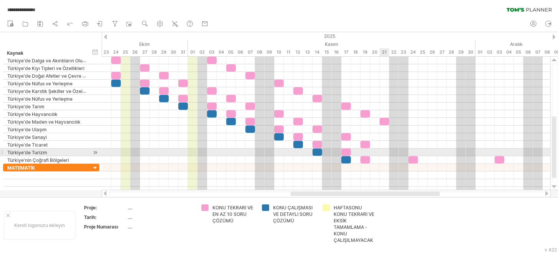
click at [384, 152] on div at bounding box center [326, 153] width 449 height 8
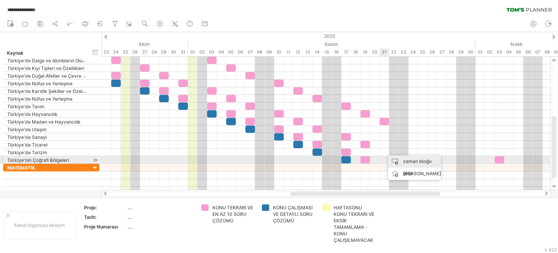
click at [395, 159] on div "zaman bloğu ekle" at bounding box center [414, 168] width 53 height 25
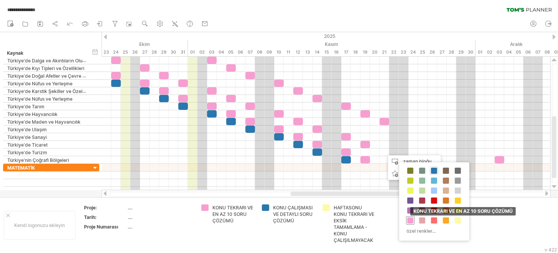
click at [411, 219] on span at bounding box center [410, 221] width 6 height 6
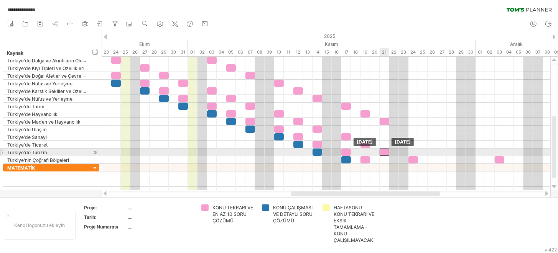
click at [384, 152] on div at bounding box center [385, 152] width 10 height 7
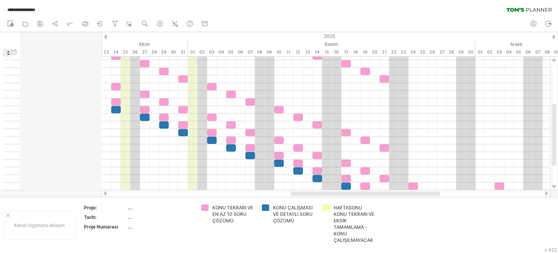
drag, startPoint x: 90, startPoint y: 54, endPoint x: 0, endPoint y: 56, distance: 89.7
click at [0, 56] on div "başlangıç/bitiş/süreyi gizle başlangıç/bitiş/süreyi göster ******** Kaynak" at bounding box center [10, 44] width 20 height 25
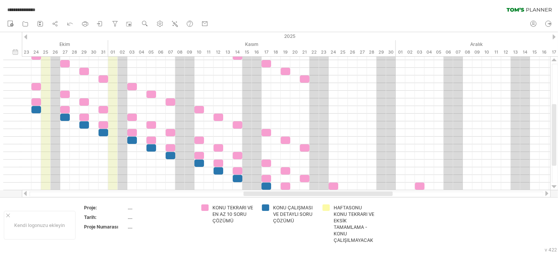
drag, startPoint x: 294, startPoint y: 196, endPoint x: 283, endPoint y: 197, distance: 11.1
click at [283, 197] on div at bounding box center [286, 194] width 529 height 8
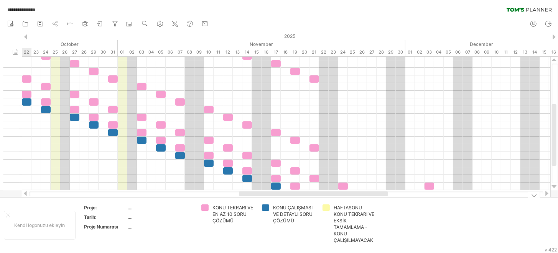
drag, startPoint x: 291, startPoint y: 196, endPoint x: 286, endPoint y: 196, distance: 4.6
click at [286, 196] on div at bounding box center [313, 194] width 149 height 5
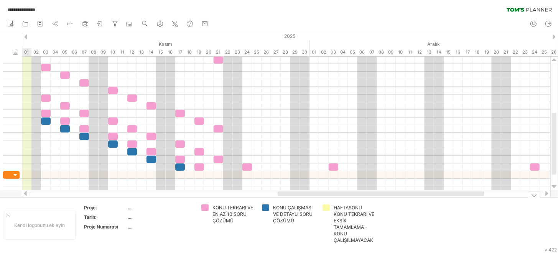
drag, startPoint x: 375, startPoint y: 194, endPoint x: 413, endPoint y: 197, distance: 37.7
click at [413, 197] on div "**********" at bounding box center [279, 126] width 558 height 253
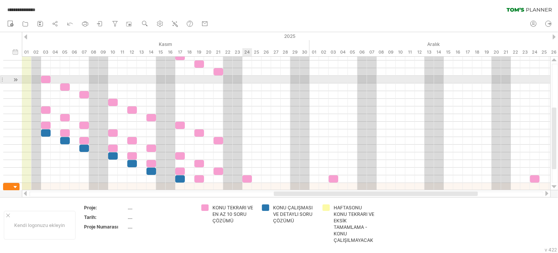
click at [245, 81] on div at bounding box center [286, 80] width 528 height 8
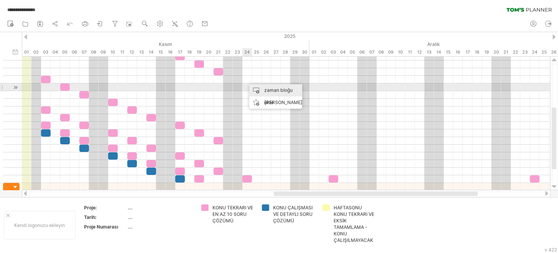
click at [253, 85] on div "zaman bloğu ekle" at bounding box center [275, 96] width 53 height 25
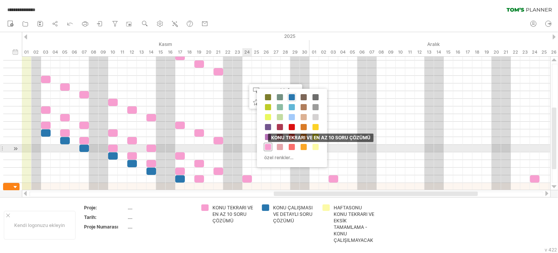
click at [268, 148] on span at bounding box center [268, 147] width 6 height 6
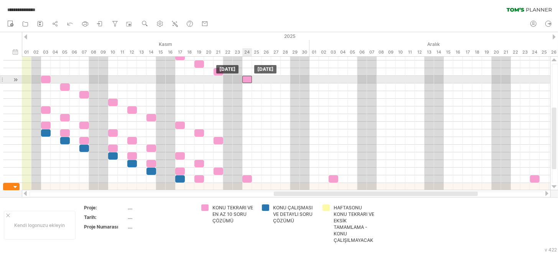
drag, startPoint x: 252, startPoint y: 81, endPoint x: 248, endPoint y: 81, distance: 4.6
click at [248, 81] on div at bounding box center [247, 79] width 10 height 7
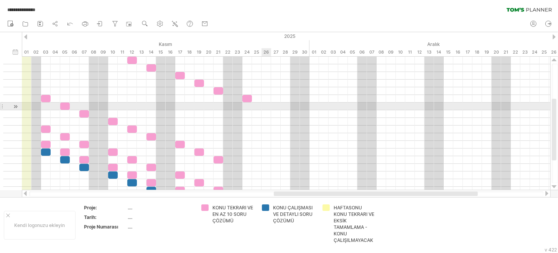
click at [265, 105] on div at bounding box center [286, 107] width 528 height 8
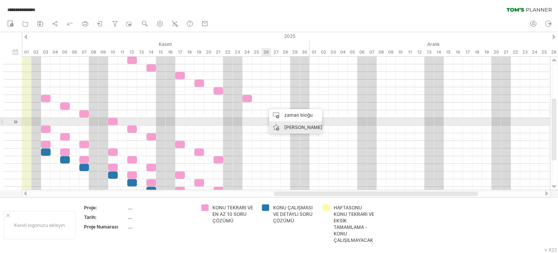
click at [281, 117] on div "zaman bloğu ekle" at bounding box center [295, 121] width 53 height 25
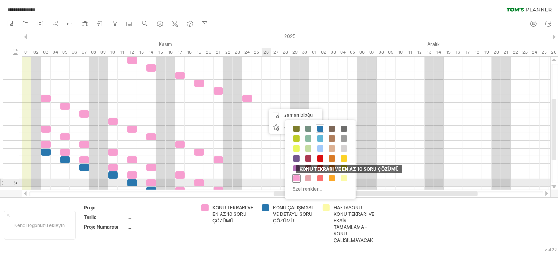
click at [297, 180] on span at bounding box center [296, 179] width 6 height 6
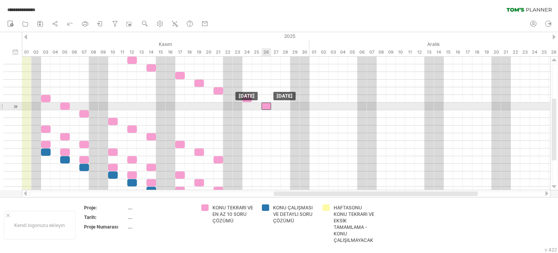
drag, startPoint x: 268, startPoint y: 105, endPoint x: 265, endPoint y: 106, distance: 3.9
click at [265, 106] on div at bounding box center [266, 106] width 10 height 7
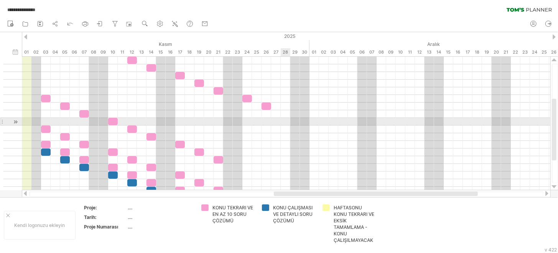
click at [284, 115] on div at bounding box center [286, 114] width 528 height 8
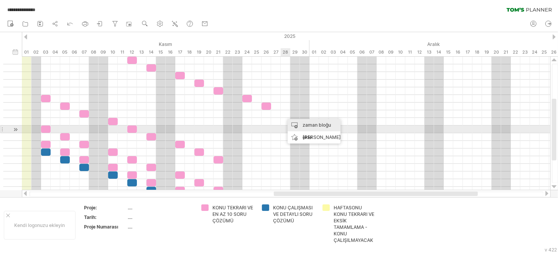
click at [293, 125] on div "zaman bloğu ekle" at bounding box center [314, 131] width 53 height 25
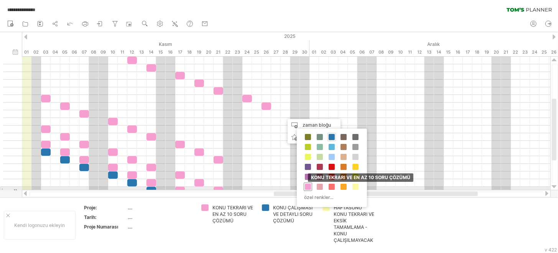
click at [306, 189] on div "KONU TEKRARI VE EN AZ 10 SORU ÇÖZÜMÜ" at bounding box center [308, 187] width 8 height 8
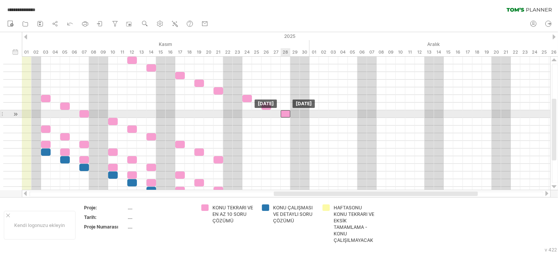
click at [285, 115] on div at bounding box center [286, 113] width 10 height 7
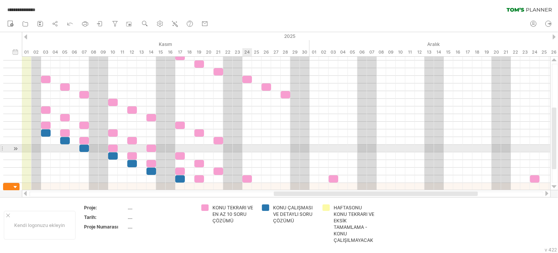
click at [245, 149] on div at bounding box center [286, 149] width 528 height 8
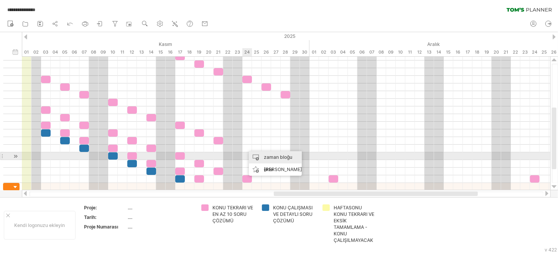
click at [260, 153] on div "zaman bloğu ekle" at bounding box center [275, 163] width 53 height 25
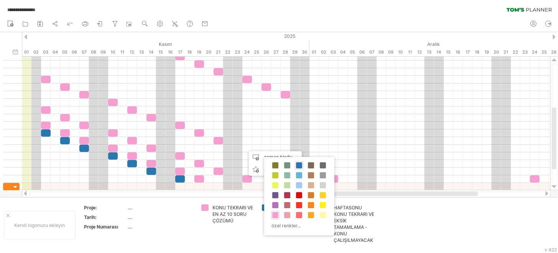
click at [276, 216] on span at bounding box center [275, 215] width 6 height 6
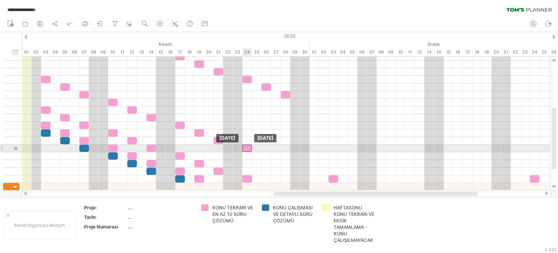
drag, startPoint x: 250, startPoint y: 147, endPoint x: 247, endPoint y: 148, distance: 3.9
click at [247, 148] on div at bounding box center [247, 148] width 10 height 7
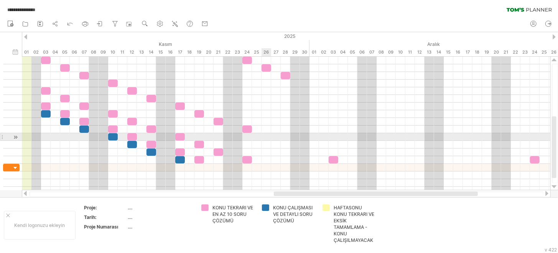
click at [262, 137] on div at bounding box center [286, 137] width 528 height 8
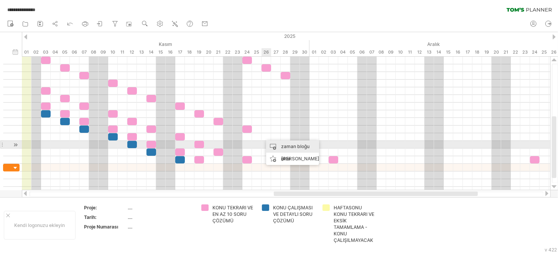
click at [270, 145] on div "zaman bloğu ekle" at bounding box center [292, 153] width 53 height 25
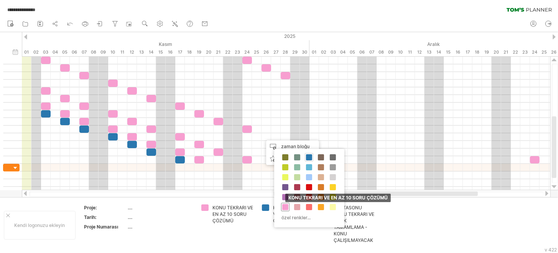
click at [282, 206] on span at bounding box center [285, 207] width 6 height 6
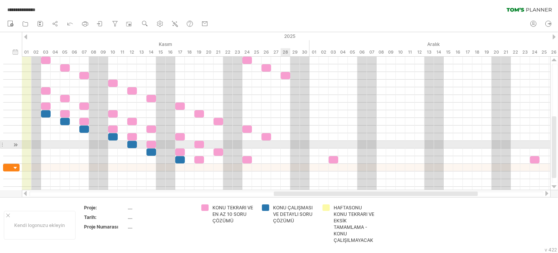
click at [282, 145] on div at bounding box center [286, 145] width 528 height 8
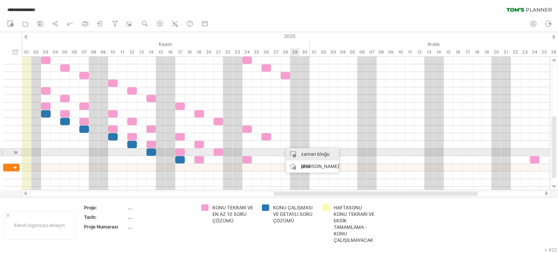
click at [295, 151] on div "zaman bloğu ekle" at bounding box center [312, 160] width 53 height 25
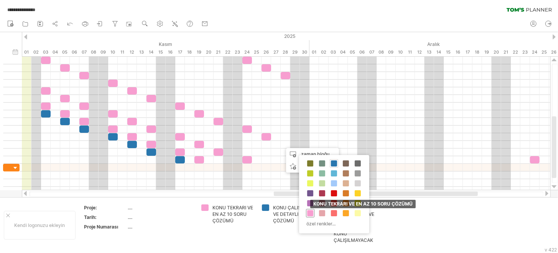
click at [309, 211] on span at bounding box center [310, 213] width 6 height 6
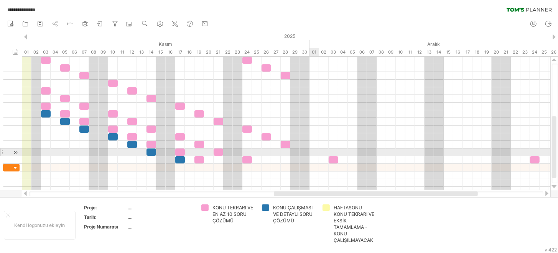
click at [311, 151] on div at bounding box center [286, 153] width 528 height 8
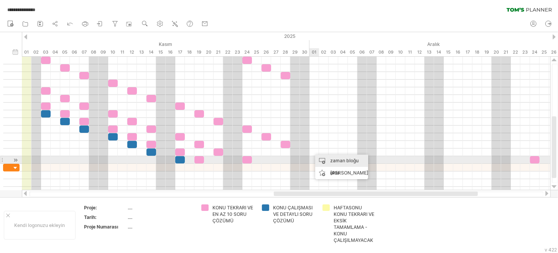
click at [332, 161] on font "zaman bloğu ekle" at bounding box center [344, 167] width 28 height 18
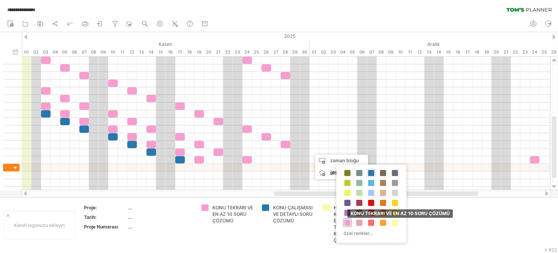
click at [351, 220] on div "KONU TEKRARI VE EN AZ 10 SORU ÇÖZÜMÜ" at bounding box center [347, 223] width 8 height 8
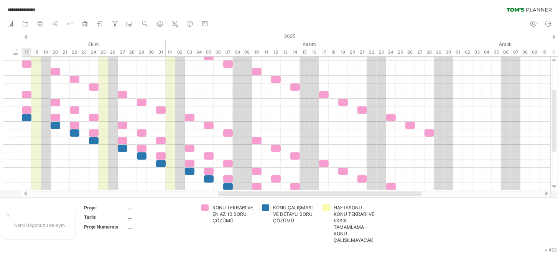
drag, startPoint x: 322, startPoint y: 195, endPoint x: 266, endPoint y: 197, distance: 56.0
click at [266, 197] on div at bounding box center [286, 194] width 529 height 8
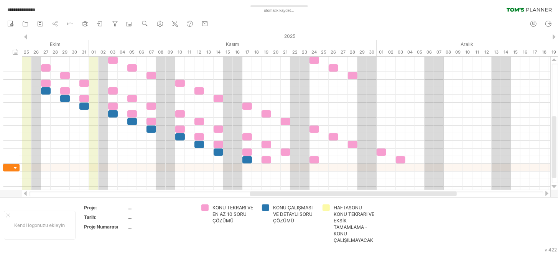
drag, startPoint x: 366, startPoint y: 194, endPoint x: 394, endPoint y: 192, distance: 28.5
click at [394, 192] on div at bounding box center [353, 194] width 207 height 5
drag, startPoint x: 329, startPoint y: 197, endPoint x: 341, endPoint y: 197, distance: 11.5
click at [341, 197] on div "Kendi logonuzu ekleyin Proje: .... Tarih: .... Proje Numarası .... KONU TEKRARI…" at bounding box center [279, 225] width 558 height 56
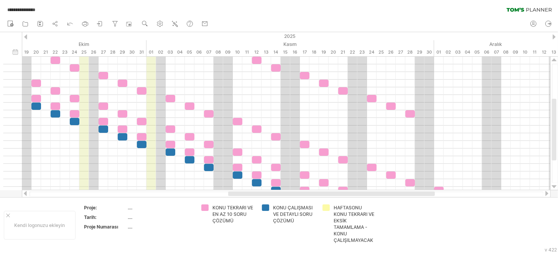
drag, startPoint x: 335, startPoint y: 195, endPoint x: 276, endPoint y: 192, distance: 59.1
click at [279, 195] on div at bounding box center [331, 194] width 207 height 5
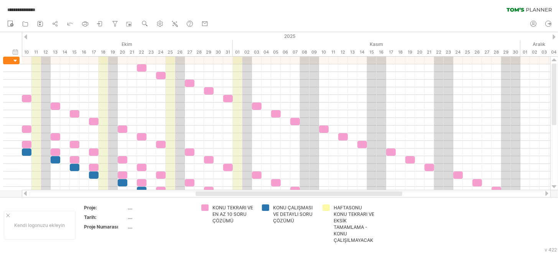
drag, startPoint x: 284, startPoint y: 196, endPoint x: 264, endPoint y: 196, distance: 19.6
click at [264, 196] on div at bounding box center [286, 194] width 514 height 5
drag, startPoint x: 280, startPoint y: 199, endPoint x: 269, endPoint y: 199, distance: 11.5
click at [269, 199] on div "Kendi logonuzu ekleyin Proje: .... Tarih: .... Proje Numarası .... KONU TEKRARI…" at bounding box center [279, 225] width 558 height 56
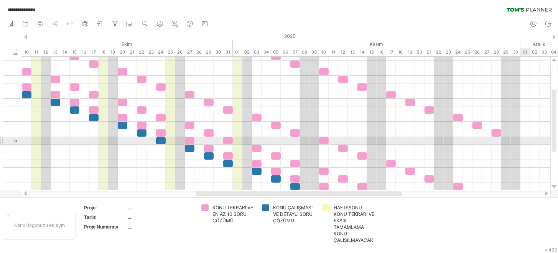
click at [524, 139] on div at bounding box center [286, 141] width 528 height 8
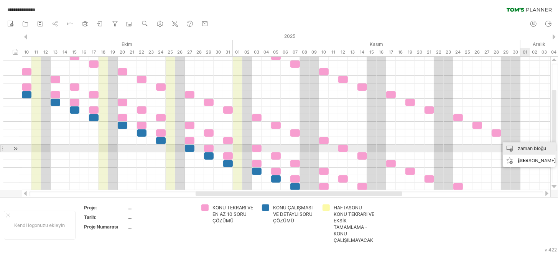
click at [524, 148] on font "zaman bloğu ekle" at bounding box center [532, 155] width 28 height 18
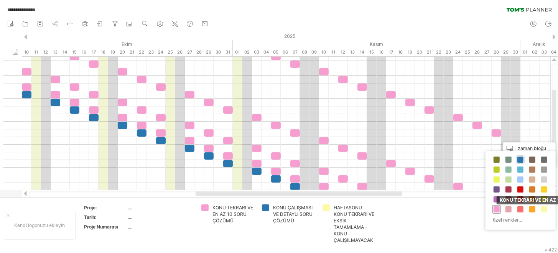
click at [498, 207] on span at bounding box center [496, 210] width 6 height 6
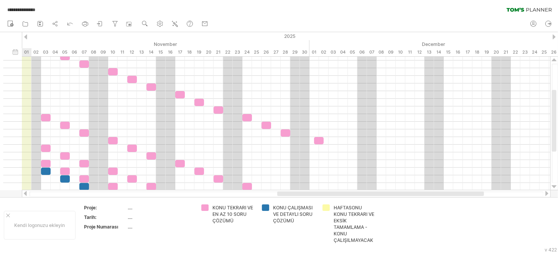
drag, startPoint x: 391, startPoint y: 194, endPoint x: 486, endPoint y: 191, distance: 94.7
click at [486, 191] on div at bounding box center [286, 194] width 529 height 8
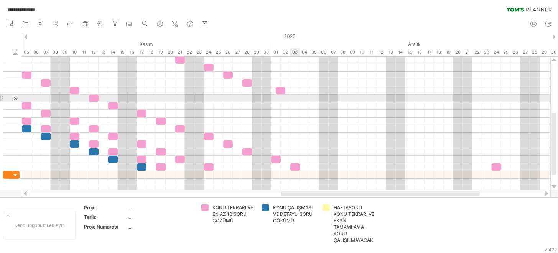
click at [295, 99] on div at bounding box center [286, 99] width 528 height 8
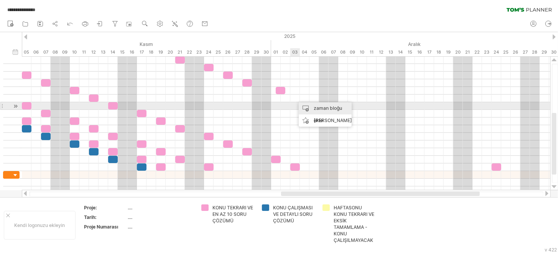
drag, startPoint x: 305, startPoint y: 103, endPoint x: 307, endPoint y: 110, distance: 7.4
click at [306, 103] on div "zaman bloğu ekle" at bounding box center [325, 114] width 53 height 25
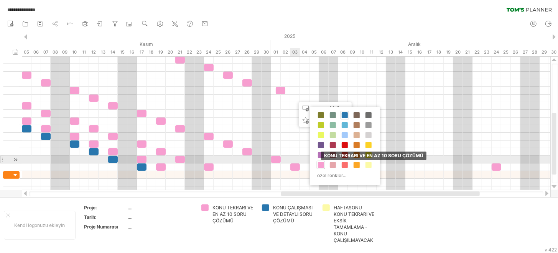
click at [322, 163] on span at bounding box center [321, 165] width 6 height 6
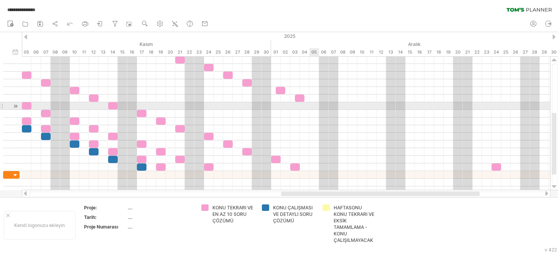
click at [310, 104] on div at bounding box center [286, 106] width 528 height 8
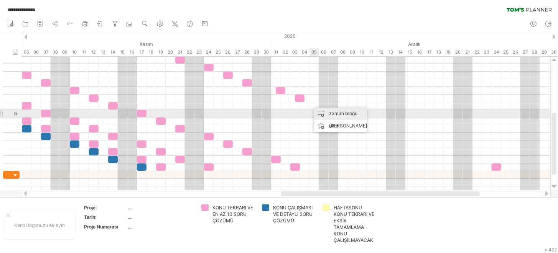
click at [316, 112] on div "zaman bloğu ekle" at bounding box center [340, 120] width 53 height 25
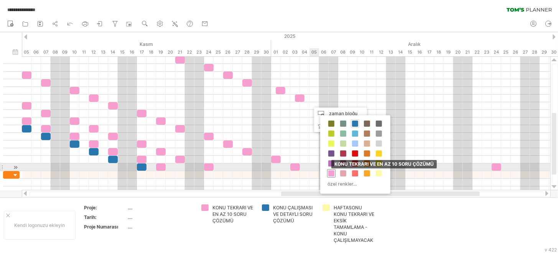
click at [328, 174] on span at bounding box center [331, 174] width 6 height 6
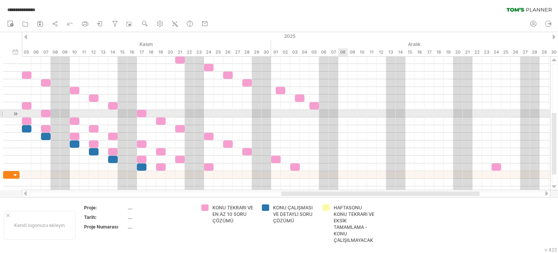
click at [341, 113] on div at bounding box center [286, 114] width 528 height 8
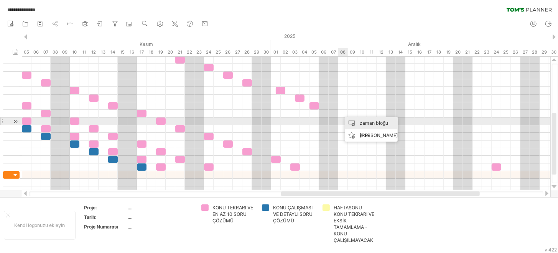
click at [348, 120] on div "zaman bloğu ekle" at bounding box center [371, 129] width 53 height 25
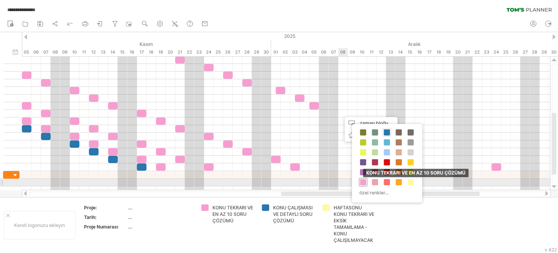
click at [362, 179] on span at bounding box center [363, 182] width 6 height 6
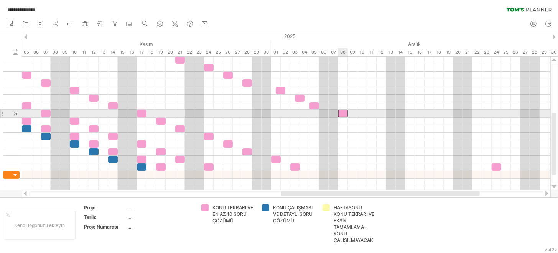
drag, startPoint x: 346, startPoint y: 113, endPoint x: 341, endPoint y: 115, distance: 4.8
click at [341, 115] on div at bounding box center [343, 113] width 10 height 7
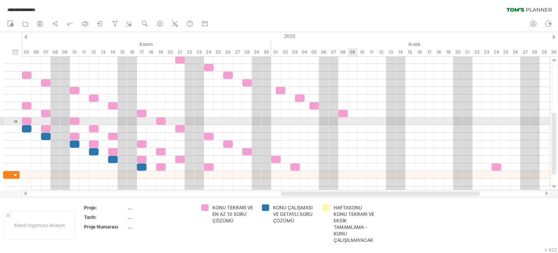
click at [355, 120] on div at bounding box center [286, 122] width 528 height 8
click at [357, 120] on div at bounding box center [286, 122] width 528 height 8
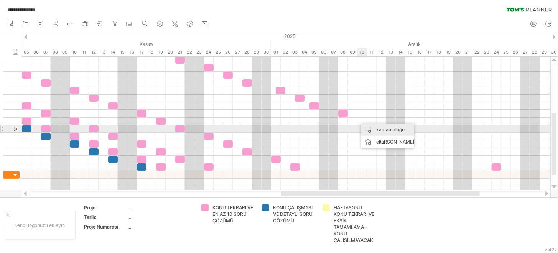
click at [370, 129] on div "zaman bloğu ekle" at bounding box center [387, 136] width 53 height 25
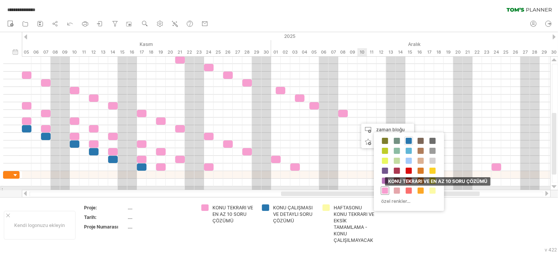
click at [386, 191] on span at bounding box center [385, 191] width 6 height 6
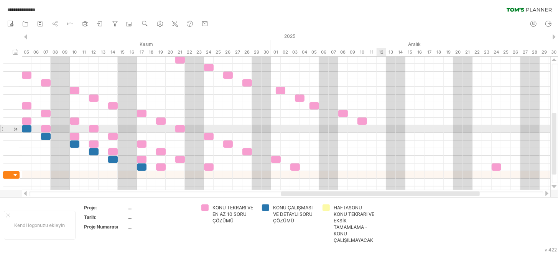
click at [380, 130] on div at bounding box center [286, 129] width 528 height 8
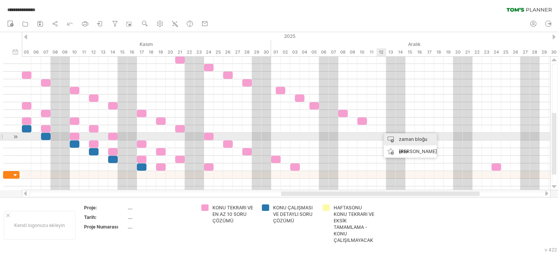
click at [385, 137] on div "zaman bloğu ekle" at bounding box center [410, 145] width 53 height 25
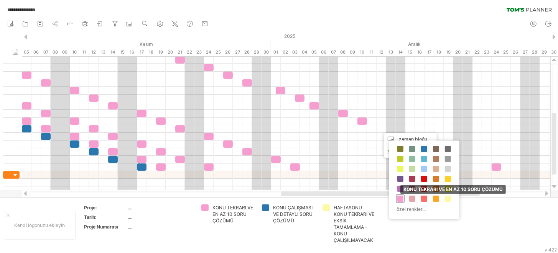
click at [398, 196] on span at bounding box center [400, 199] width 6 height 6
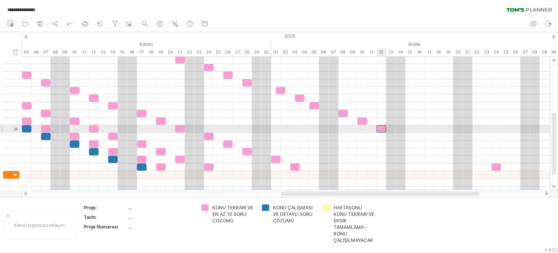
click at [381, 128] on div at bounding box center [381, 128] width 10 height 7
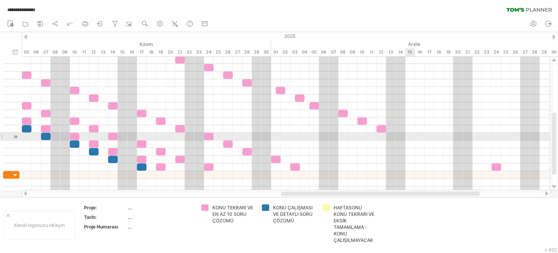
click at [407, 139] on div at bounding box center [286, 137] width 528 height 8
click at [421, 143] on div "add time block" at bounding box center [437, 146] width 53 height 12
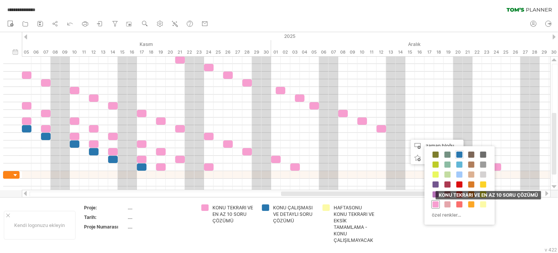
click at [438, 203] on div "KONU TEKRARI VE EN AZ 10 SORU ÇÖZÜMÜ" at bounding box center [435, 205] width 8 height 8
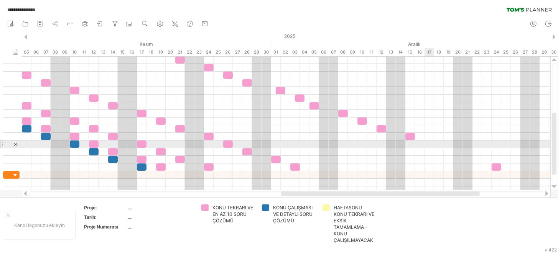
click at [425, 143] on div at bounding box center [286, 145] width 528 height 8
click at [430, 149] on div "zaman bloğu ekle" at bounding box center [455, 158] width 53 height 25
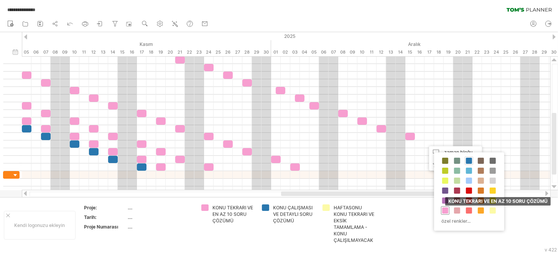
click at [444, 208] on span at bounding box center [445, 211] width 6 height 6
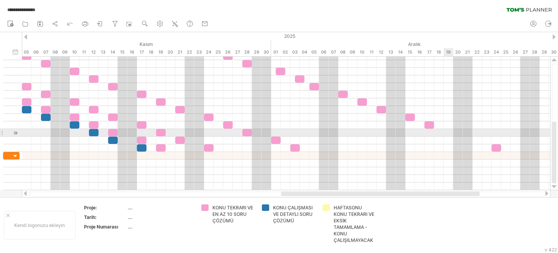
click at [447, 133] on div at bounding box center [286, 133] width 528 height 8
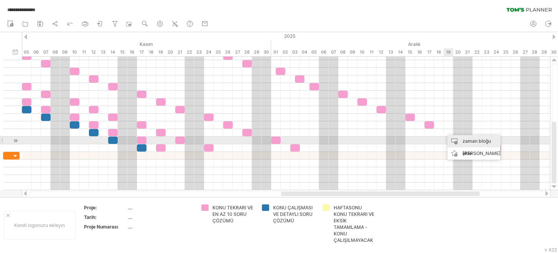
click at [456, 138] on div "zaman bloğu ekle" at bounding box center [473, 147] width 53 height 25
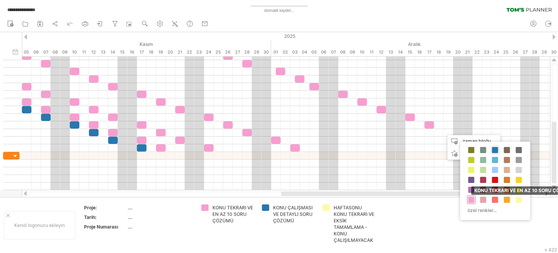
click at [469, 200] on span at bounding box center [471, 200] width 6 height 6
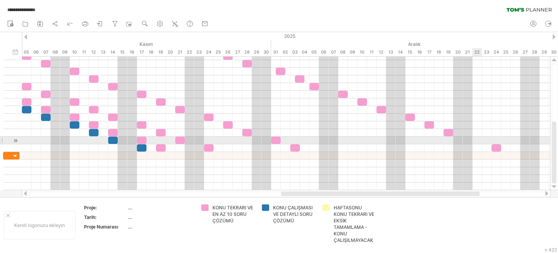
click at [473, 139] on div at bounding box center [286, 141] width 528 height 8
click at [478, 144] on div "zaman bloğu ekle" at bounding box center [503, 155] width 53 height 25
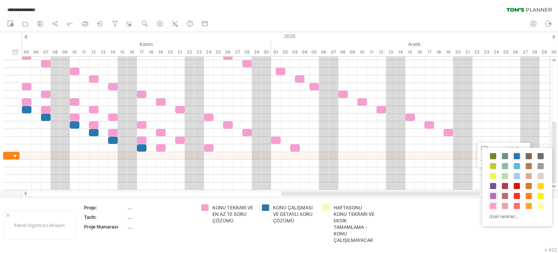
click at [493, 203] on span at bounding box center [493, 206] width 6 height 6
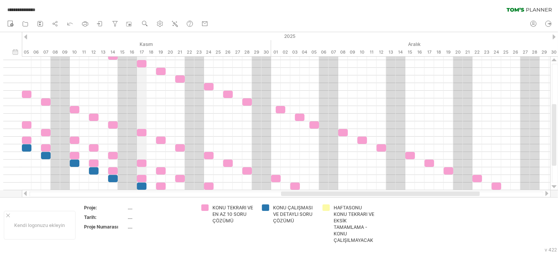
click at [140, 48] on div "Kasım" at bounding box center [128, 44] width 288 height 8
click at [142, 50] on font "17" at bounding box center [142, 51] width 4 height 5
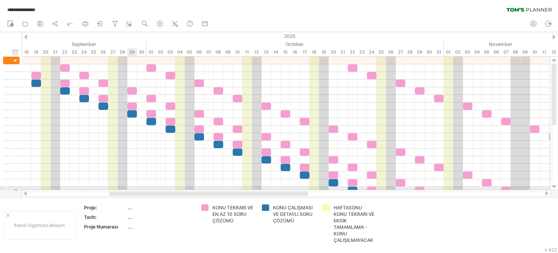
drag, startPoint x: 308, startPoint y: 195, endPoint x: 132, endPoint y: 186, distance: 177.0
click at [132, 186] on div "**********" at bounding box center [279, 126] width 558 height 253
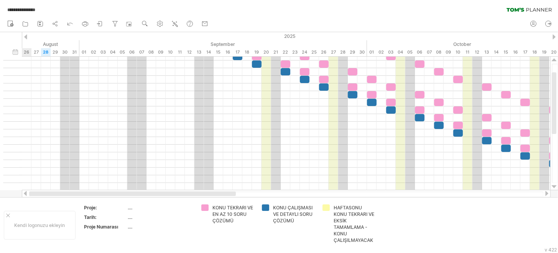
drag, startPoint x: 241, startPoint y: 196, endPoint x: 156, endPoint y: 193, distance: 85.5
click at [157, 194] on div at bounding box center [132, 194] width 207 height 5
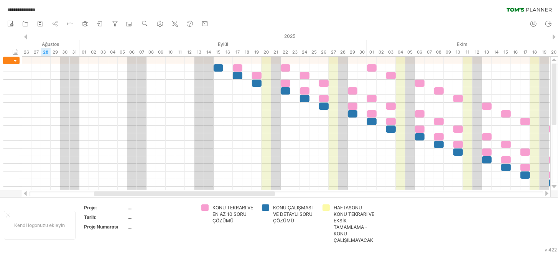
drag, startPoint x: 247, startPoint y: 192, endPoint x: 284, endPoint y: 195, distance: 37.3
click at [275, 195] on div at bounding box center [184, 194] width 181 height 5
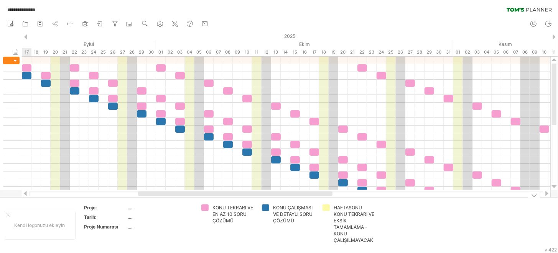
drag, startPoint x: 229, startPoint y: 194, endPoint x: 268, endPoint y: 197, distance: 39.6
click at [268, 197] on div "**********" at bounding box center [279, 126] width 558 height 253
click at [11, 51] on div "başlangıç/bitiş/süreyi gizle başlangıç/bitiş/süreyi göster ******** Kaynak" at bounding box center [11, 44] width 22 height 25
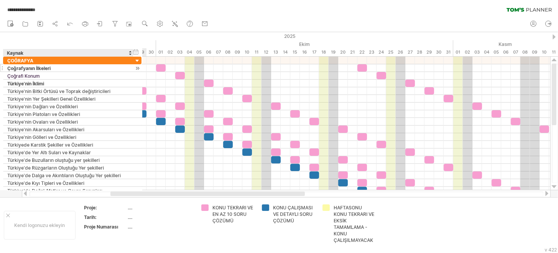
drag, startPoint x: 10, startPoint y: 51, endPoint x: 132, endPoint y: 71, distance: 123.6
click at [132, 71] on div "**********" at bounding box center [279, 126] width 558 height 253
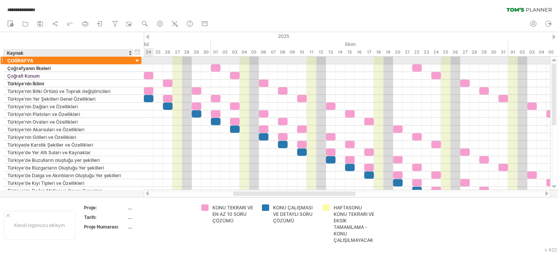
drag, startPoint x: 179, startPoint y: 39, endPoint x: 108, endPoint y: 61, distance: 74.8
click at [108, 61] on div "**********" at bounding box center [279, 126] width 558 height 253
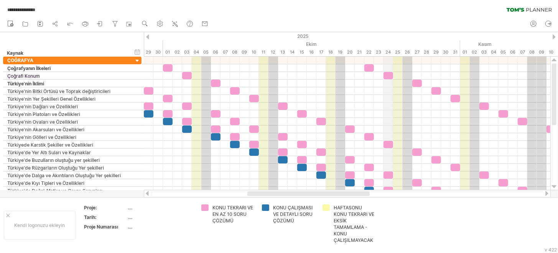
drag, startPoint x: 432, startPoint y: 40, endPoint x: 344, endPoint y: 42, distance: 88.2
click at [344, 42] on div "Ekim" at bounding box center [311, 44] width 297 height 8
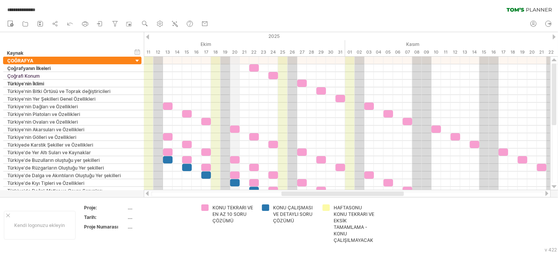
drag, startPoint x: 315, startPoint y: 40, endPoint x: 232, endPoint y: 53, distance: 83.8
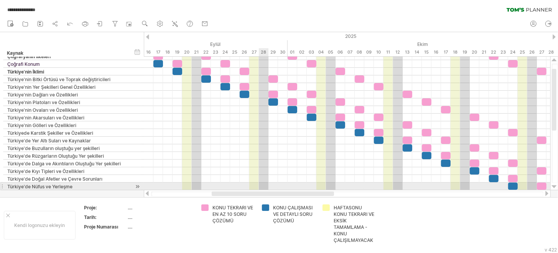
drag, startPoint x: 337, startPoint y: 193, endPoint x: 253, endPoint y: 179, distance: 84.8
click at [254, 185] on div "**********" at bounding box center [279, 126] width 558 height 253
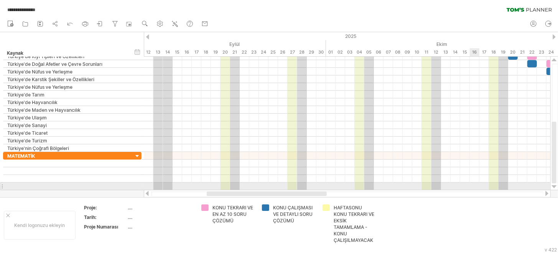
drag, startPoint x: 307, startPoint y: 196, endPoint x: 382, endPoint y: 188, distance: 76.0
click at [477, 187] on div "**********" at bounding box center [279, 126] width 558 height 253
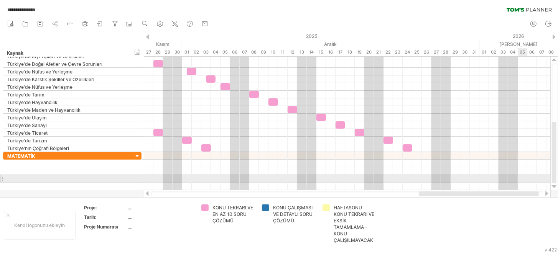
drag, startPoint x: 314, startPoint y: 194, endPoint x: 526, endPoint y: 182, distance: 212.3
click at [526, 182] on div "**********" at bounding box center [279, 126] width 558 height 253
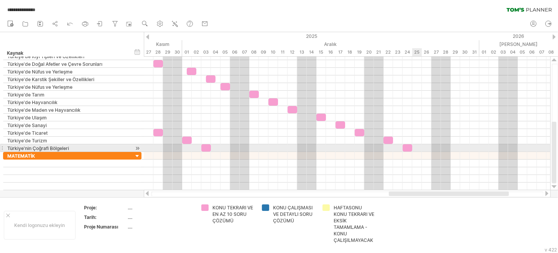
click at [413, 148] on span at bounding box center [412, 148] width 3 height 7
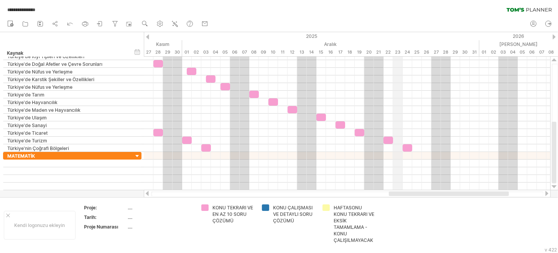
click at [398, 51] on font "23" at bounding box center [397, 51] width 5 height 5
click at [405, 50] on font "24" at bounding box center [407, 51] width 5 height 5
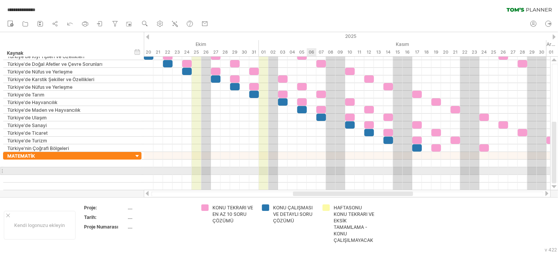
drag, startPoint x: 406, startPoint y: 194, endPoint x: 310, endPoint y: 173, distance: 98.2
click at [310, 173] on div "**********" at bounding box center [279, 126] width 558 height 253
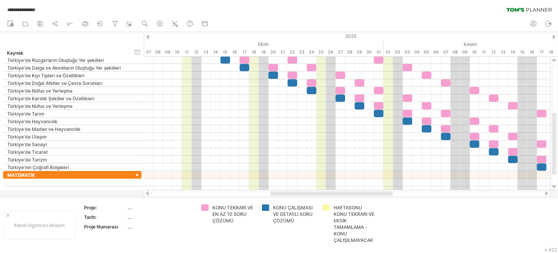
drag, startPoint x: 329, startPoint y: 194, endPoint x: 278, endPoint y: 186, distance: 51.6
click at [280, 192] on div at bounding box center [331, 194] width 122 height 5
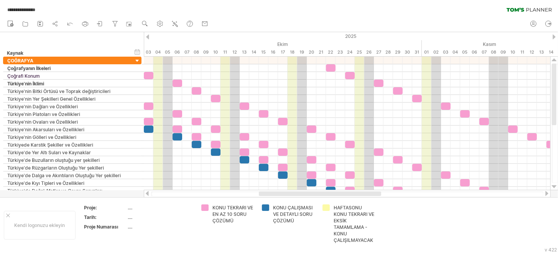
drag, startPoint x: 288, startPoint y: 196, endPoint x: 260, endPoint y: 192, distance: 28.0
click at [250, 195] on div at bounding box center [347, 194] width 392 height 5
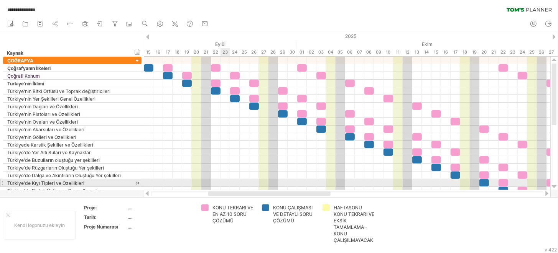
drag, startPoint x: 272, startPoint y: 194, endPoint x: 222, endPoint y: 184, distance: 51.6
click at [222, 184] on div "**********" at bounding box center [279, 126] width 558 height 253
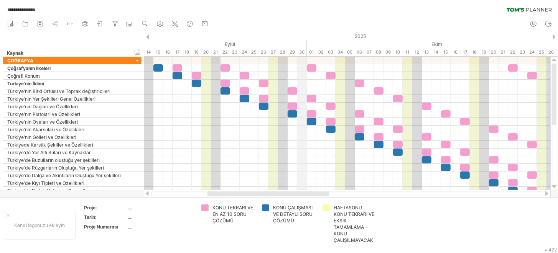
drag, startPoint x: 290, startPoint y: 41, endPoint x: 304, endPoint y: 34, distance: 15.9
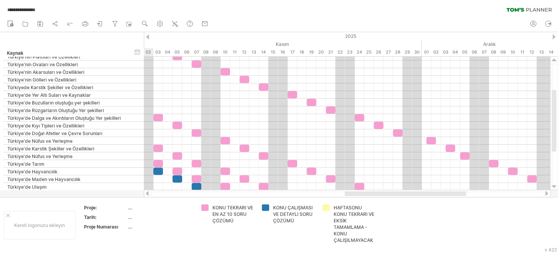
drag, startPoint x: 302, startPoint y: 193, endPoint x: 429, endPoint y: 193, distance: 127.7
click at [429, 193] on div at bounding box center [406, 194] width 122 height 5
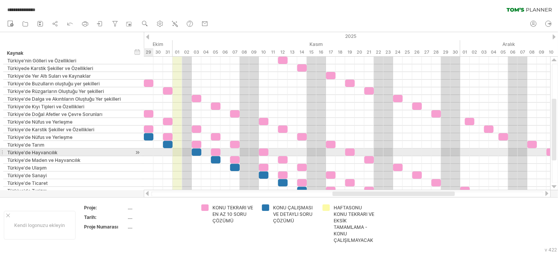
click at [150, 152] on div at bounding box center [347, 153] width 406 height 8
click at [136, 152] on div at bounding box center [137, 153] width 7 height 8
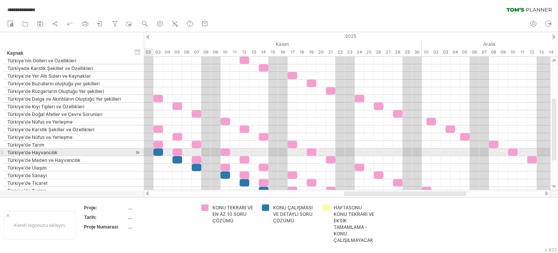
click at [136, 151] on div at bounding box center [137, 153] width 7 height 8
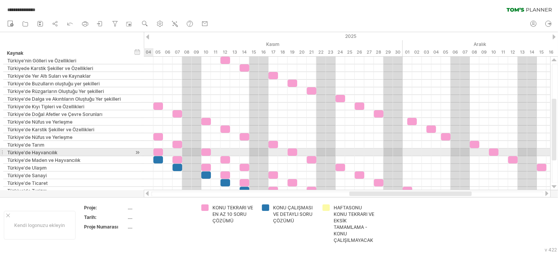
click at [136, 151] on div at bounding box center [137, 153] width 7 height 8
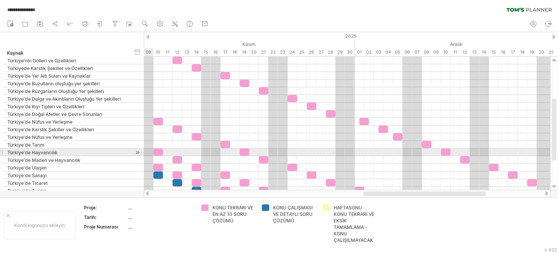
click at [136, 151] on div at bounding box center [137, 153] width 7 height 8
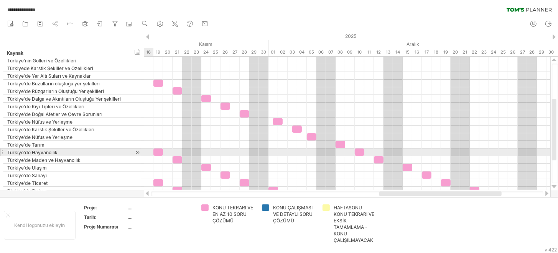
click at [136, 151] on div at bounding box center [137, 153] width 7 height 8
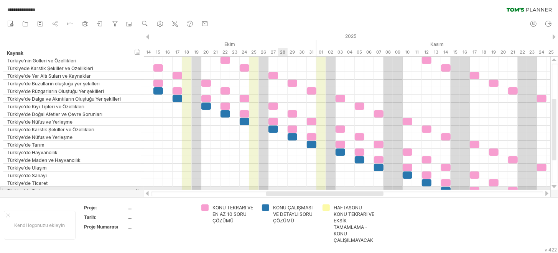
drag, startPoint x: 418, startPoint y: 196, endPoint x: 283, endPoint y: 189, distance: 134.3
click at [283, 189] on div "**********" at bounding box center [279, 126] width 558 height 253
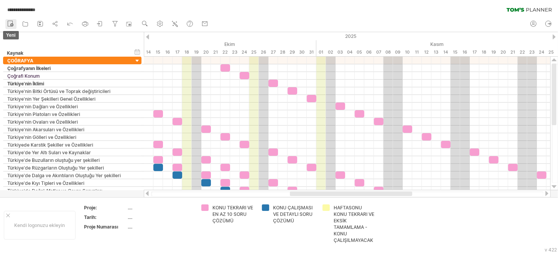
click at [11, 25] on circle at bounding box center [11, 24] width 3 height 3
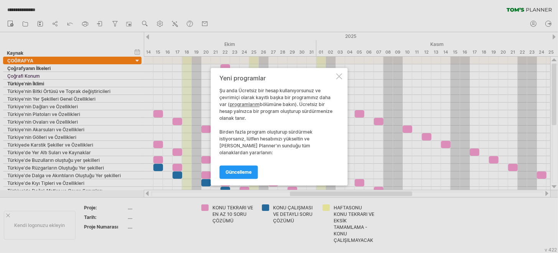
click at [338, 79] on div at bounding box center [339, 76] width 6 height 6
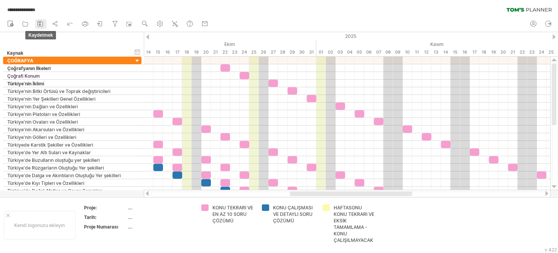
click at [40, 24] on rect at bounding box center [40, 25] width 2 height 2
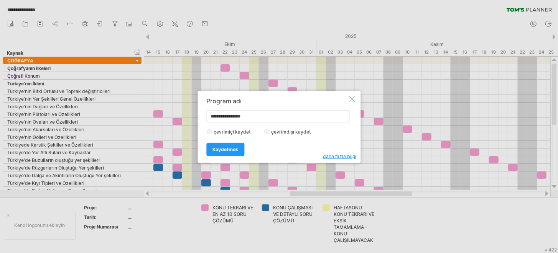
click at [212, 131] on label "çevrimiçi kaydet" at bounding box center [234, 132] width 45 height 6
click at [213, 145] on link "Kaydetmek" at bounding box center [225, 149] width 38 height 13
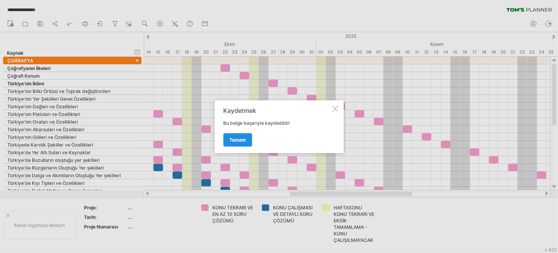
click at [237, 135] on link "Tamam" at bounding box center [237, 139] width 29 height 13
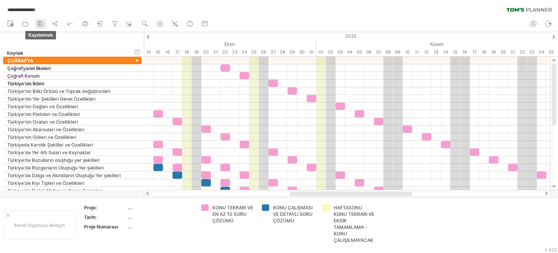
click at [45, 22] on link "kaydetmek" at bounding box center [40, 24] width 11 height 10
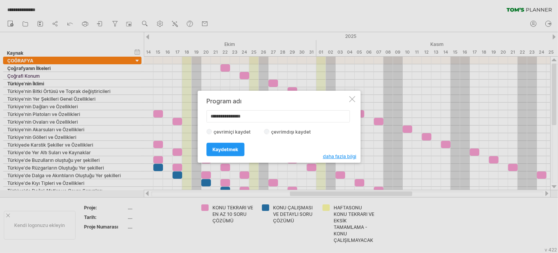
click at [275, 131] on font "çevrimdışı kaydet" at bounding box center [290, 132] width 39 height 6
click at [222, 152] on font "Kaydetmek" at bounding box center [225, 150] width 26 height 6
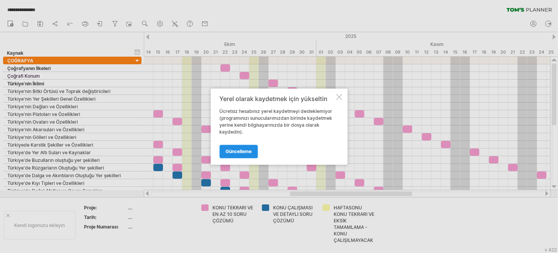
click at [252, 153] on font "Güncelleme" at bounding box center [238, 152] width 26 height 6
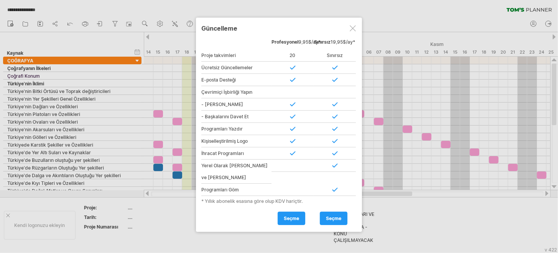
drag, startPoint x: 281, startPoint y: 45, endPoint x: 302, endPoint y: 44, distance: 21.1
click at [302, 44] on div "Profesyonel 9,95$/ay*" at bounding box center [292, 43] width 42 height 11
click at [350, 26] on div at bounding box center [353, 28] width 6 height 6
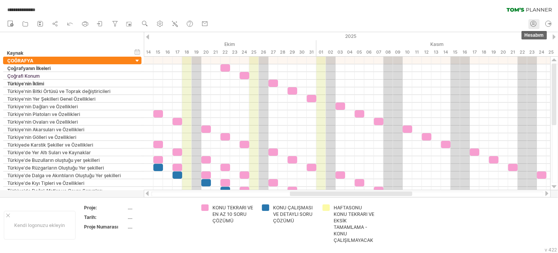
click at [535, 21] on icon at bounding box center [533, 24] width 8 height 8
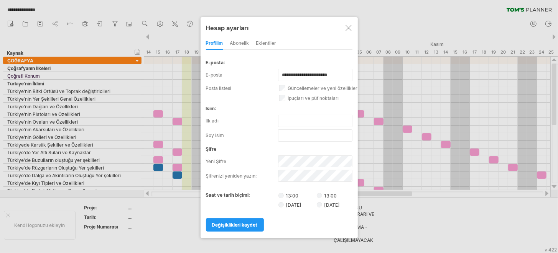
click at [240, 41] on font "abonelik" at bounding box center [239, 43] width 19 height 6
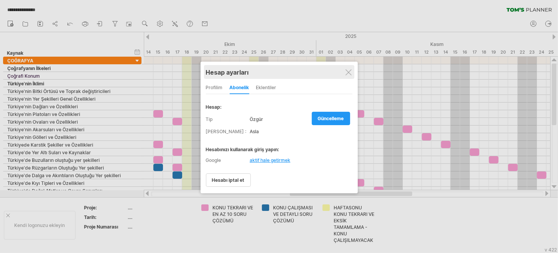
click at [345, 69] on div at bounding box center [348, 72] width 6 height 6
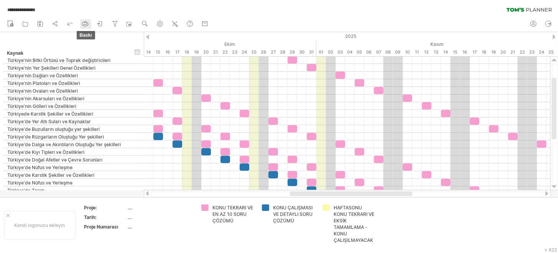
click at [85, 25] on icon at bounding box center [85, 24] width 8 height 8
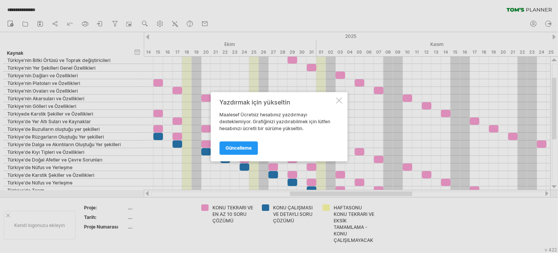
drag, startPoint x: 339, startPoint y: 101, endPoint x: 328, endPoint y: 97, distance: 11.0
click at [339, 101] on div at bounding box center [339, 100] width 6 height 6
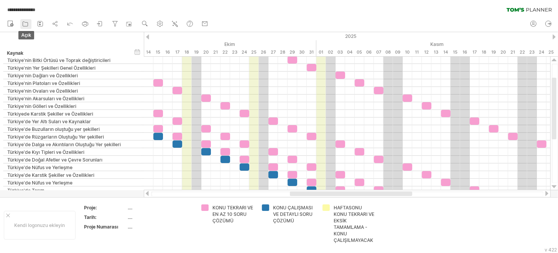
click at [25, 20] on icon at bounding box center [25, 24] width 8 height 8
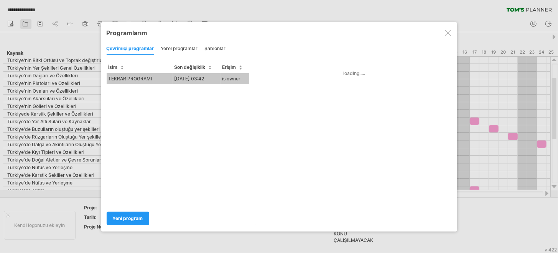
type input "**********"
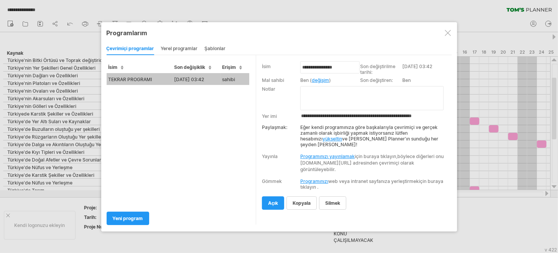
click at [321, 91] on textarea at bounding box center [371, 98] width 143 height 24
click at [165, 48] on font "yerel programlar" at bounding box center [179, 49] width 37 height 6
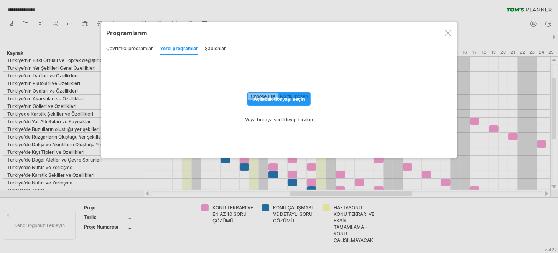
click at [215, 47] on font "şablonlar" at bounding box center [215, 49] width 21 height 6
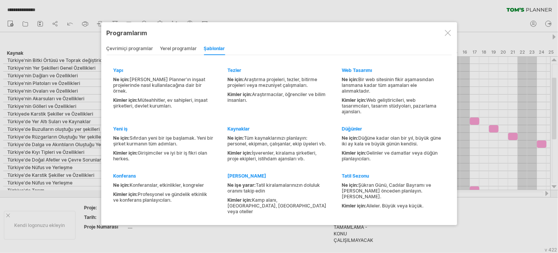
click at [170, 48] on font "yerel programlar" at bounding box center [178, 49] width 37 height 6
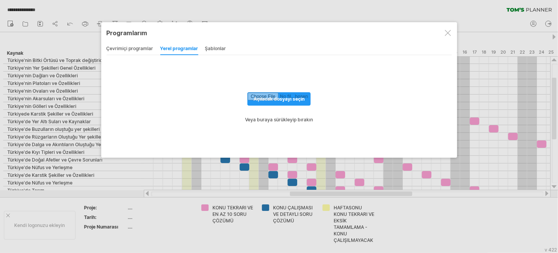
click at [140, 48] on font "çevrimiçi programlar" at bounding box center [130, 49] width 47 height 6
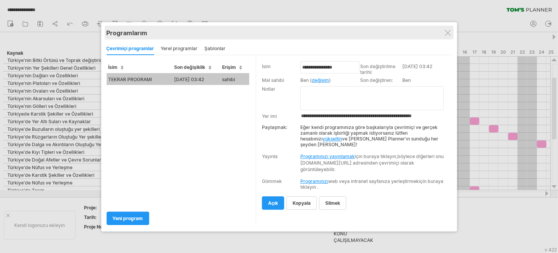
click at [451, 33] on div "Programlarım" at bounding box center [279, 33] width 345 height 8
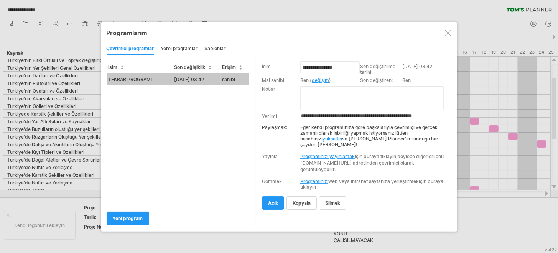
click at [446, 33] on div at bounding box center [448, 33] width 6 height 6
